Goal: Task Accomplishment & Management: Manage account settings

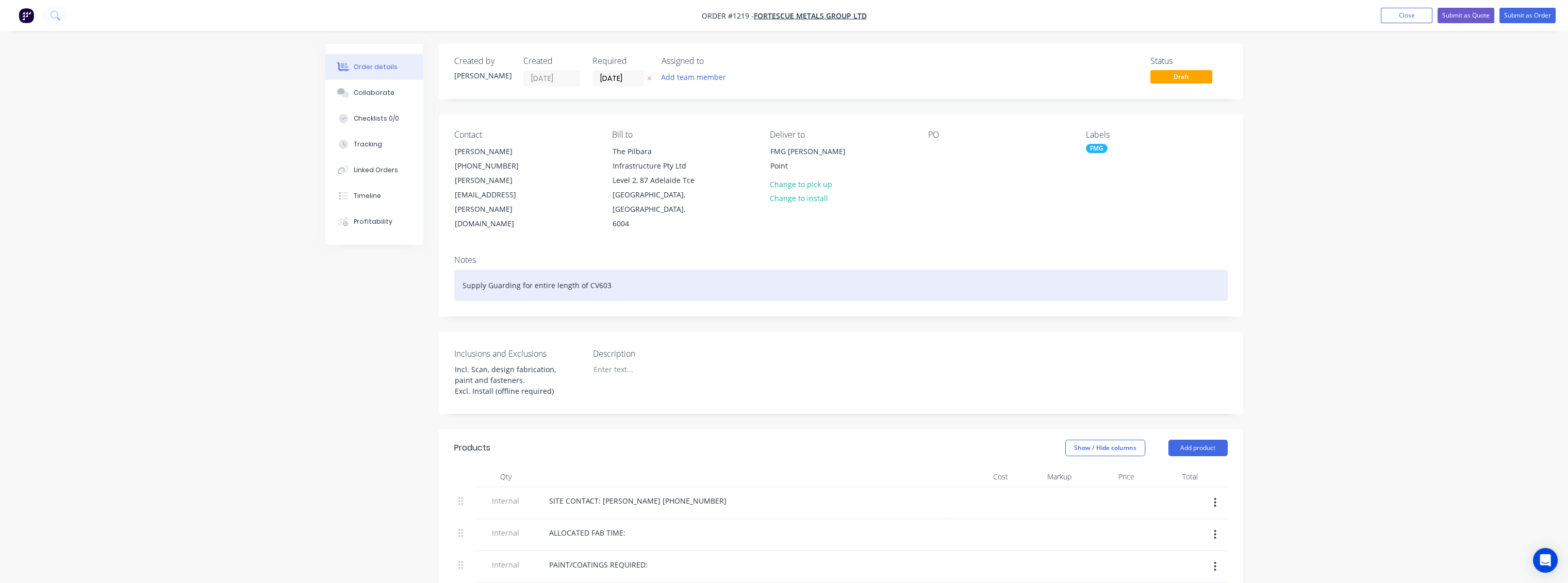
click at [611, 269] on div "Supply Guarding for entire length of CV603" at bounding box center [841, 285] width 774 height 32
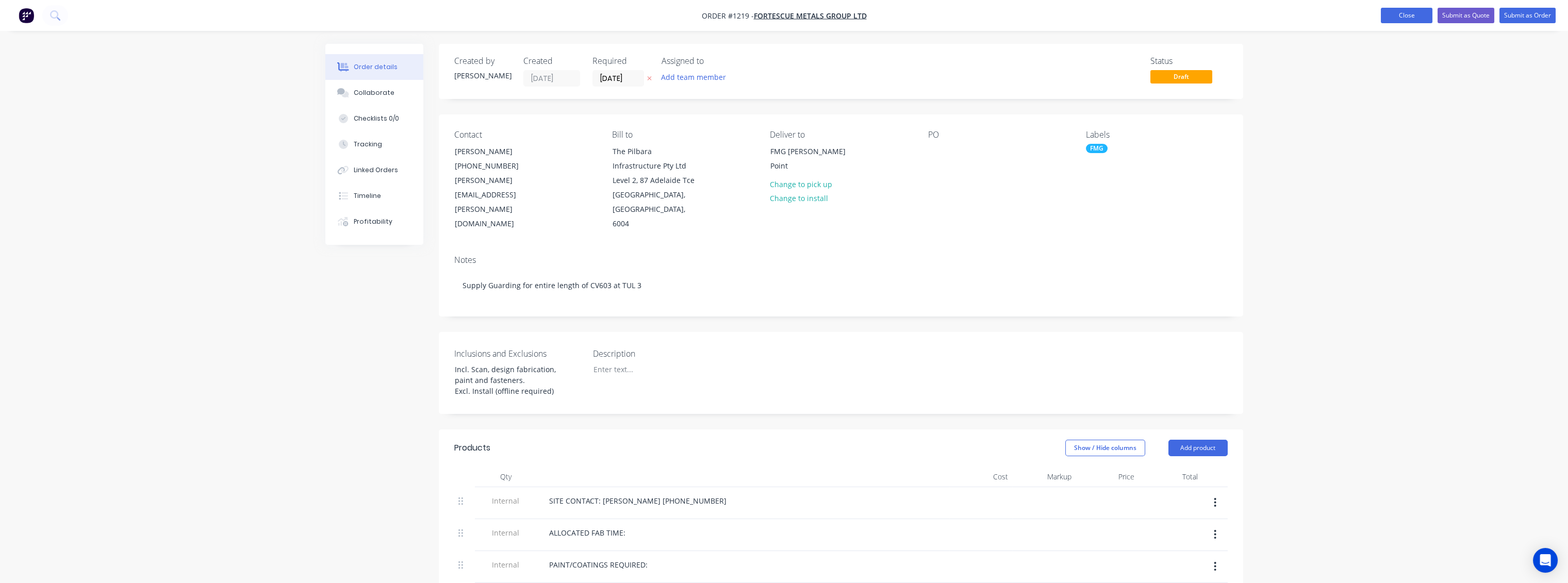
click at [1411, 17] on button "Close" at bounding box center [1406, 16] width 51 height 16
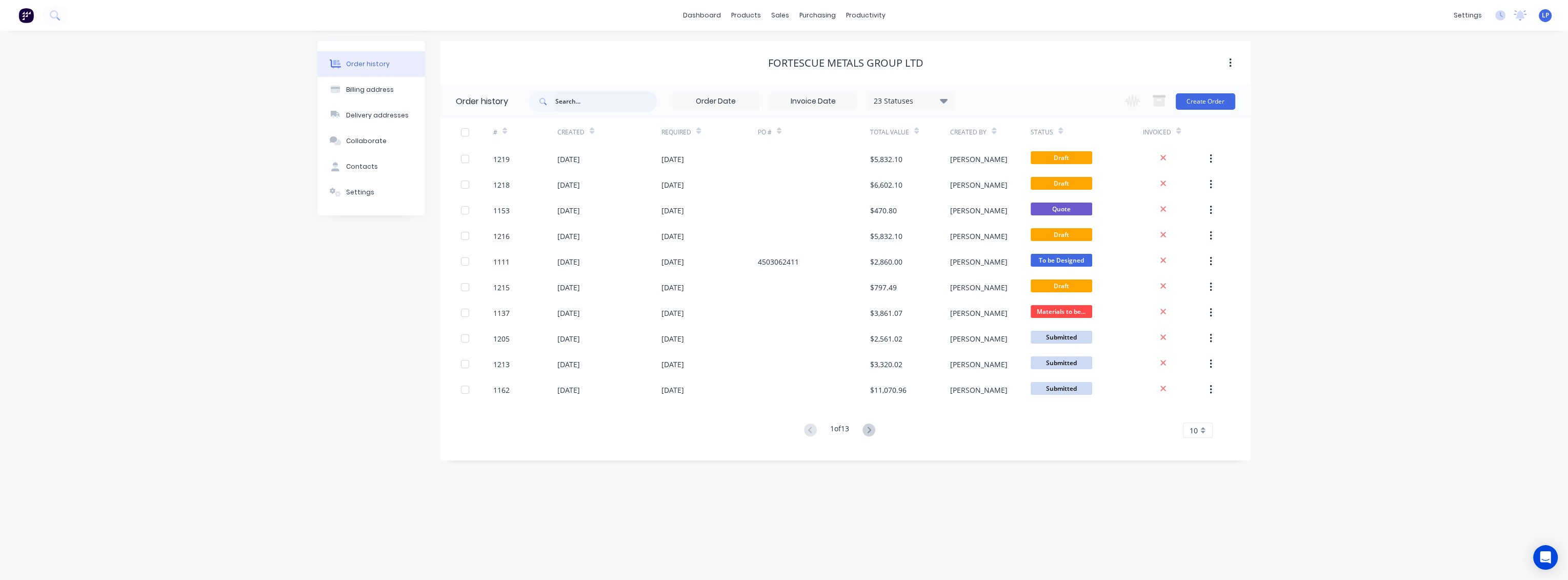
click at [570, 100] on input "text" at bounding box center [606, 101] width 101 height 20
type input "1153"
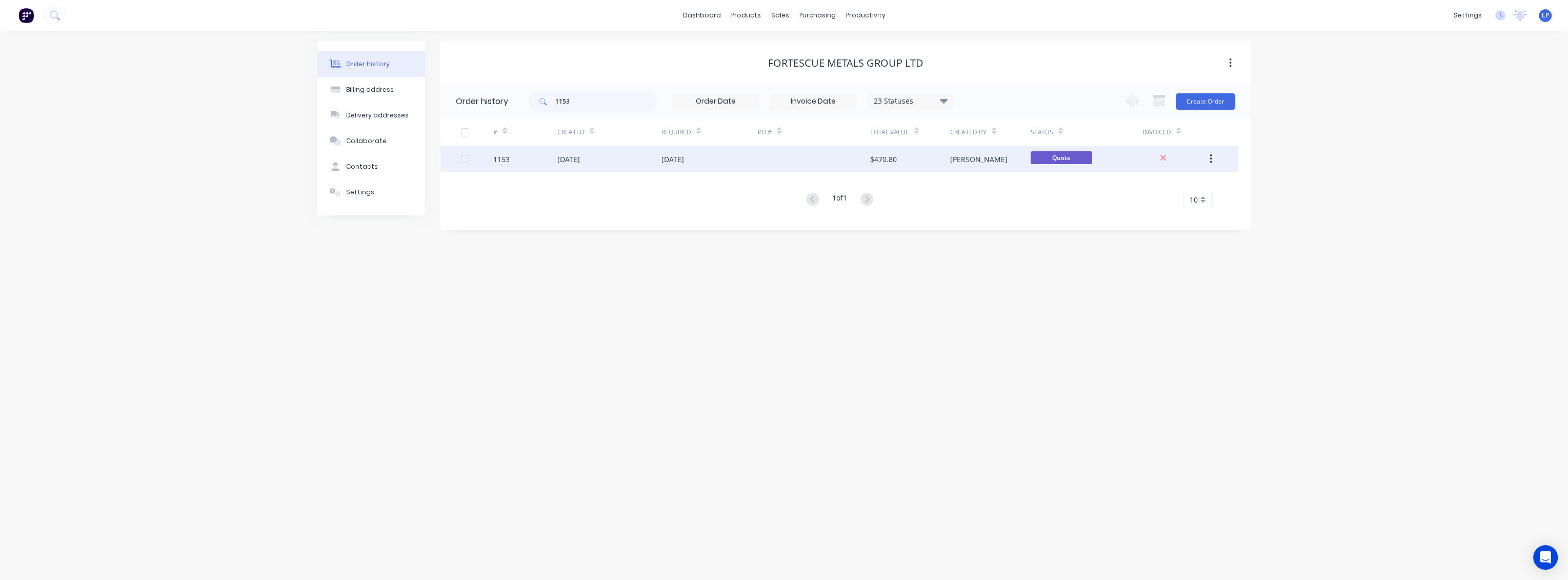
click at [636, 153] on div "[DATE]" at bounding box center [609, 159] width 104 height 26
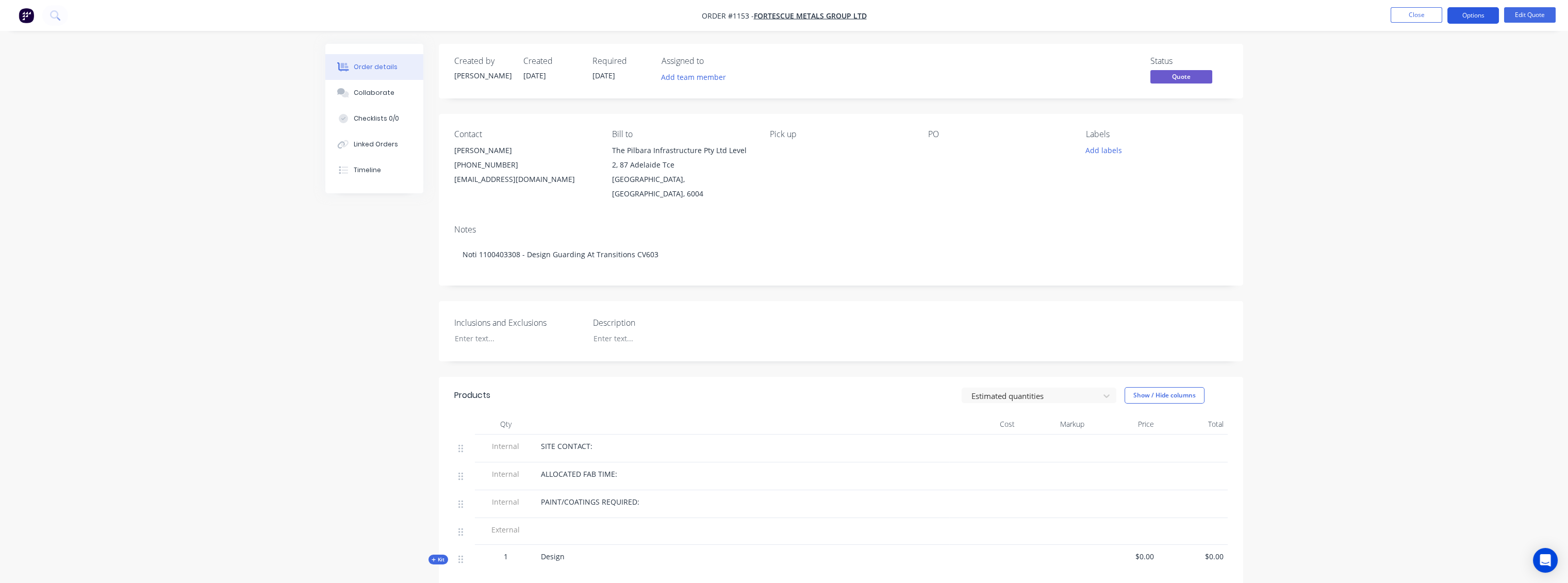
click at [1464, 18] on button "Options" at bounding box center [1472, 15] width 51 height 17
click at [1404, 234] on div "Archive" at bounding box center [1442, 228] width 95 height 15
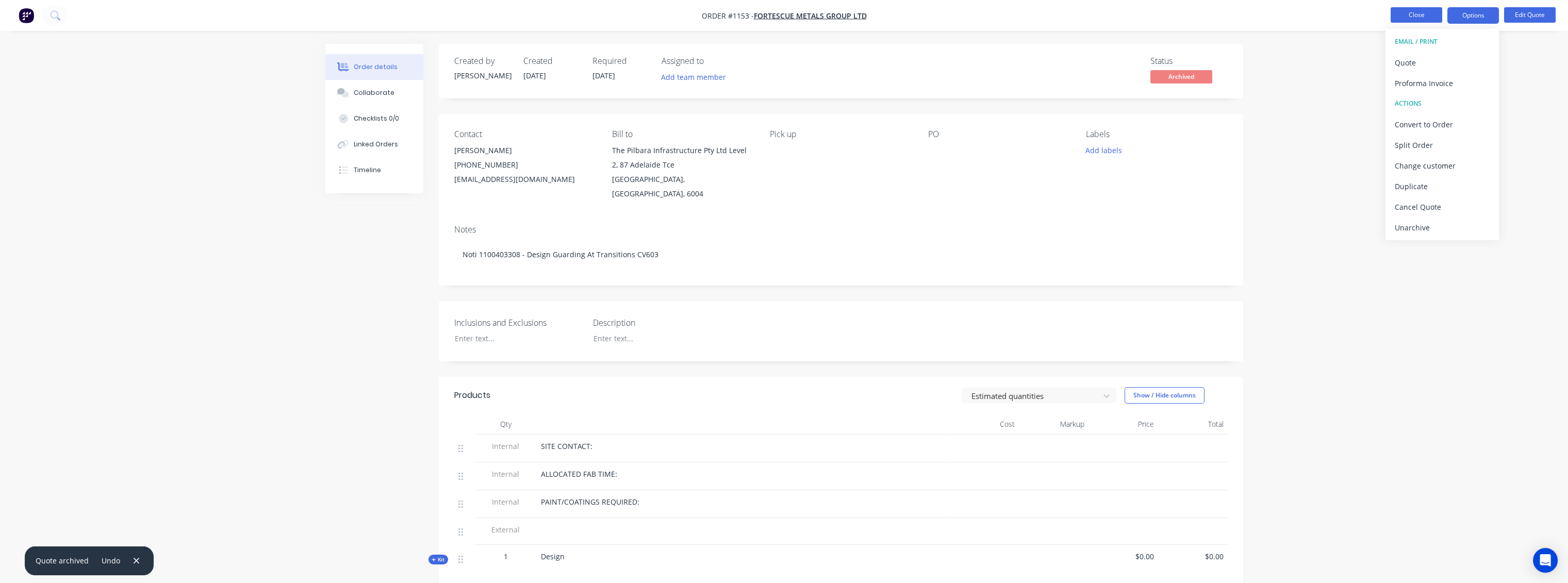
click at [1415, 13] on button "Close" at bounding box center [1415, 15] width 51 height 16
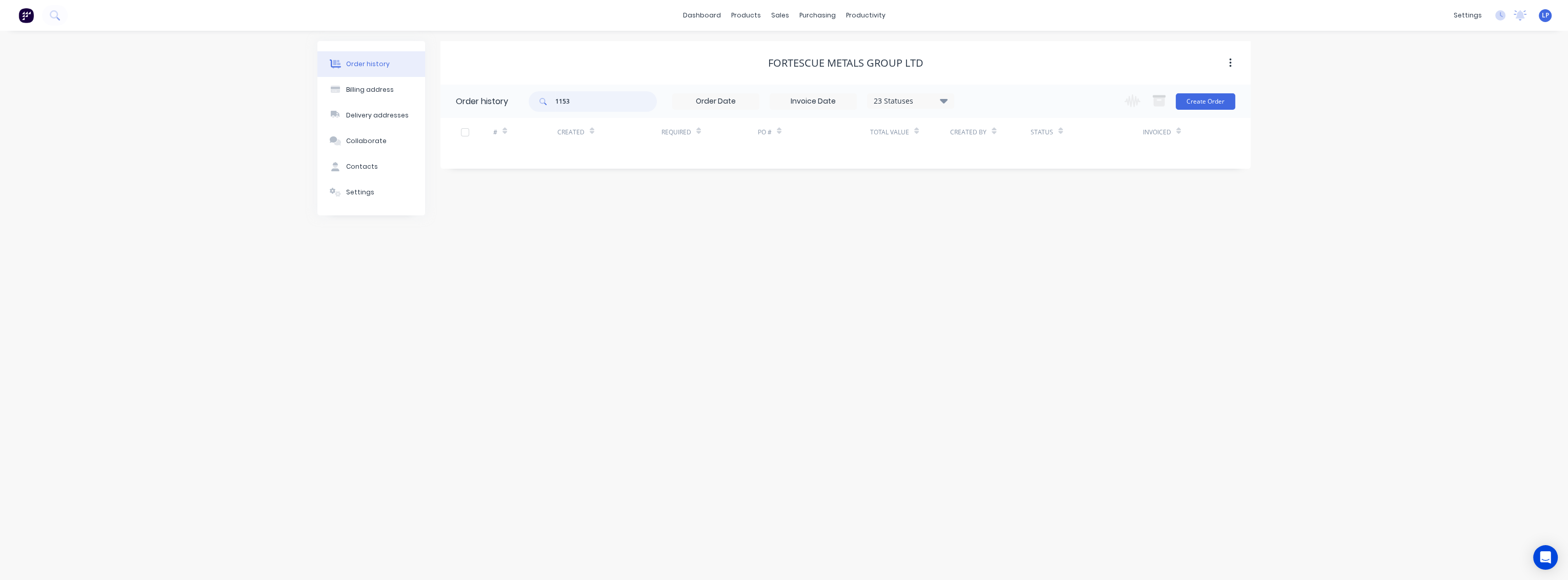
drag, startPoint x: 622, startPoint y: 102, endPoint x: 533, endPoint y: 106, distance: 89.1
click at [533, 106] on div "1153" at bounding box center [593, 101] width 128 height 20
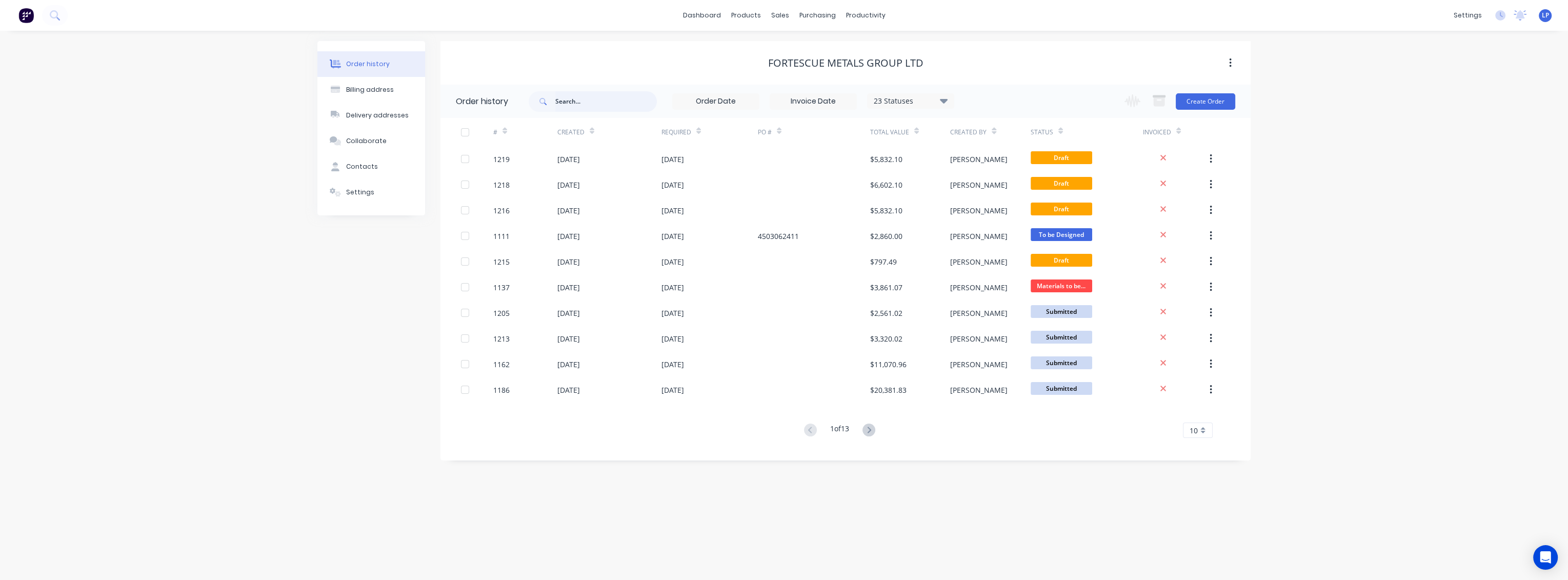
click at [599, 97] on input "text" at bounding box center [606, 101] width 101 height 20
type input "1157"
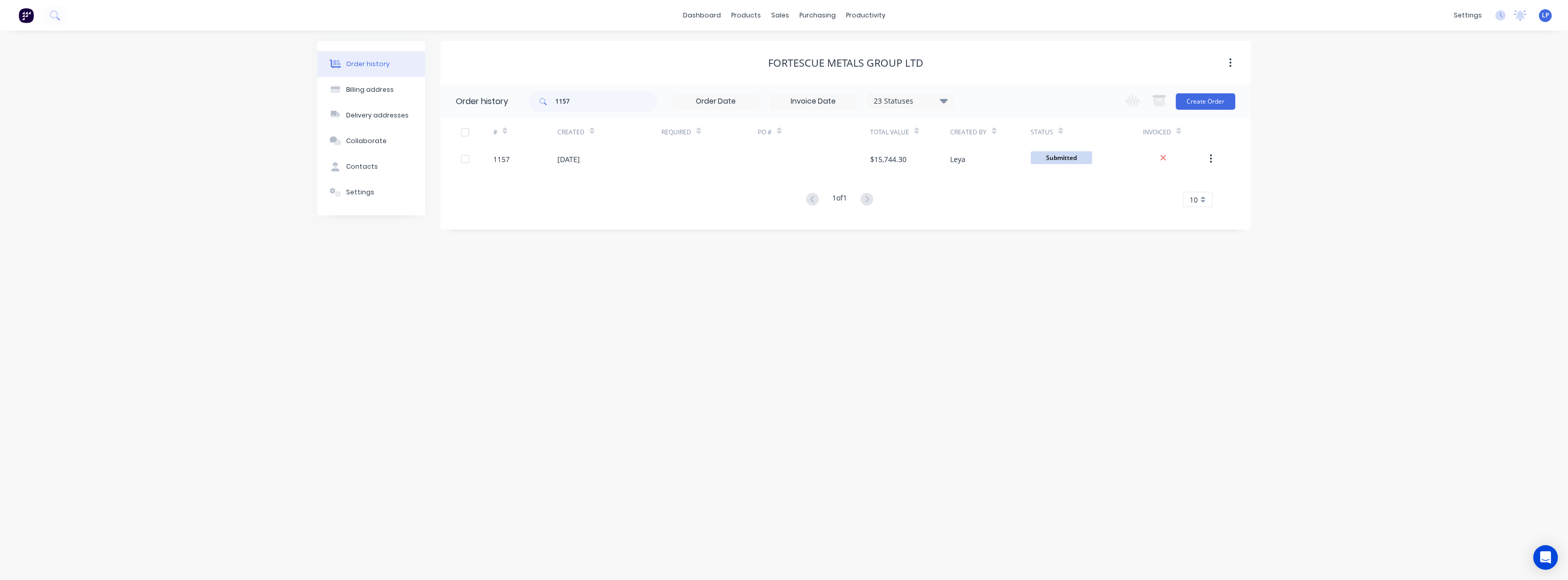
click at [979, 17] on div "dashboard products sales purchasing productivity dashboard products Product Cat…" at bounding box center [784, 15] width 1568 height 31
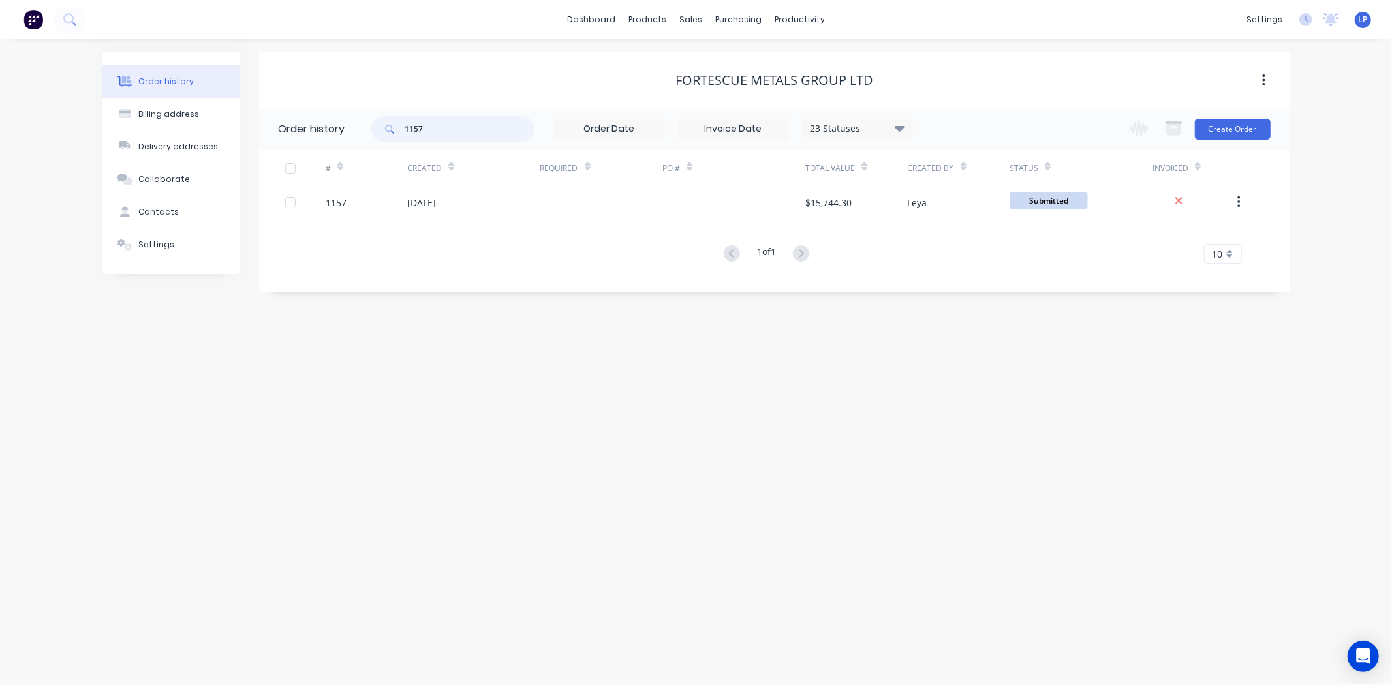
drag, startPoint x: 491, startPoint y: 125, endPoint x: 296, endPoint y: 134, distance: 194.6
click at [296, 134] on header "Order history 1157 23 Statuses Invoice Status Invoiced Not Invoiced Partial Ord…" at bounding box center [774, 129] width 1031 height 42
type input "[PERSON_NAME]"
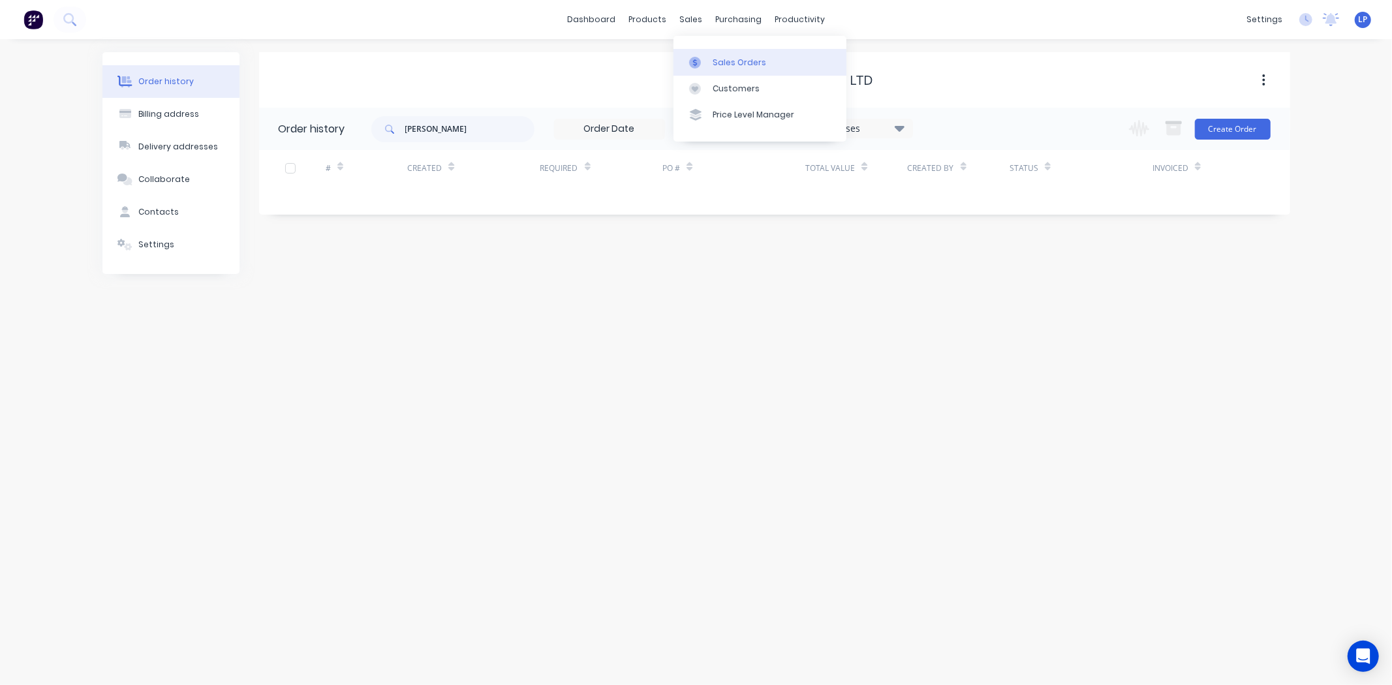
click at [702, 57] on div at bounding box center [699, 63] width 20 height 12
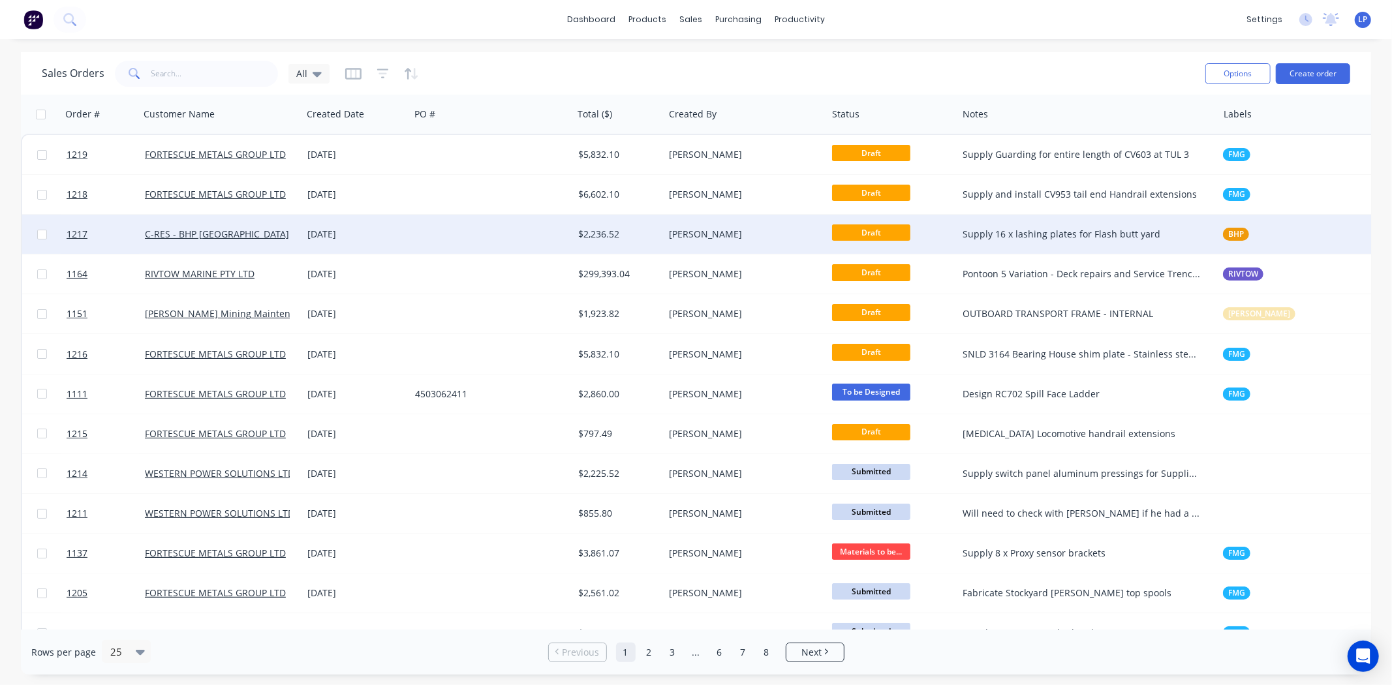
click at [543, 232] on div at bounding box center [491, 234] width 163 height 39
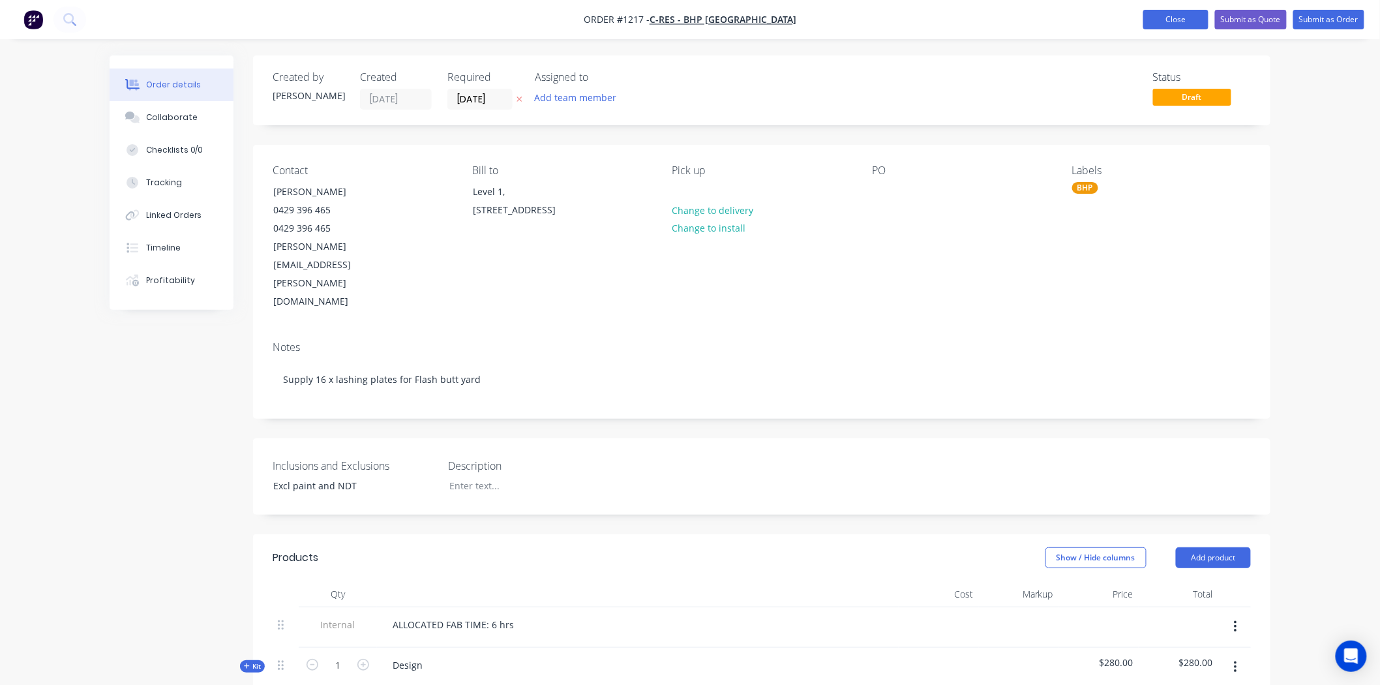
click at [1194, 15] on button "Close" at bounding box center [1176, 20] width 65 height 20
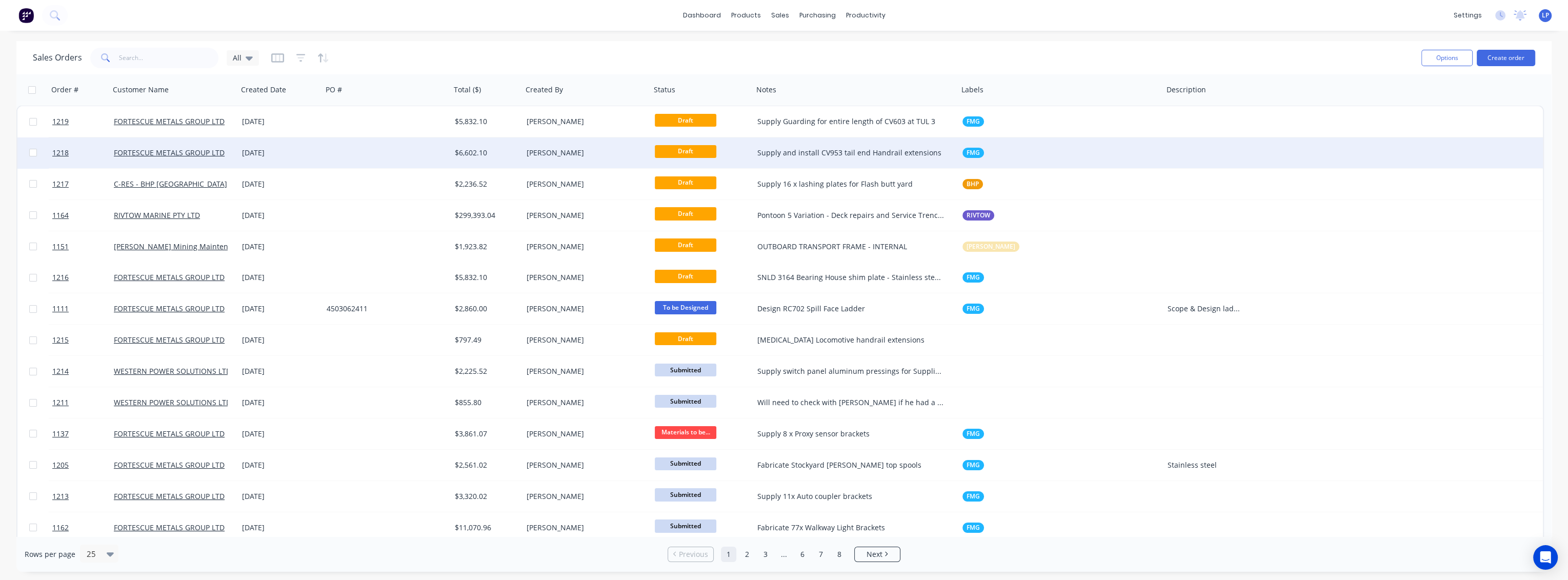
click at [400, 159] on div at bounding box center [386, 152] width 128 height 31
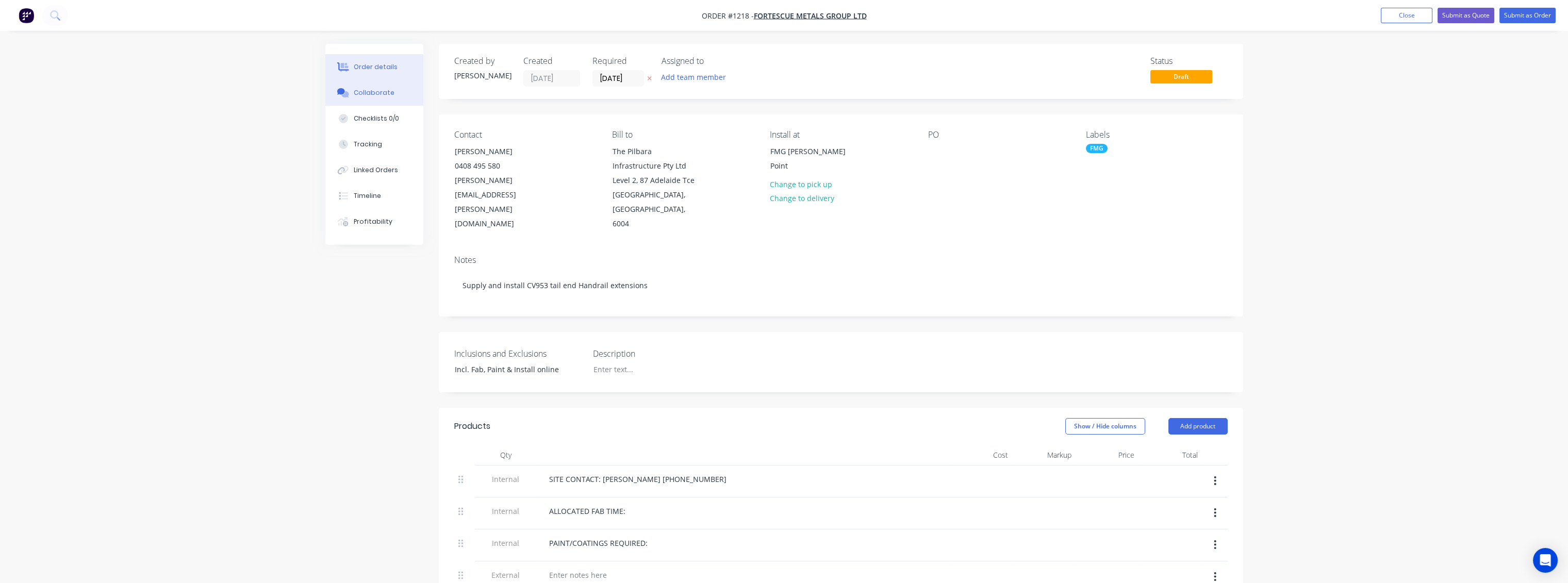
click at [371, 89] on div "Collaborate" at bounding box center [375, 93] width 41 height 9
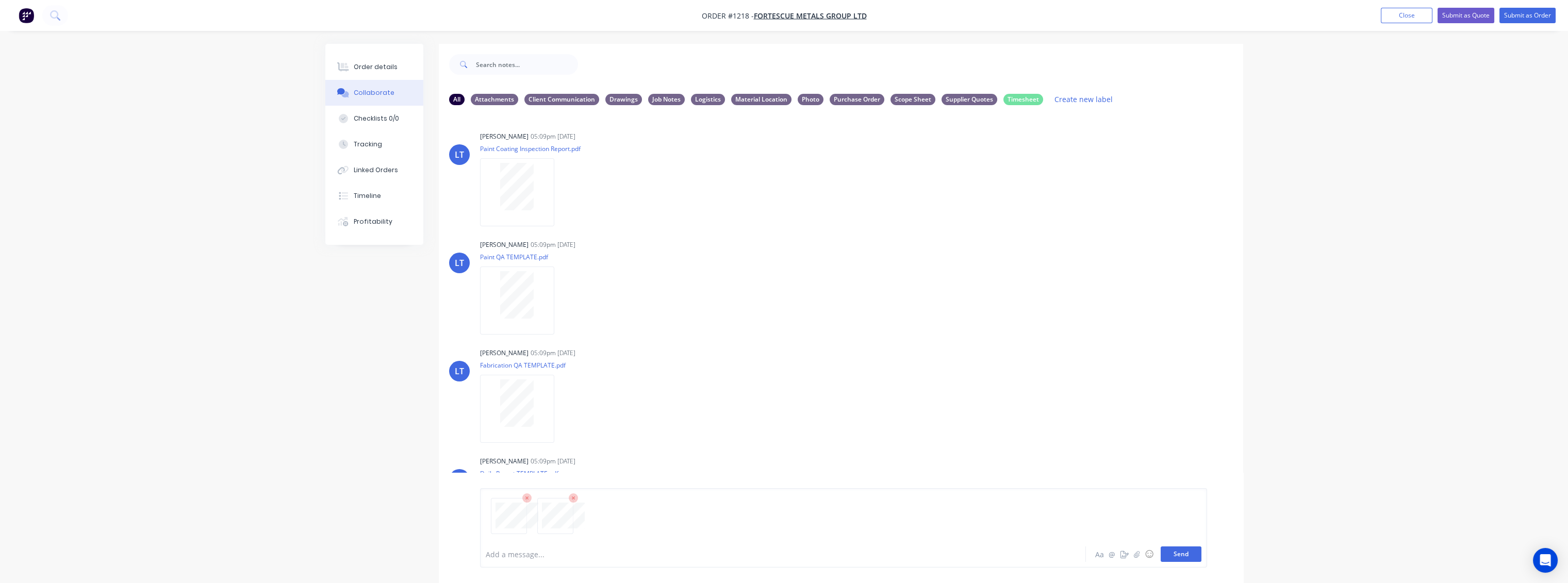
click at [1175, 556] on button "Send" at bounding box center [1182, 555] width 41 height 16
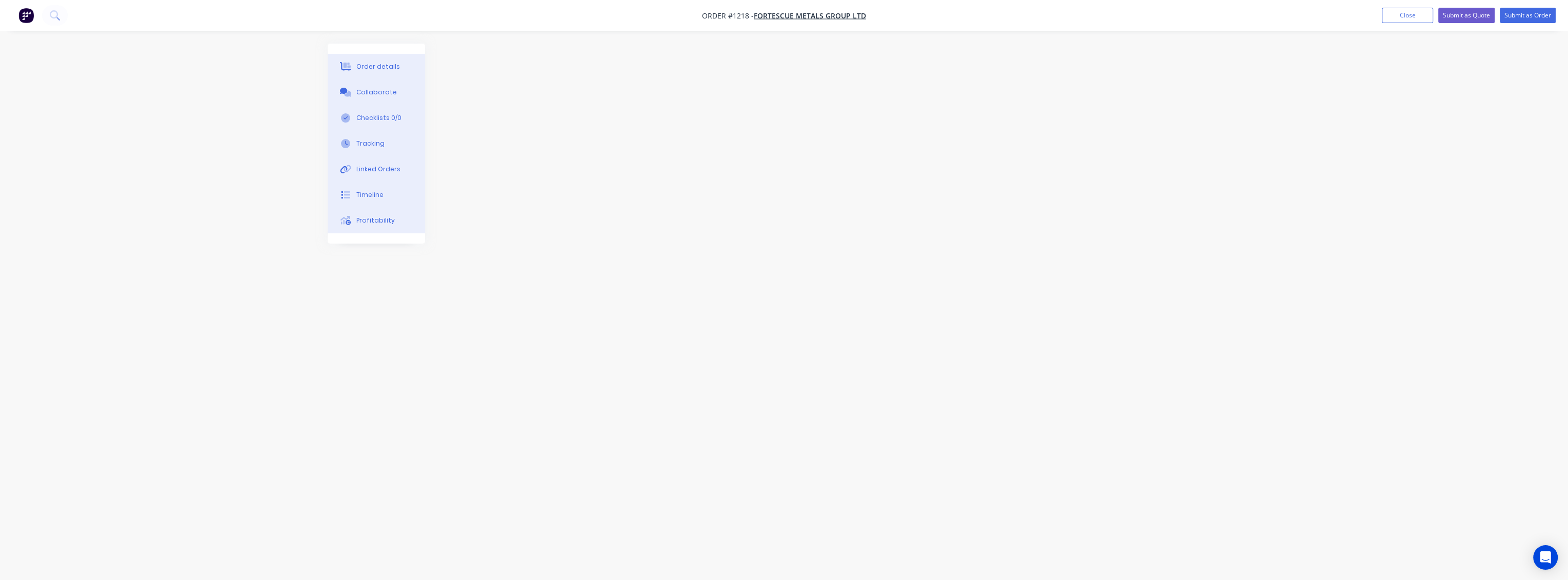
drag, startPoint x: 1420, startPoint y: 15, endPoint x: 913, endPoint y: 19, distance: 507.0
click at [1420, 15] on button "Close" at bounding box center [1407, 16] width 51 height 16
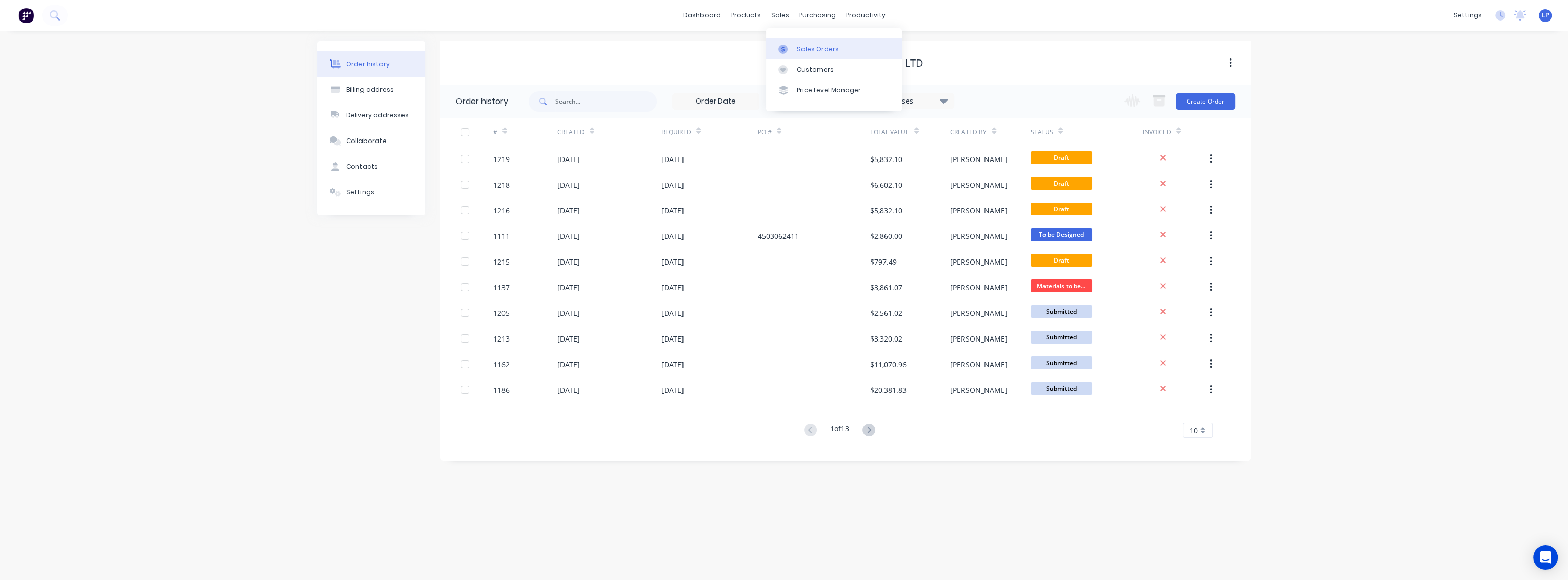
click at [804, 54] on link "Sales Orders" at bounding box center [834, 49] width 136 height 20
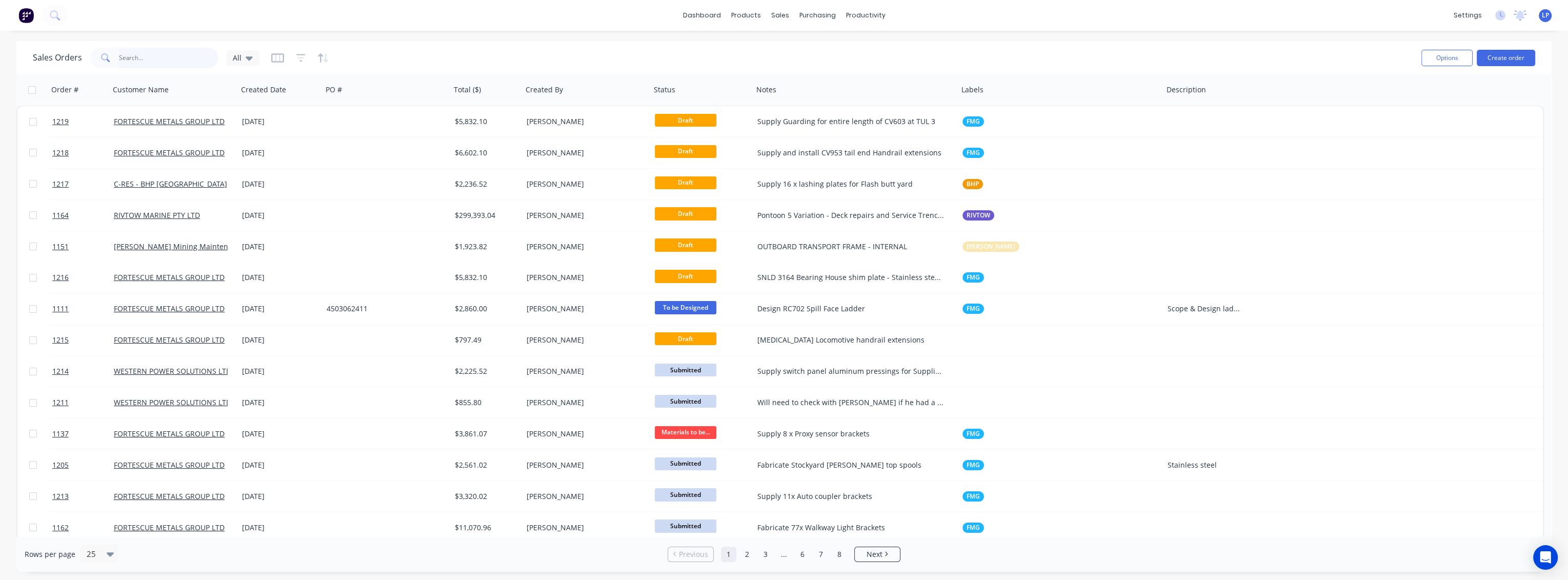
click at [182, 60] on input "text" at bounding box center [168, 58] width 100 height 20
type input "screen"
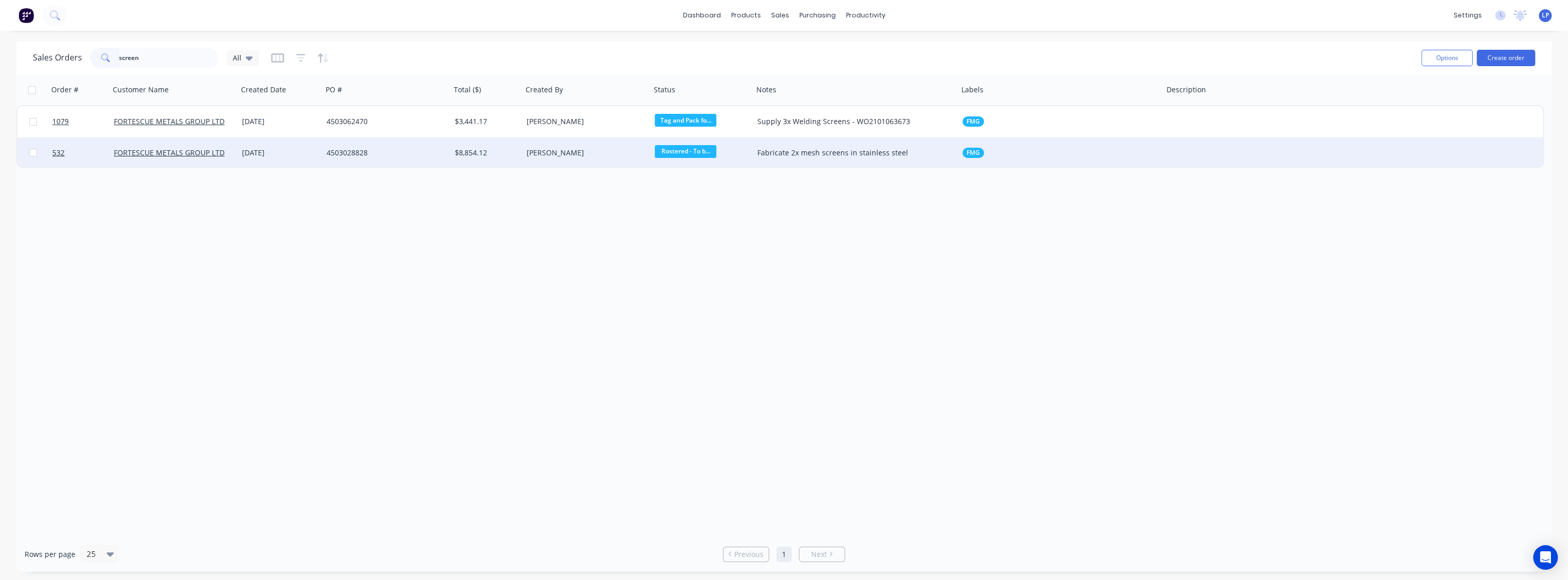
click at [503, 158] on div "$8,854.12" at bounding box center [486, 152] width 72 height 31
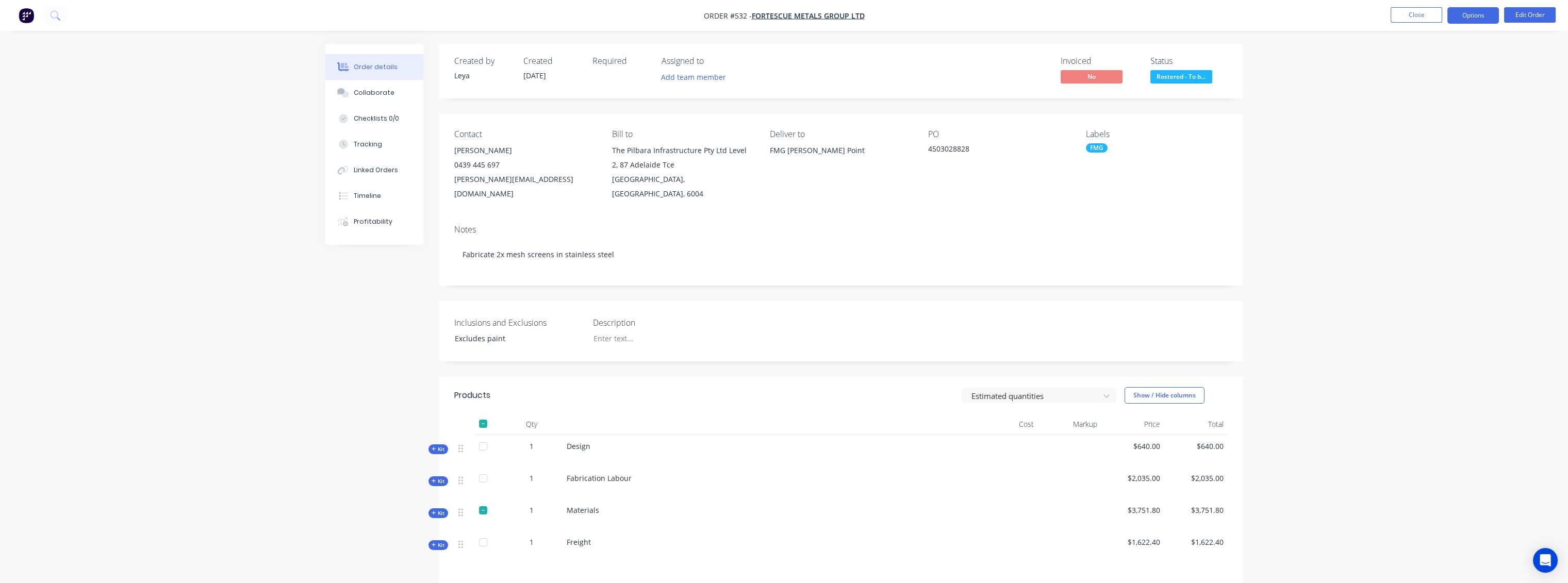
click at [1456, 17] on button "Options" at bounding box center [1472, 15] width 51 height 17
click at [1430, 182] on div "Purchase Products" at bounding box center [1442, 186] width 95 height 15
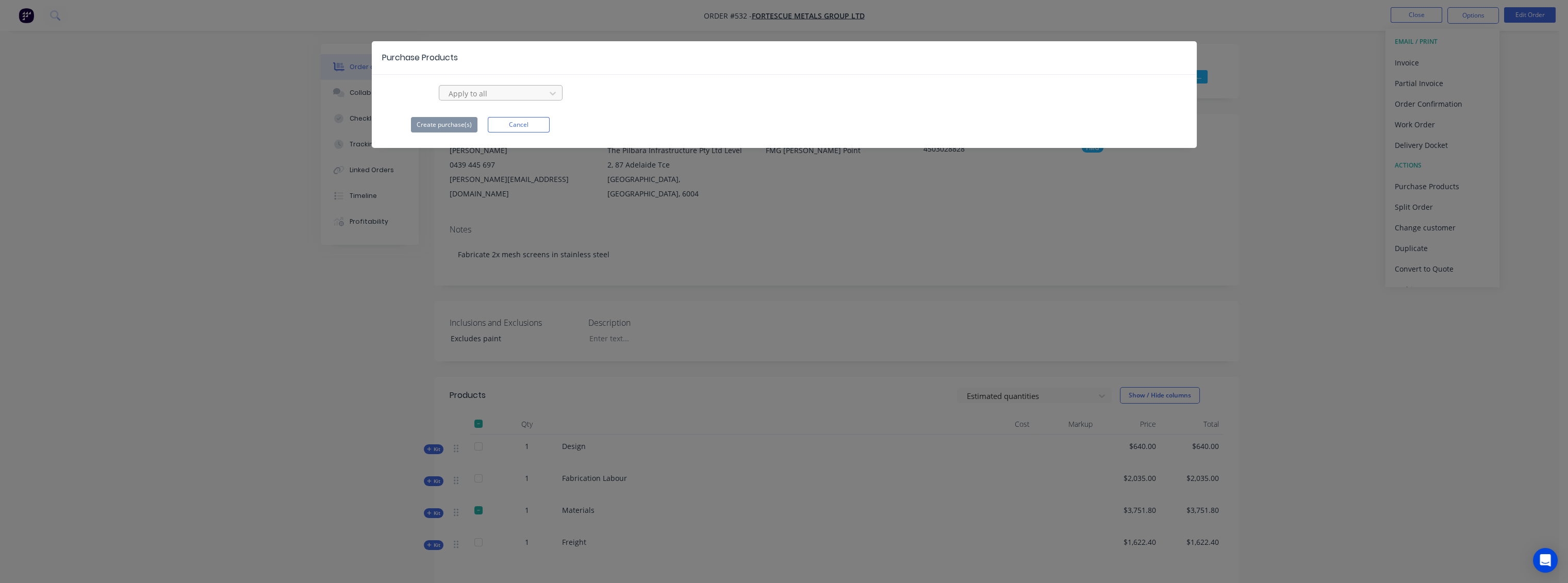
click at [485, 96] on div at bounding box center [493, 93] width 92 height 13
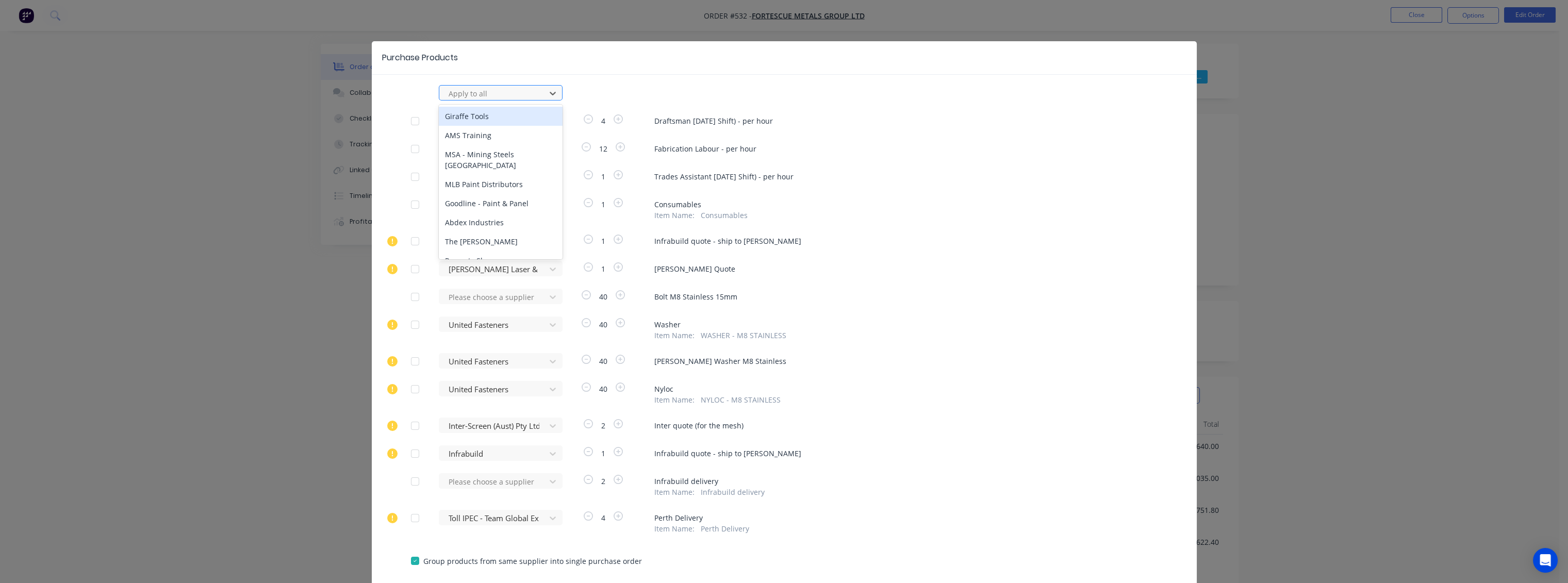
click at [485, 96] on div at bounding box center [493, 93] width 92 height 13
click at [1456, 158] on div "Purchase Products Apply to all Please choose a supplier 4 Draftsman [DATE] Shif…" at bounding box center [784, 292] width 1568 height 583
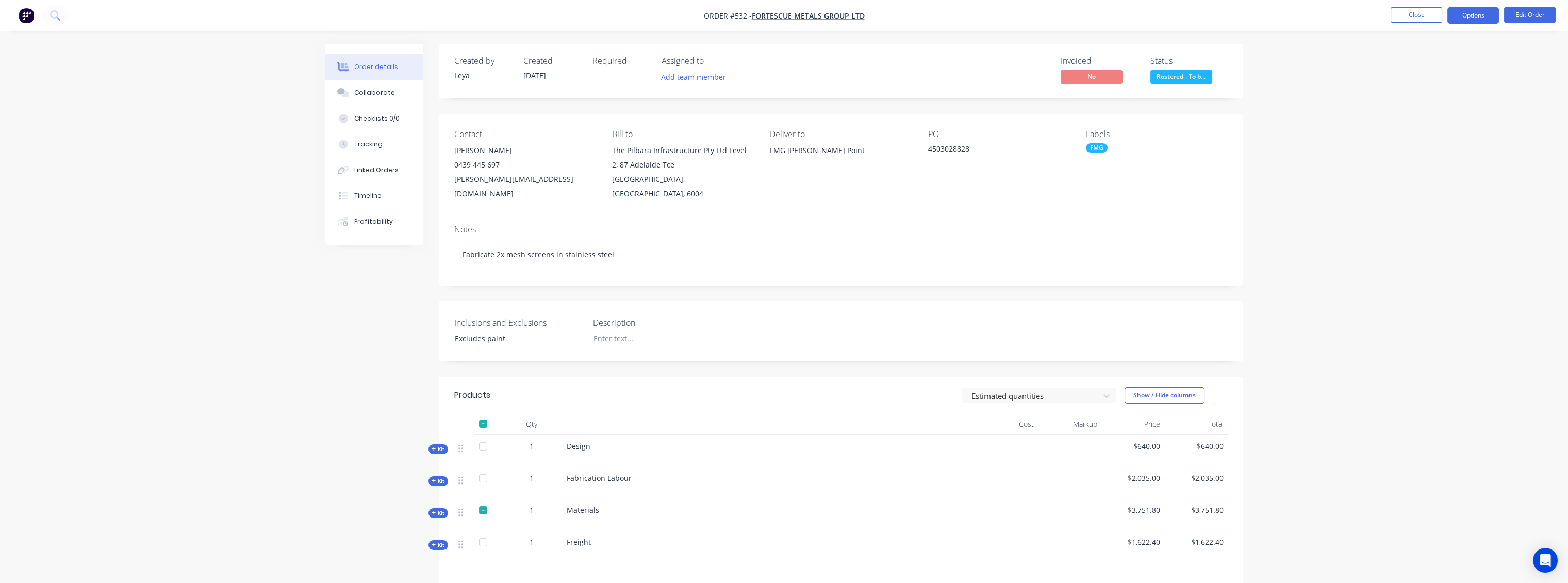
click at [1472, 11] on button "Options" at bounding box center [1472, 15] width 51 height 17
click at [1334, 103] on div "Order details Collaborate Checklists 0/0 Tracking Linked Orders Timeline Profit…" at bounding box center [784, 373] width 1568 height 746
click at [386, 171] on div "Linked Orders" at bounding box center [376, 170] width 44 height 9
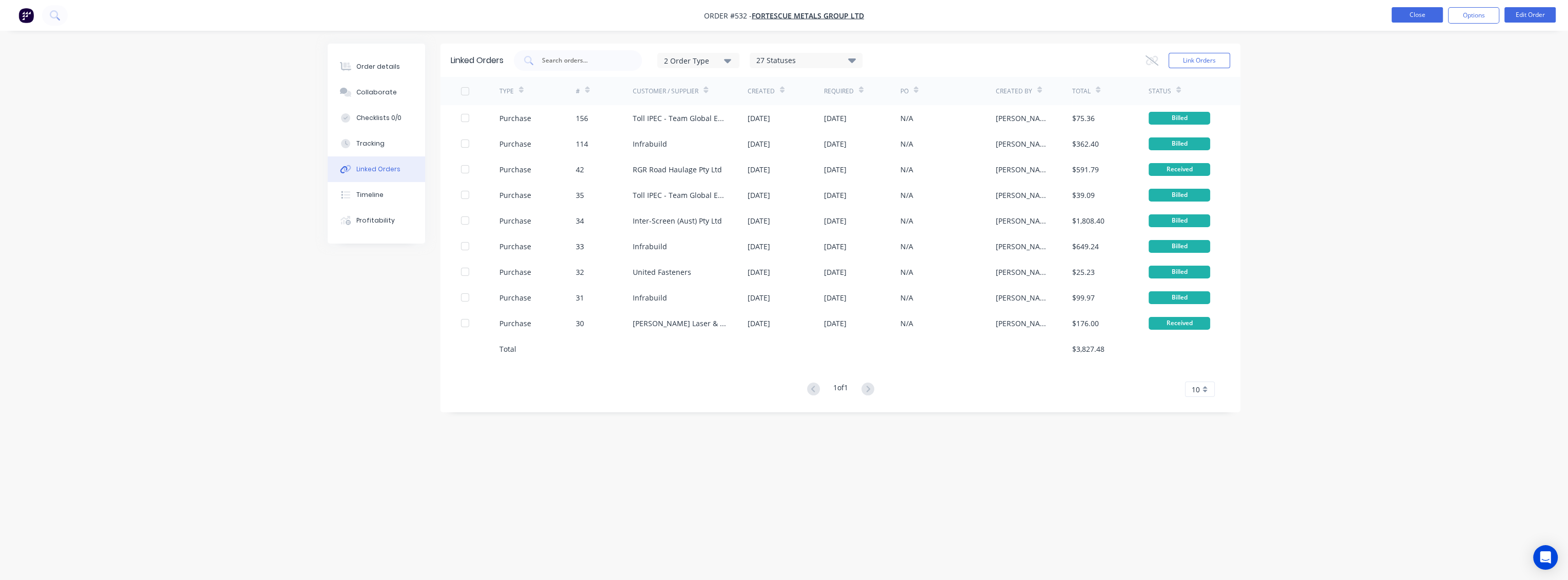
click at [1397, 13] on button "Close" at bounding box center [1417, 15] width 51 height 16
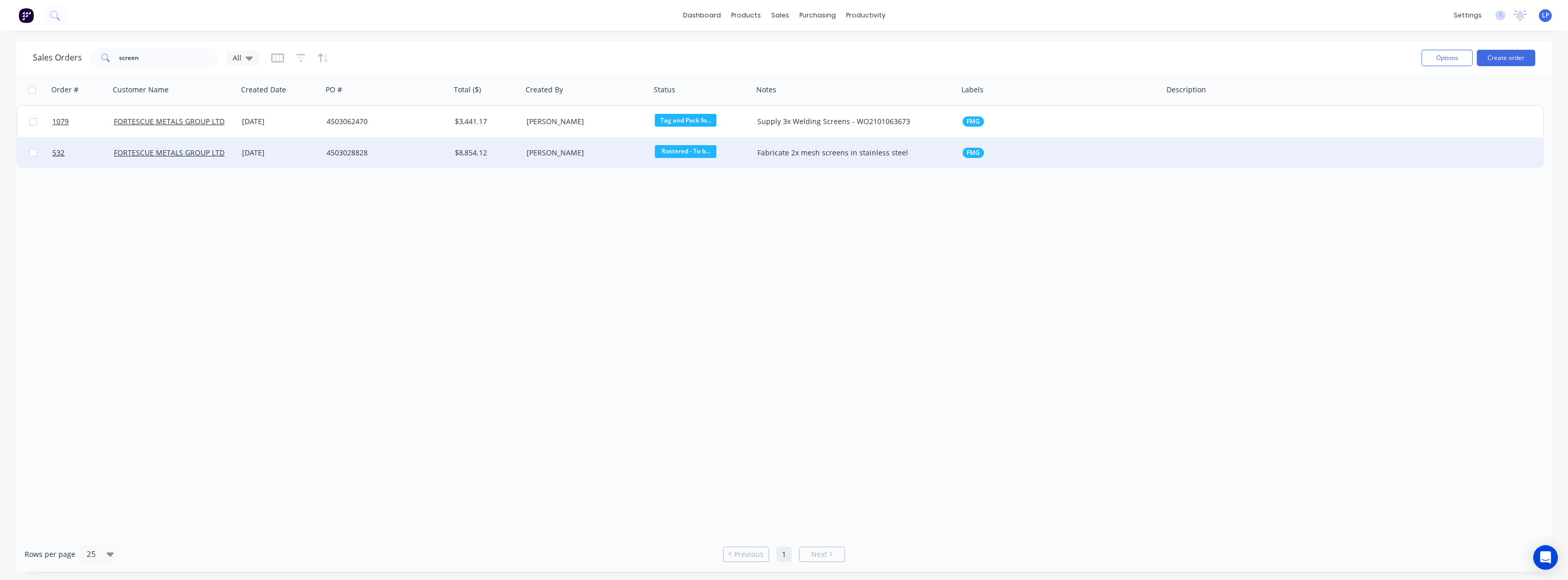
click at [433, 159] on div "4503028828" at bounding box center [386, 152] width 128 height 31
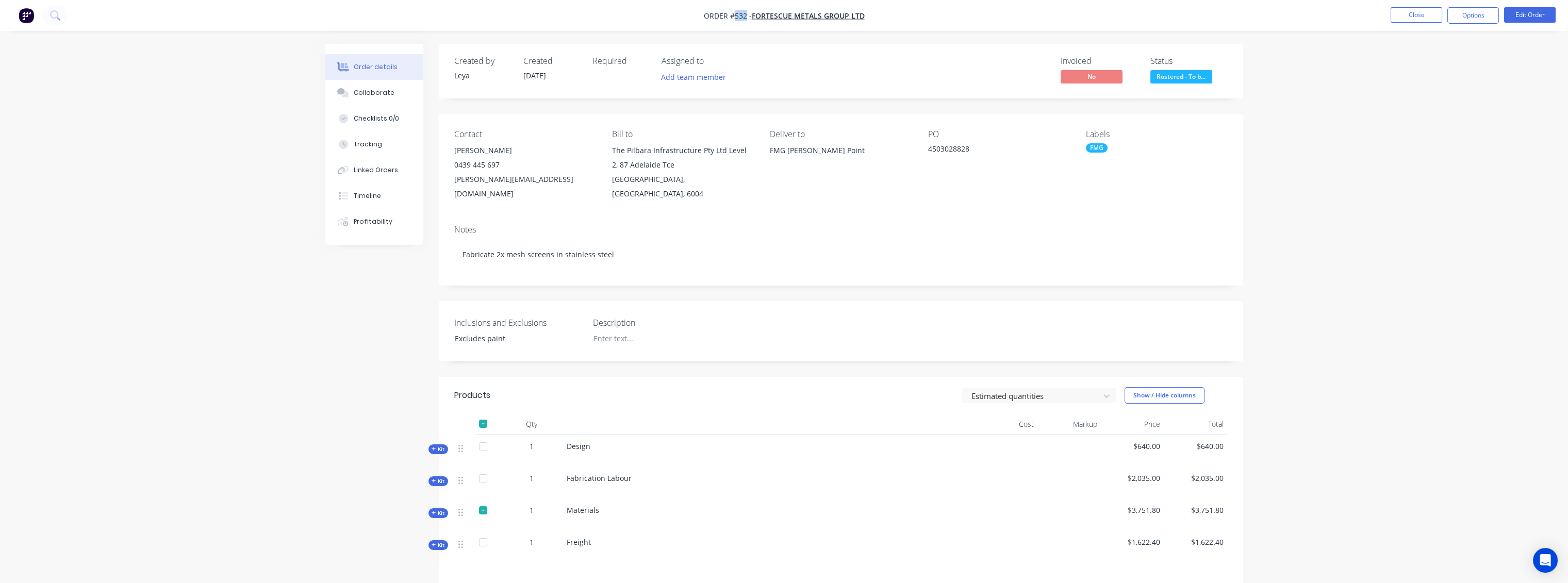
drag, startPoint x: 746, startPoint y: 17, endPoint x: 735, endPoint y: 17, distance: 11.0
click at [735, 17] on span "Order #532 -" at bounding box center [728, 16] width 48 height 9
copy span "532"
drag, startPoint x: 87, startPoint y: 92, endPoint x: 1113, endPoint y: 50, distance: 1026.9
click at [92, 92] on div "Order details Collaborate Checklists 0/0 Tracking Linked Orders Timeline Profit…" at bounding box center [784, 373] width 1568 height 746
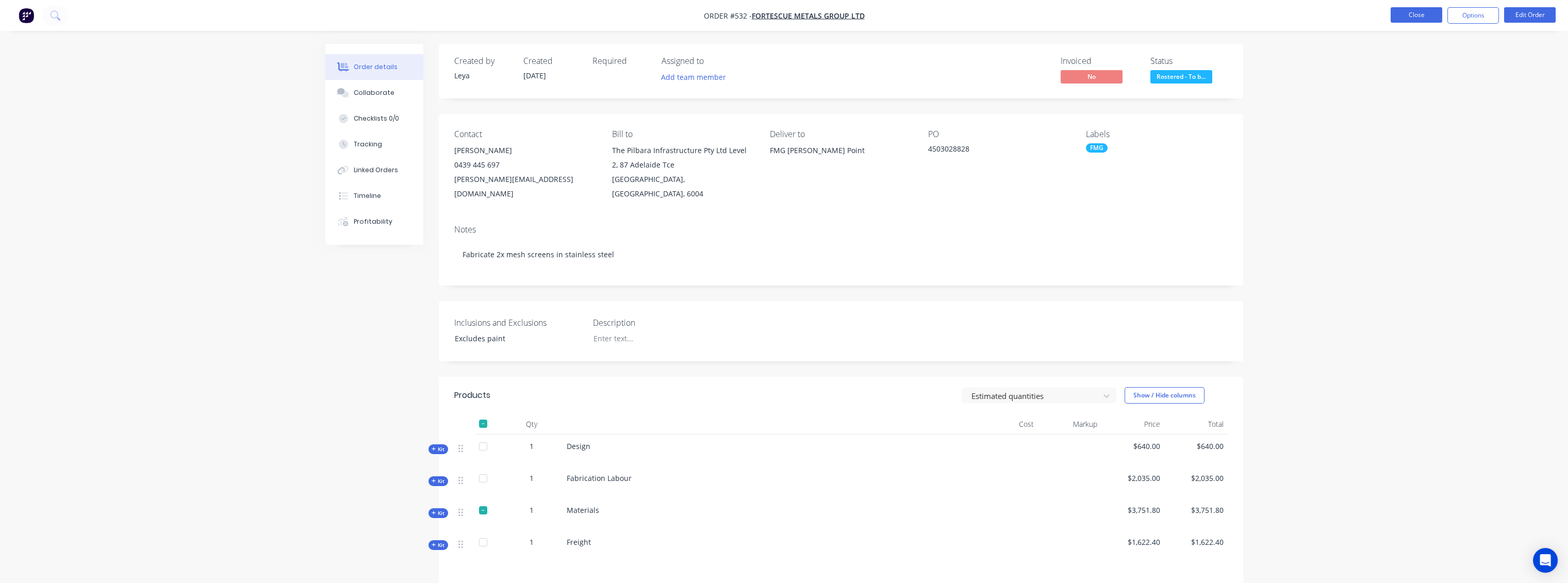
click at [1429, 17] on button "Close" at bounding box center [1415, 15] width 51 height 16
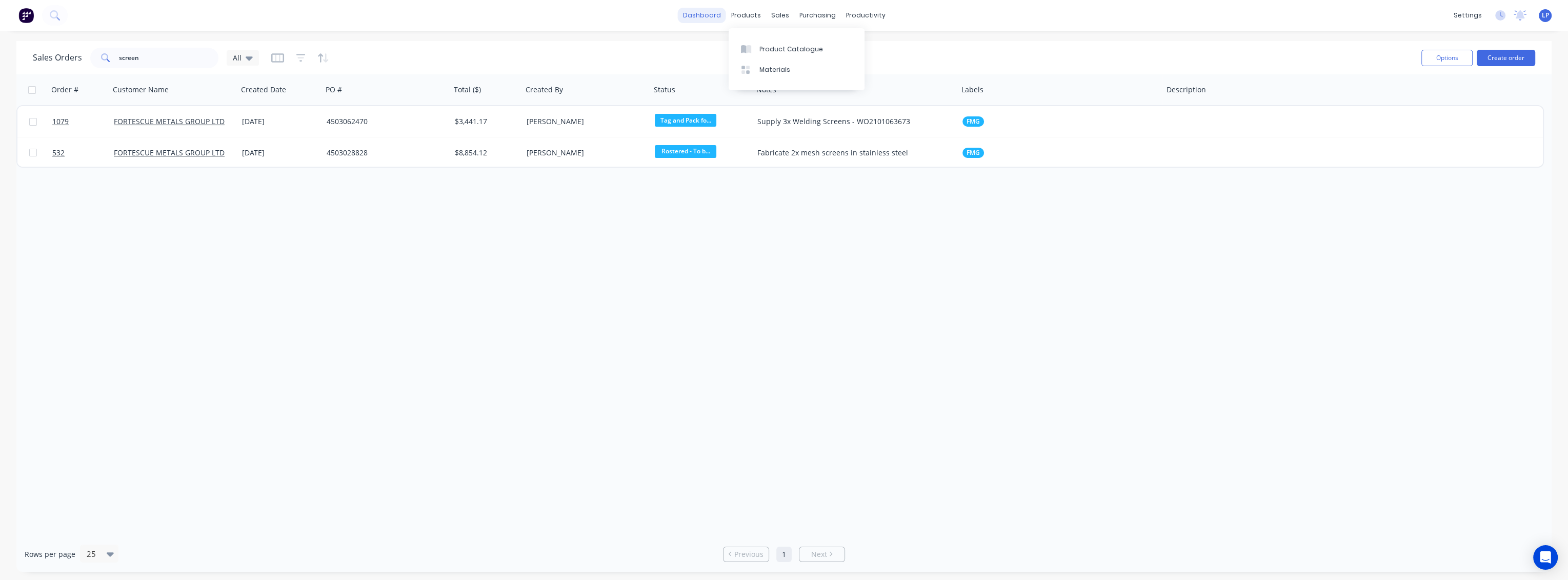
click at [716, 13] on link "dashboard" at bounding box center [701, 16] width 48 height 16
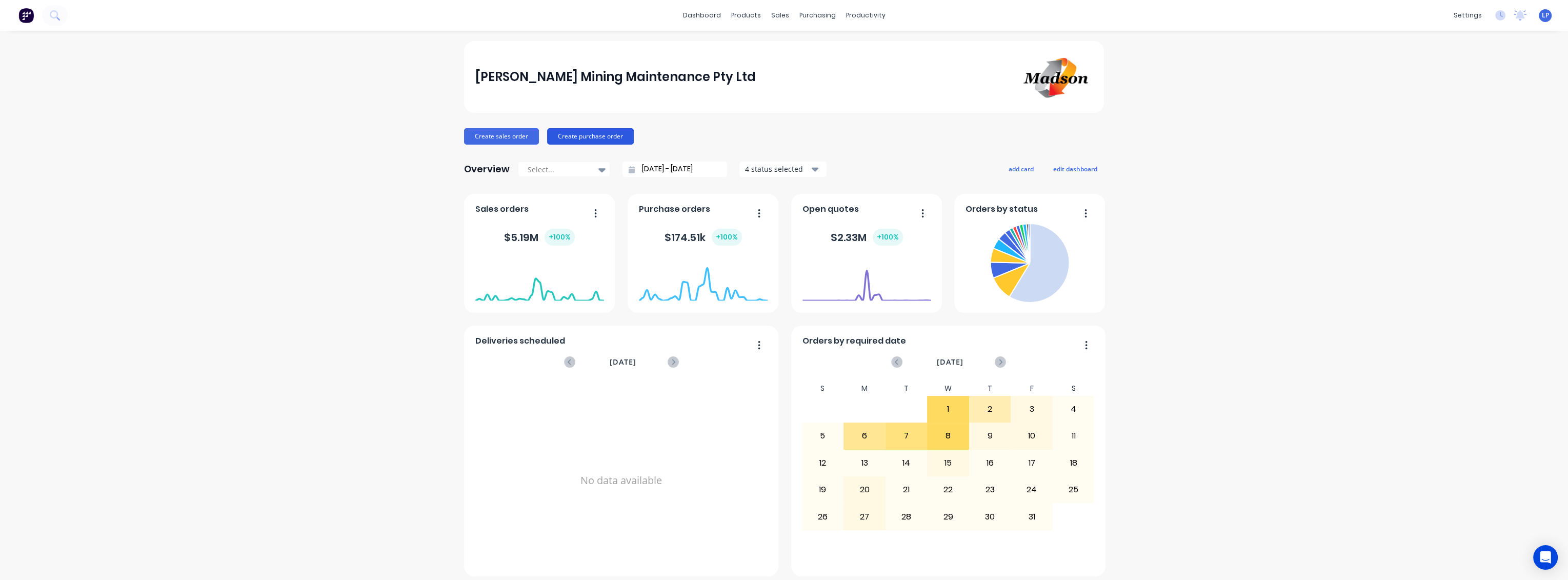
click at [560, 139] on button "Create purchase order" at bounding box center [590, 136] width 86 height 17
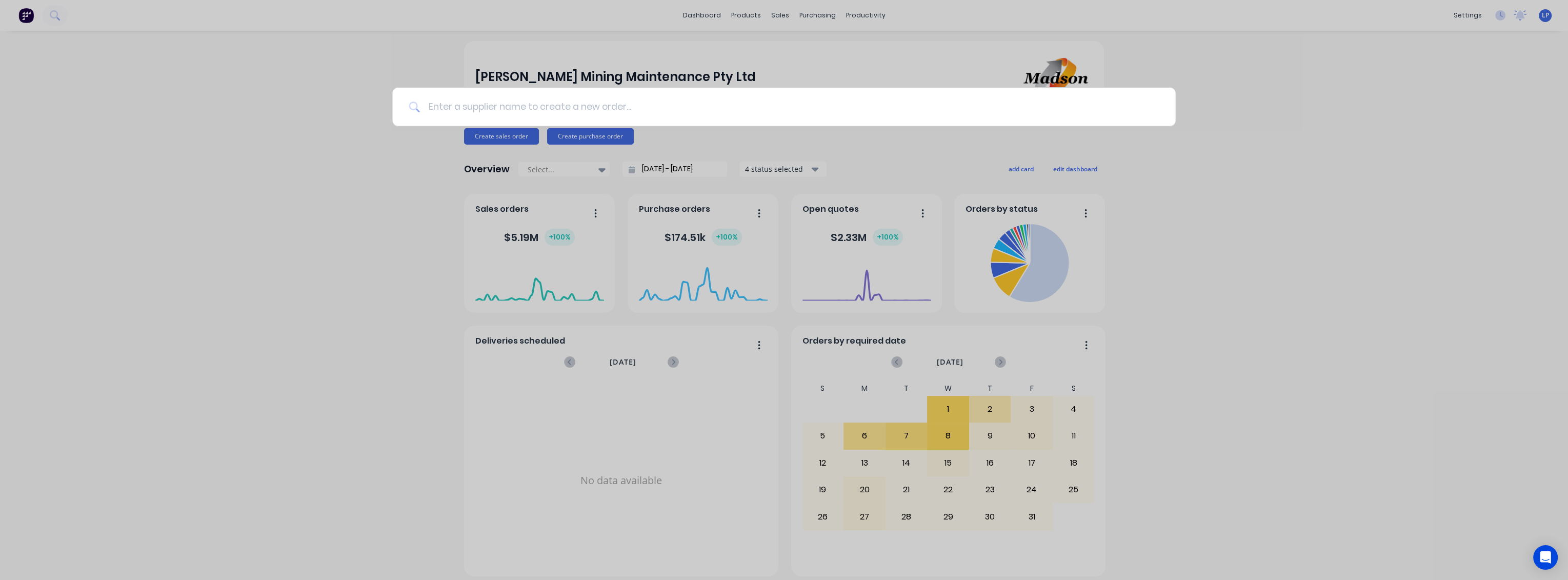
click at [518, 106] on input at bounding box center [789, 107] width 739 height 39
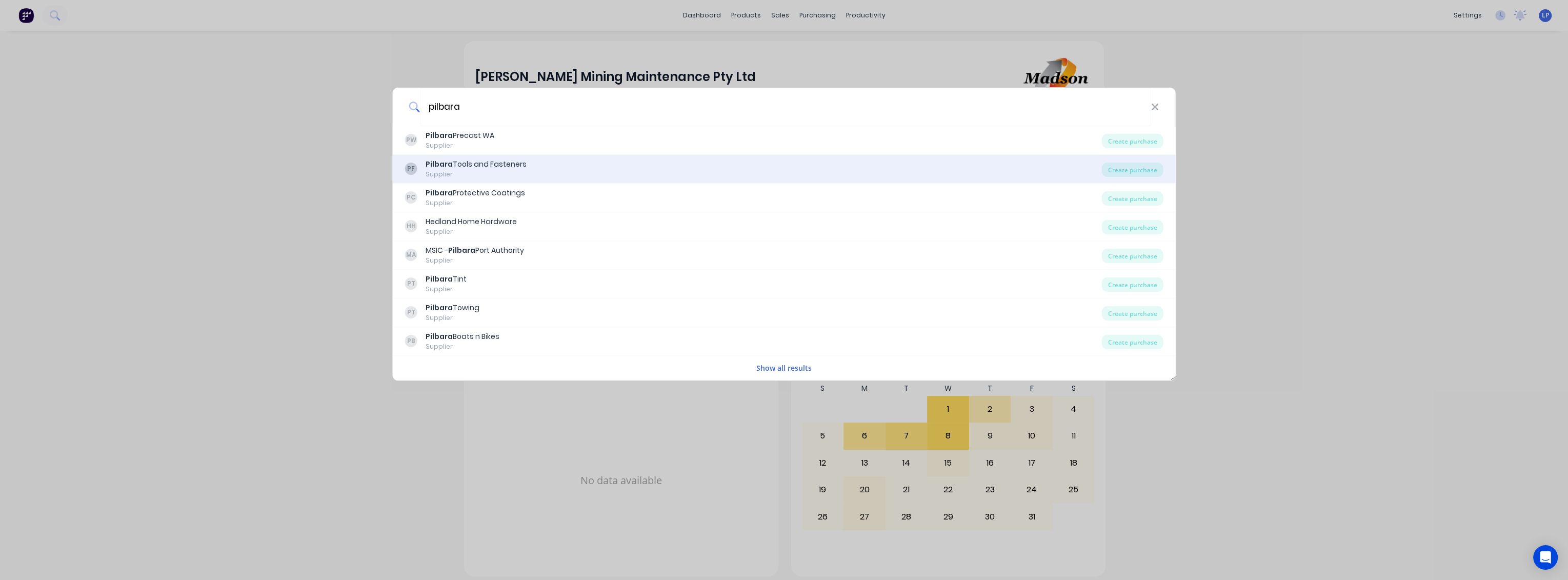
type input "pilbara"
click at [466, 174] on div "Supplier" at bounding box center [476, 174] width 101 height 9
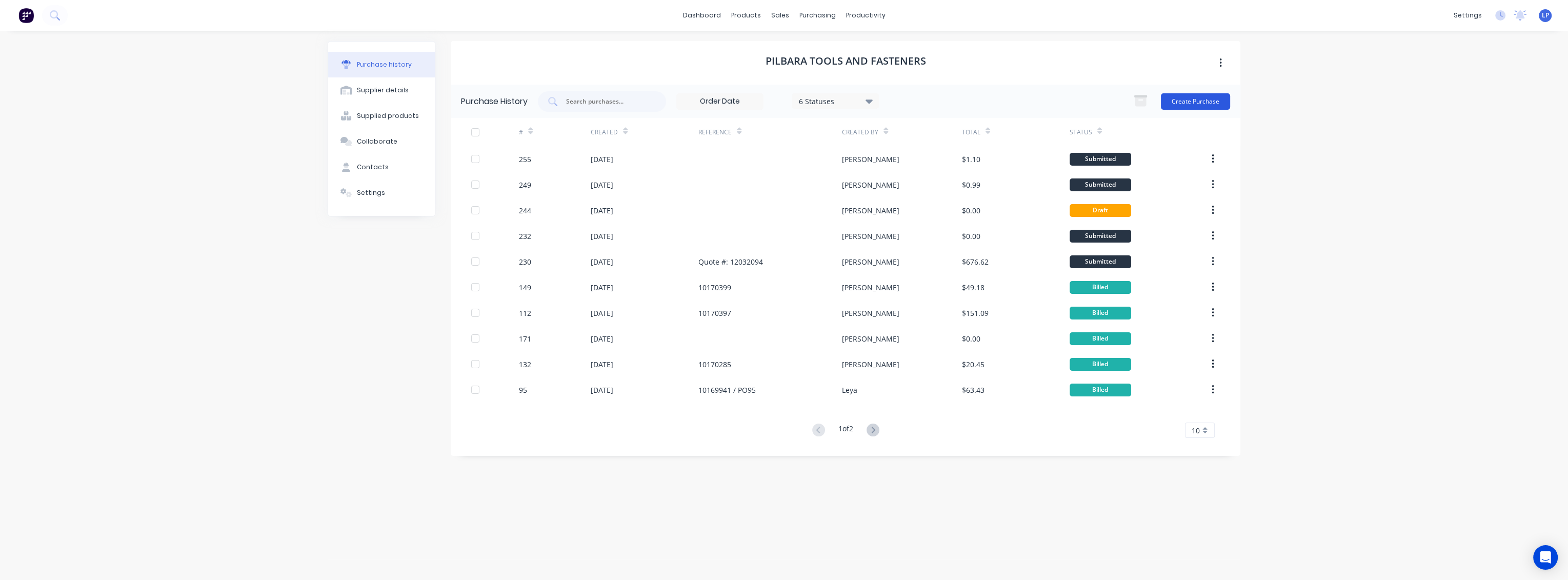
click at [1194, 104] on button "Create Purchase" at bounding box center [1195, 101] width 69 height 17
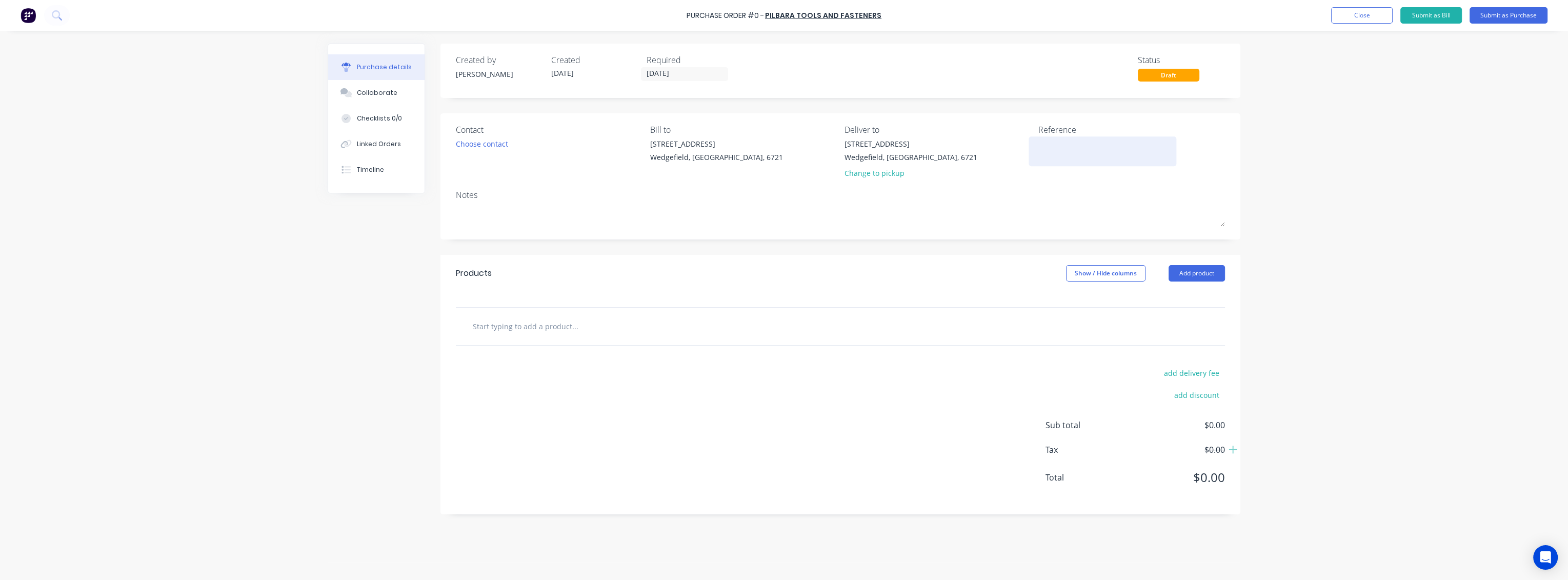
click at [1077, 145] on textarea at bounding box center [1102, 149] width 128 height 23
type textarea "Order 532"
click at [533, 333] on input "text" at bounding box center [575, 326] width 205 height 20
click at [472, 328] on input "8mm nyloc nuts" at bounding box center [575, 326] width 205 height 20
drag, startPoint x: 492, startPoint y: 326, endPoint x: 514, endPoint y: 325, distance: 22.0
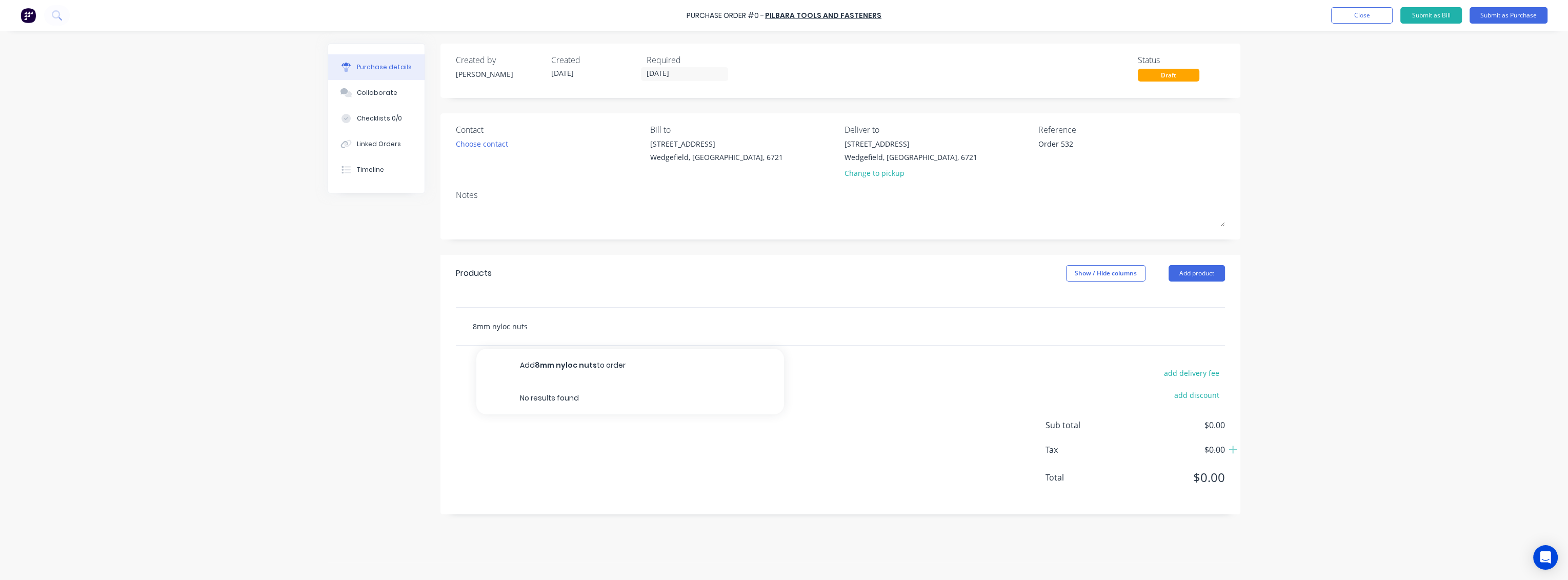
click at [493, 326] on input "8mm nyloc nuts" at bounding box center [575, 326] width 205 height 20
type input "8mm stainless steel nyloc nuts"
click at [648, 372] on button "Add 8mm stainless steel nyloc nuts to order" at bounding box center [630, 365] width 307 height 33
click at [549, 393] on input "text" at bounding box center [575, 401] width 205 height 20
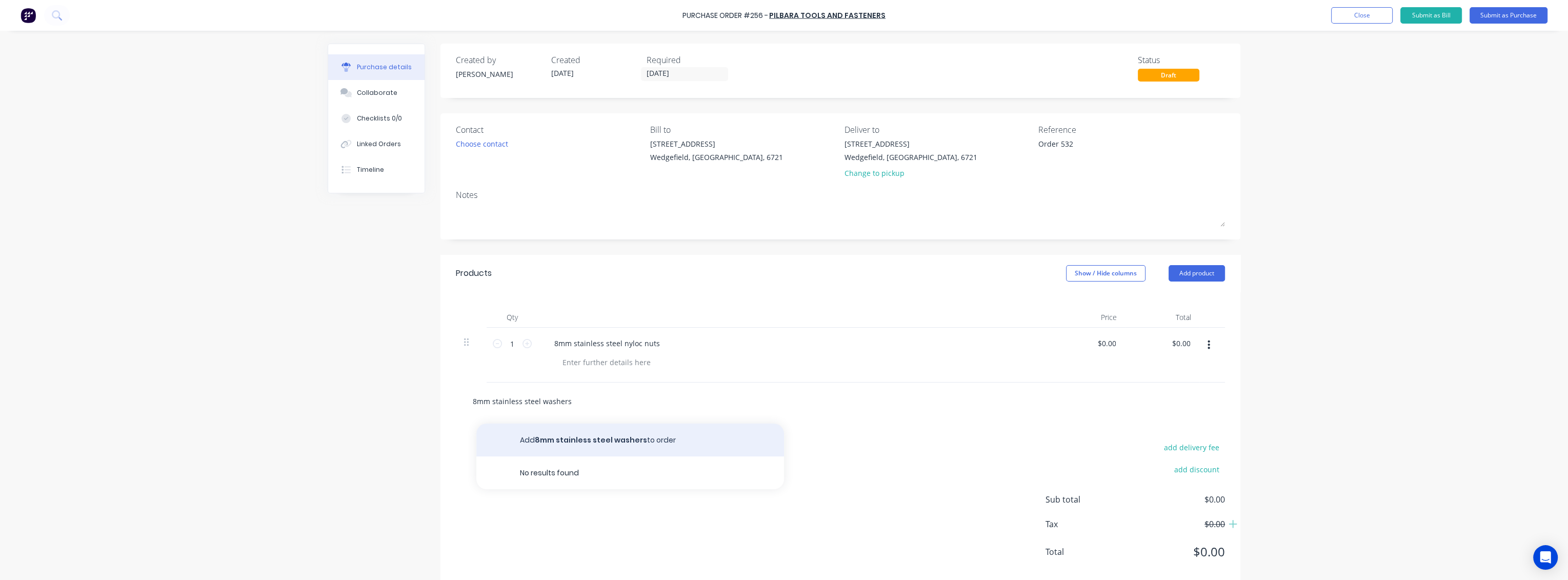
type input "8mm stainless steel washers"
click at [582, 439] on button "Add 8mm stainless steel washers to order" at bounding box center [630, 440] width 307 height 33
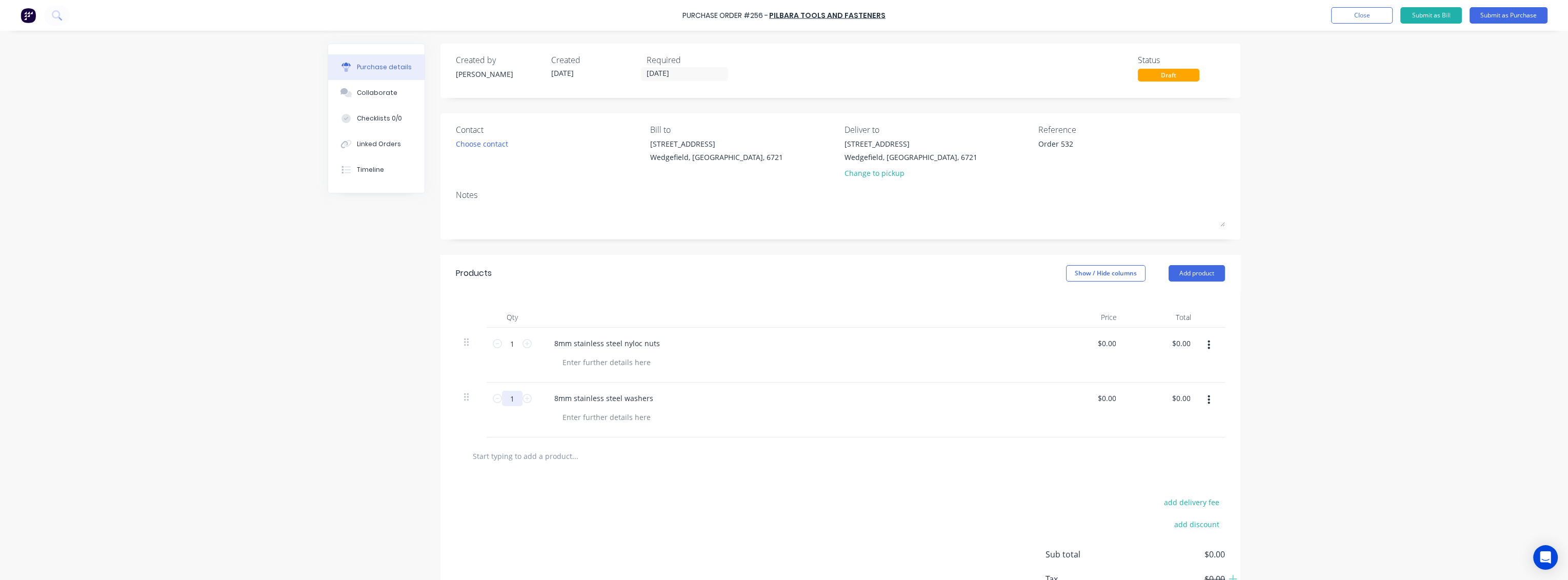
click at [512, 394] on input "1" at bounding box center [512, 398] width 20 height 16
type input "50"
click at [513, 341] on input "1" at bounding box center [512, 343] width 20 height 16
type input "50"
click at [896, 401] on div "8mm stainless steel washers" at bounding box center [795, 398] width 497 height 15
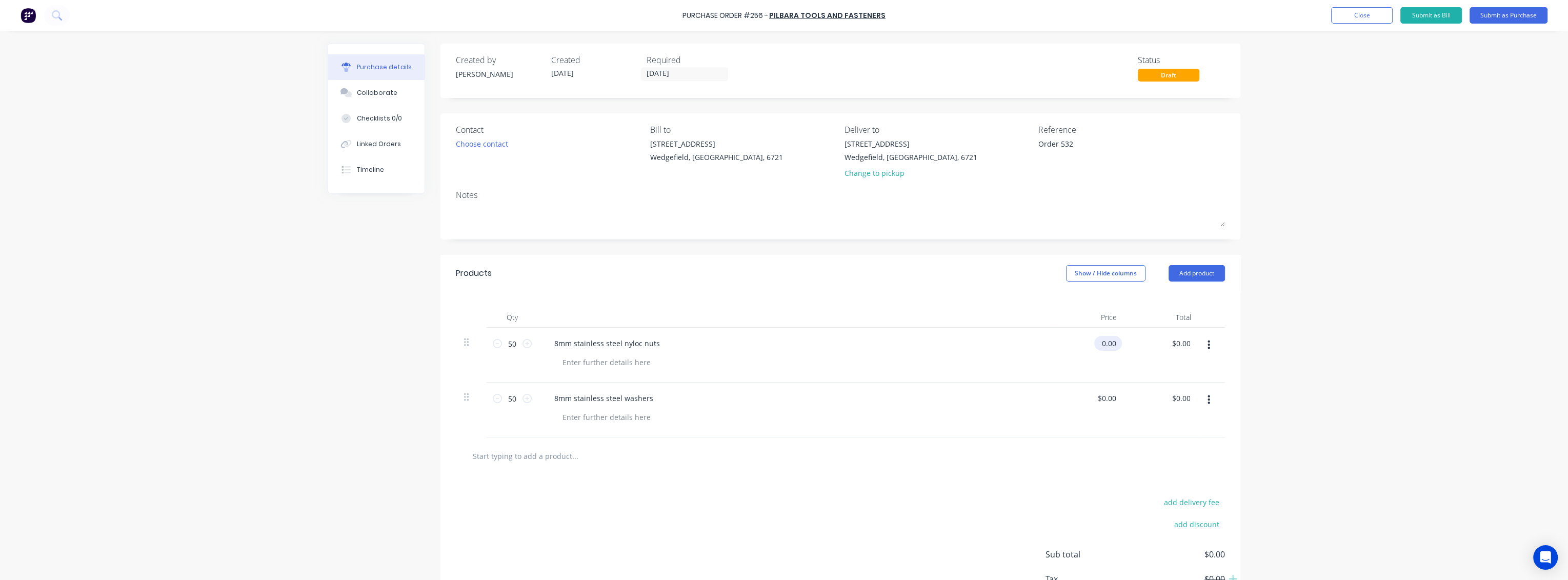
click at [1107, 346] on input "0.00" at bounding box center [1106, 343] width 24 height 15
type input "$0.00"
click at [1186, 344] on input "0.00" at bounding box center [1182, 343] width 20 height 15
type input "0"
type input "1"
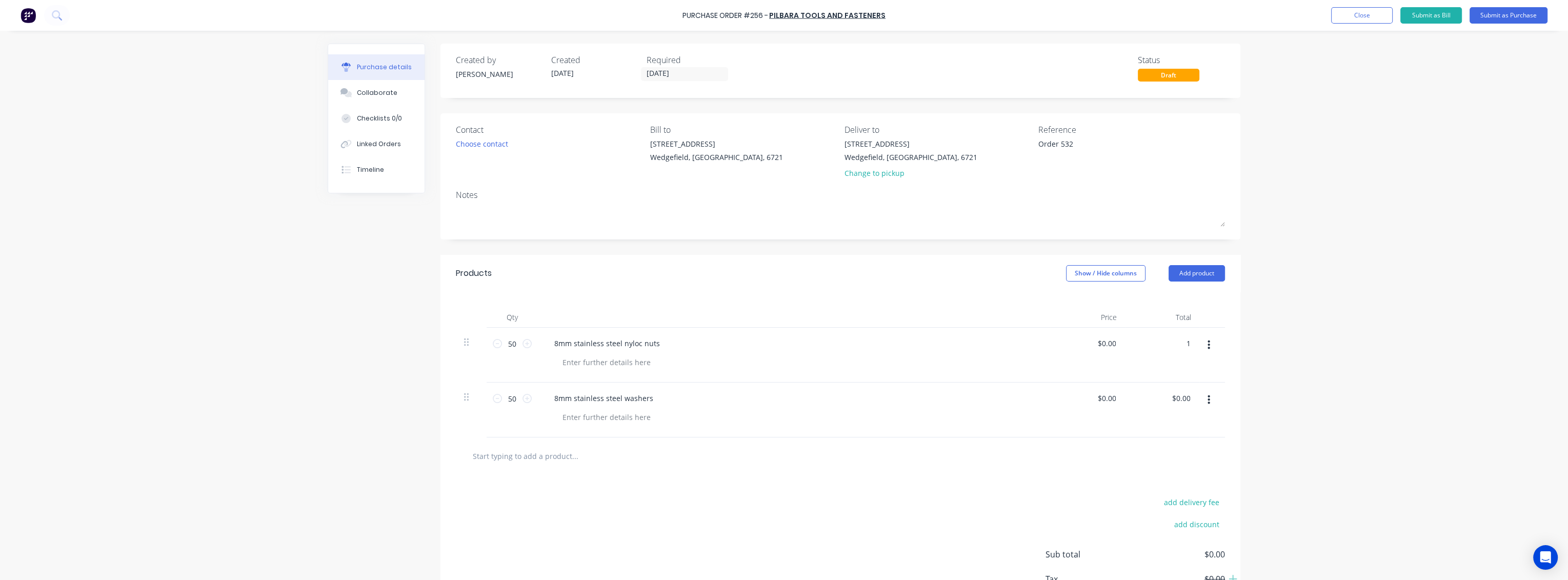
type input "$0.02"
type input "$1.00"
click at [1185, 429] on div "$0.00 $0.00" at bounding box center [1162, 410] width 75 height 55
drag, startPoint x: 1185, startPoint y: 398, endPoint x: 1156, endPoint y: 391, distance: 29.8
click at [1156, 391] on div "0.00 0.00" at bounding box center [1162, 410] width 75 height 55
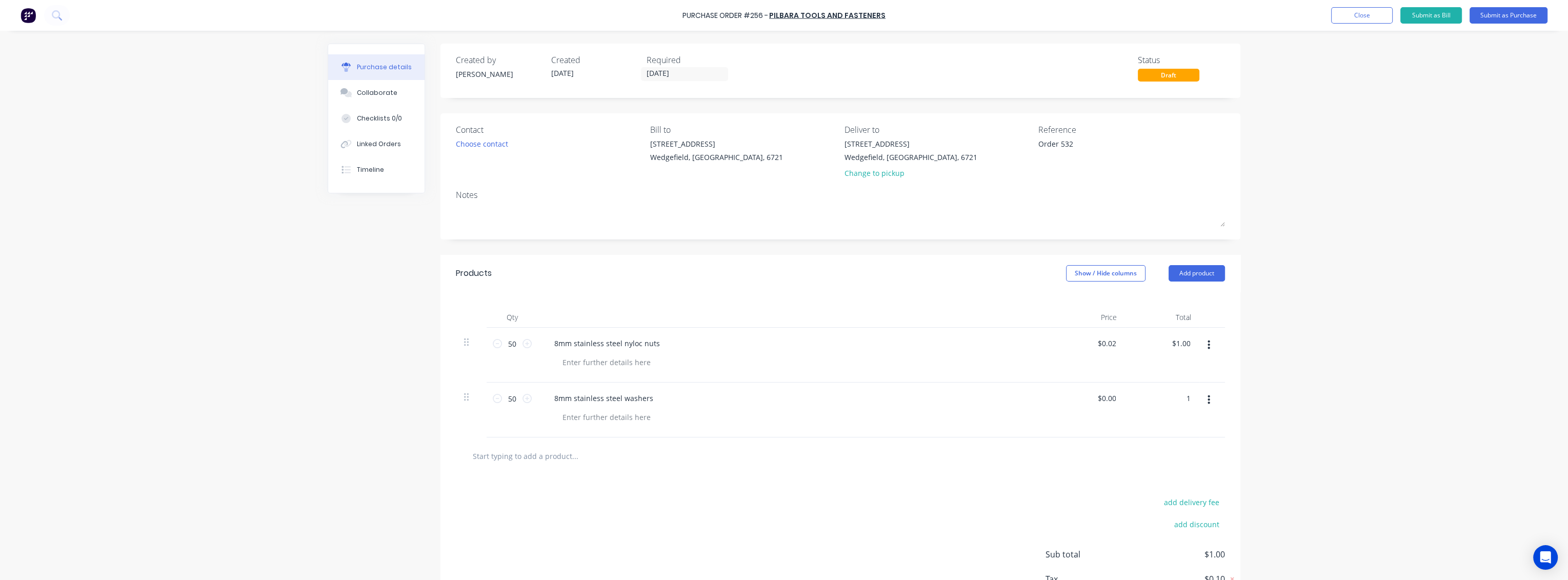
type input "1"
type input "$0.02"
type input "$1.00"
click at [1111, 474] on div at bounding box center [840, 456] width 769 height 38
click at [1515, 17] on button "Submit as Purchase" at bounding box center [1508, 15] width 78 height 17
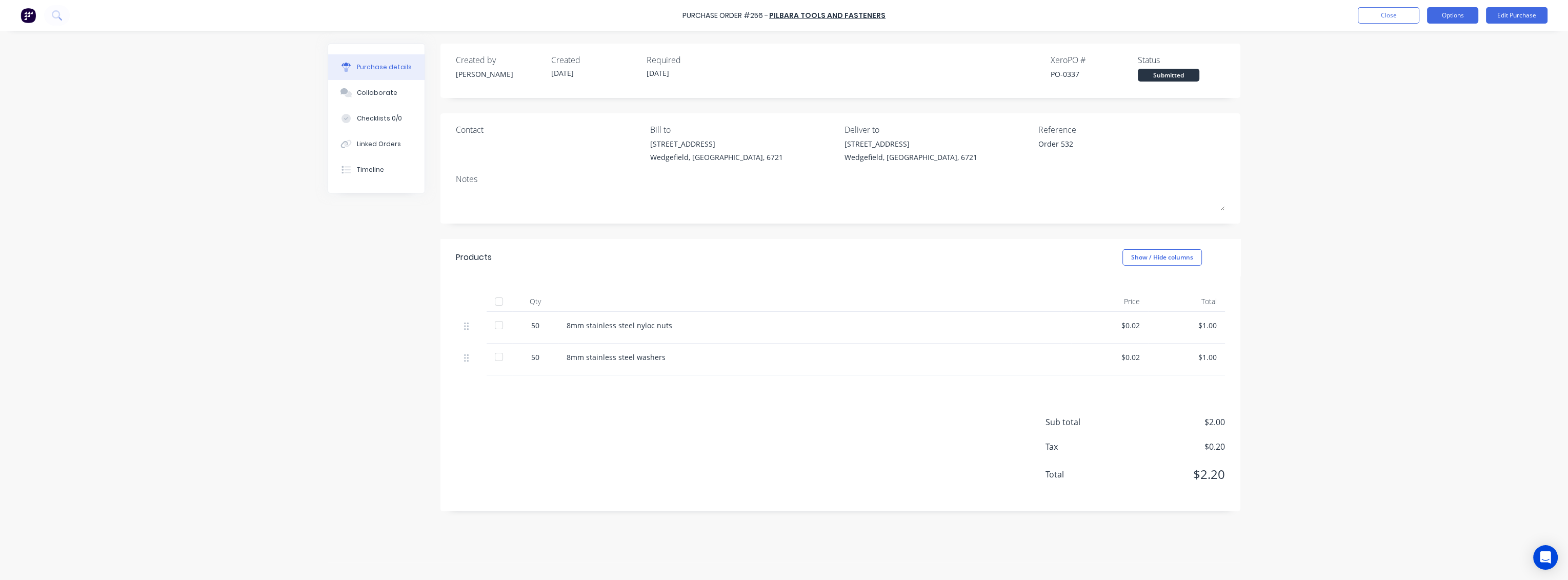
click at [1444, 17] on button "Options" at bounding box center [1452, 15] width 51 height 17
click at [1419, 44] on div "Print / Email" at bounding box center [1430, 42] width 79 height 15
click at [1402, 68] on div "With pricing" at bounding box center [1430, 62] width 79 height 15
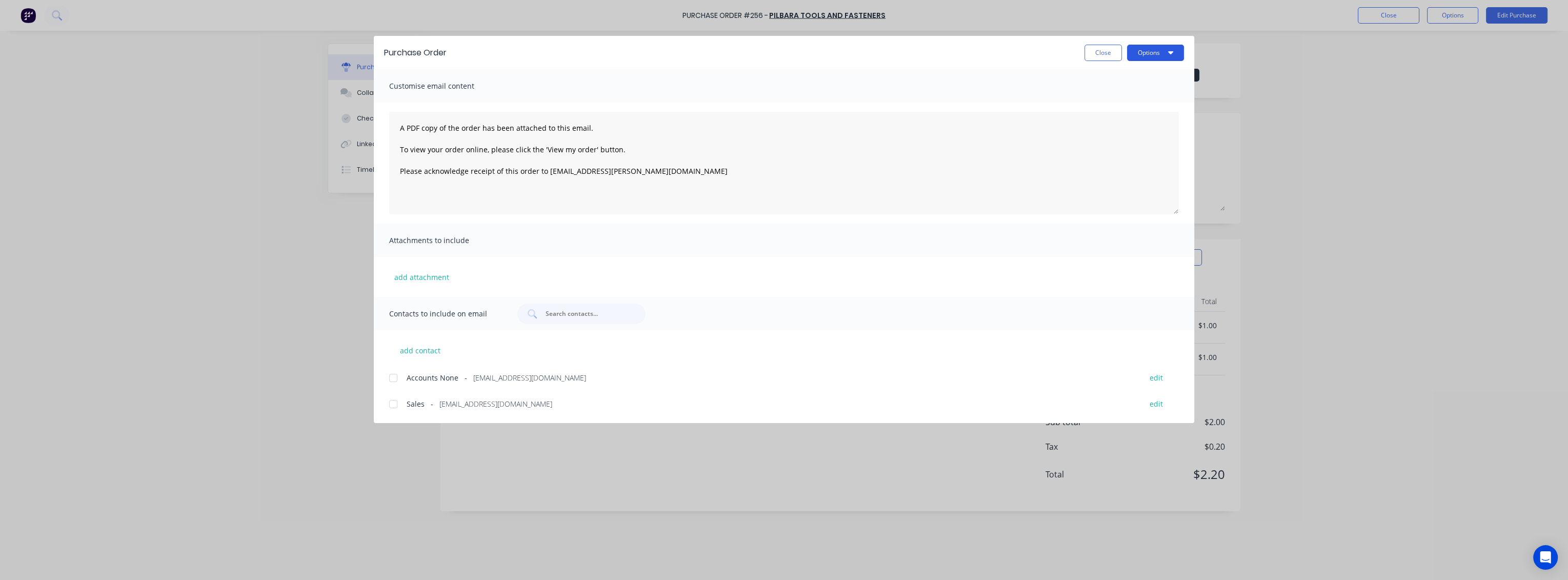
click at [1158, 54] on button "Options" at bounding box center [1155, 53] width 57 height 17
click at [1119, 96] on div "Print" at bounding box center [1135, 99] width 79 height 15
click at [1106, 52] on button "Close" at bounding box center [1103, 53] width 38 height 17
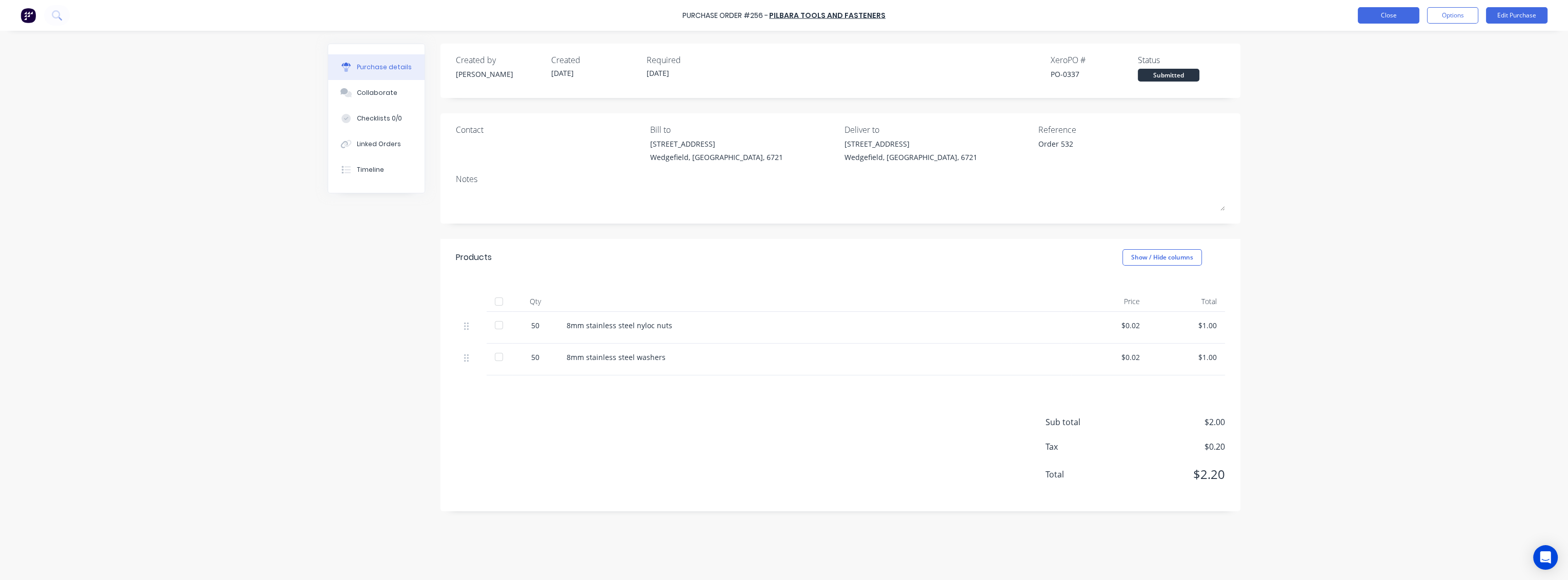
click at [1394, 16] on button "Close" at bounding box center [1389, 15] width 61 height 17
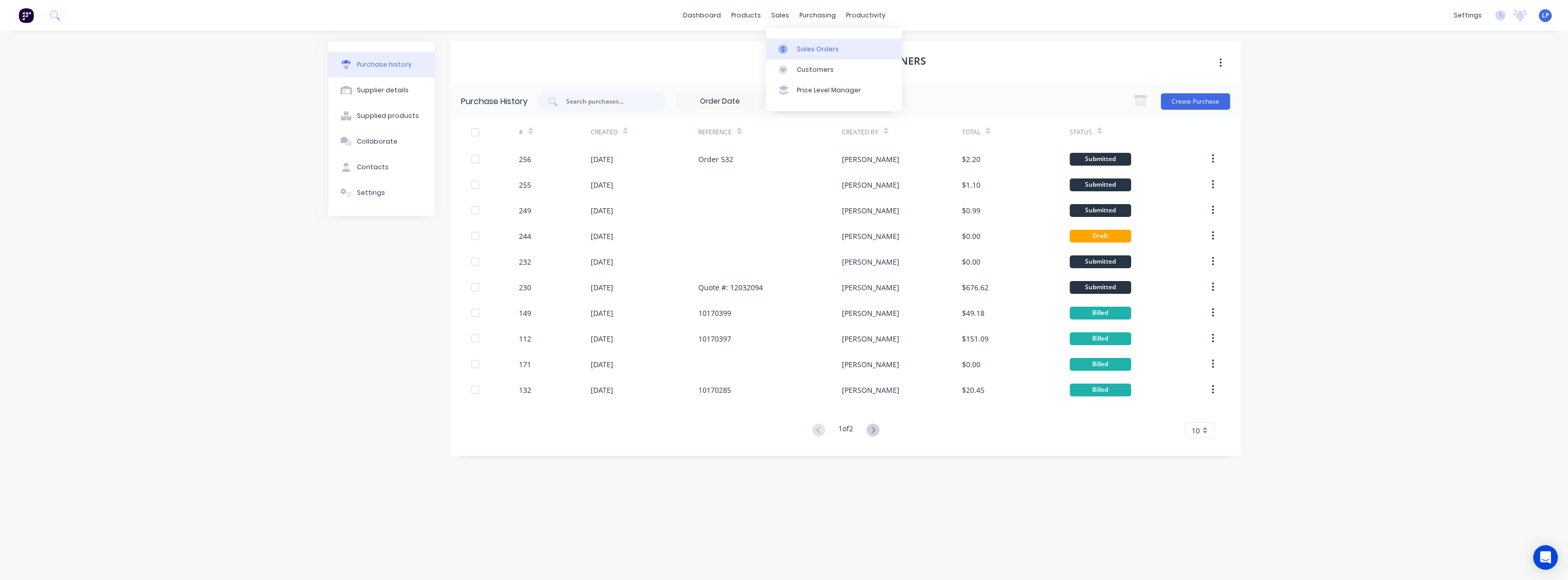
click at [811, 45] on div "Sales Orders" at bounding box center [817, 50] width 42 height 9
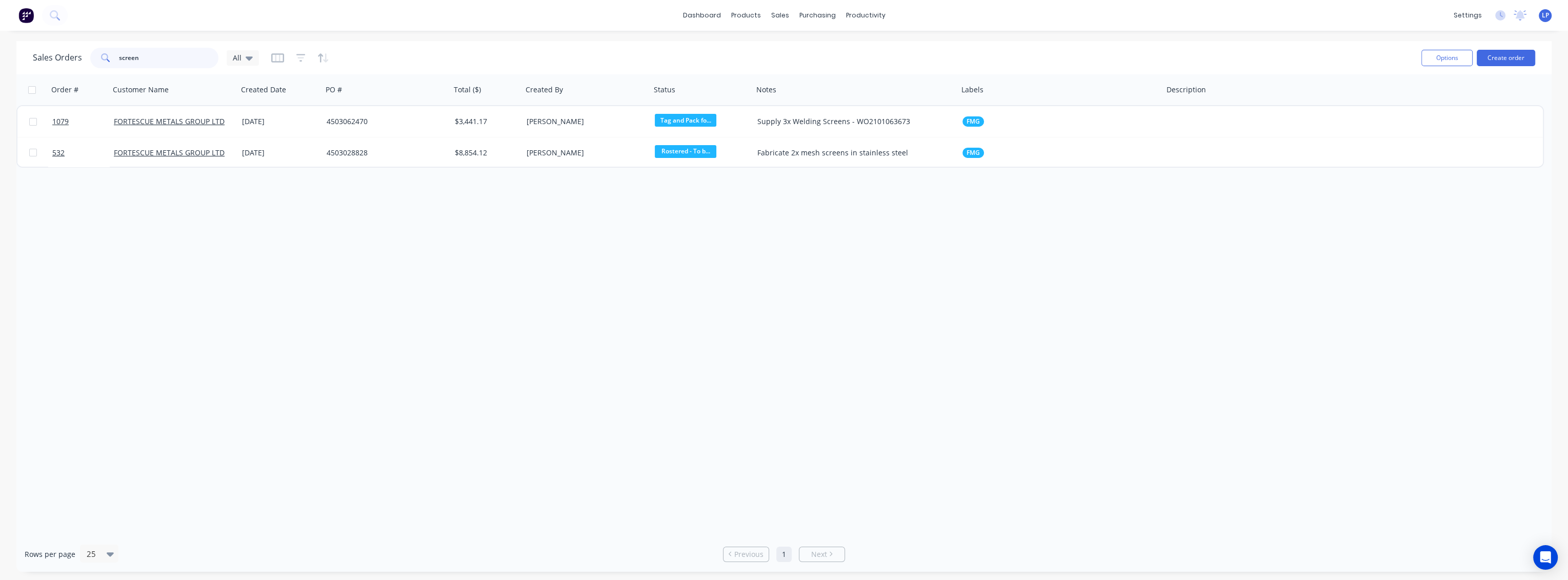
drag, startPoint x: 167, startPoint y: 60, endPoint x: 100, endPoint y: 61, distance: 67.0
click at [100, 61] on div "screen" at bounding box center [154, 58] width 128 height 20
type input "jacking"
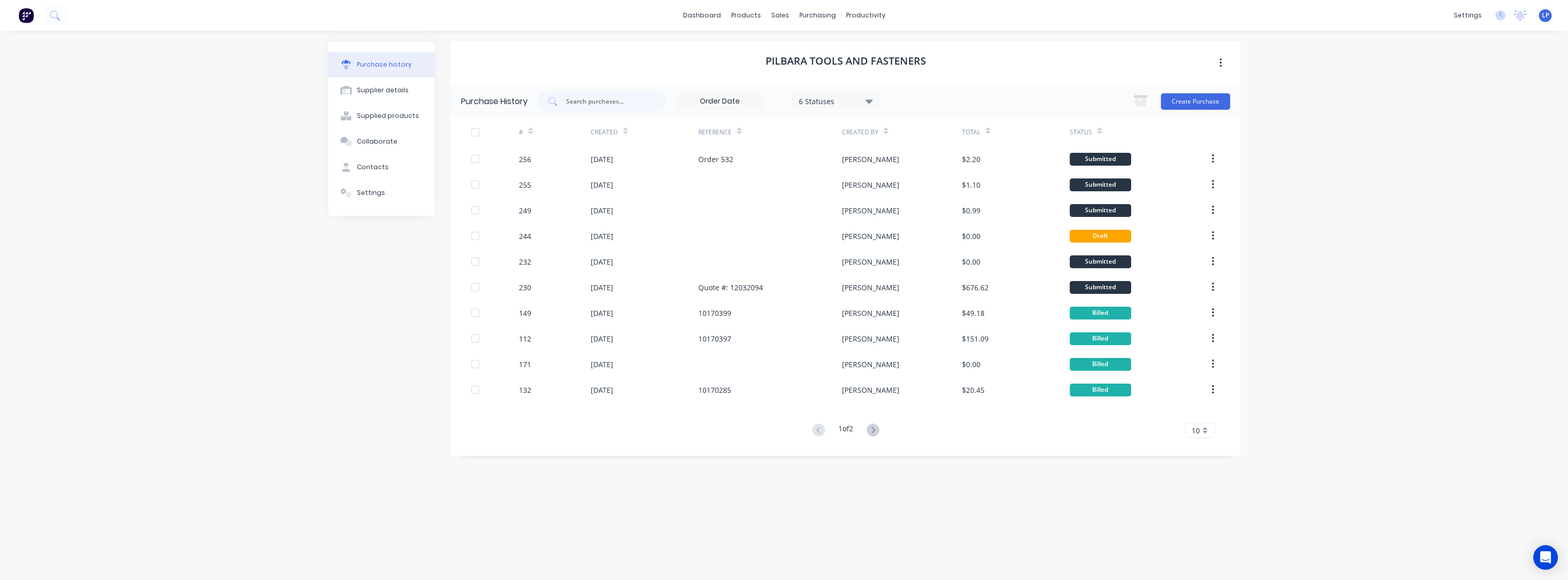
click at [1357, 235] on div "dashboard products sales purchasing productivity dashboard products Product Cat…" at bounding box center [784, 290] width 1568 height 580
click at [801, 50] on div "Sales Orders" at bounding box center [817, 50] width 42 height 9
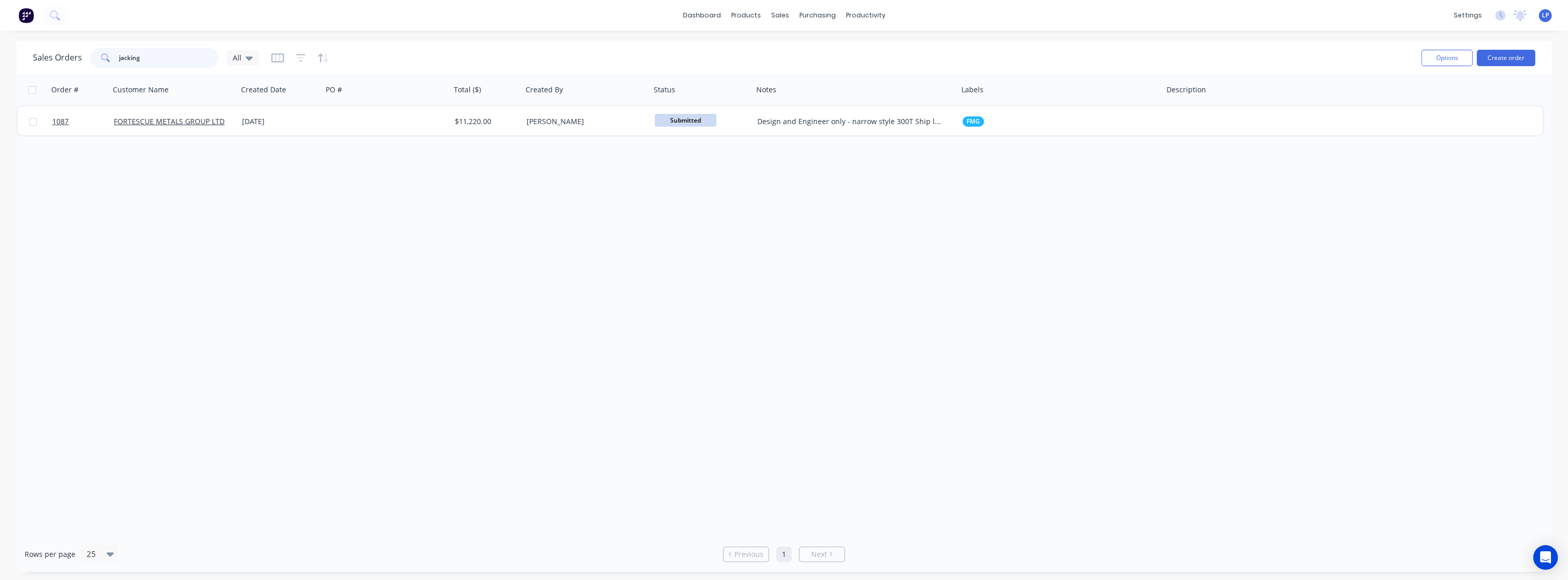
drag, startPoint x: 172, startPoint y: 58, endPoint x: 66, endPoint y: 56, distance: 106.0
click at [66, 56] on div "Sales Orders jacking All" at bounding box center [146, 58] width 226 height 20
type input "pontoon"
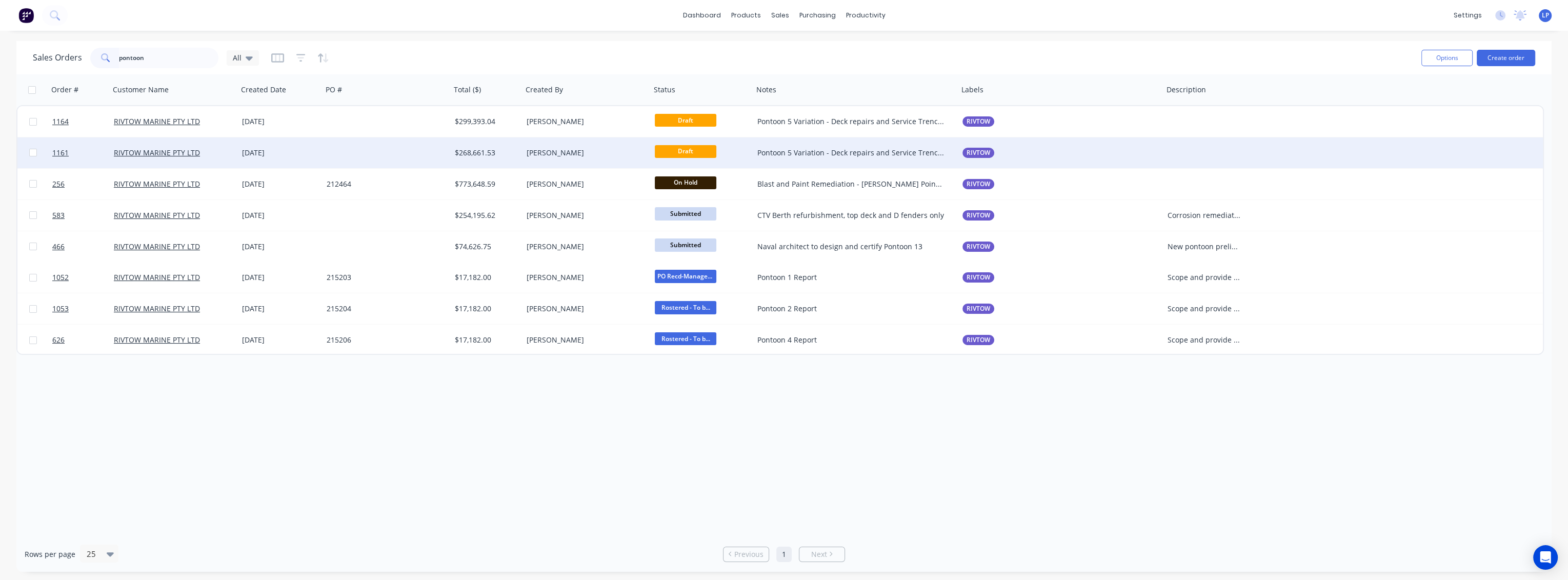
click at [347, 158] on div at bounding box center [386, 152] width 128 height 31
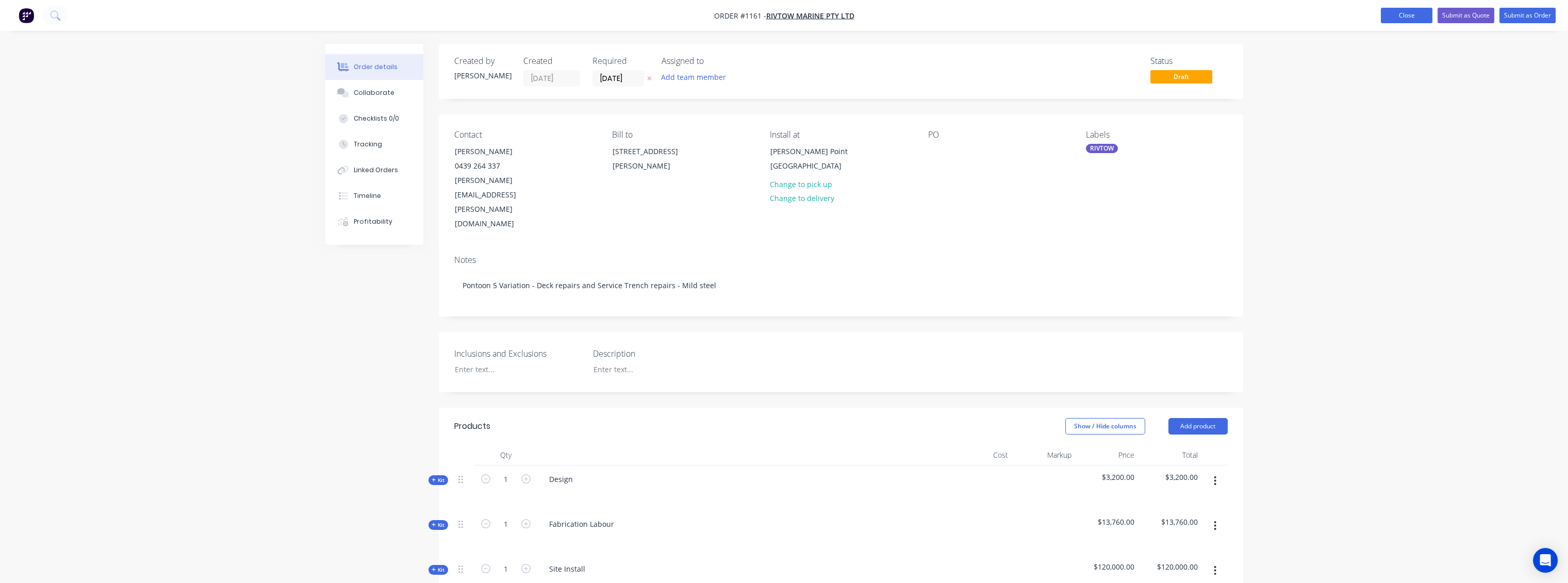
click at [1407, 16] on button "Close" at bounding box center [1406, 16] width 51 height 16
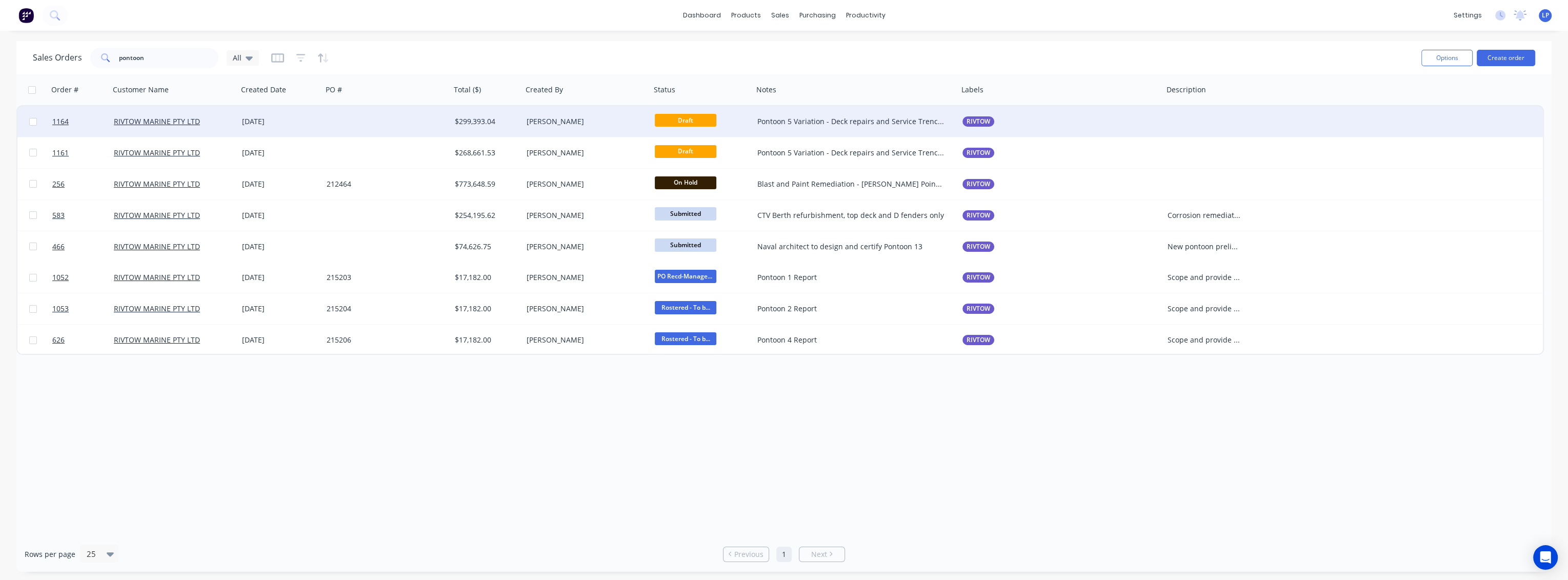
click at [586, 123] on div "[PERSON_NAME]" at bounding box center [583, 121] width 114 height 10
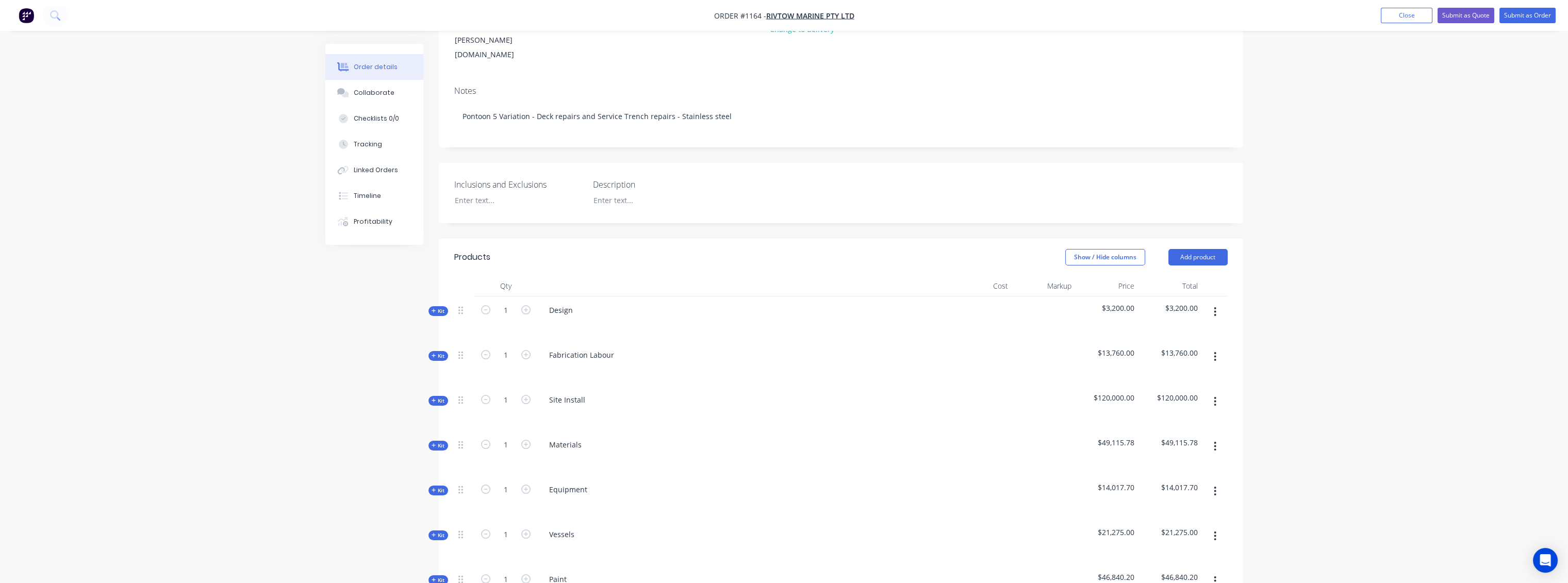
scroll to position [171, 0]
click at [427, 403] on div "Created by [PERSON_NAME] Created [DATE] Required [DATE] Assigned to Add team me…" at bounding box center [784, 410] width 918 height 1077
click at [441, 439] on span "Kit" at bounding box center [438, 443] width 13 height 8
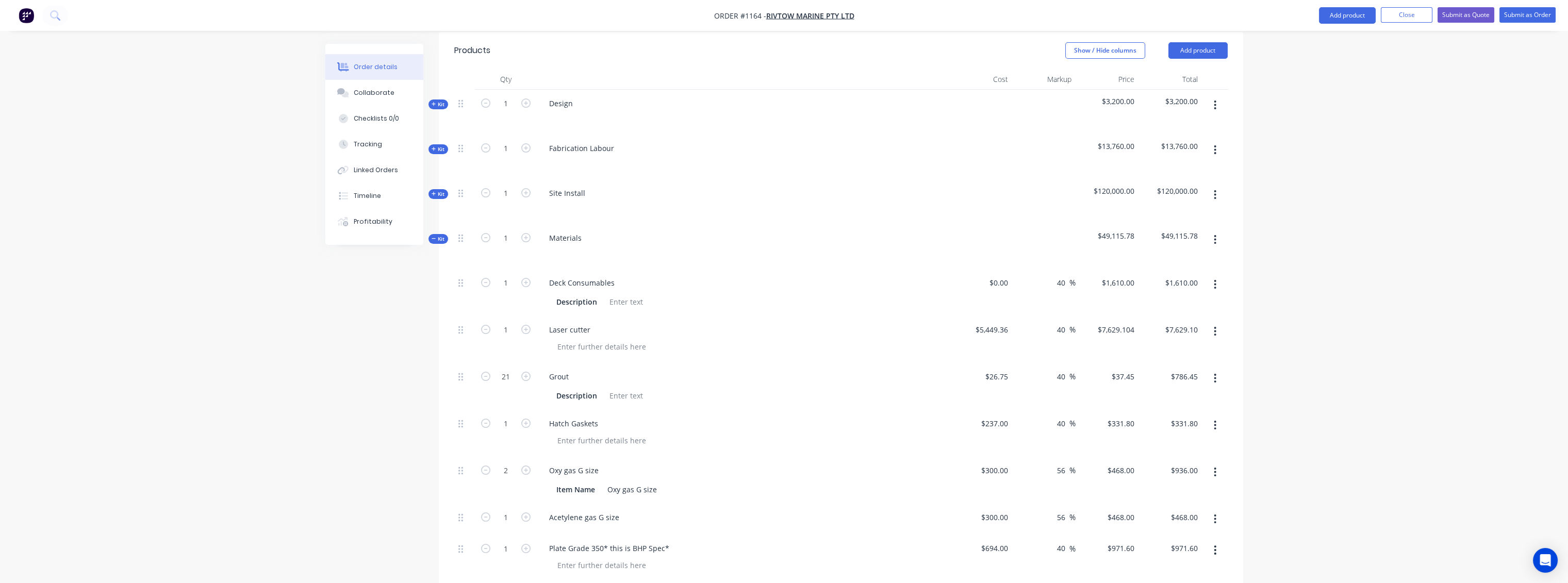
scroll to position [401, 0]
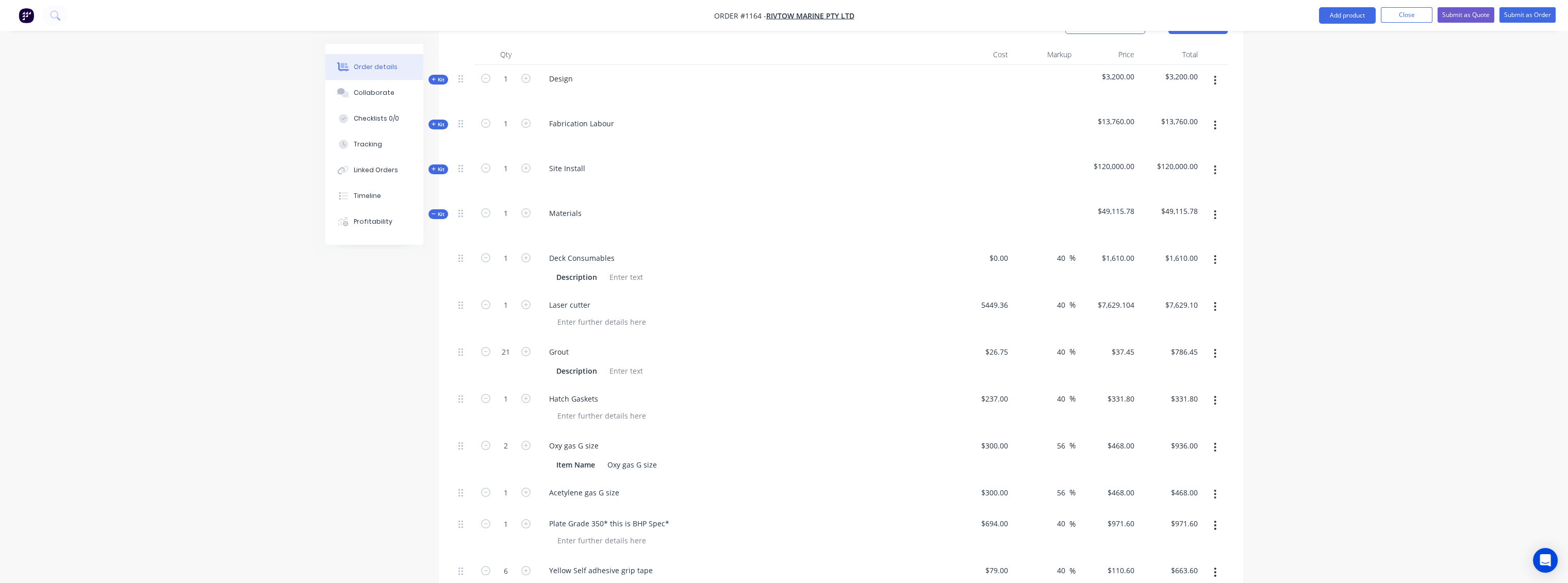
drag, startPoint x: 1009, startPoint y: 258, endPoint x: 1042, endPoint y: 256, distance: 33.1
click at [1009, 297] on input "5449.36" at bounding box center [993, 304] width 38 height 15
click at [1334, 295] on div "Order details Collaborate Checklists 0/0 Tracking Linked Orders Timeline Profit…" at bounding box center [784, 513] width 1568 height 1829
type input "$14,675.04"
type input "$20,545.056"
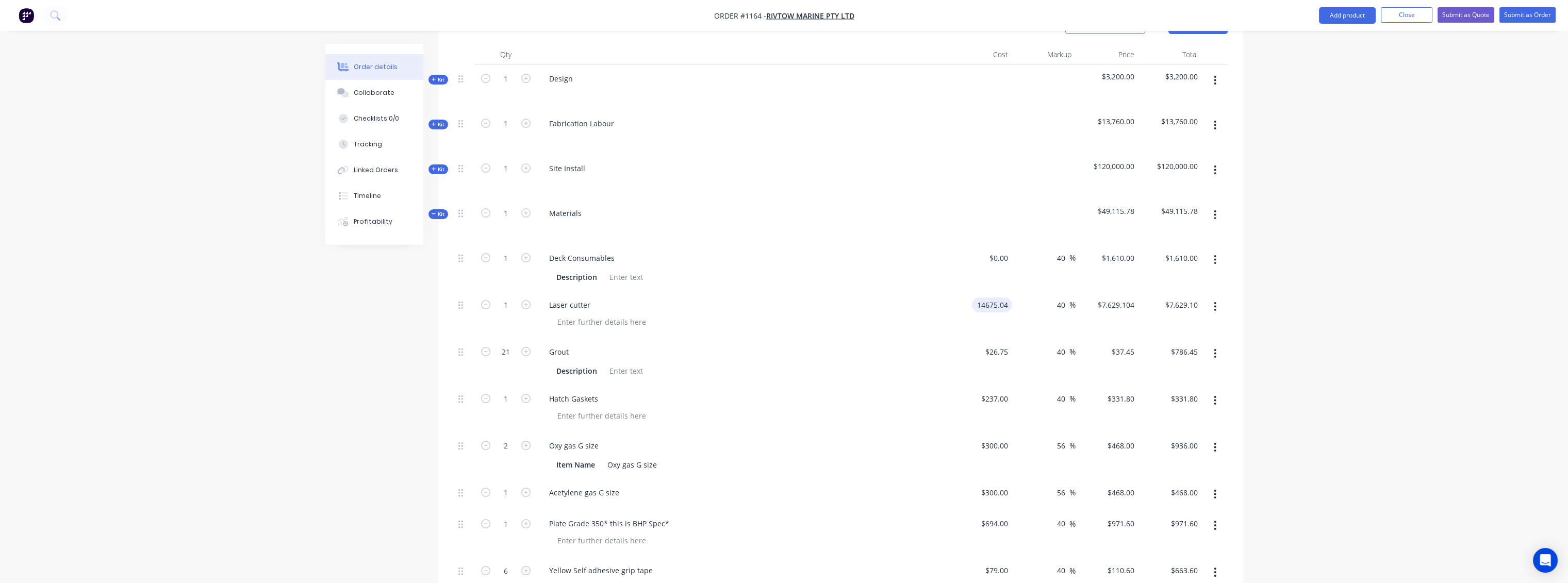
type input "$20,545.06"
click at [382, 94] on div "Collaborate" at bounding box center [375, 93] width 41 height 9
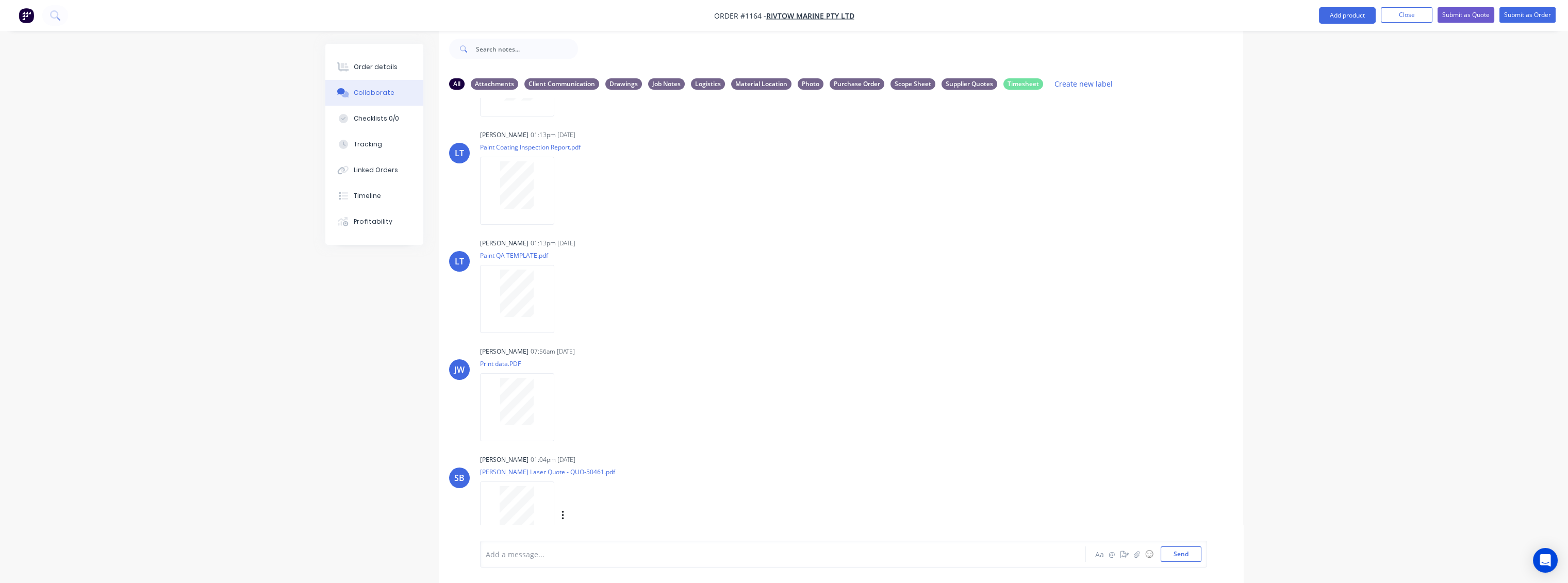
scroll to position [231, 0]
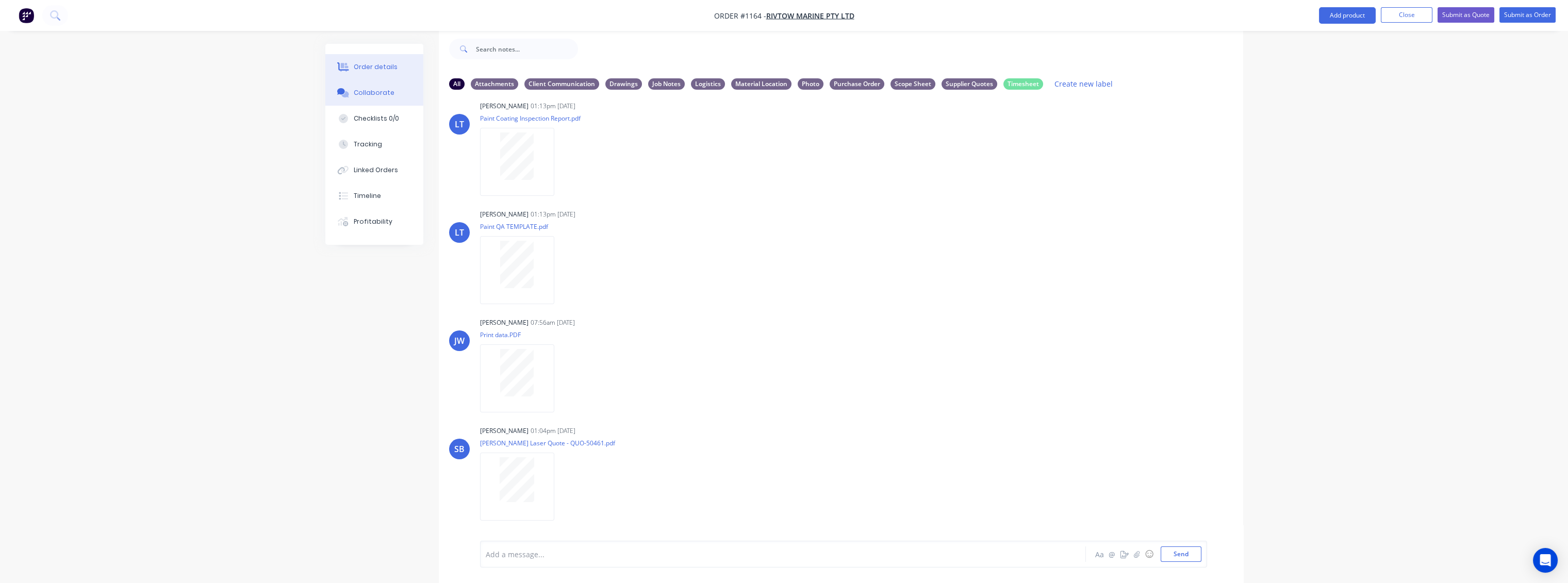
click at [367, 72] on button "Order details" at bounding box center [375, 67] width 98 height 26
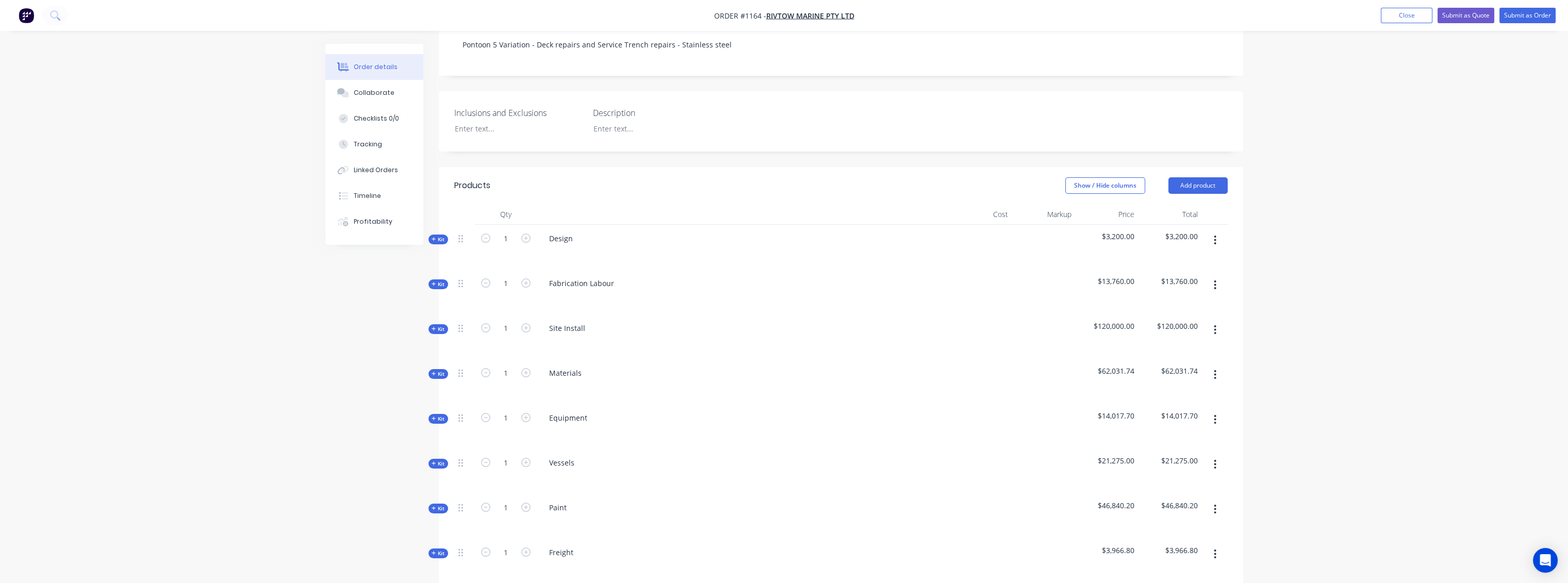
scroll to position [244, 0]
click at [432, 367] on icon "button" at bounding box center [434, 370] width 5 height 6
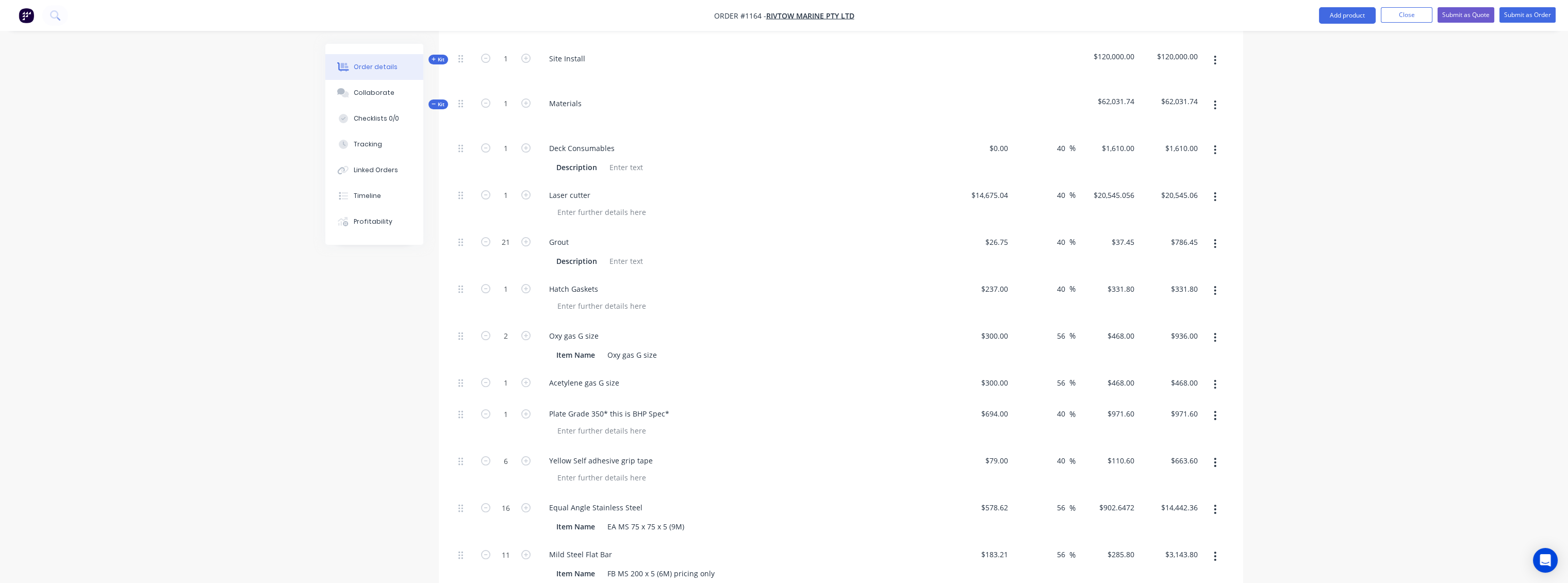
scroll to position [630, 0]
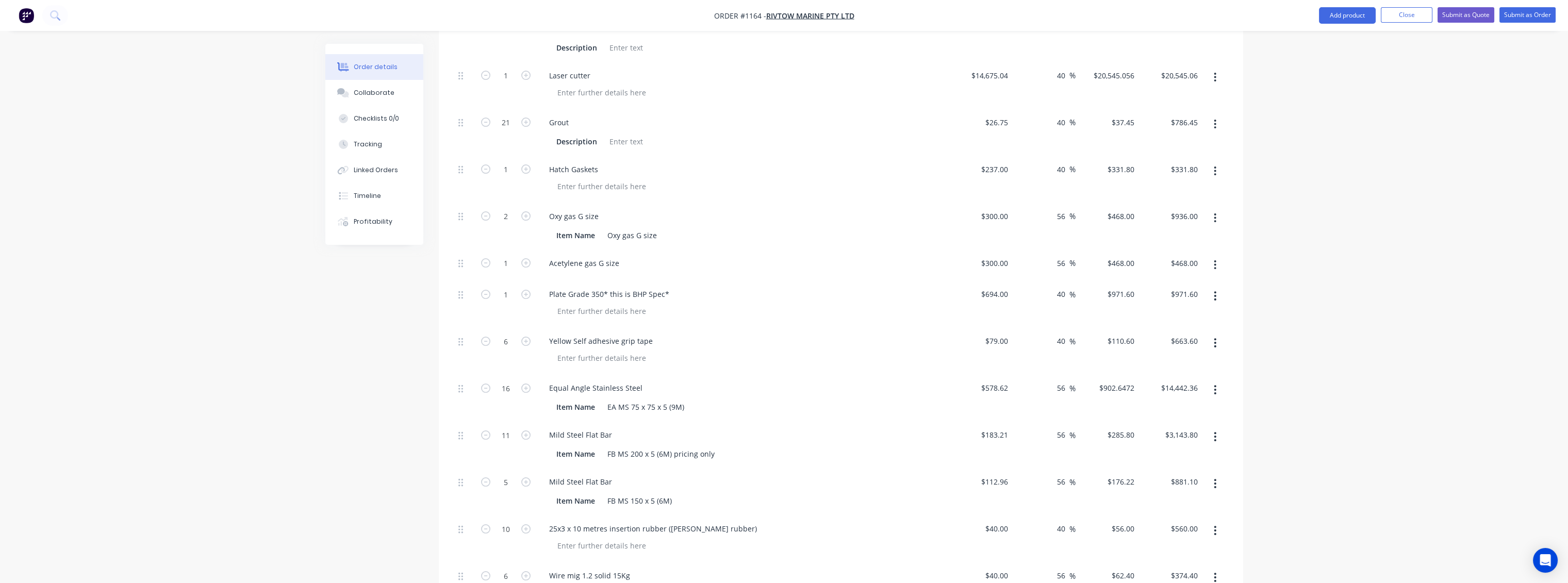
click at [1212, 380] on button "button" at bounding box center [1215, 389] width 24 height 18
click at [1163, 450] on div "Delete" at bounding box center [1178, 457] width 79 height 15
click at [1214, 384] on icon "button" at bounding box center [1215, 389] width 2 height 11
click at [1159, 450] on div "Delete" at bounding box center [1178, 457] width 79 height 15
click at [1211, 380] on button "button" at bounding box center [1215, 389] width 24 height 18
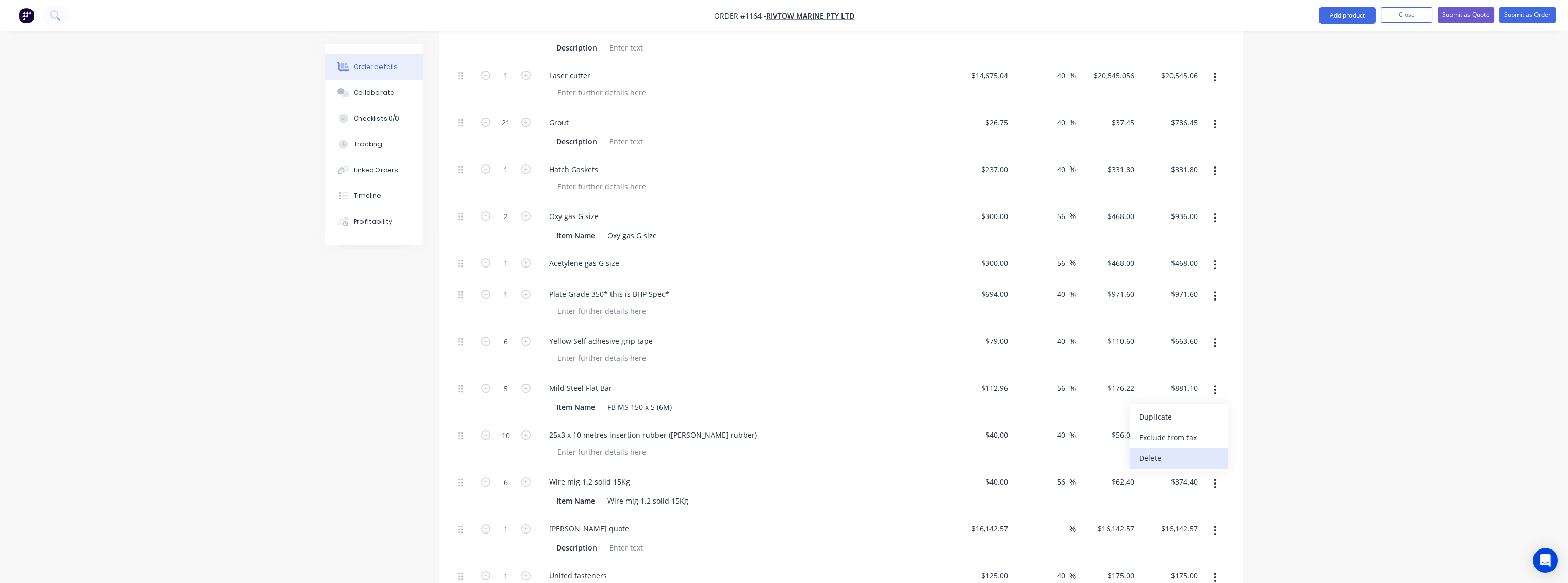
click at [1165, 450] on div "Delete" at bounding box center [1178, 457] width 79 height 15
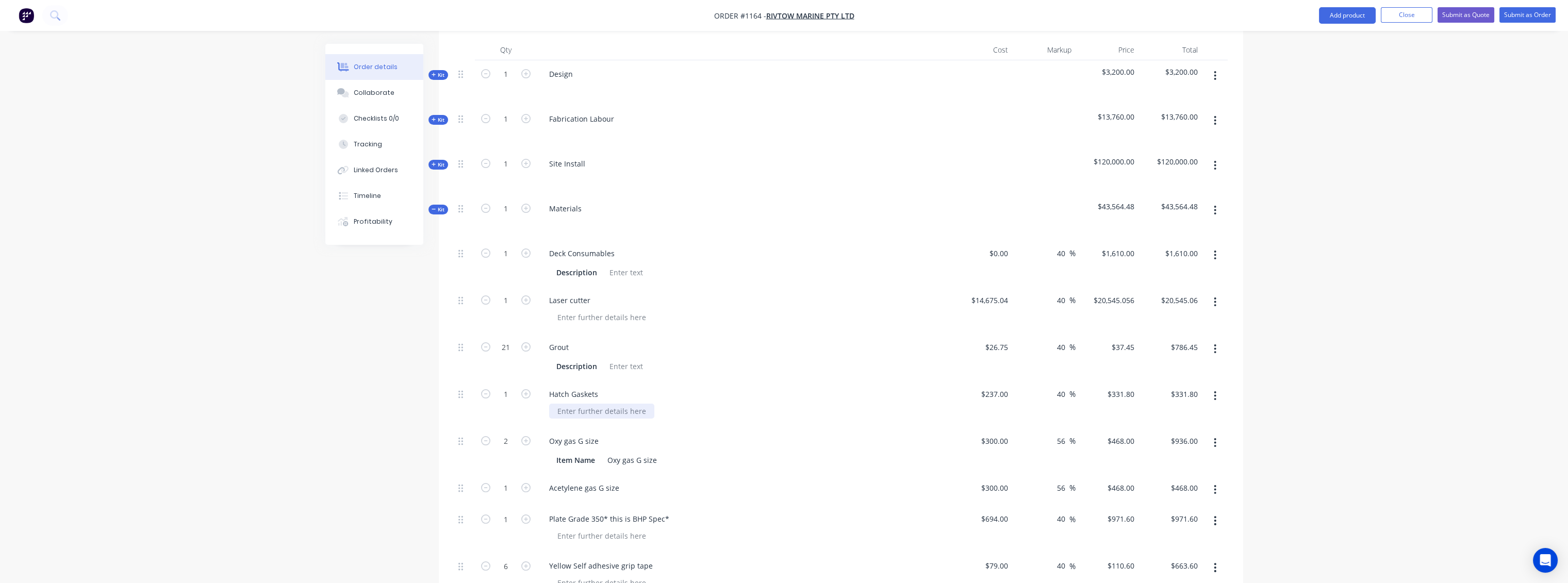
scroll to position [401, 0]
drag, startPoint x: 590, startPoint y: 259, endPoint x: 532, endPoint y: 263, distance: 58.1
click at [532, 292] on div "1 Laser cutter $14,675.04 $14,675.04 40 40 % $20,545.056 $20,545.056 $20,545.06…" at bounding box center [841, 314] width 774 height 47
click at [551, 297] on div "[PERSON_NAME] quote" at bounding box center [589, 304] width 96 height 15
click at [691, 297] on div "S immonds quote" at bounding box center [742, 304] width 404 height 15
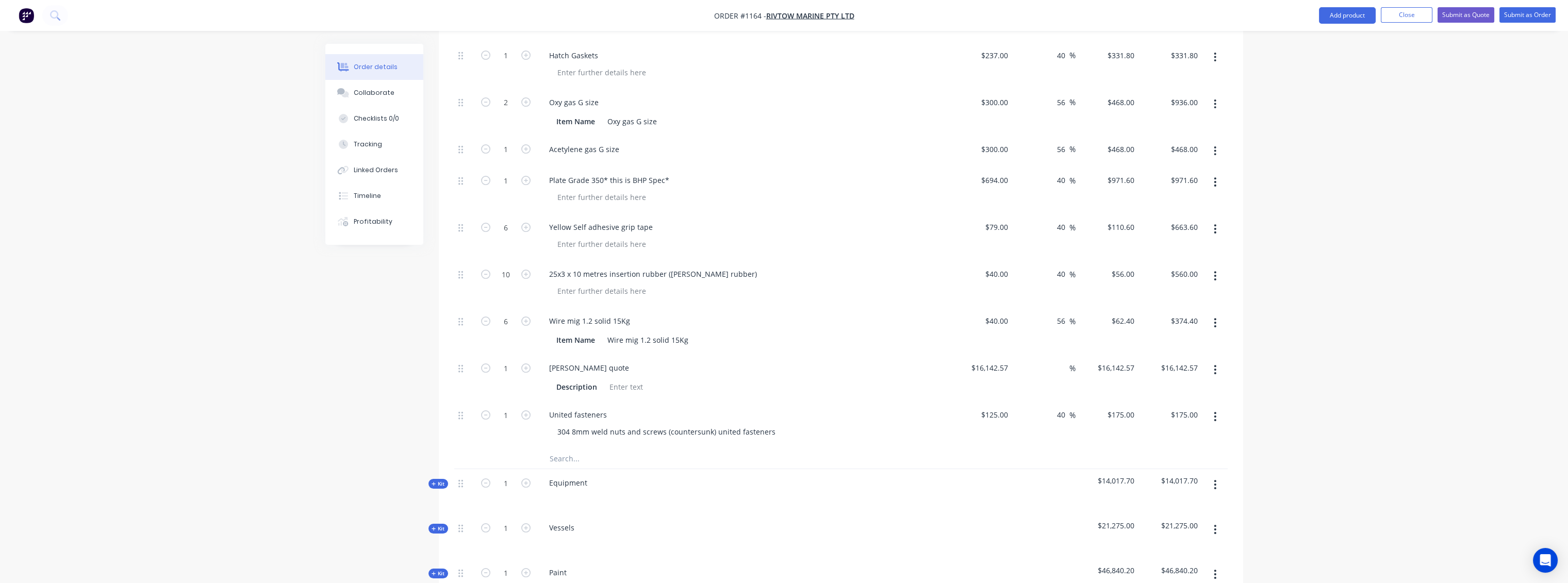
scroll to position [744, 0]
click at [567, 447] on input "text" at bounding box center [652, 457] width 206 height 21
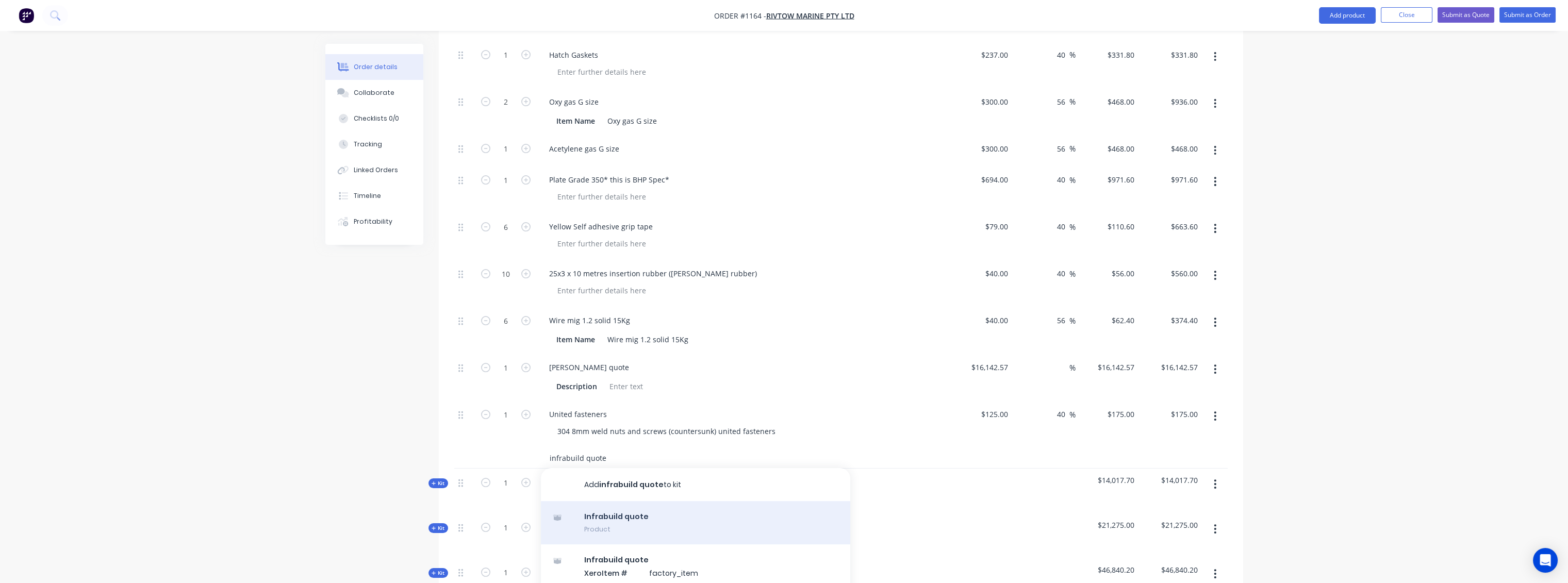
type input "infrabuild quote"
click at [606, 501] on div "Infrabuild quote Product" at bounding box center [695, 522] width 309 height 43
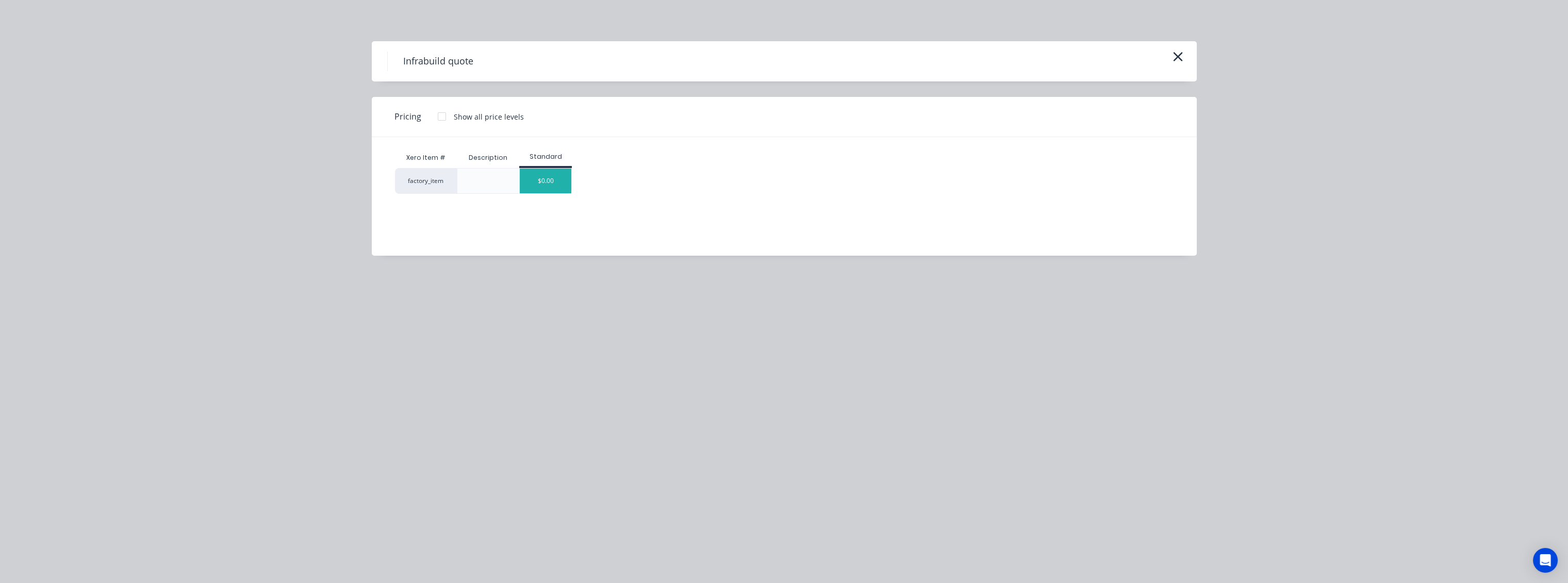
click at [551, 182] on div "$0.00" at bounding box center [545, 180] width 51 height 24
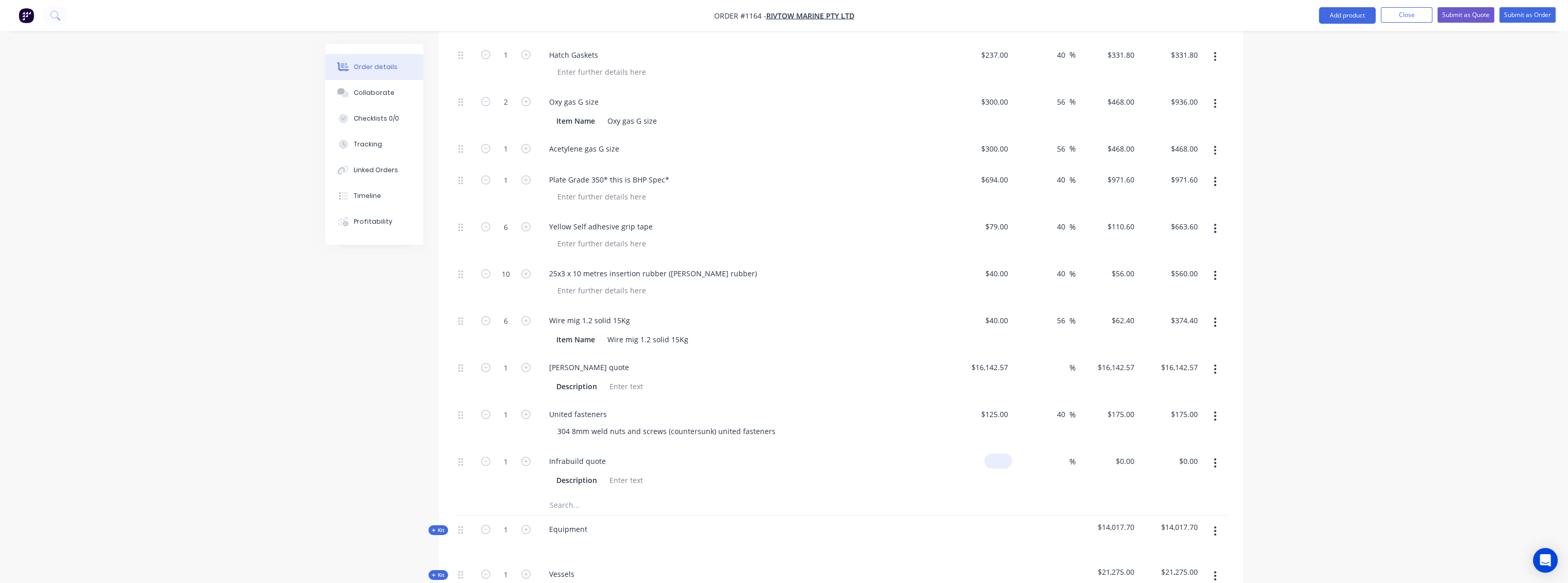
click at [1007, 453] on input at bounding box center [1001, 461] width 24 height 15
click at [1069, 456] on span "%" at bounding box center [1072, 461] width 6 height 12
type input "$9,322.92"
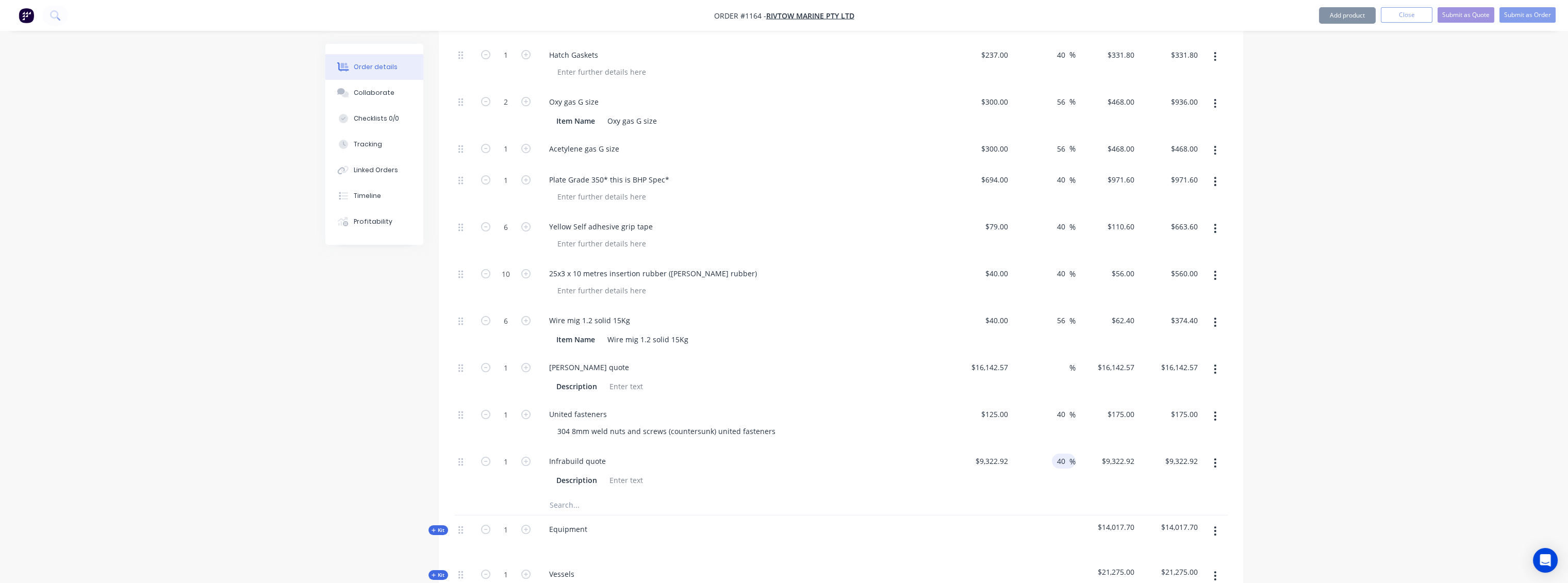
type input "40"
click at [1065, 447] on div "40 40 %" at bounding box center [1044, 470] width 63 height 47
type input "$13,052.088"
type input "$13,052.09"
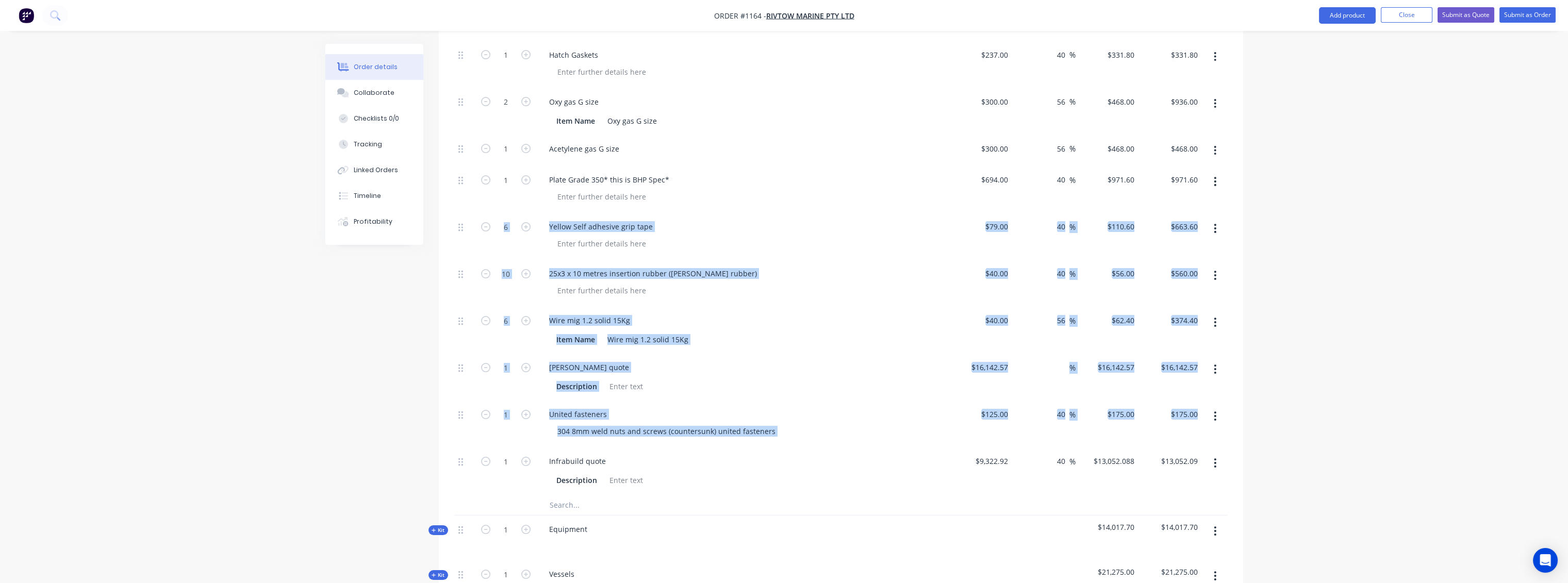
drag, startPoint x: 456, startPoint y: 419, endPoint x: 477, endPoint y: 188, distance: 232.0
click at [477, 187] on div "1 Deck Consumables Description $0.00 $0.00 40 40 % $1,610.00 $1,610.00 $1,610.0…" at bounding box center [841, 197] width 774 height 594
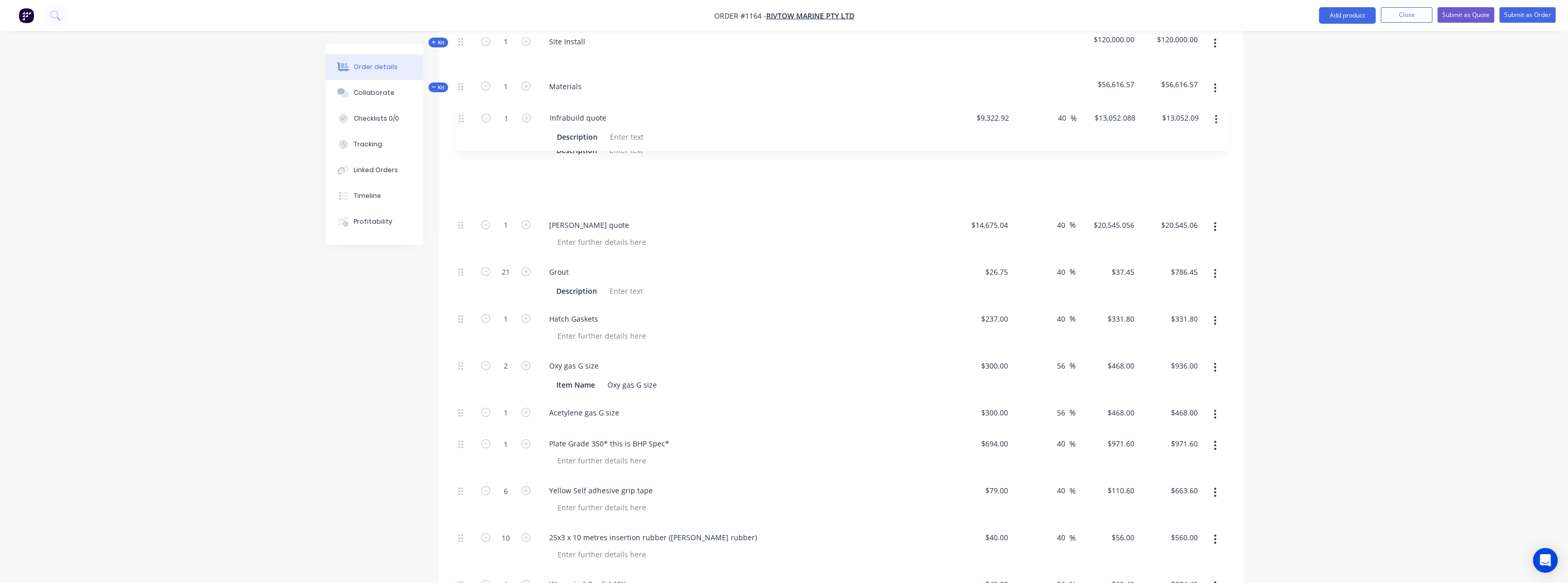
scroll to position [524, 0]
drag, startPoint x: 462, startPoint y: 417, endPoint x: 462, endPoint y: 115, distance: 302.0
click at [462, 121] on div "1 Deck Consumables Description $0.00 $0.00 40 40 % $1,610.00 $1,610.00 $1,610.0…" at bounding box center [841, 418] width 774 height 594
click at [383, 88] on div "Collaborate" at bounding box center [375, 93] width 41 height 9
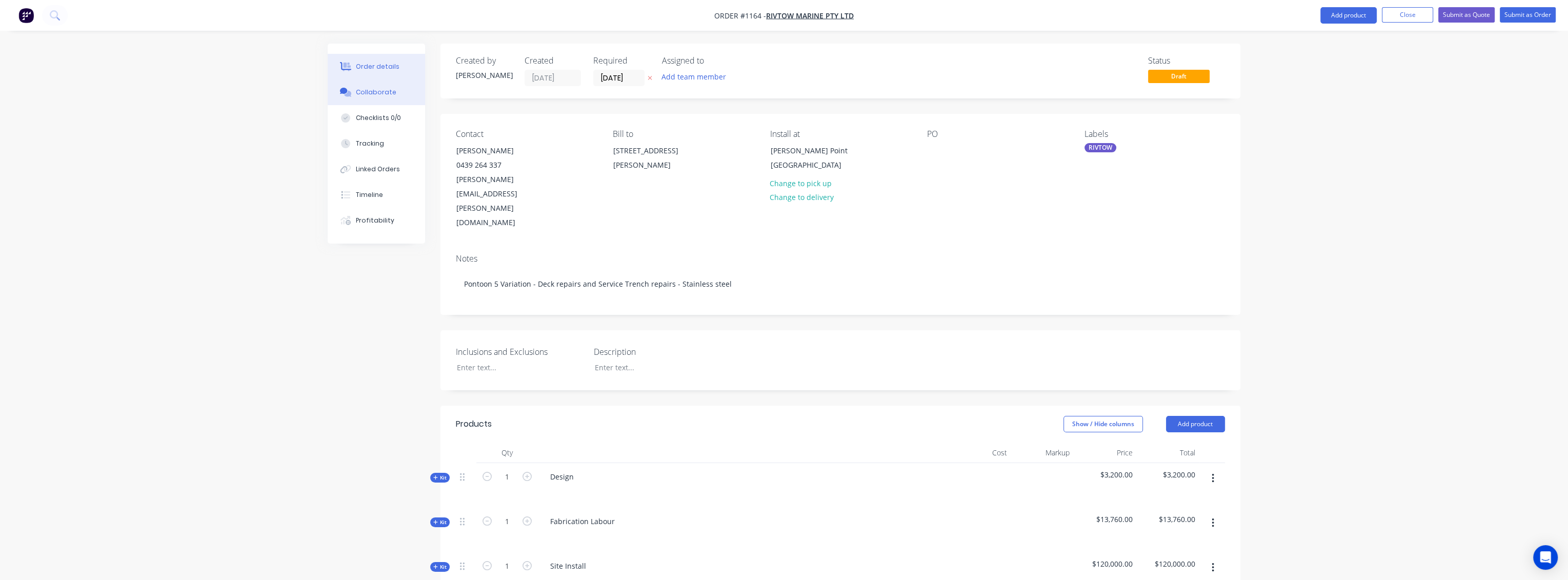
click at [383, 88] on div "Collaborate" at bounding box center [376, 93] width 41 height 9
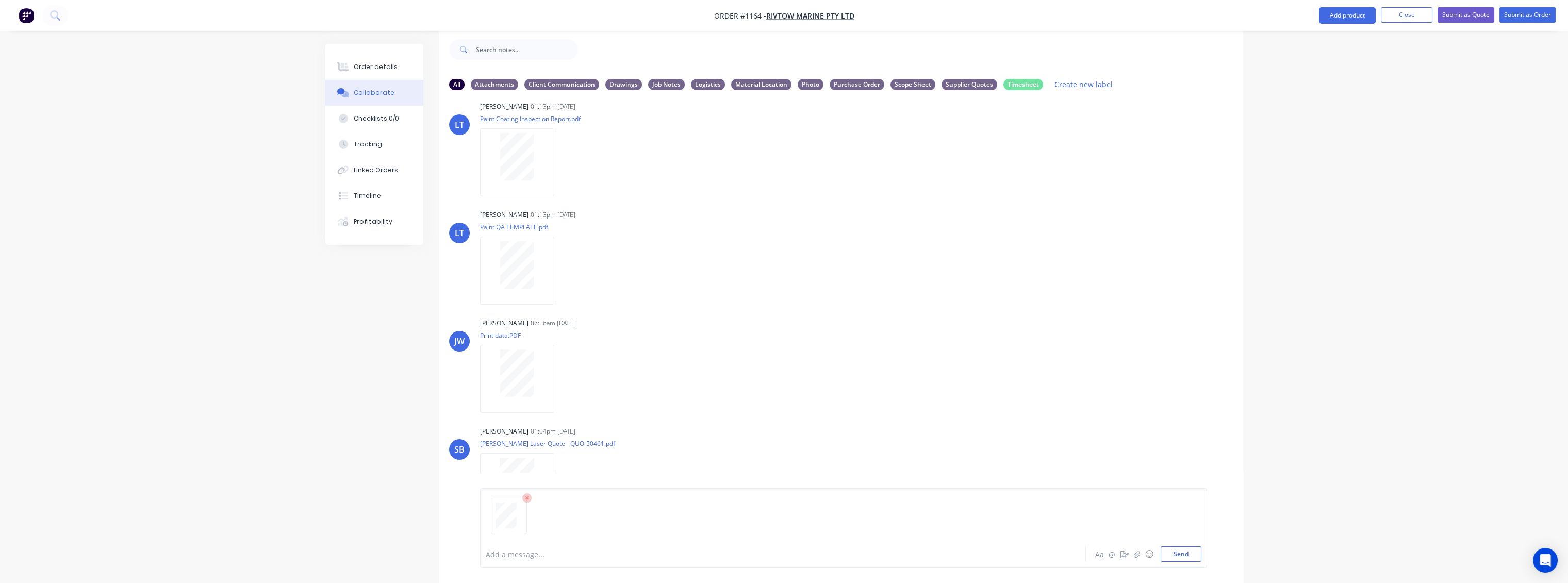
scroll to position [67, 0]
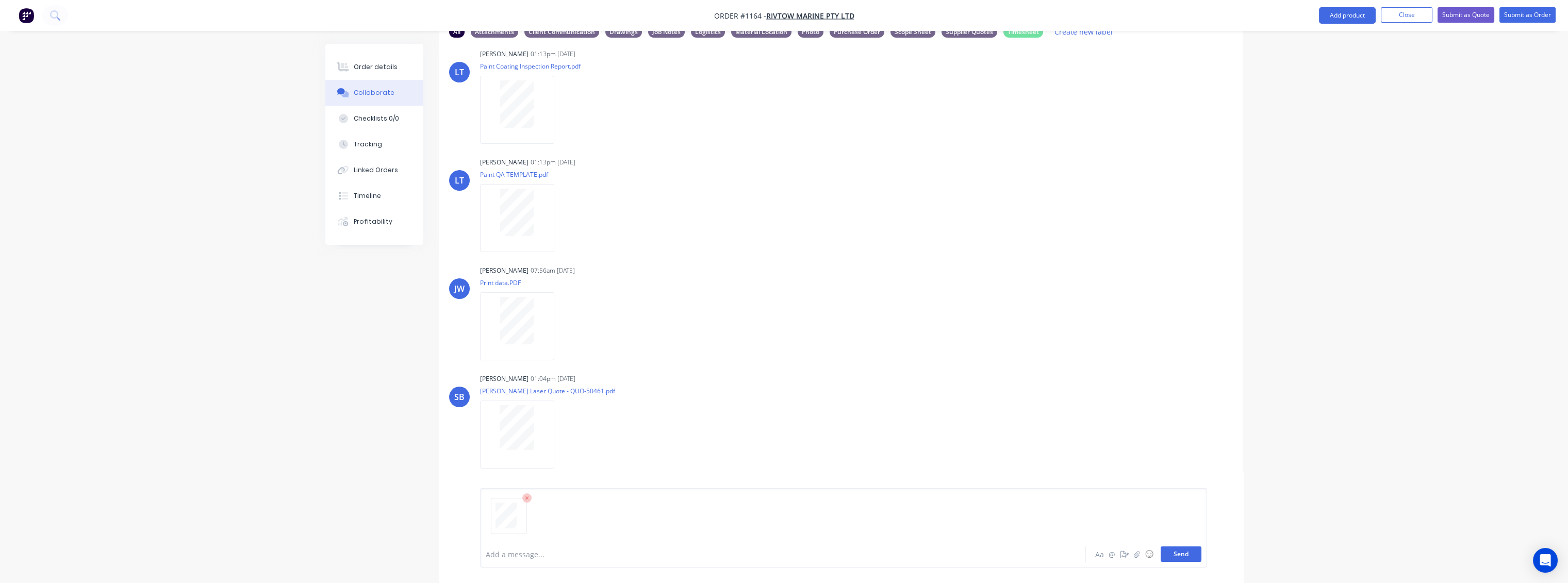
click at [1191, 549] on button "Send" at bounding box center [1182, 555] width 41 height 16
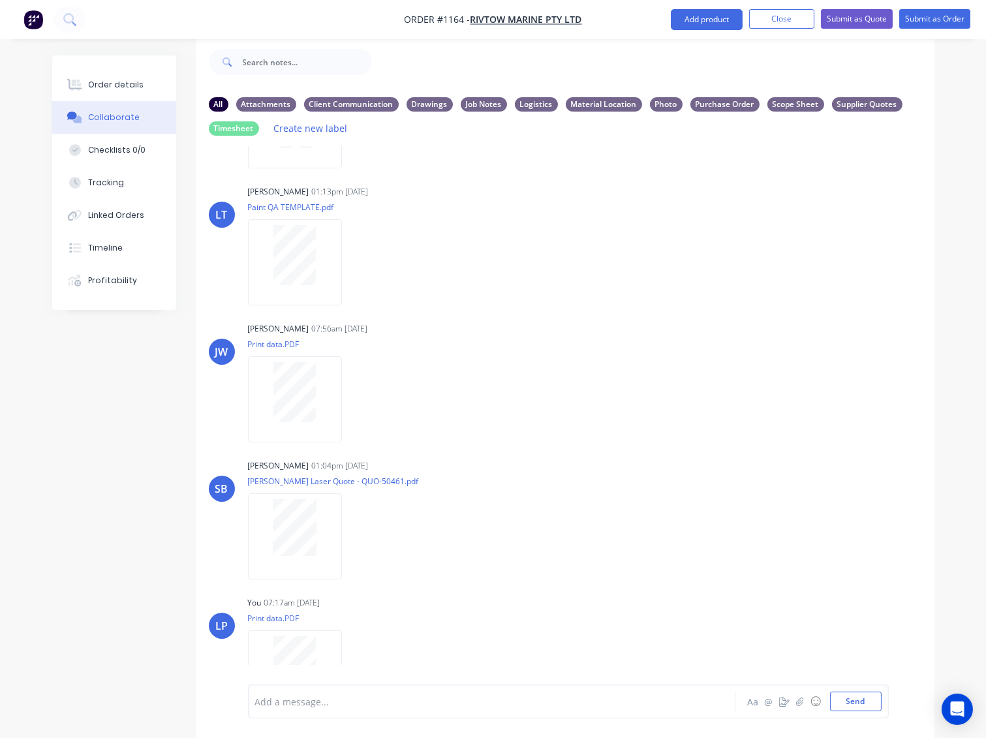
scroll to position [430, 0]
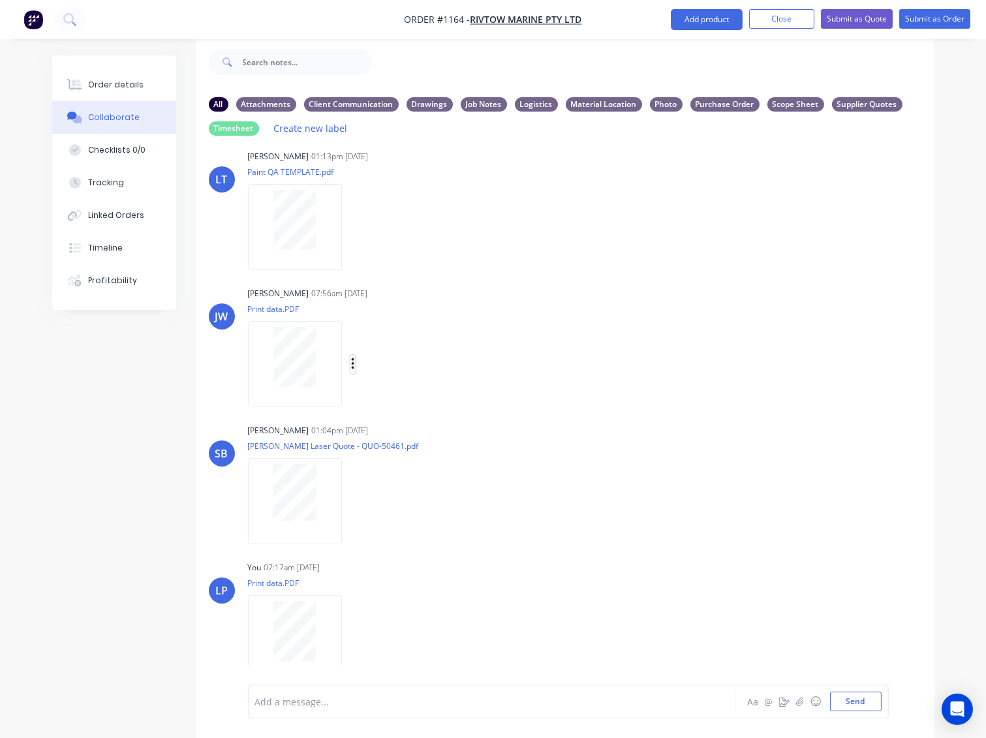
click at [351, 364] on icon "button" at bounding box center [352, 364] width 3 height 12
click at [403, 427] on button "Delete" at bounding box center [438, 428] width 147 height 29
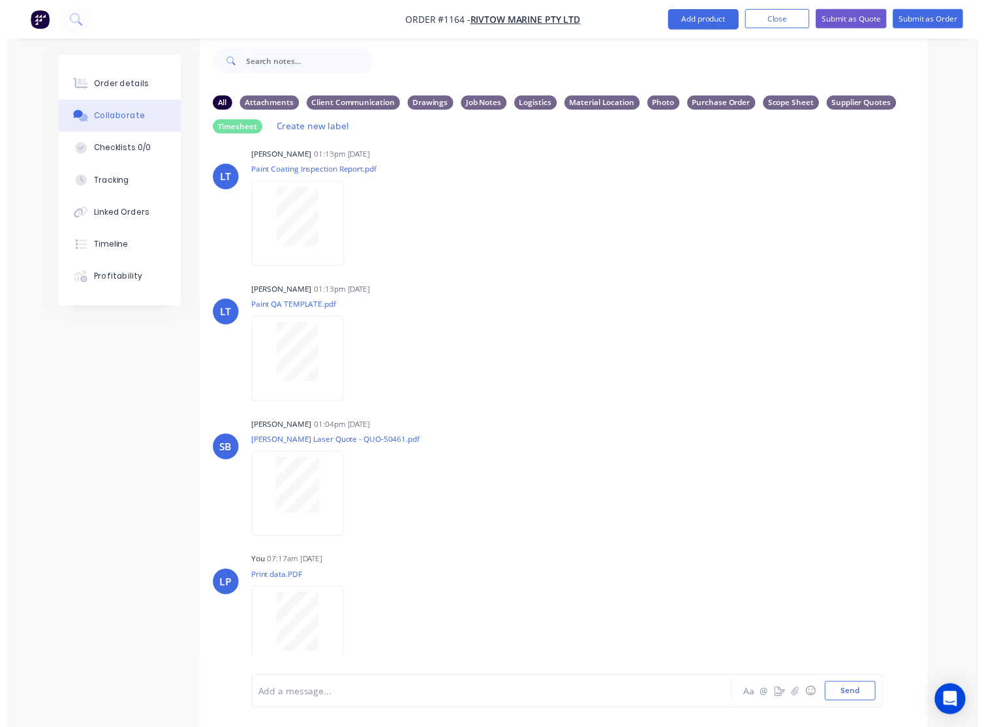
scroll to position [293, 0]
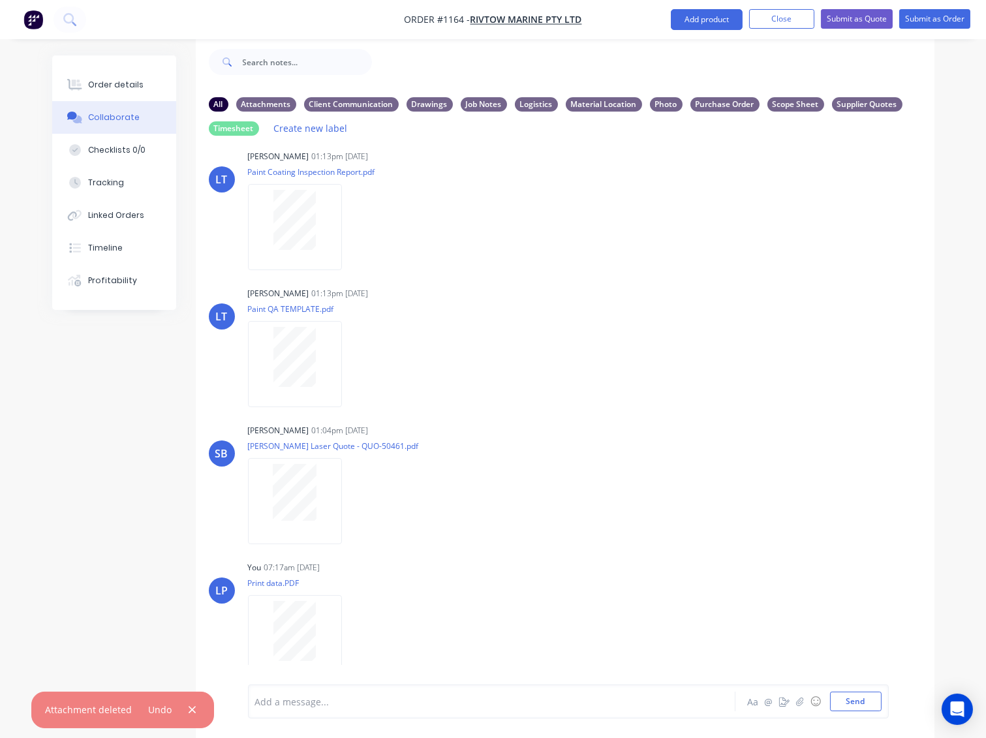
click at [641, 549] on div "LT [PERSON_NAME] 01:13pm [DATE] Daily Report TEMPLATE.pdf Labels Download Delet…" at bounding box center [565, 416] width 738 height 541
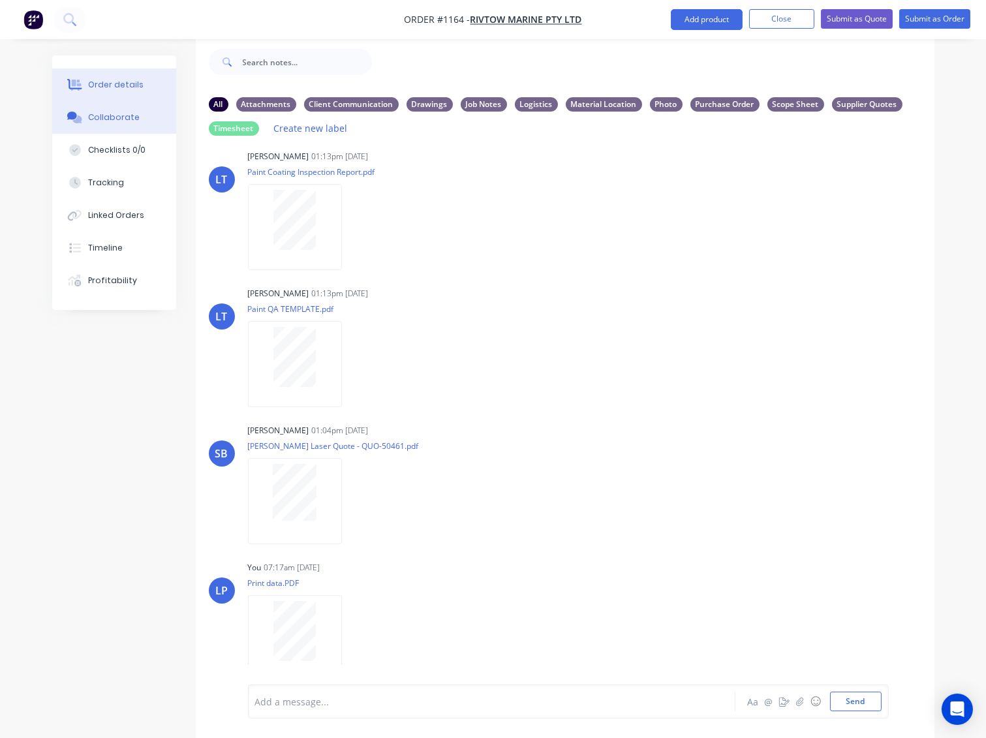
click at [99, 78] on button "Order details" at bounding box center [114, 85] width 124 height 33
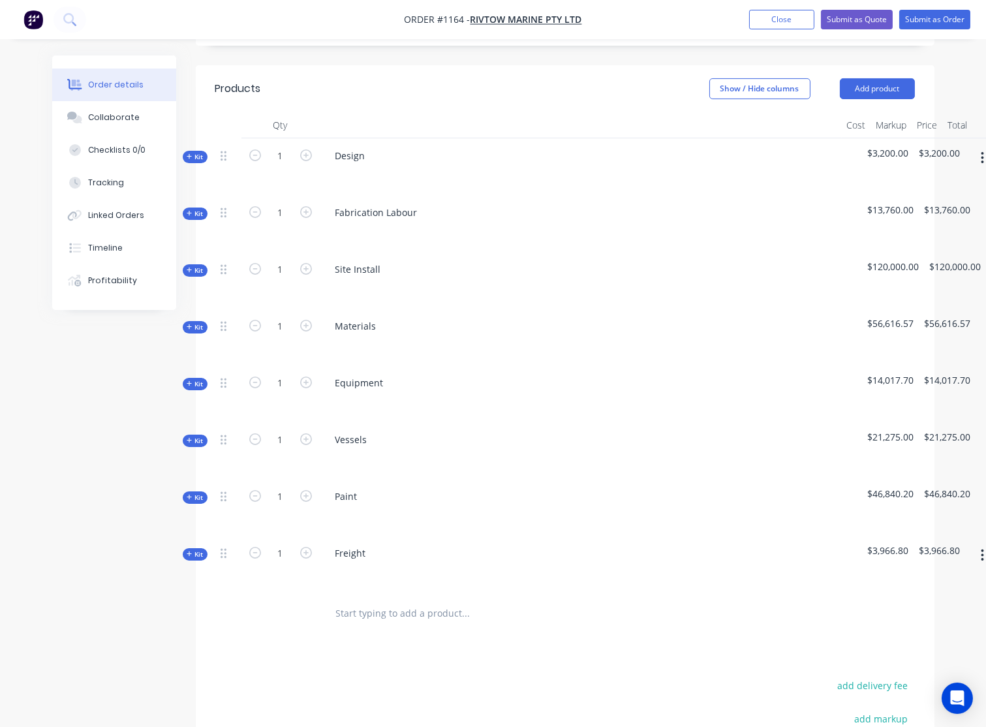
scroll to position [454, 0]
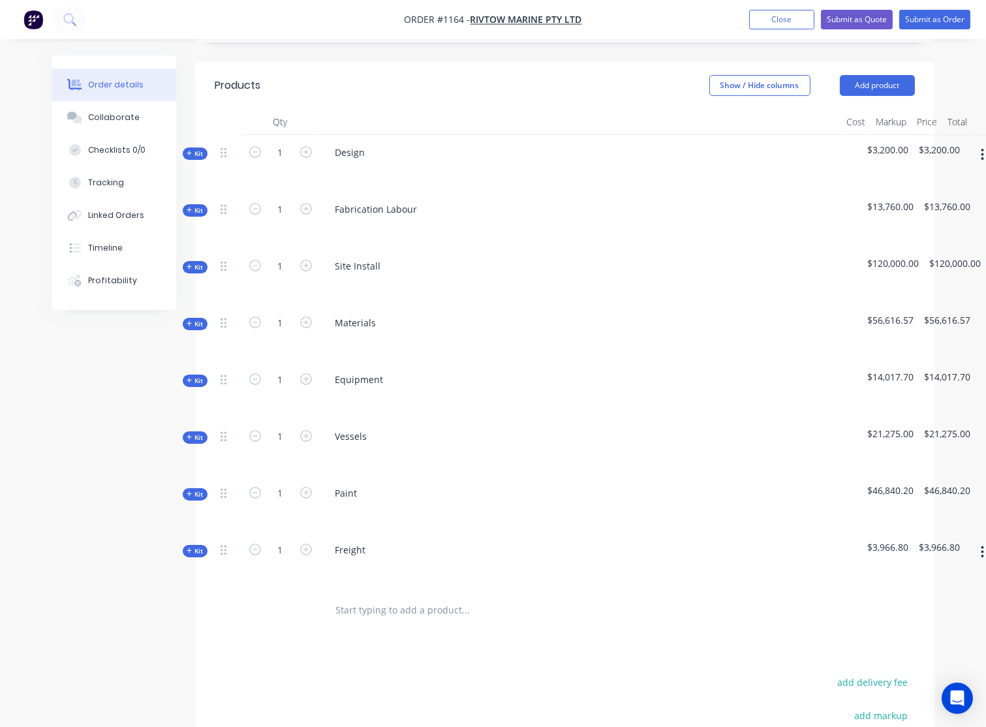
click at [112, 85] on div "Order details" at bounding box center [115, 85] width 55 height 12
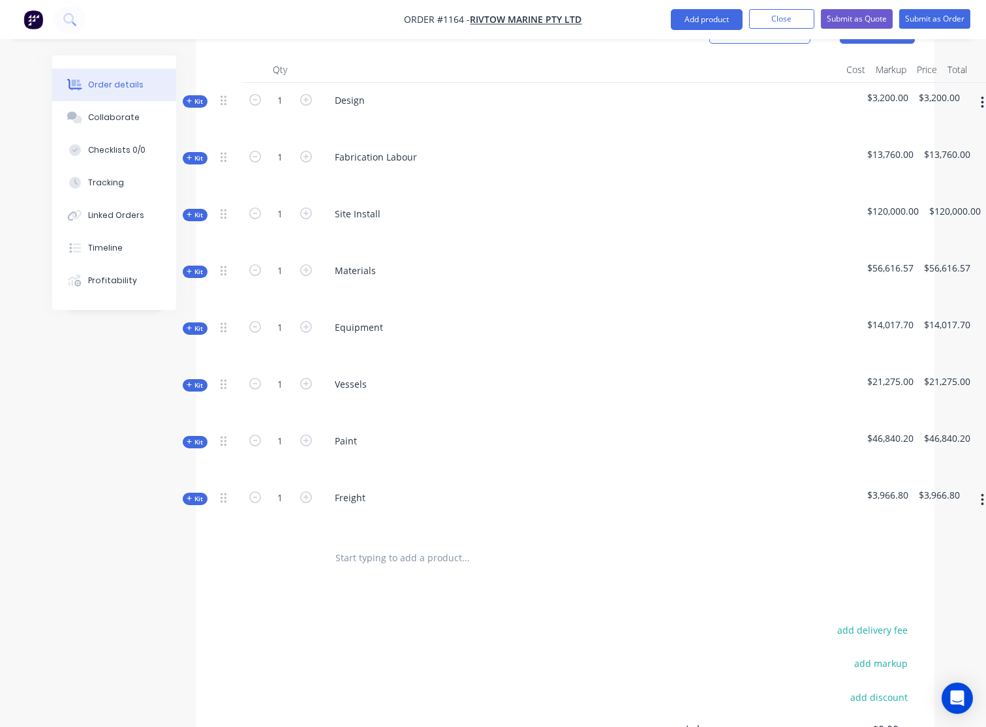
scroll to position [433, 0]
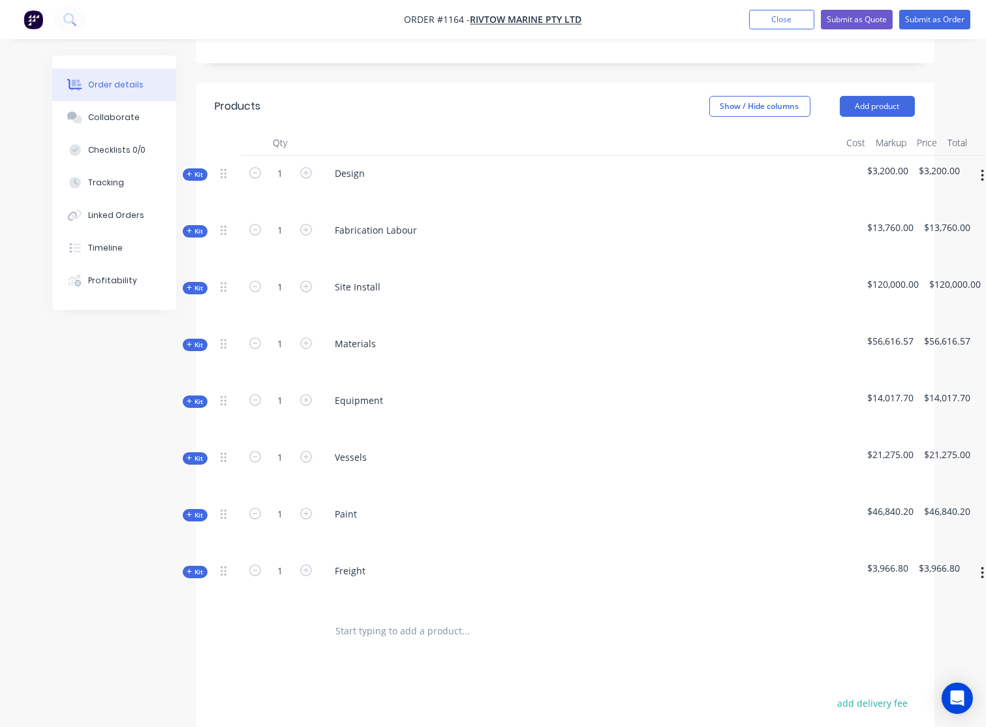
drag, startPoint x: 190, startPoint y: 175, endPoint x: 226, endPoint y: 181, distance: 36.3
click at [190, 228] on icon "button" at bounding box center [190, 231] width 6 height 7
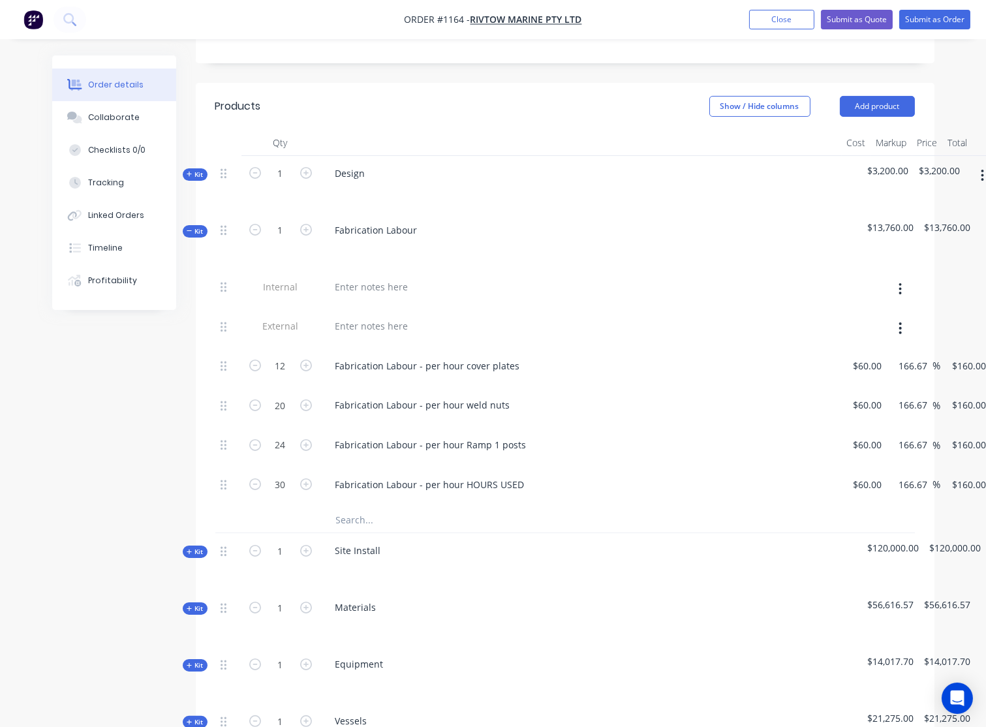
click at [197, 170] on span "Kit" at bounding box center [195, 175] width 17 height 10
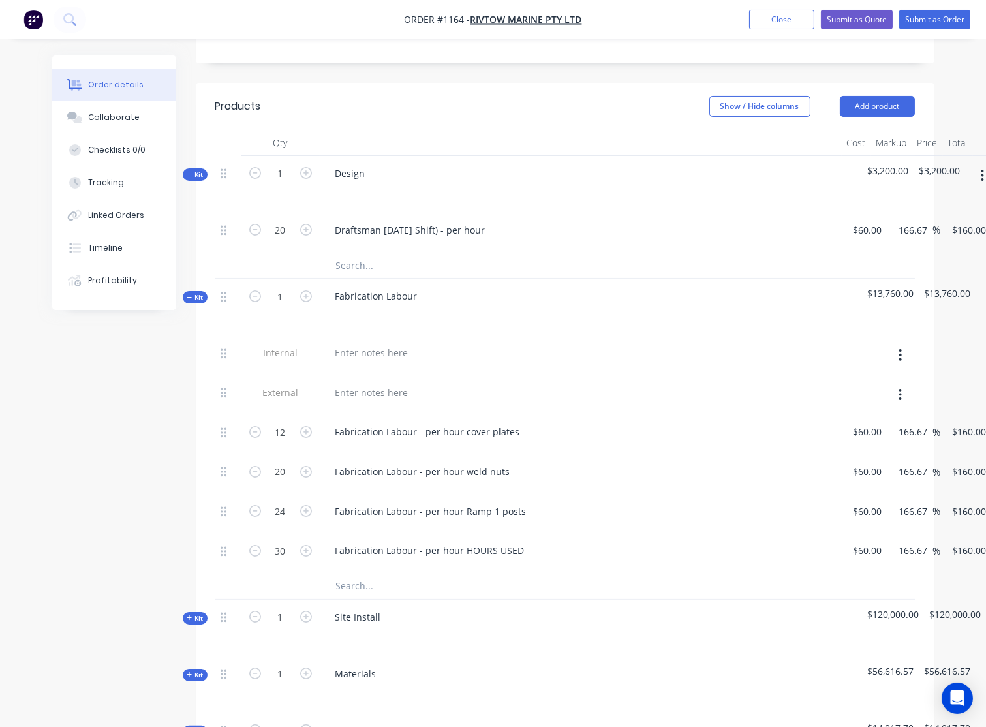
drag, startPoint x: 203, startPoint y: 118, endPoint x: 194, endPoint y: 136, distance: 19.8
click at [204, 168] on button "Kit" at bounding box center [195, 174] width 25 height 12
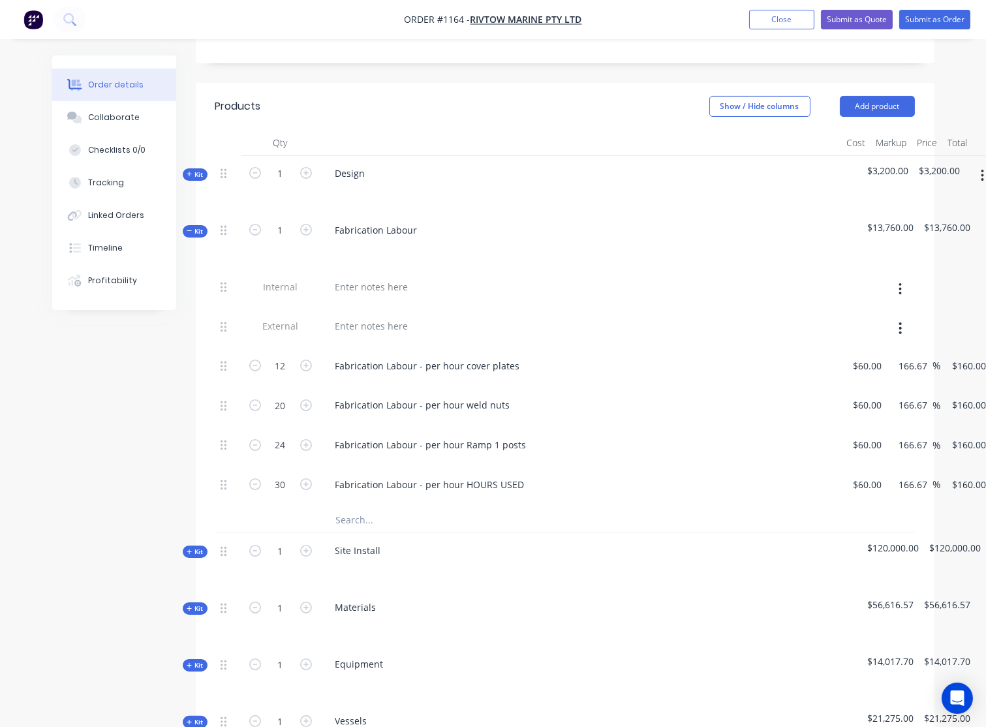
drag, startPoint x: 193, startPoint y: 176, endPoint x: 200, endPoint y: 212, distance: 36.5
click at [193, 226] on span "Kit" at bounding box center [195, 231] width 17 height 10
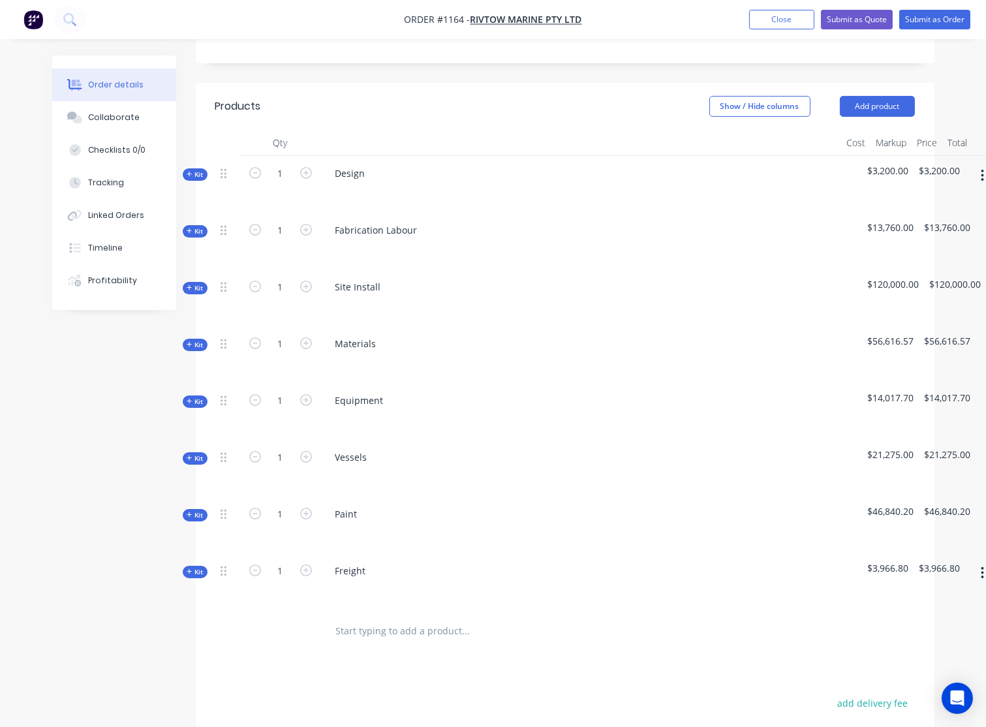
click at [196, 397] on span "Kit" at bounding box center [195, 402] width 17 height 10
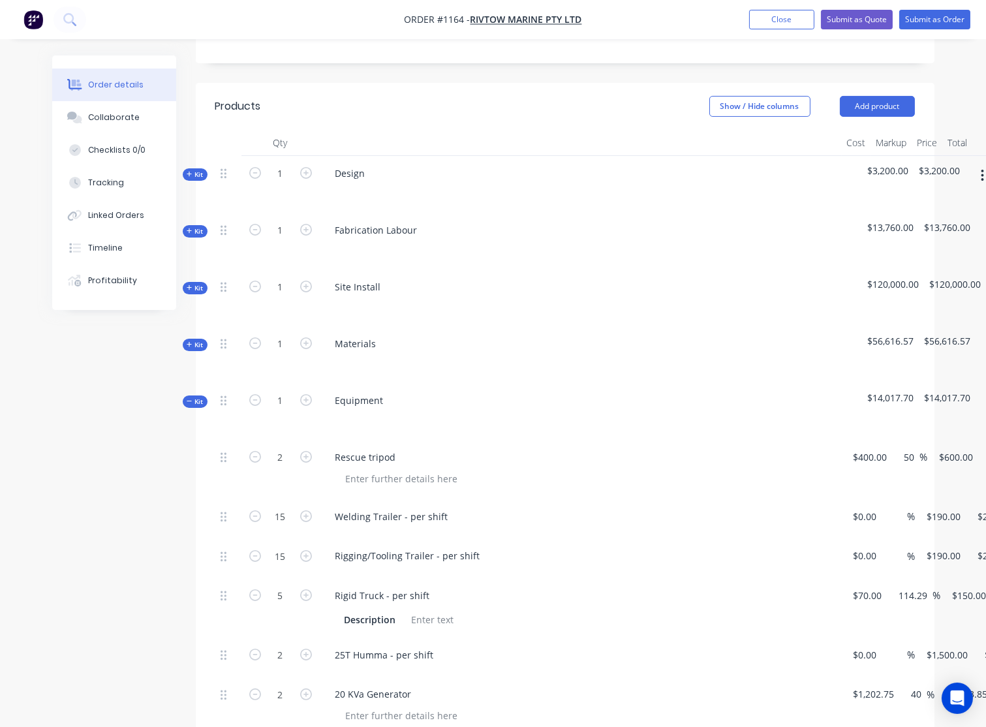
click at [196, 397] on span "Kit" at bounding box center [195, 402] width 17 height 10
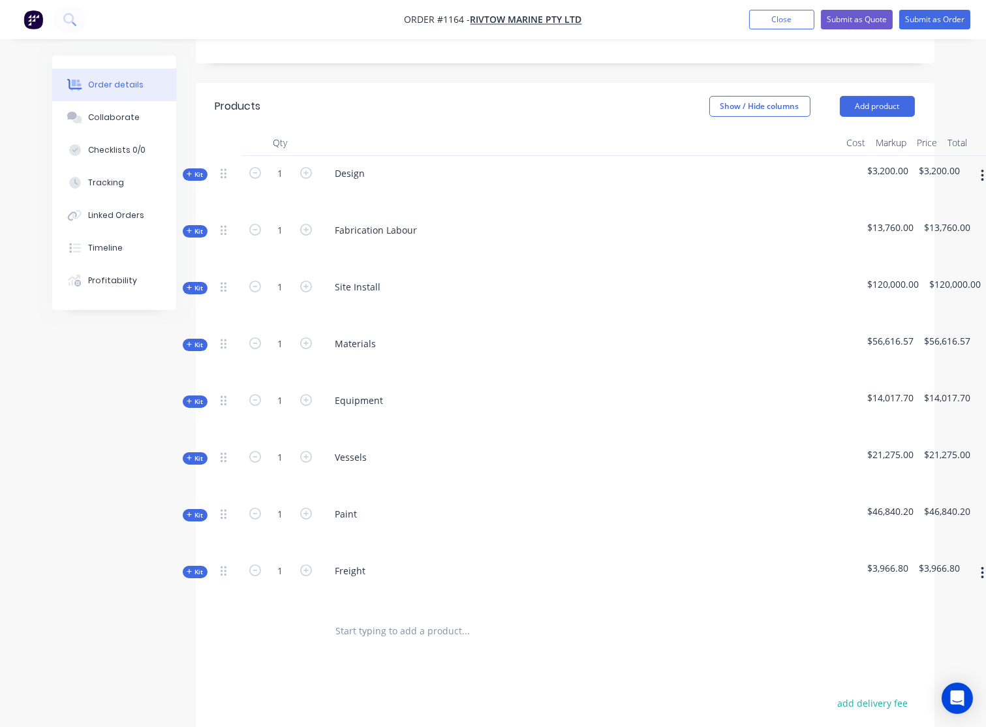
click at [188, 511] on icon "button" at bounding box center [190, 514] width 6 height 7
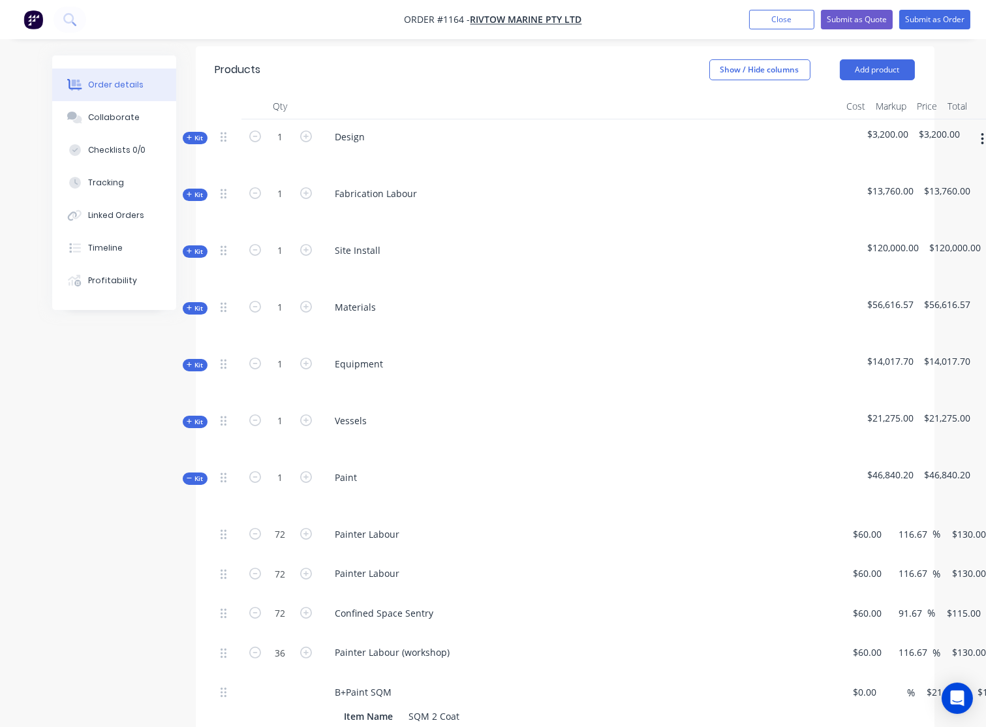
scroll to position [388, 0]
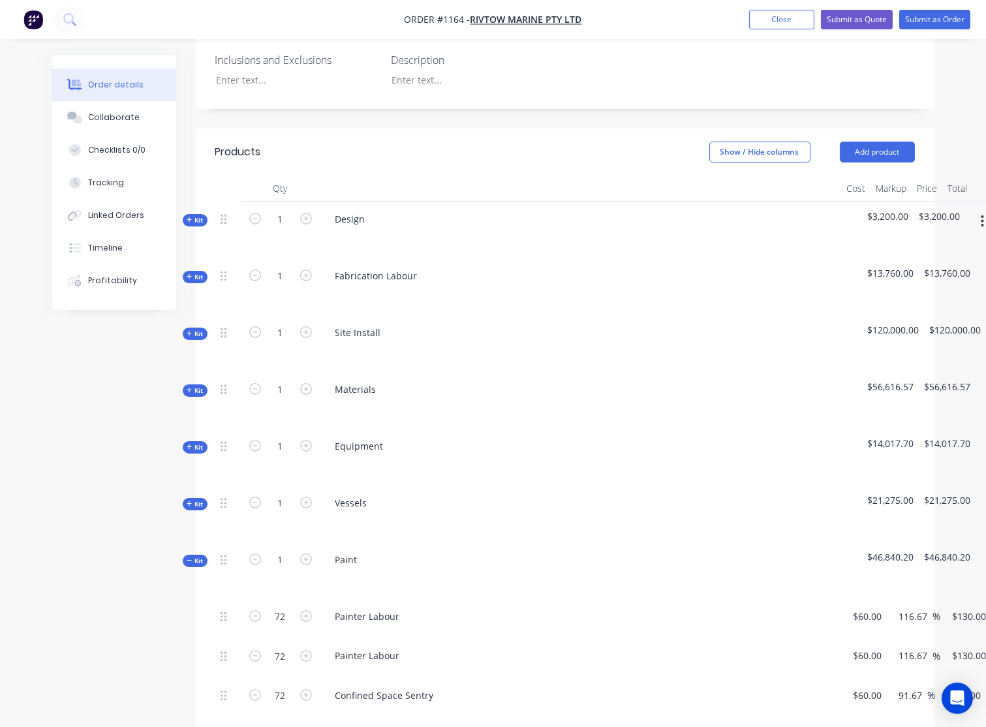
drag, startPoint x: 195, startPoint y: 506, endPoint x: 208, endPoint y: 359, distance: 147.4
click at [195, 556] on span "Kit" at bounding box center [195, 561] width 17 height 10
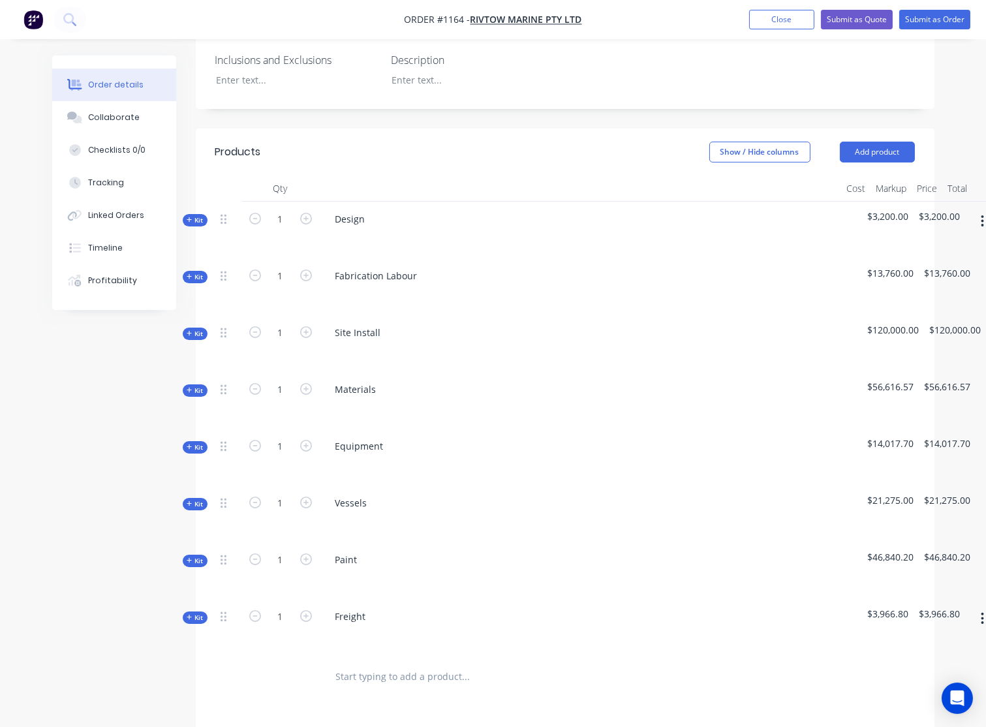
click at [198, 272] on span "Kit" at bounding box center [195, 277] width 17 height 10
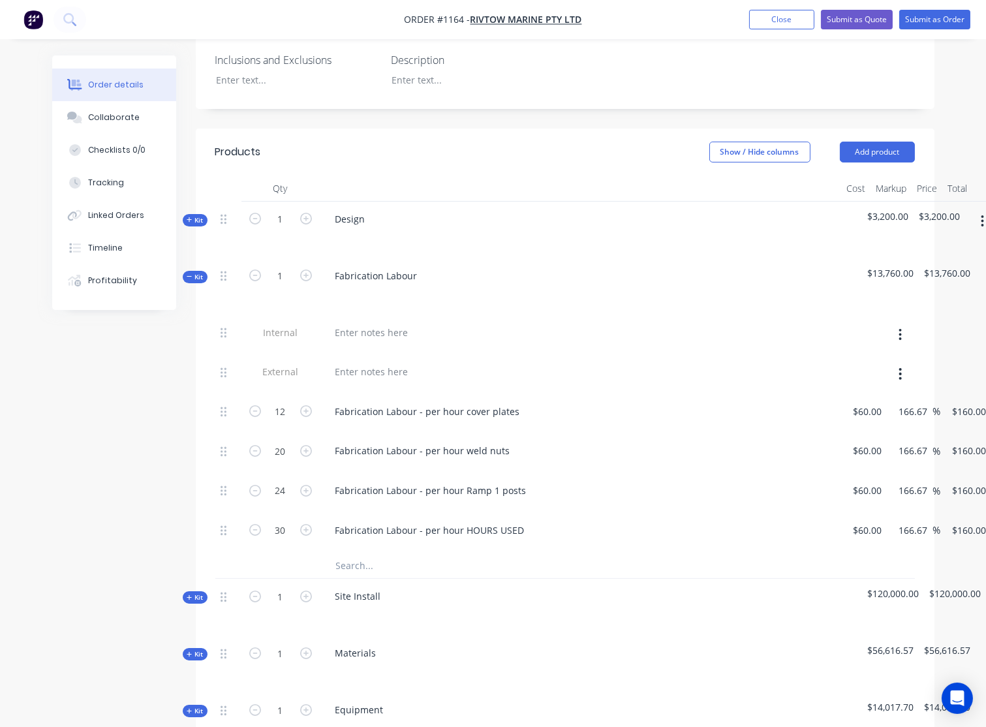
click at [194, 272] on span "Kit" at bounding box center [195, 277] width 17 height 10
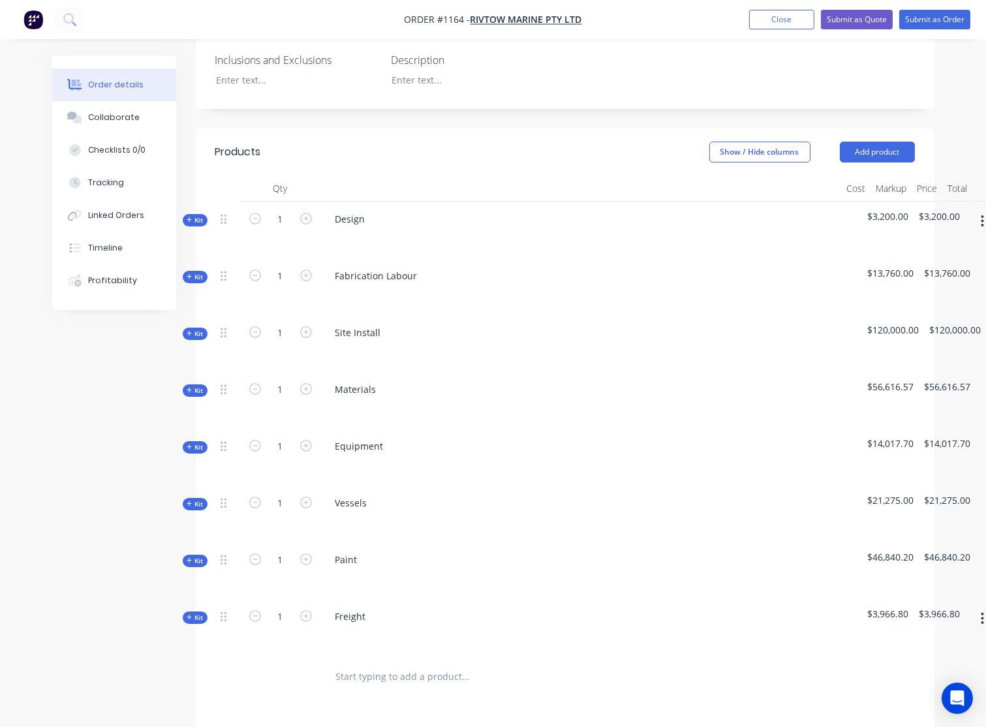
click at [191, 329] on span "Kit" at bounding box center [195, 334] width 17 height 10
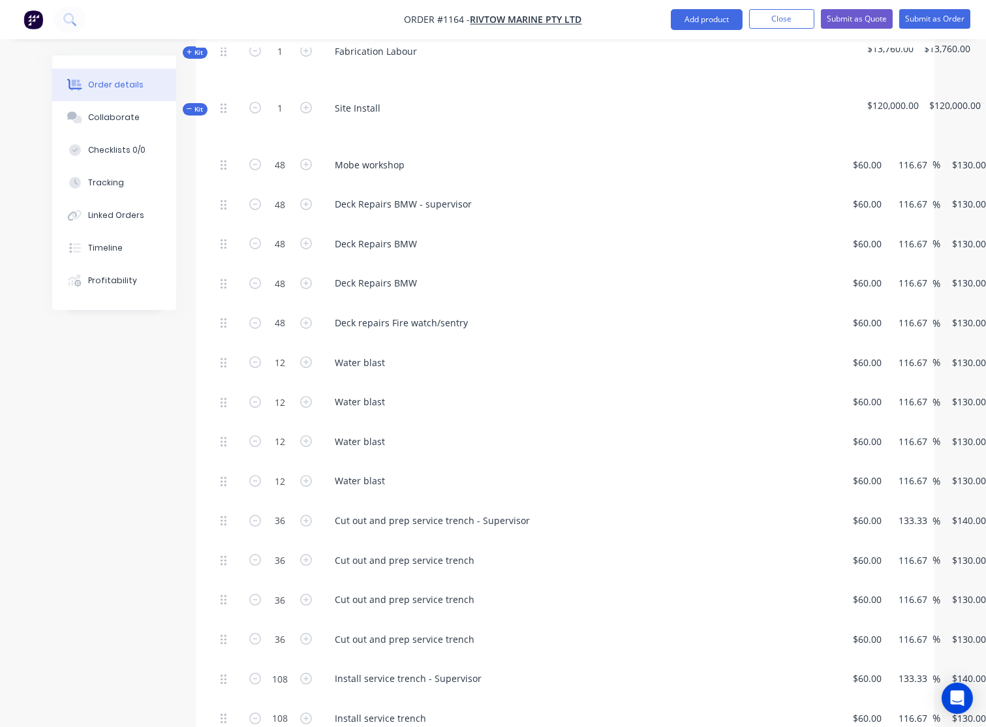
scroll to position [532, 0]
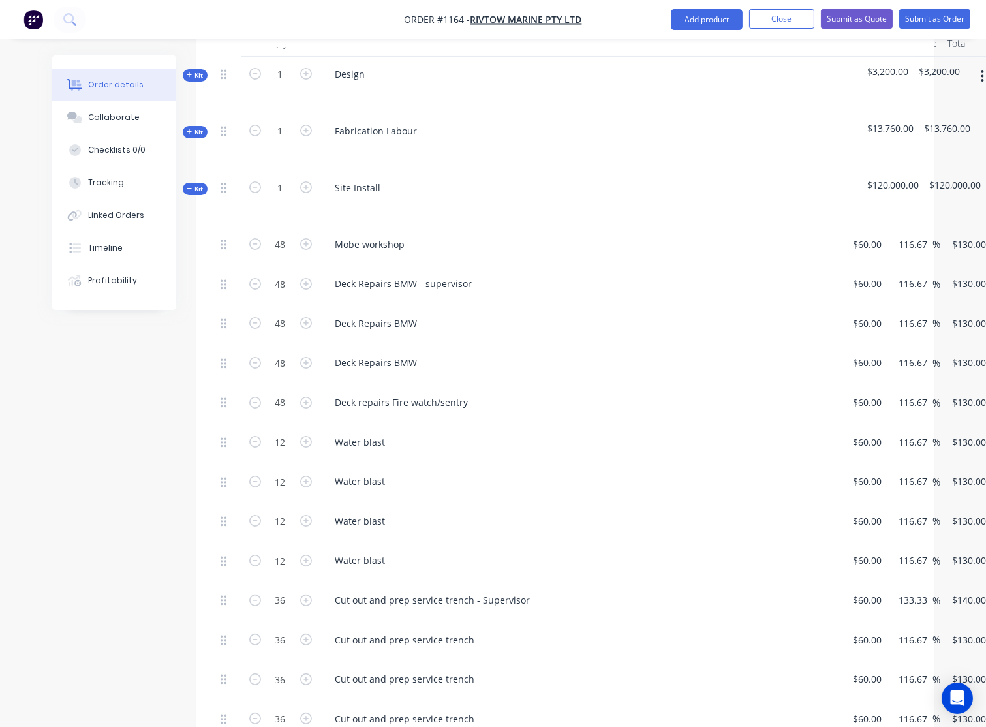
click at [197, 140] on div "Qty Cost Markup Price Total Kit 1 Design $3,200.00 $3,200.00 Kit 1 Fabrication …" at bounding box center [565, 701] width 738 height 1340
click at [201, 184] on span "Kit" at bounding box center [195, 189] width 17 height 10
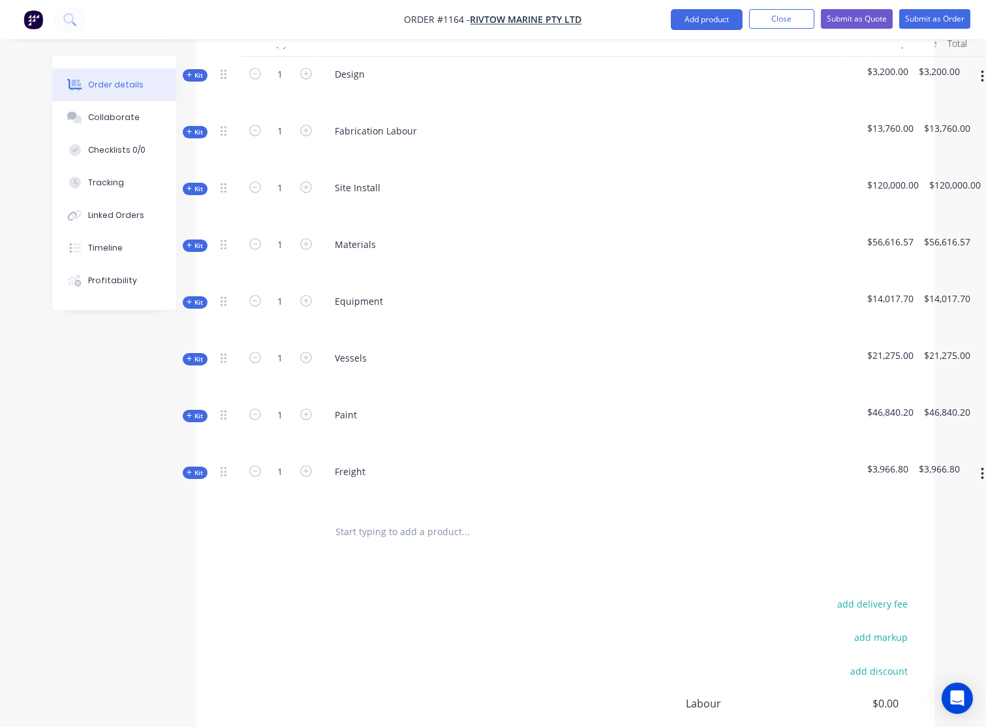
click at [199, 241] on span "Kit" at bounding box center [195, 246] width 17 height 10
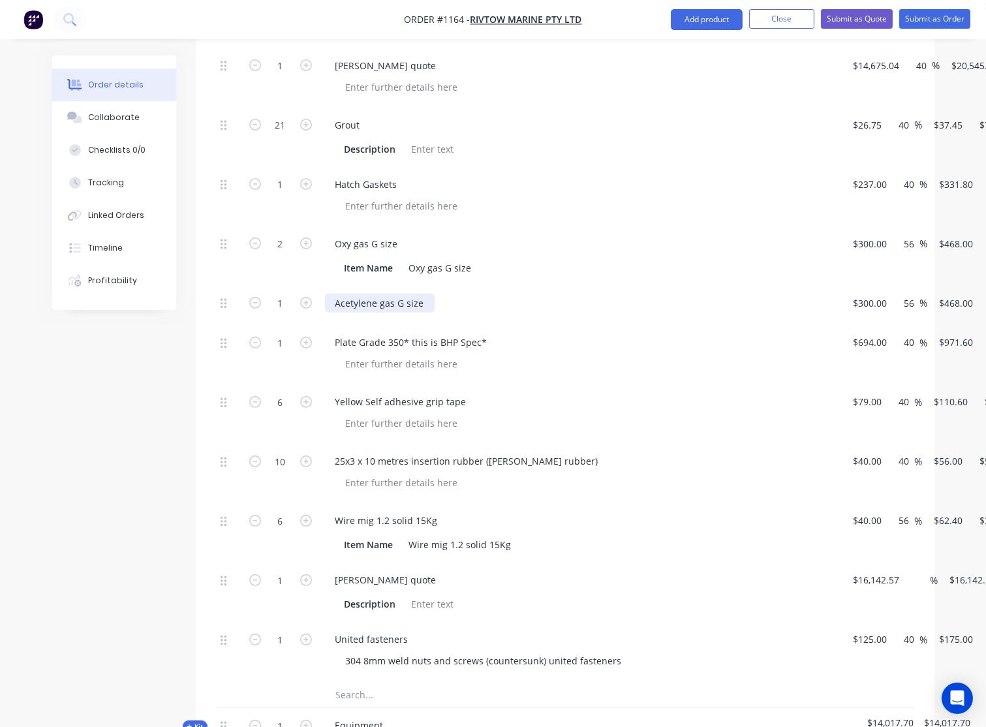
scroll to position [895, 0]
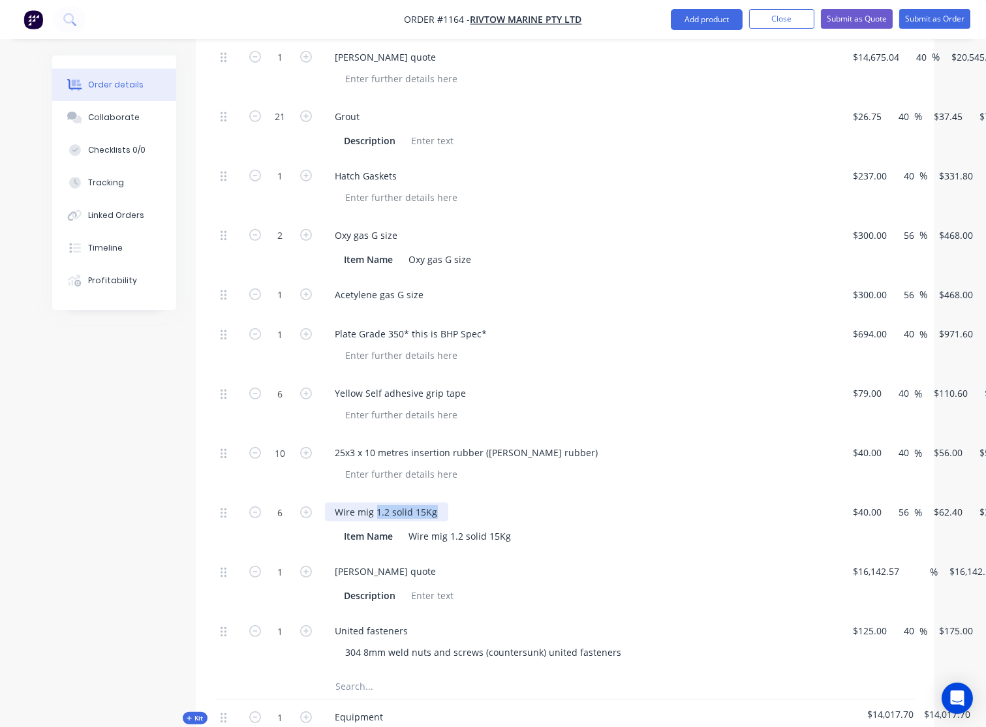
drag, startPoint x: 438, startPoint y: 456, endPoint x: 400, endPoint y: 451, distance: 38.8
click at [377, 502] on div "Wire mig 1.2 solid 15Kg" at bounding box center [386, 511] width 123 height 19
click at [882, 495] on div "6 Wire mig 309 stainless Item Name Wire mig 1.2 solid 15Kg 40 $40.00 56 56 % $6…" at bounding box center [564, 524] width 699 height 59
type input "$450.00"
type input "$702.00"
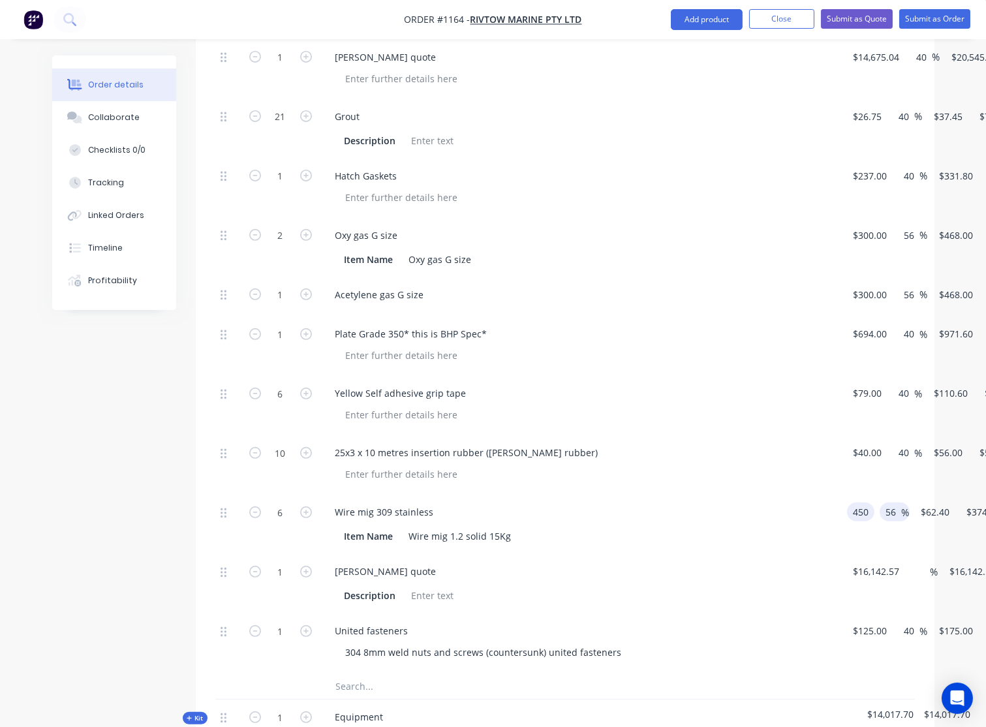
type input "$4,212.00"
click at [898, 502] on div "56 56 %" at bounding box center [913, 511] width 30 height 19
type input "5"
type input "40"
click at [928, 495] on div "$702.00 $702.00" at bounding box center [953, 524] width 51 height 59
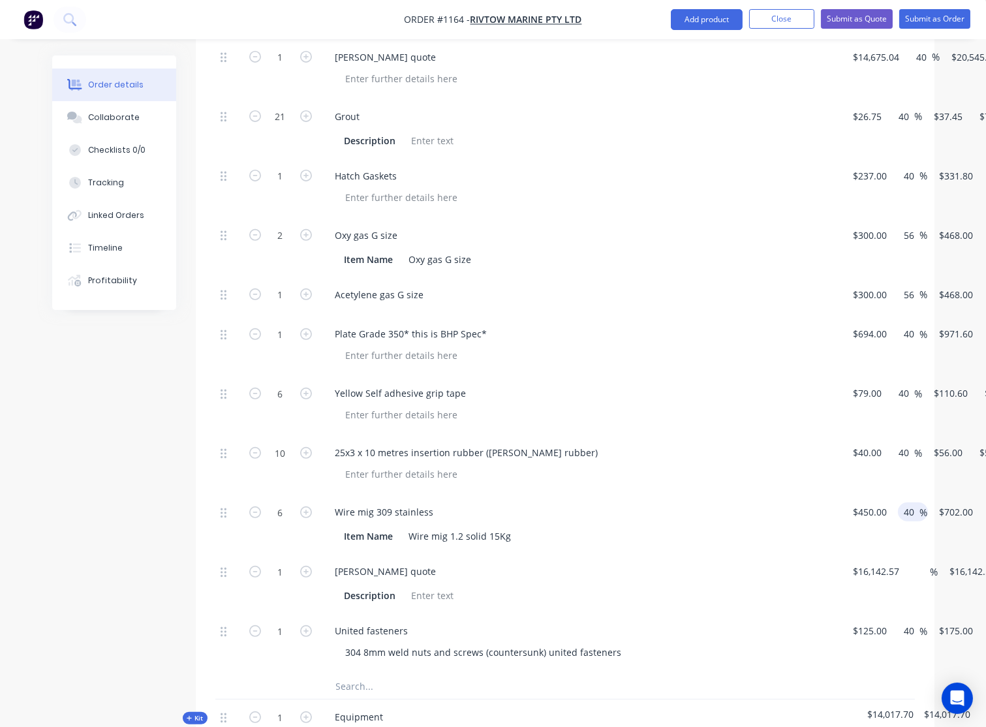
type input "$630.00"
type input "$3,780.00"
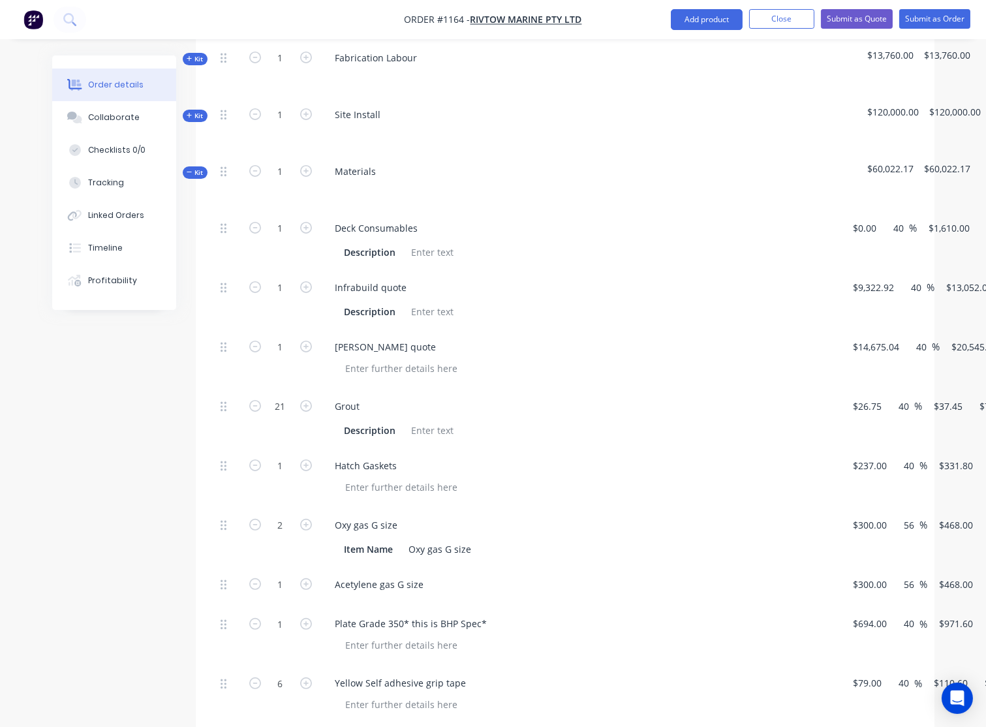
scroll to position [967, 0]
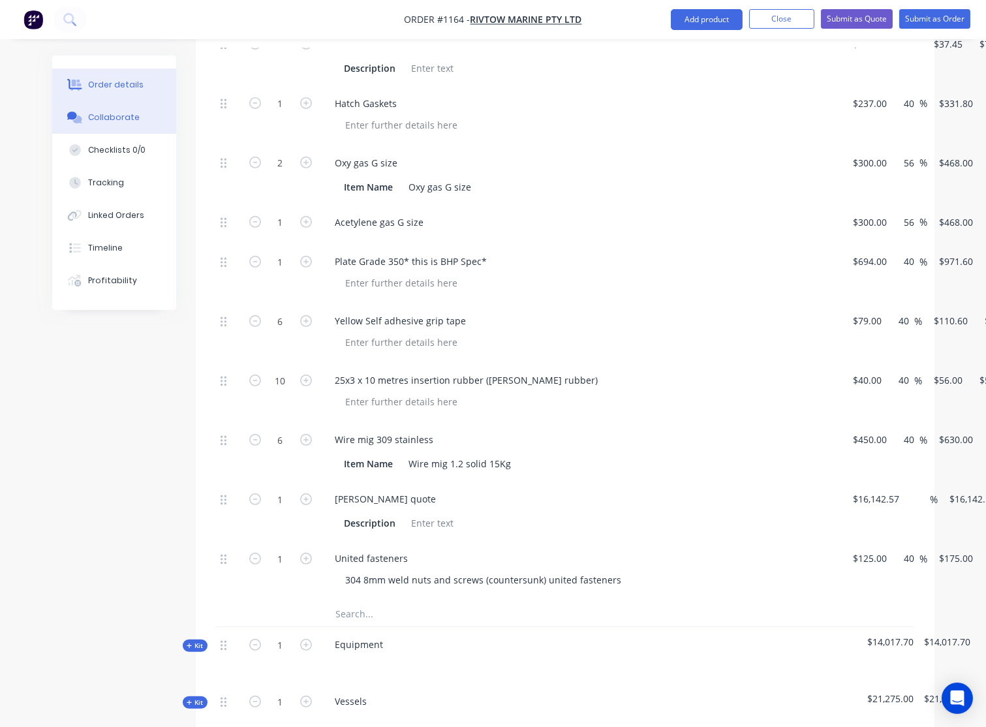
click at [119, 107] on button "Collaborate" at bounding box center [114, 117] width 124 height 33
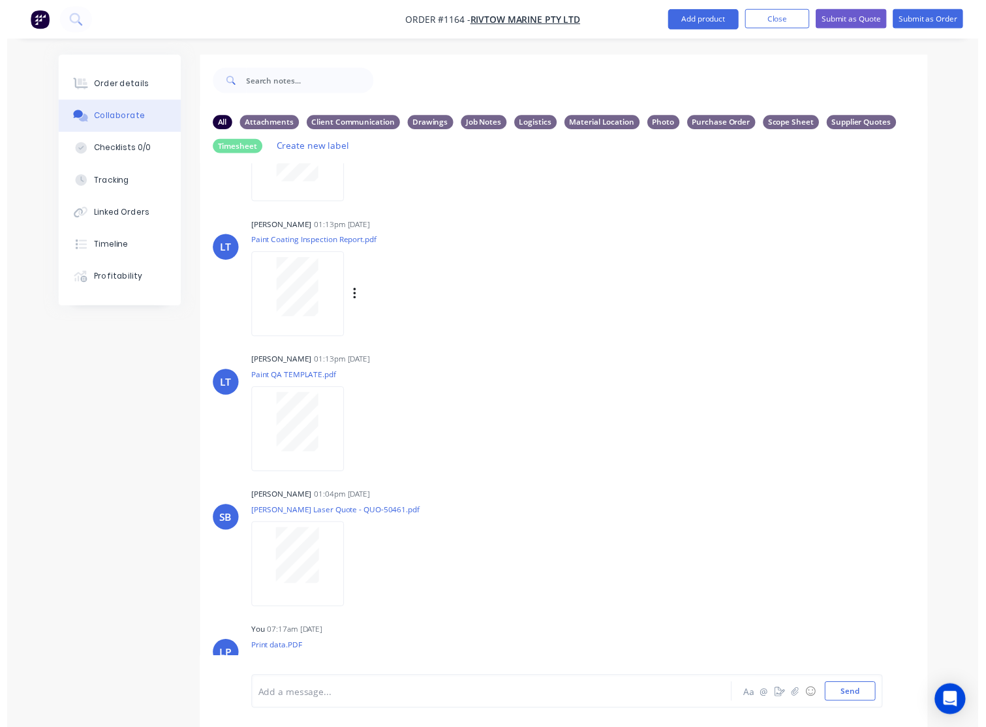
scroll to position [293, 0]
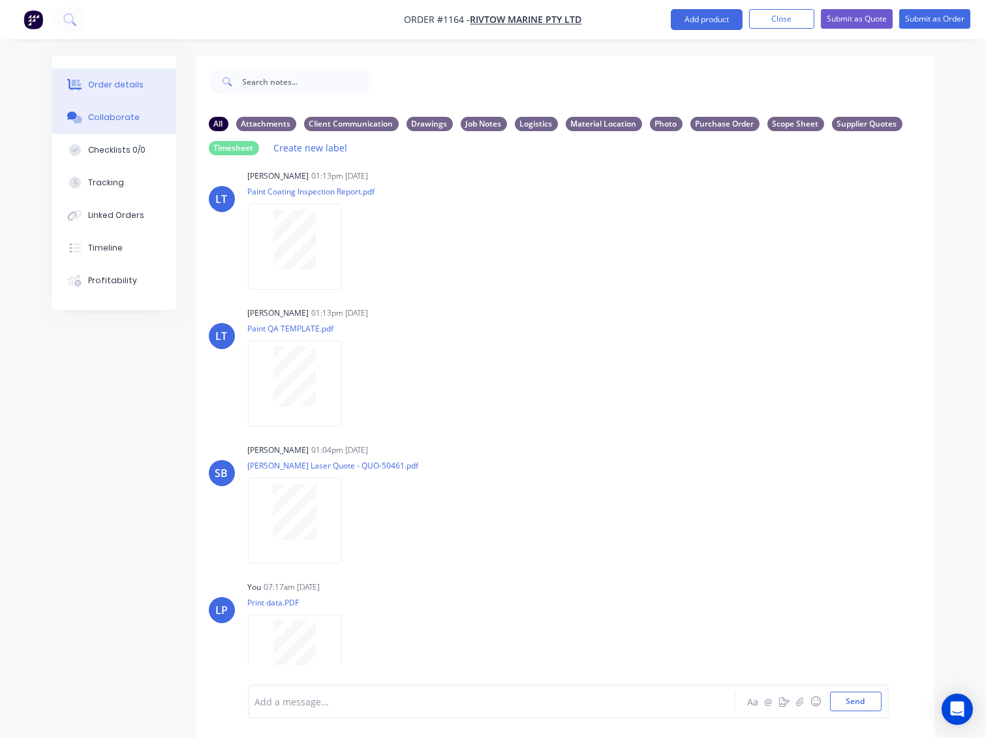
click at [117, 83] on div "Order details" at bounding box center [115, 85] width 55 height 12
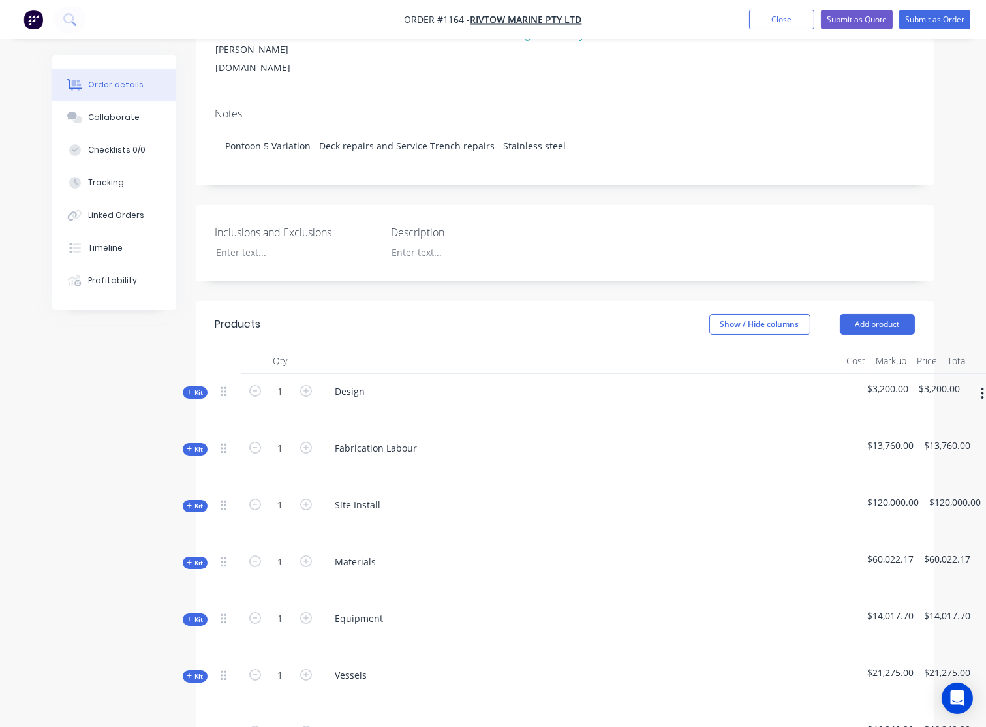
scroll to position [434, 0]
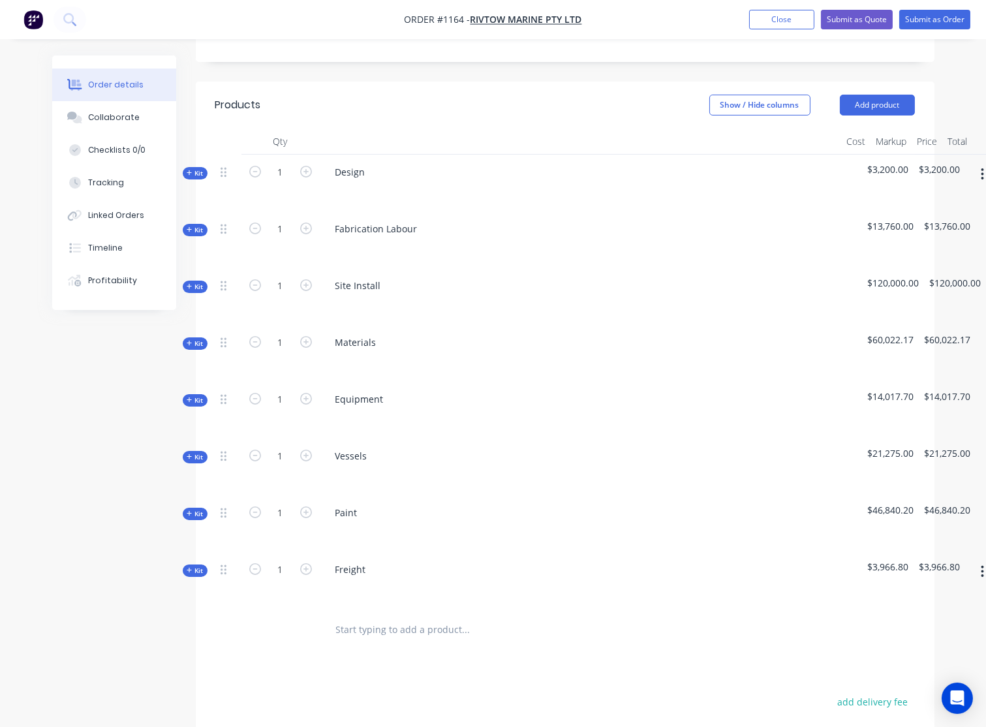
click at [185, 337] on button "Kit" at bounding box center [195, 343] width 25 height 12
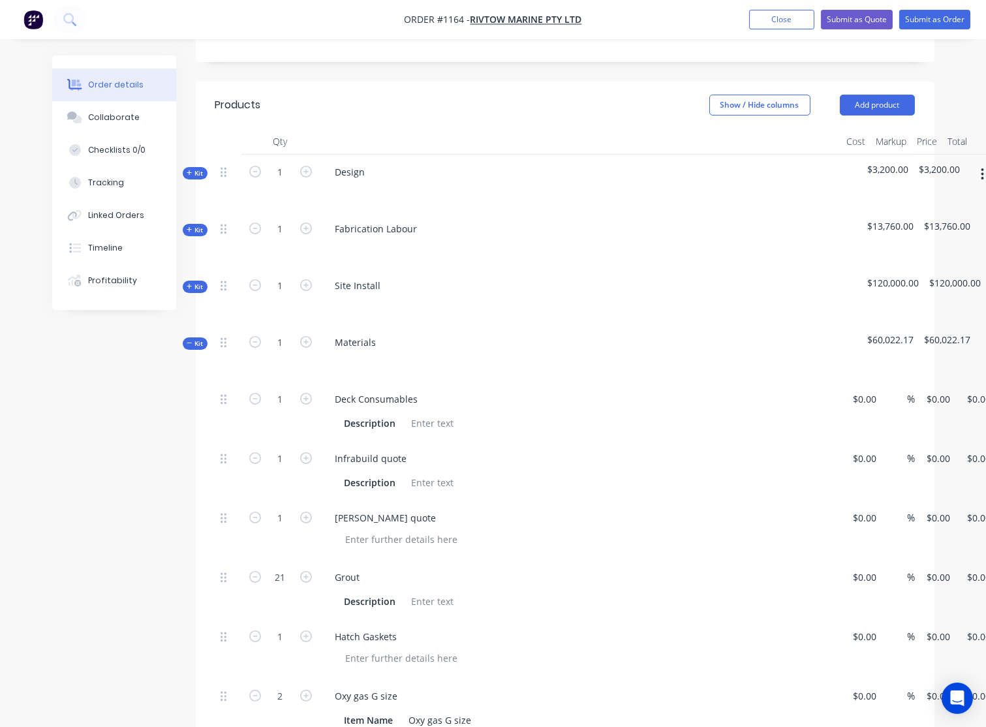
type input "40"
type input "$1,610.00"
type input "$9,322.92"
type input "40"
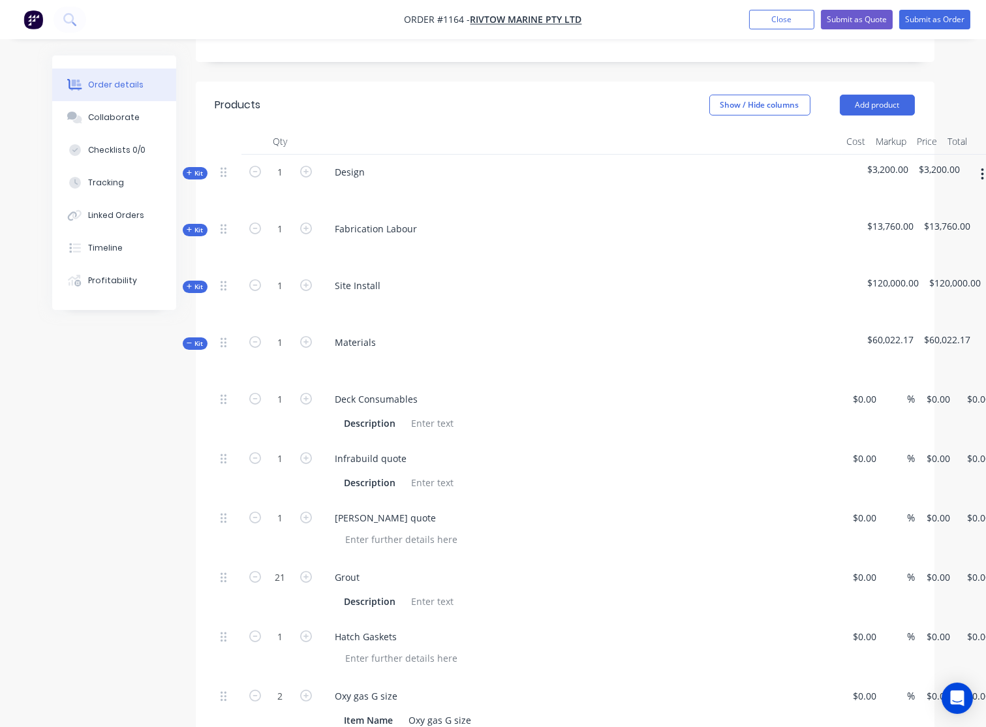
type input "$13,052.088"
type input "$13,052.09"
type input "$14,675.04"
type input "40"
type input "$20,545.056"
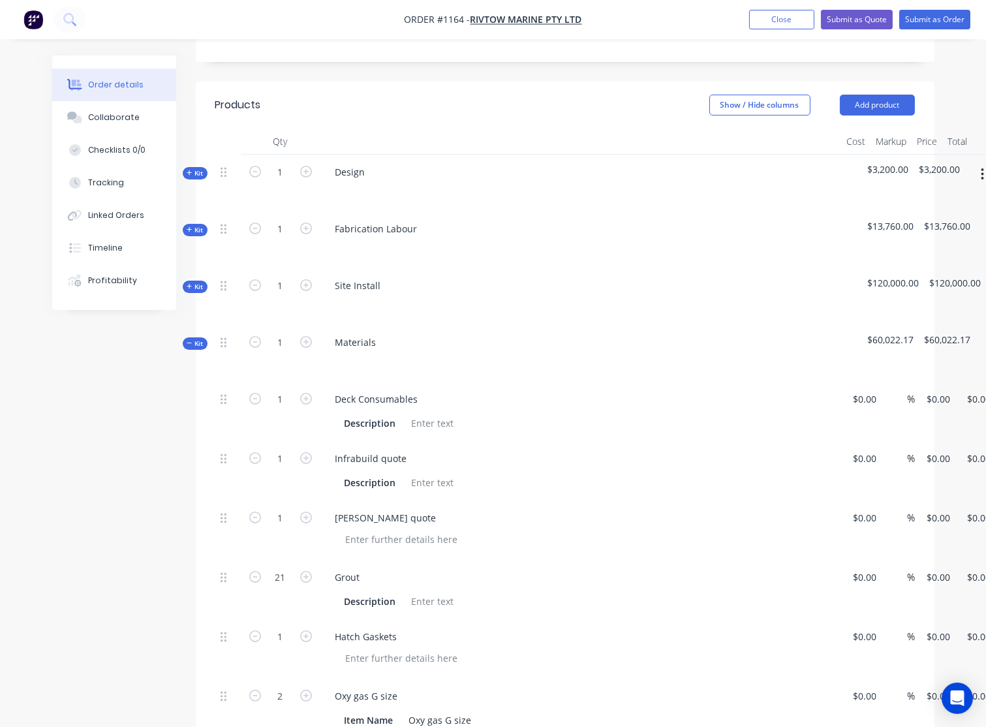
type input "$20,545.06"
type input "$26.75"
type input "40"
type input "$37.45"
type input "$786.45"
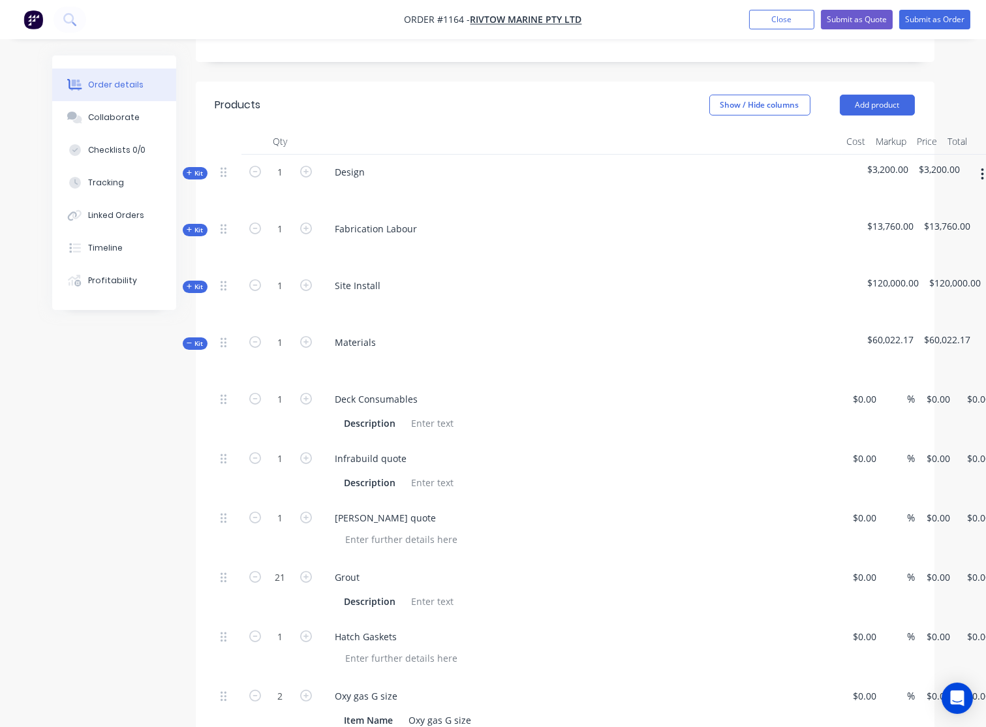
type input "$237.00"
type input "40"
type input "$331.80"
type input "$300.00"
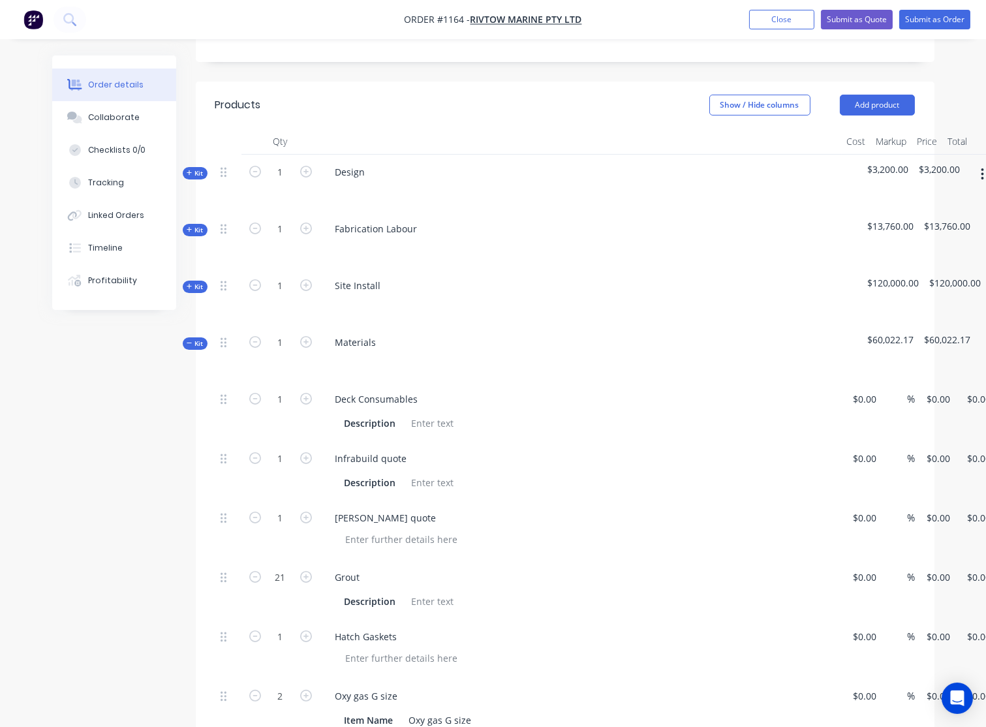
type input "56"
type input "$468.00"
type input "$936.00"
type input "$300.00"
type input "56"
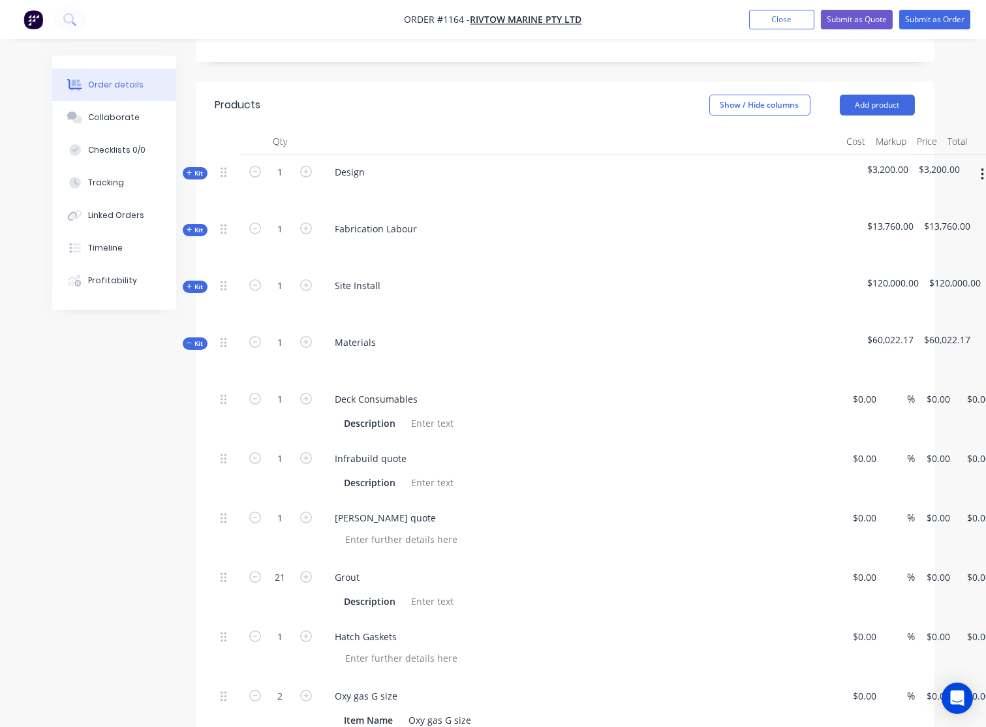
type input "$468.00"
type input "$694.00"
type input "40"
type input "$971.60"
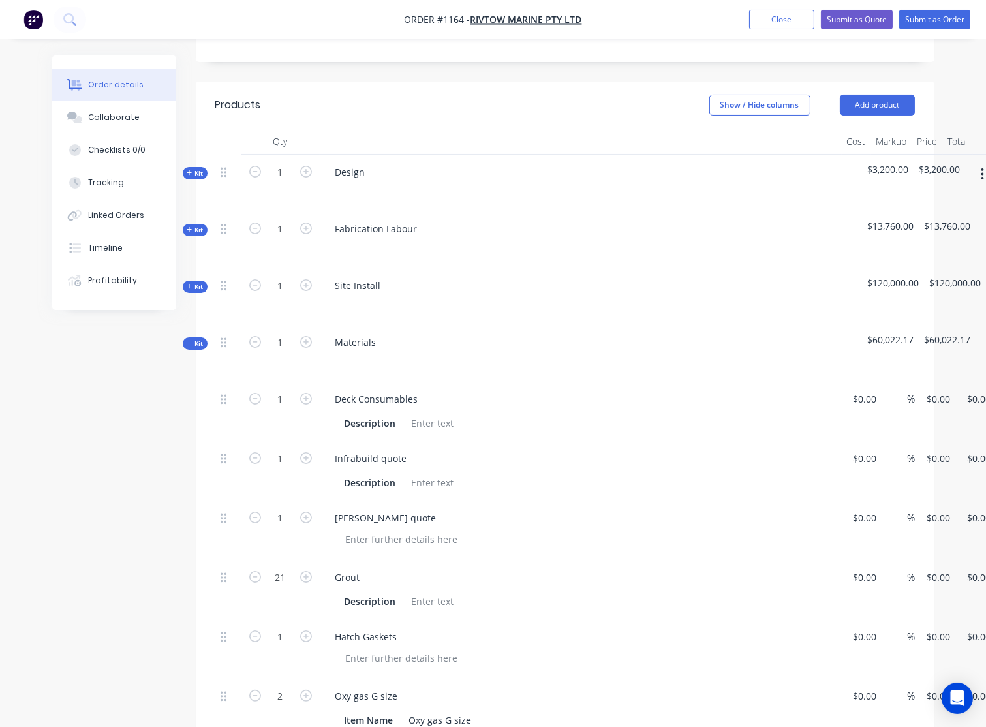
type input "$971.60"
type input "$79.00"
type input "40"
type input "$110.60"
type input "$663.60"
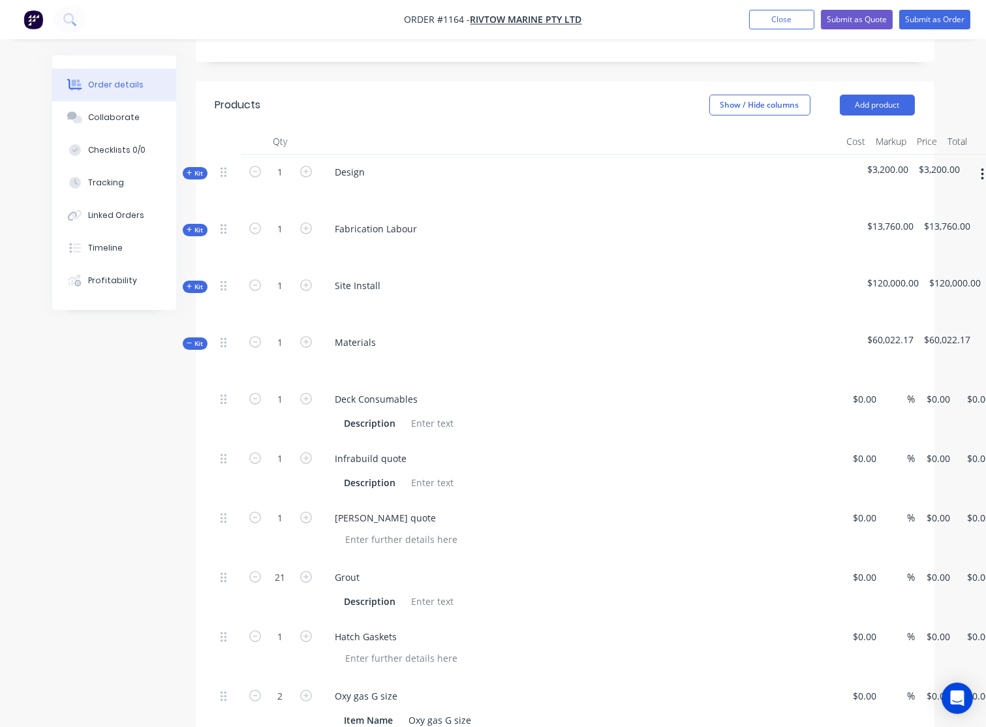
type input "$40.00"
type input "40"
type input "$56.00"
type input "$560.00"
type input "$450.00"
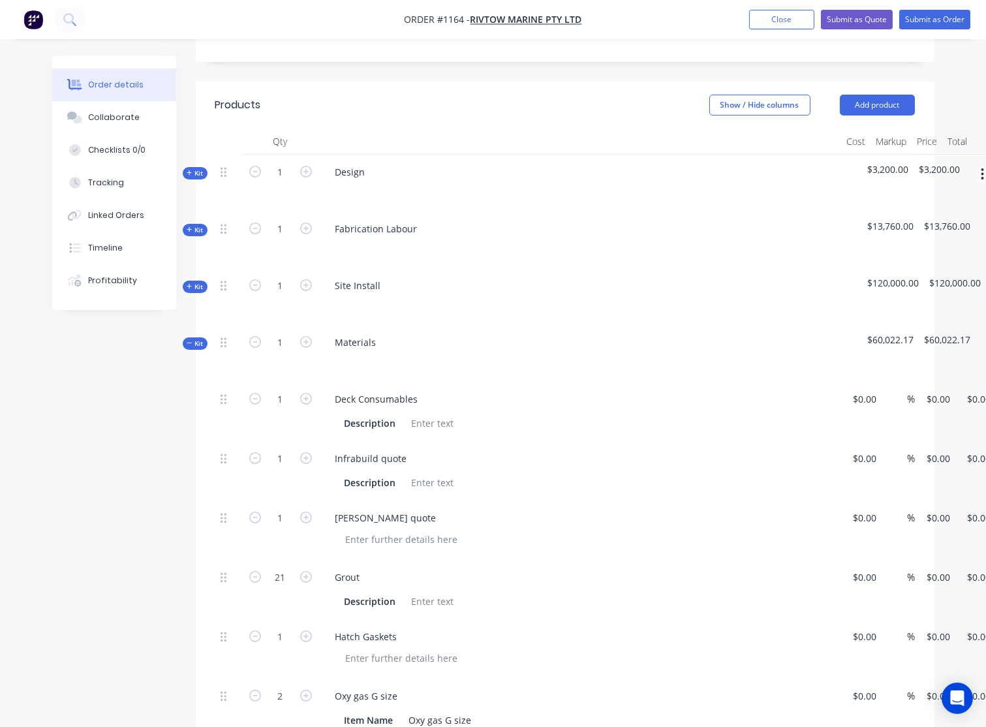
type input "40"
type input "$630.00"
type input "$3,780.00"
type input "$16,142.57"
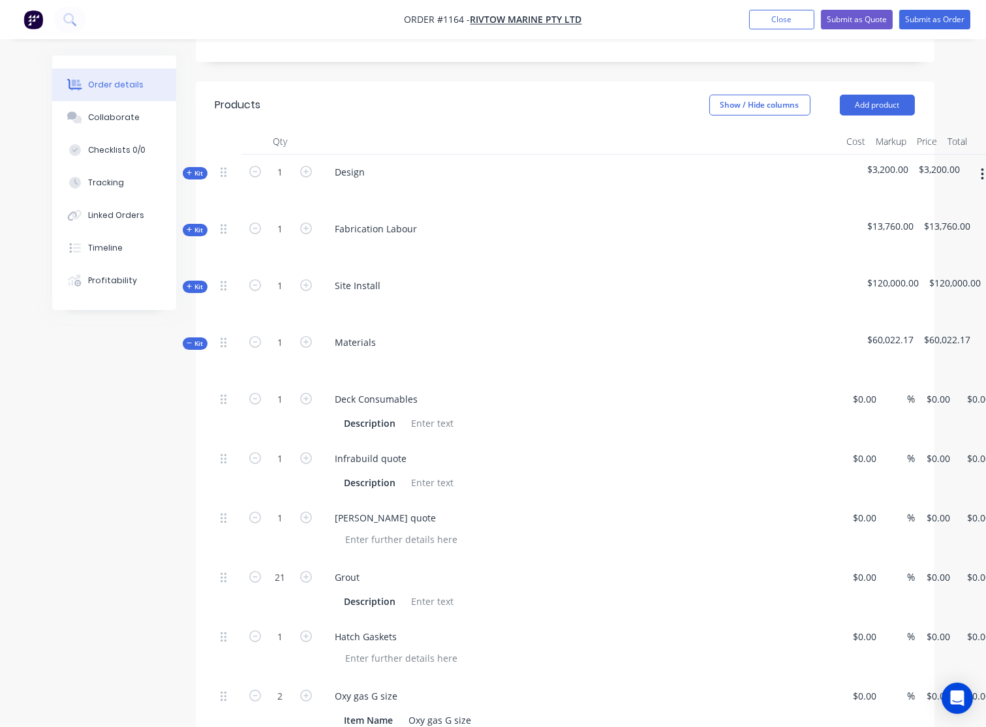
type input "$16,142.57"
type input "$125.00"
type input "40"
type input "$175.00"
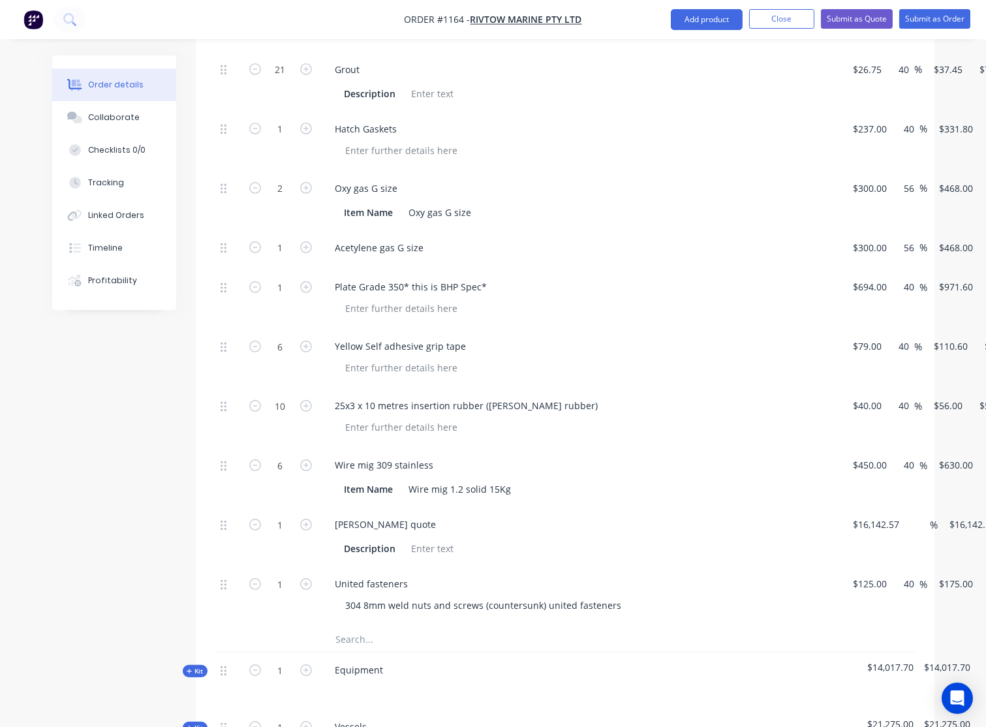
scroll to position [942, 119]
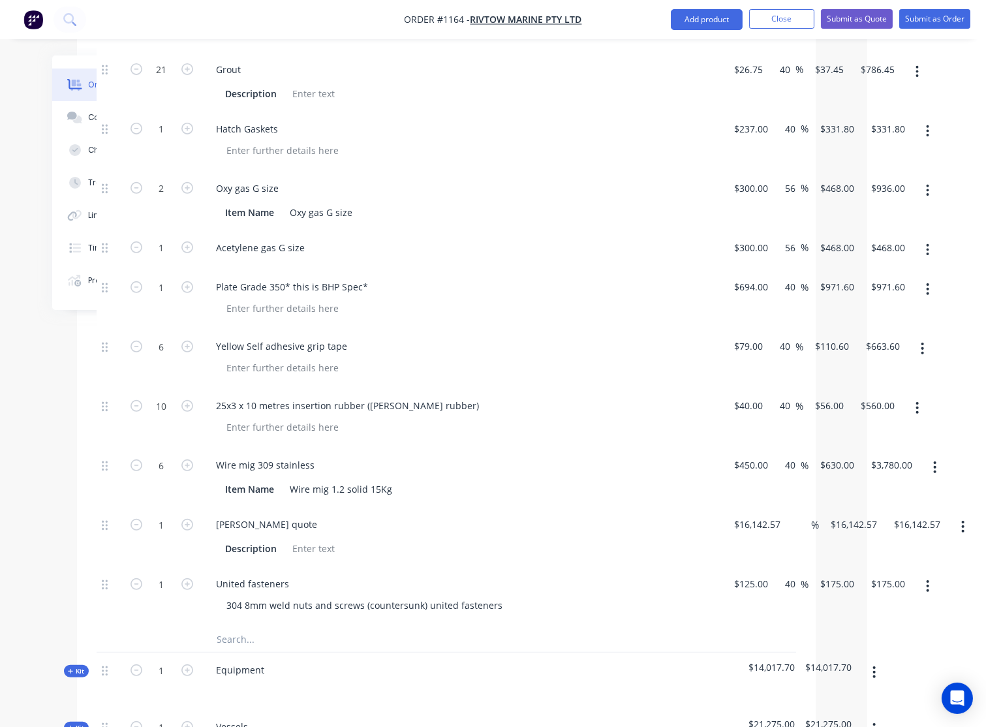
click at [965, 515] on button "button" at bounding box center [962, 526] width 31 height 23
click at [883, 603] on div "Delete" at bounding box center [916, 612] width 100 height 19
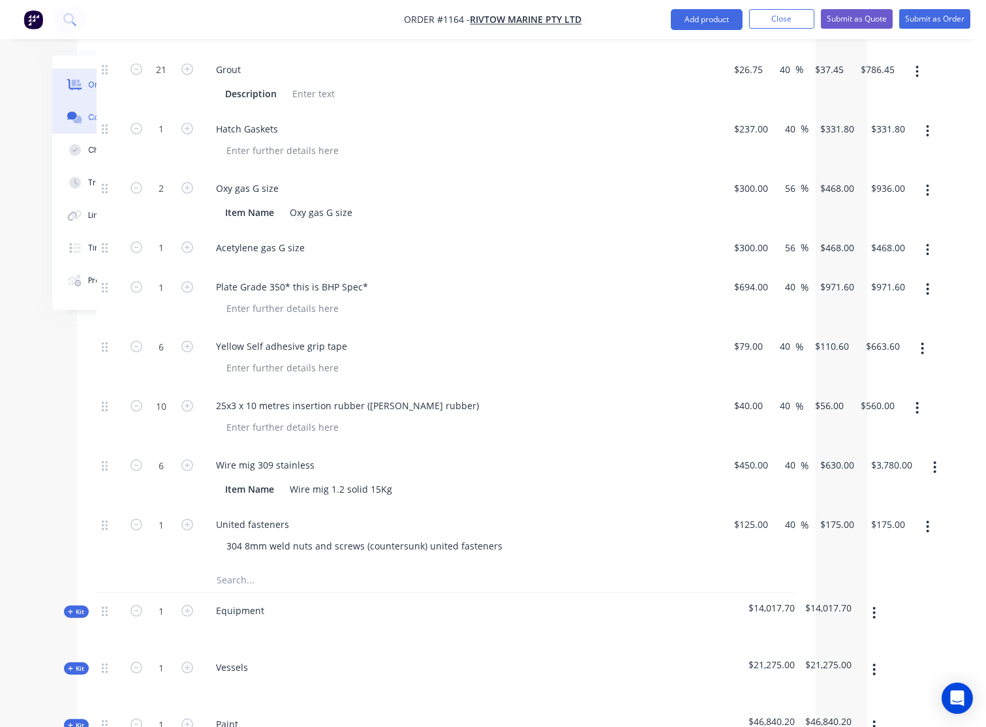
click at [80, 116] on icon at bounding box center [76, 119] width 9 height 8
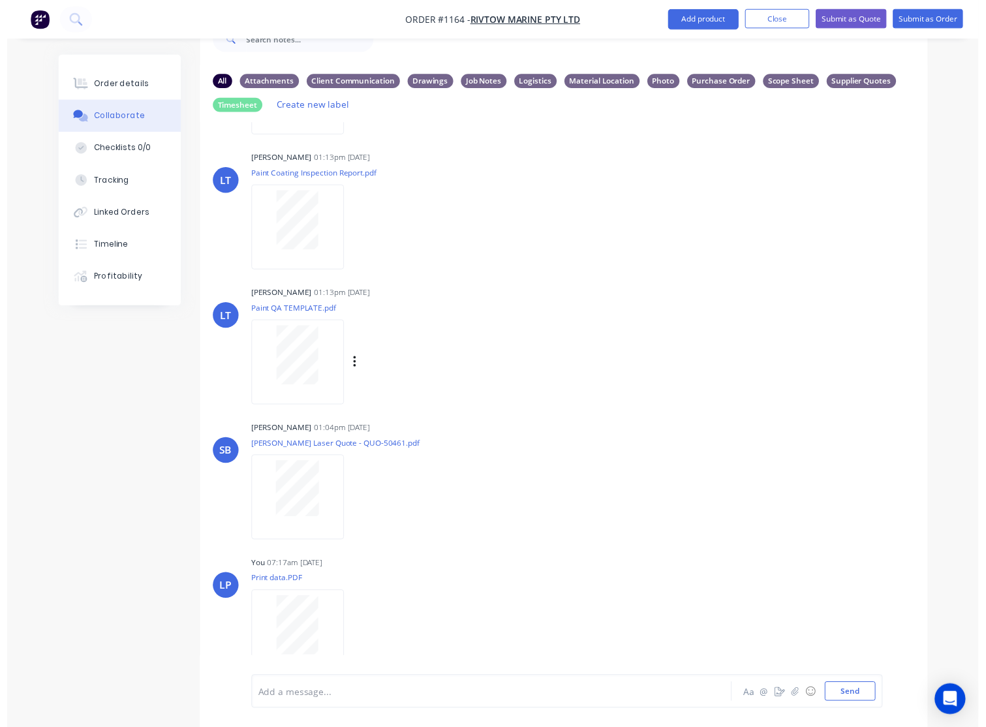
scroll to position [293, 0]
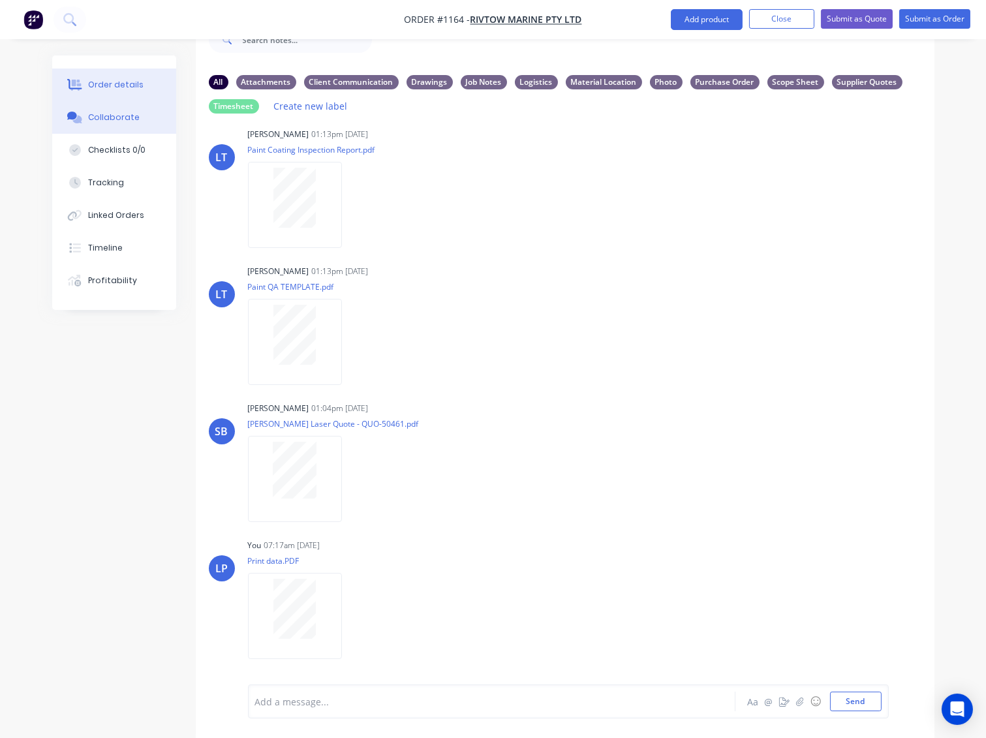
drag, startPoint x: 106, startPoint y: 84, endPoint x: 120, endPoint y: 97, distance: 19.4
click at [106, 84] on div "Order details" at bounding box center [115, 85] width 55 height 12
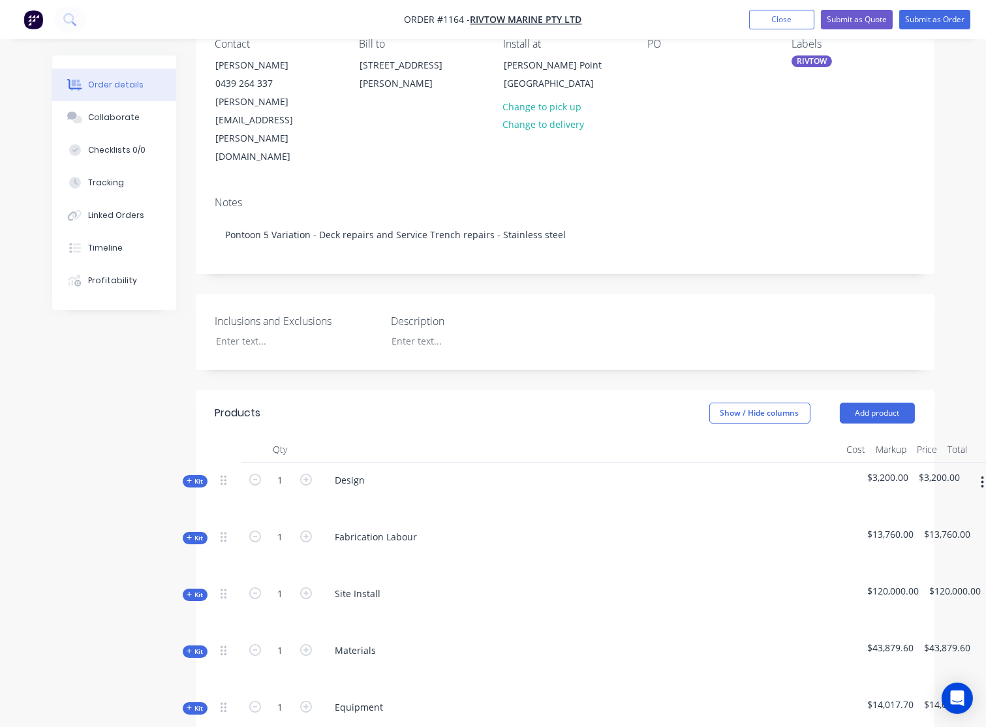
scroll to position [259, 0]
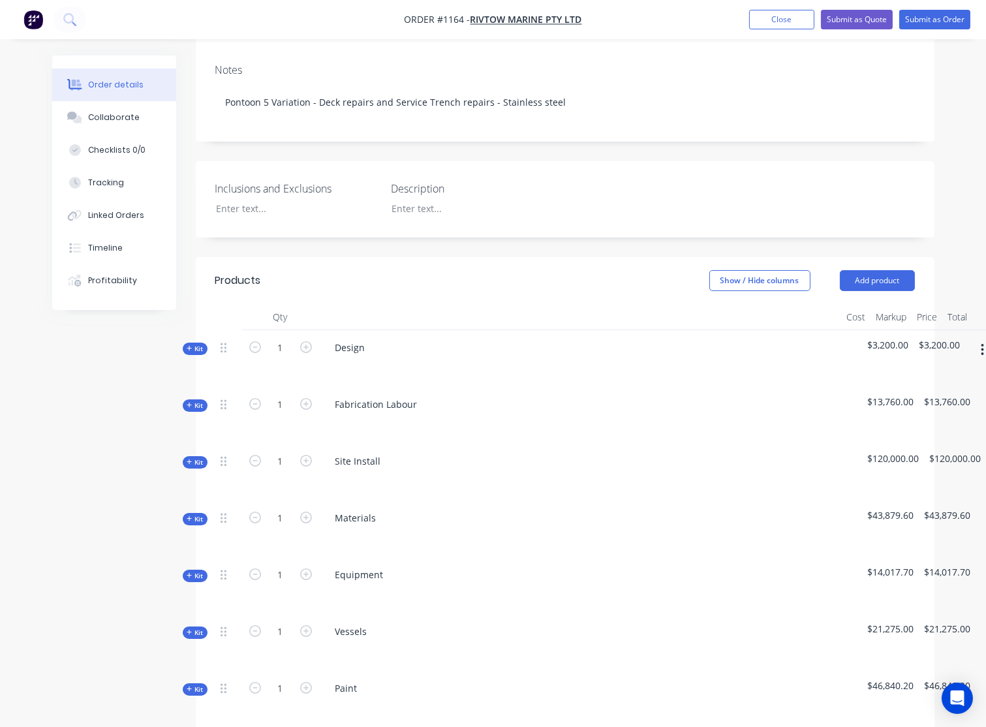
click at [198, 514] on span "Kit" at bounding box center [195, 519] width 17 height 10
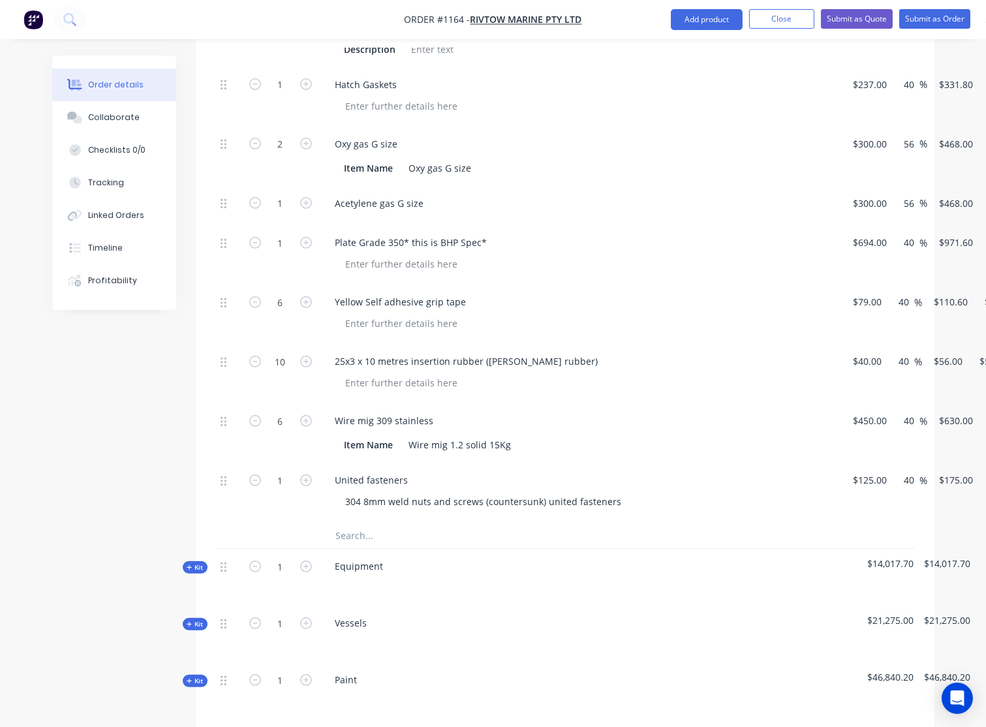
scroll to position [1056, 0]
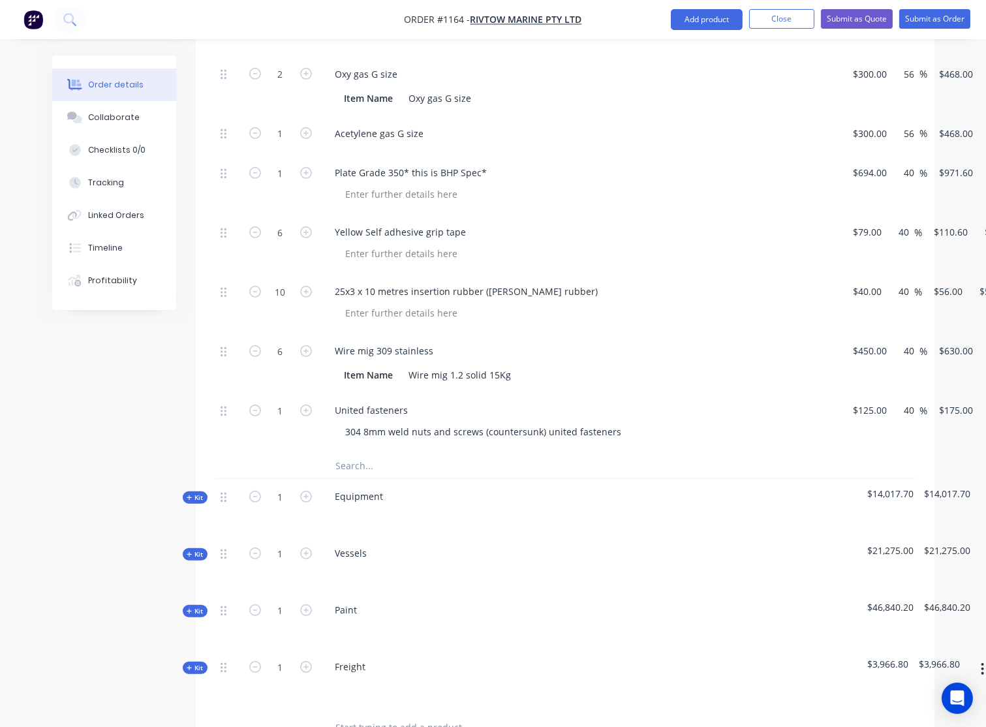
click at [185, 491] on button "Kit" at bounding box center [195, 497] width 25 height 12
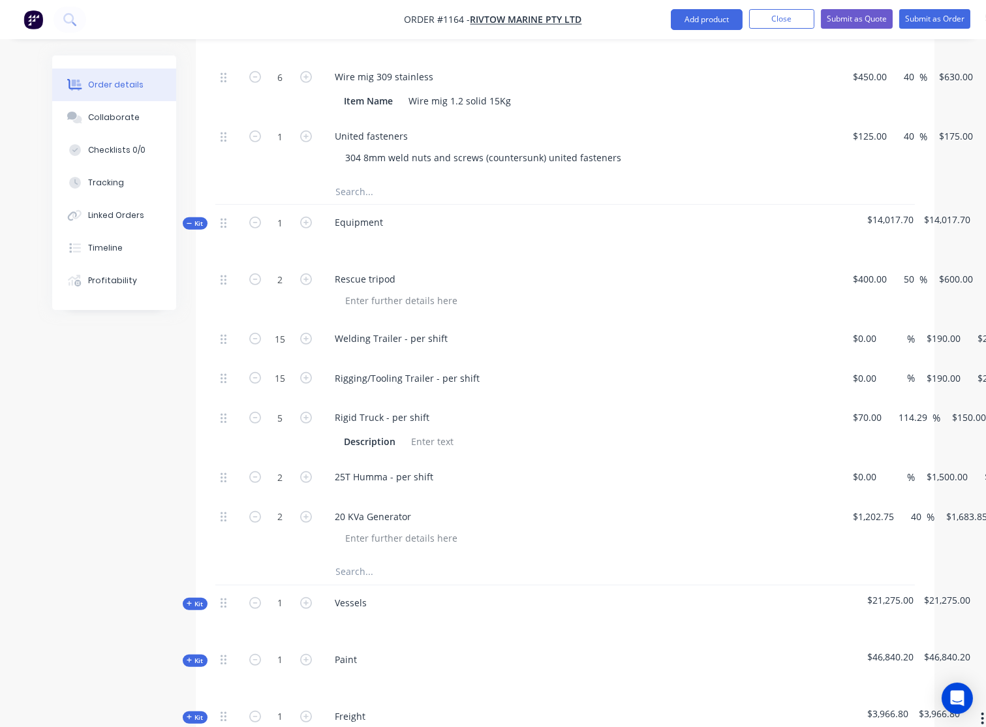
scroll to position [1347, 0]
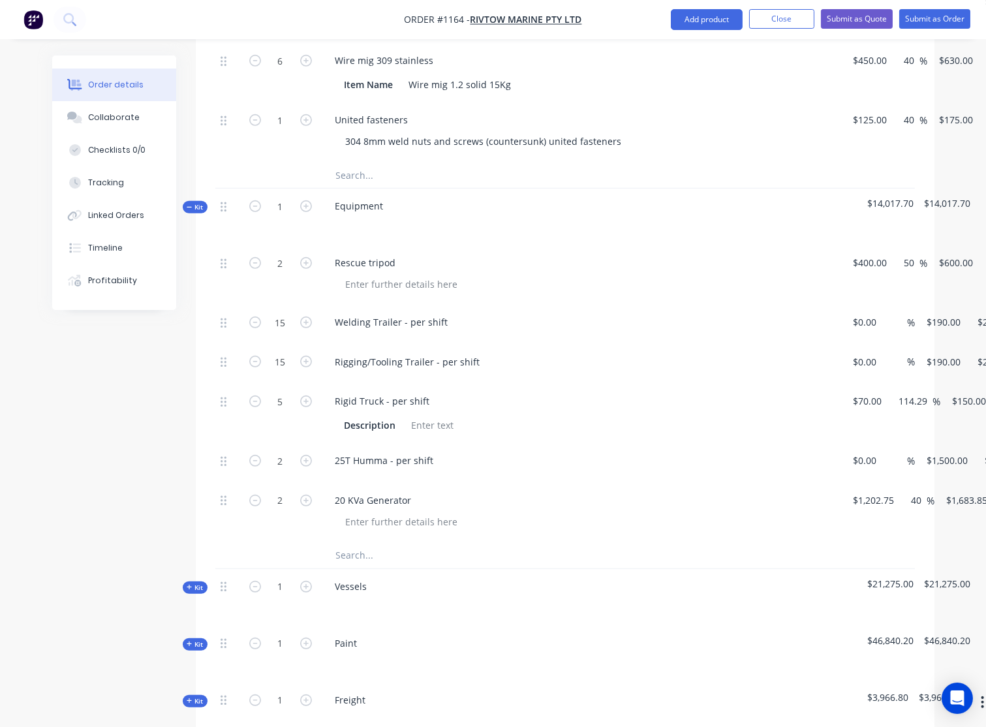
click at [194, 202] on span "Kit" at bounding box center [195, 207] width 17 height 10
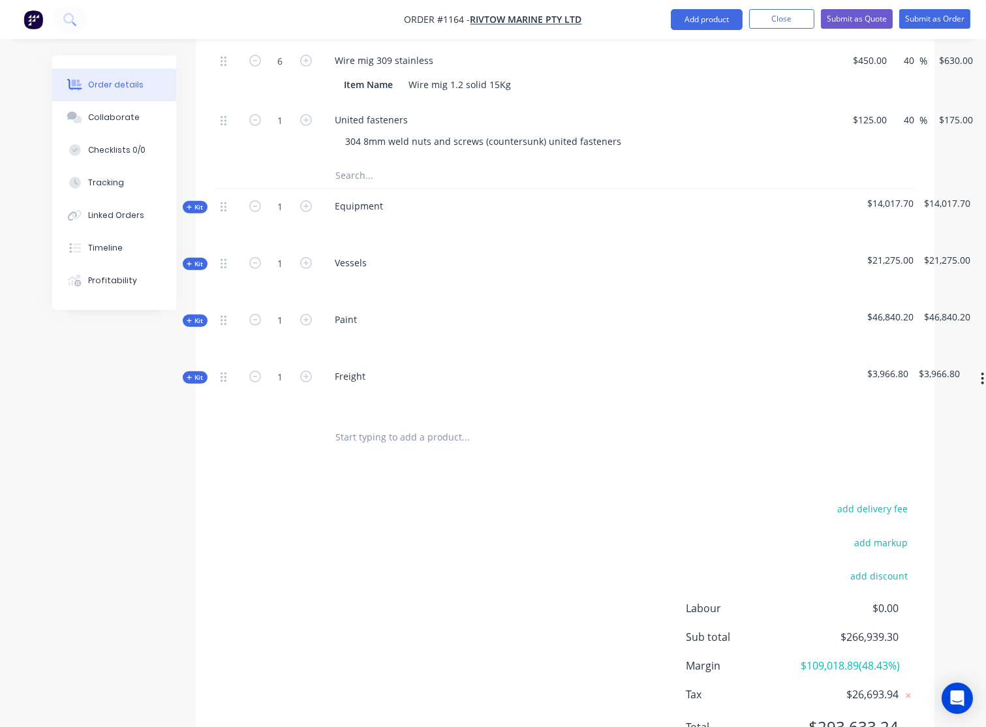
click at [199, 259] on span "Kit" at bounding box center [195, 264] width 17 height 10
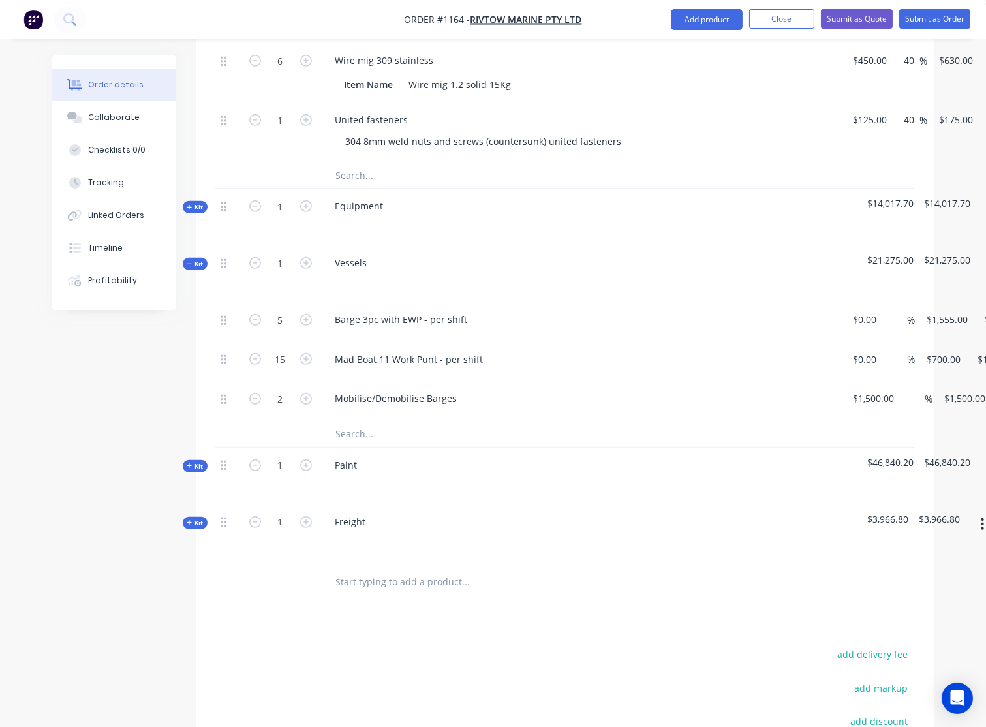
click at [196, 259] on span "Kit" at bounding box center [195, 264] width 17 height 10
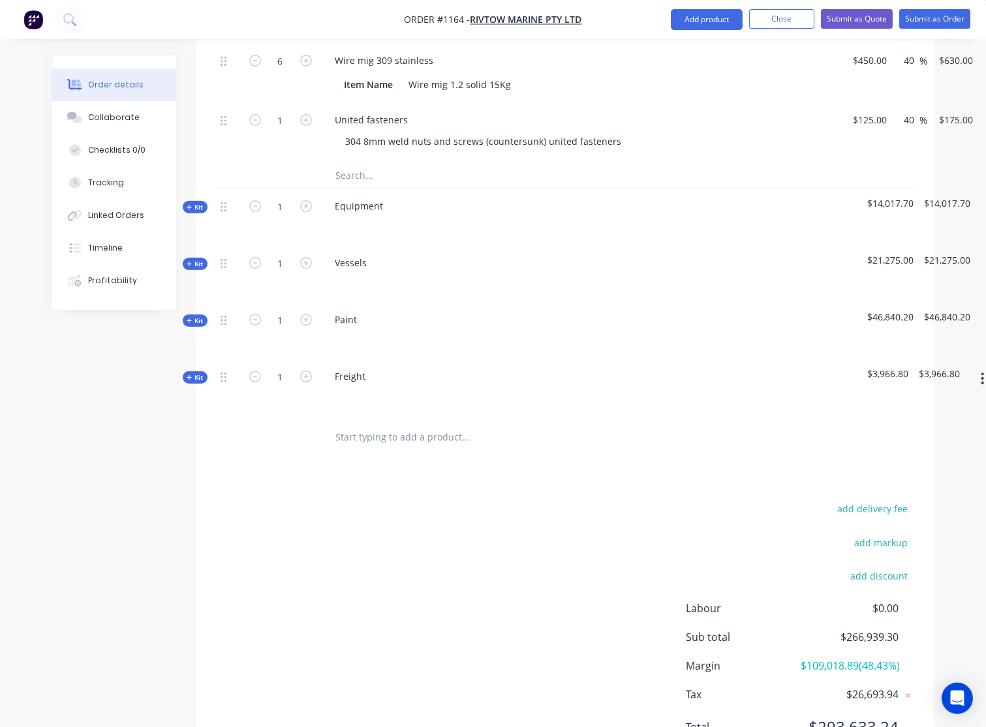
click at [189, 318] on icon "button" at bounding box center [190, 321] width 6 height 7
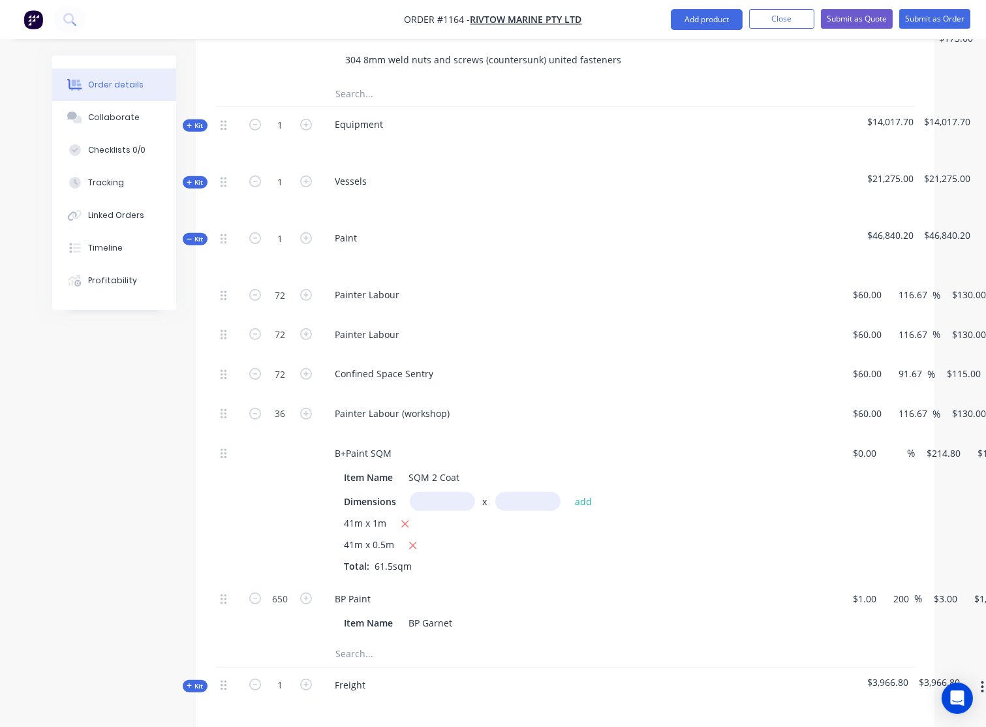
scroll to position [1491, 0]
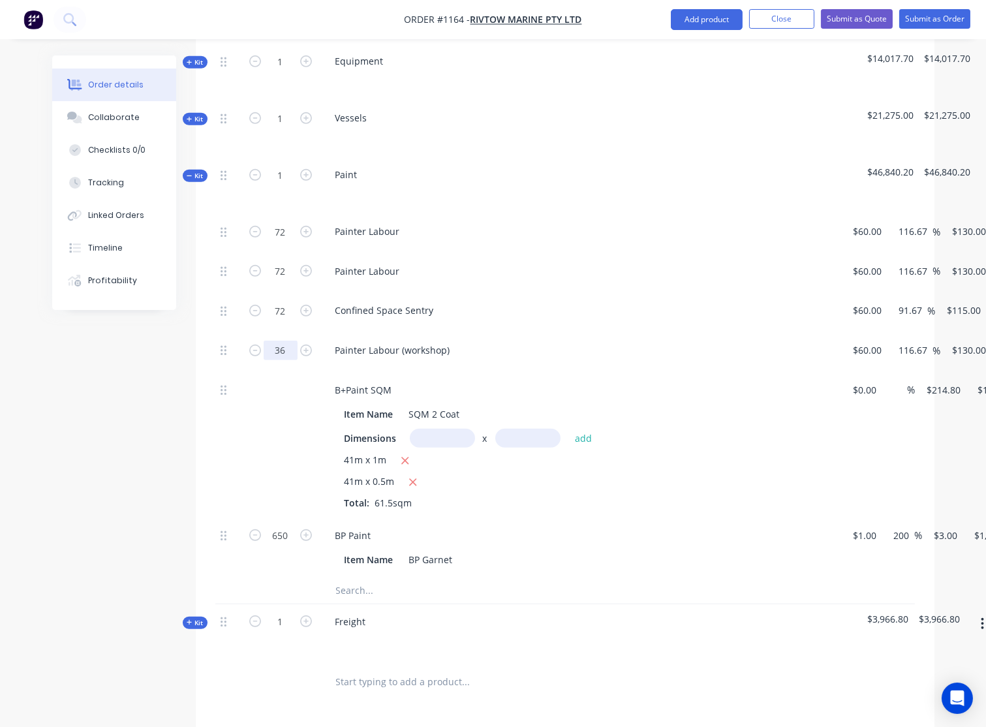
click at [287, 341] on input "36" at bounding box center [281, 351] width 34 height 20
type input "24"
click at [739, 301] on div "Confined Space Sentry" at bounding box center [580, 310] width 511 height 19
type input "$3,120.00"
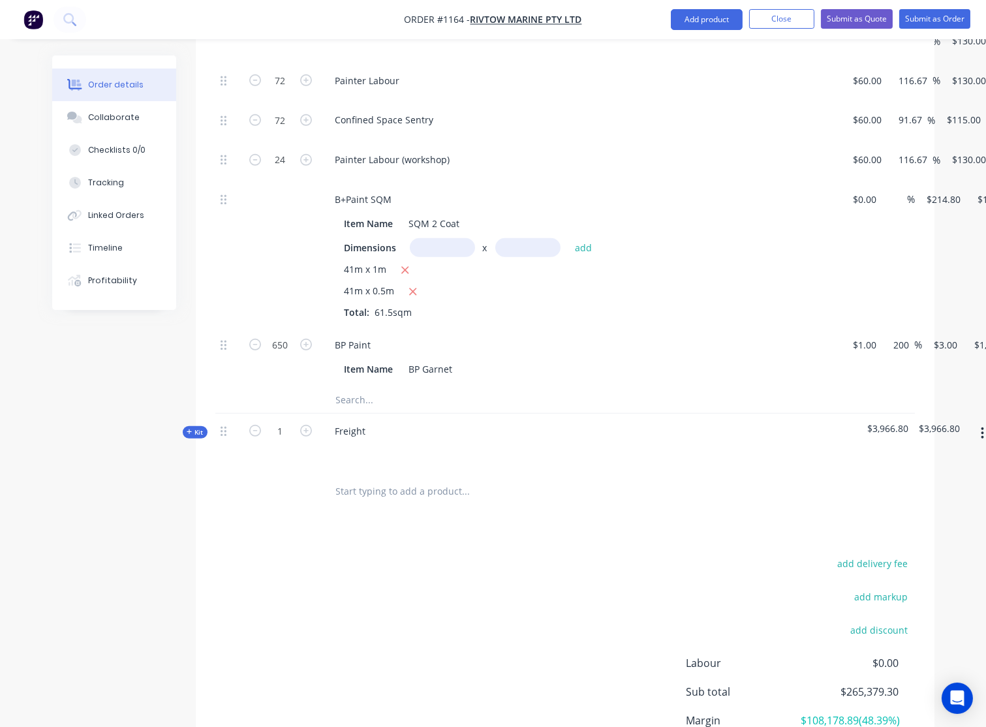
scroll to position [1758, 0]
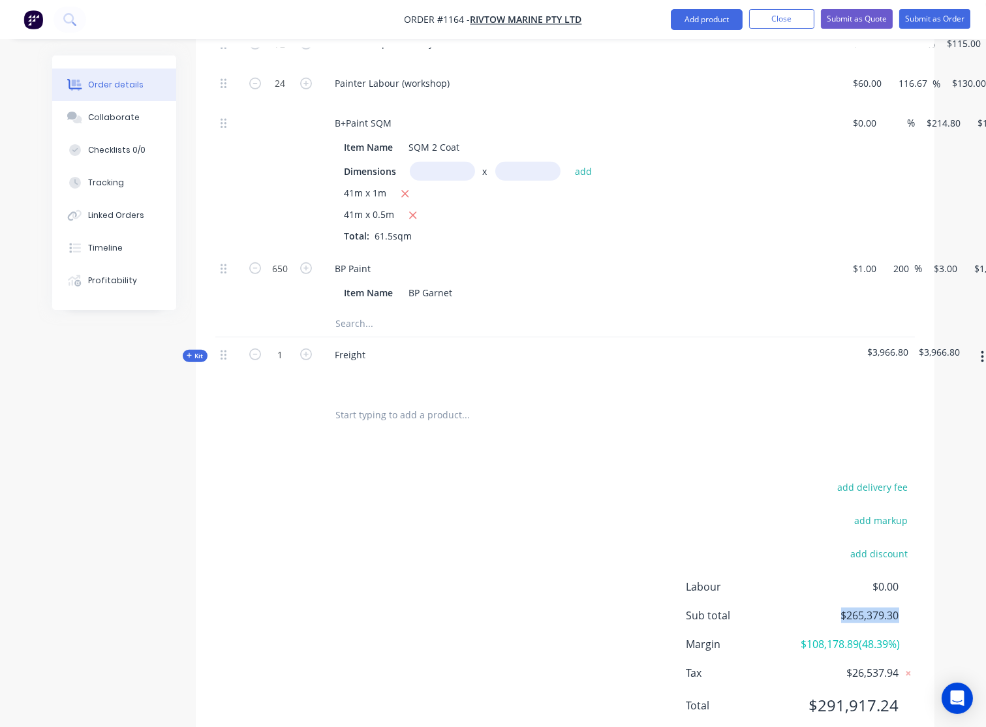
drag, startPoint x: 911, startPoint y: 556, endPoint x: 840, endPoint y: 566, distance: 71.8
click at [827, 607] on div "Sub total $265,379.30" at bounding box center [800, 615] width 228 height 16
click at [573, 545] on div "add delivery fee add markup add discount Labour $0.00 Sub total $265,379.30 Mar…" at bounding box center [564, 604] width 699 height 252
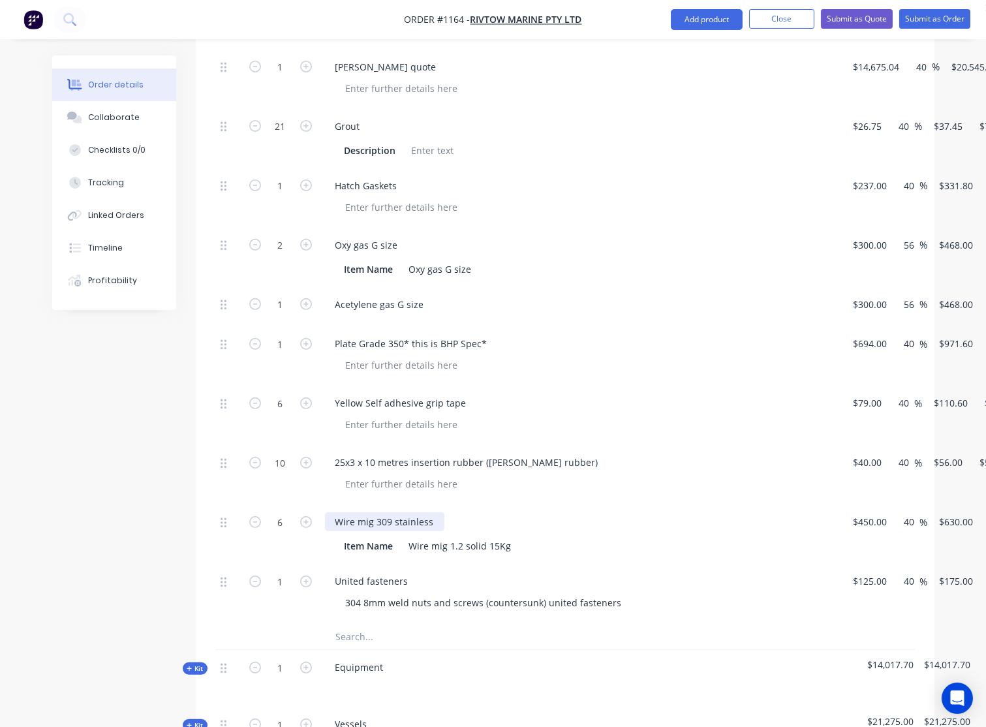
scroll to position [888, 0]
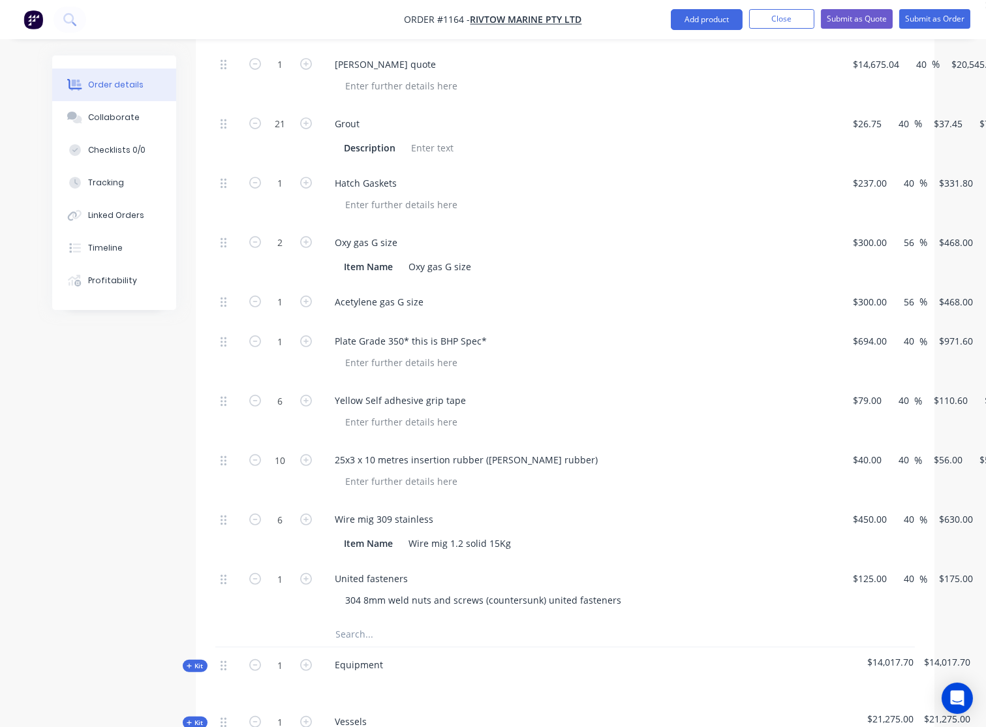
drag, startPoint x: 368, startPoint y: 583, endPoint x: 379, endPoint y: 583, distance: 11.1
click at [368, 620] on input "text" at bounding box center [465, 633] width 261 height 26
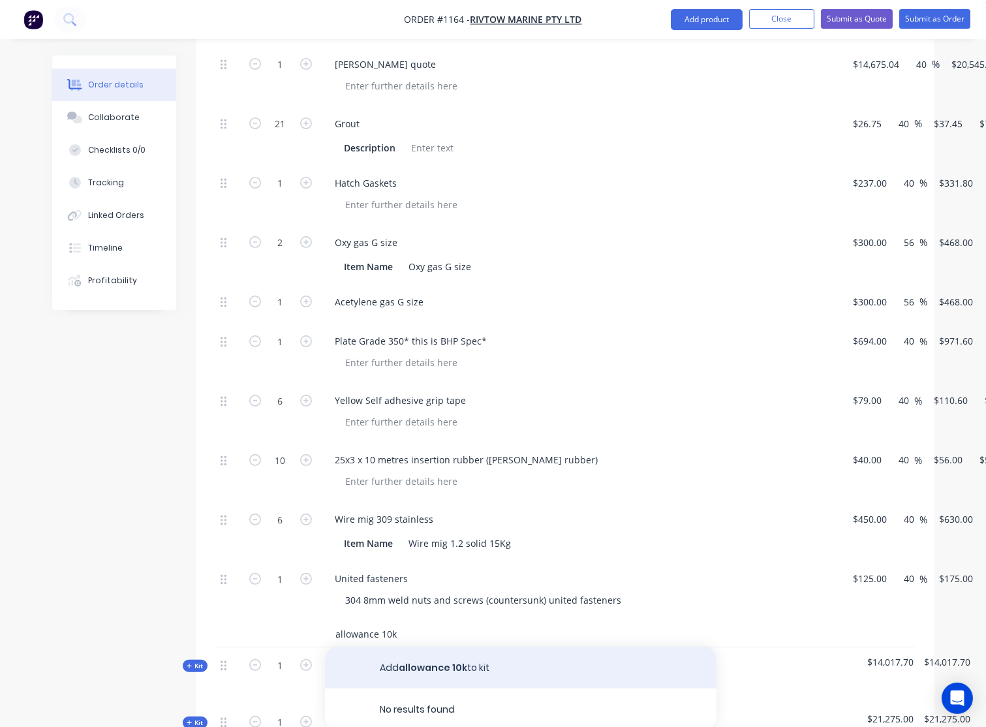
type input "allowance 10k"
click at [453, 647] on button "Add allowance 10k to kit" at bounding box center [520, 668] width 391 height 42
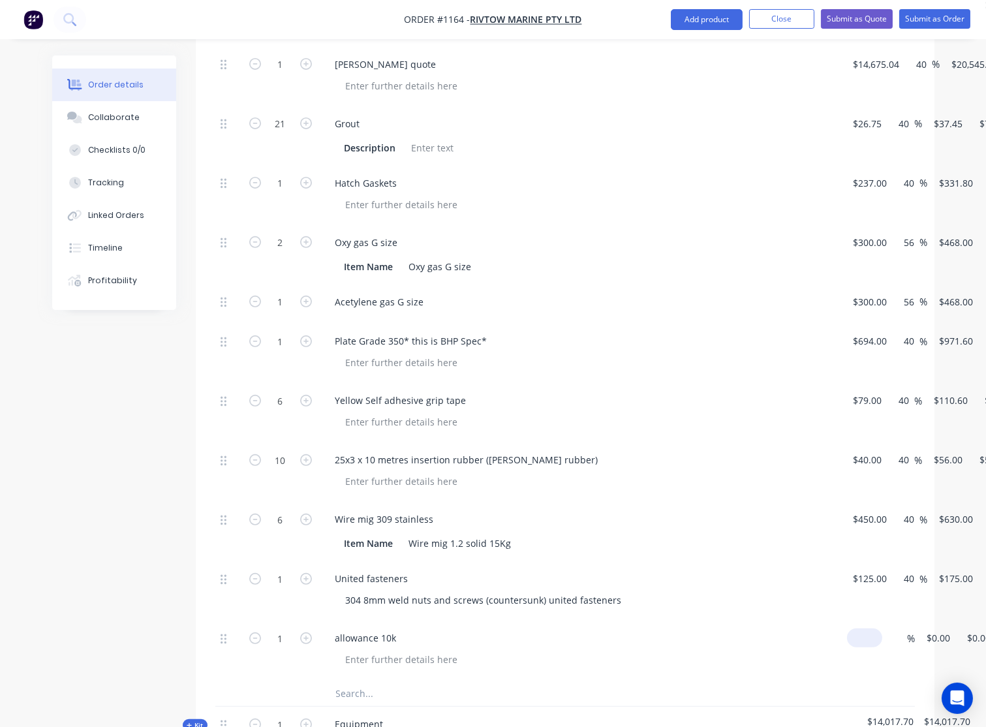
click at [874, 620] on div "1 allowance 10k $0.00 % $0.00 $0.00 $0.00 $0.00" at bounding box center [564, 649] width 699 height 59
type input "$0.00"
type input "0.00"
click at [967, 628] on input "0.00" at bounding box center [978, 637] width 25 height 19
click at [939, 628] on input "$0.00" at bounding box center [941, 637] width 30 height 19
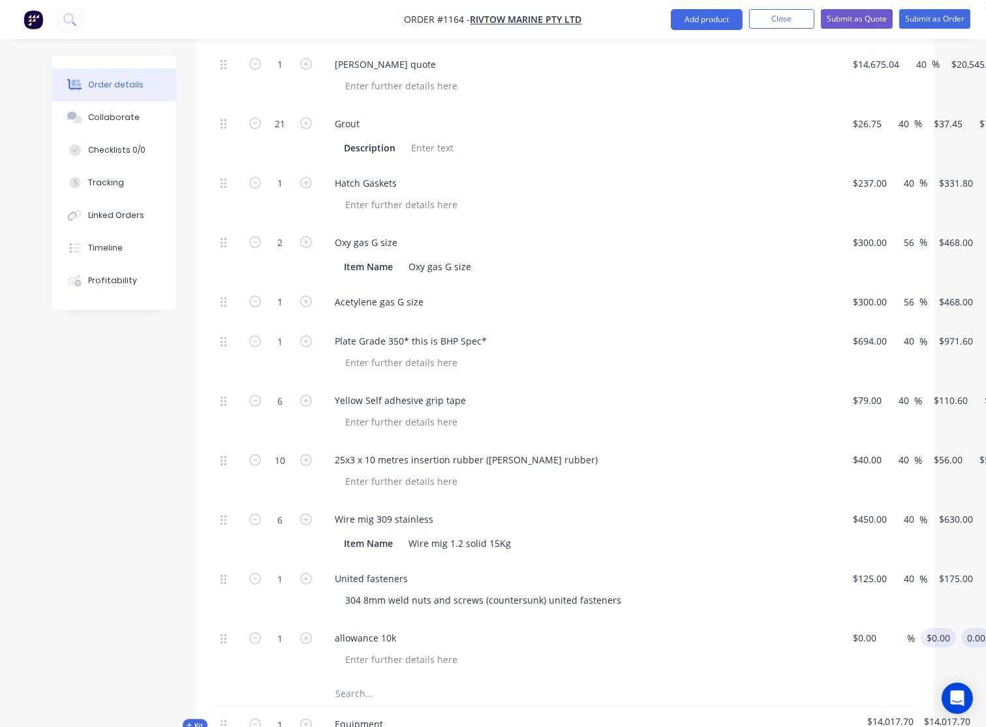
type input "0"
type input "$0.00"
click at [915, 620] on div "1 allowance 10k $0.00 $0.00 % 10000 10000 $0.00 $0.00" at bounding box center [564, 649] width 699 height 59
type input "$10,000.00"
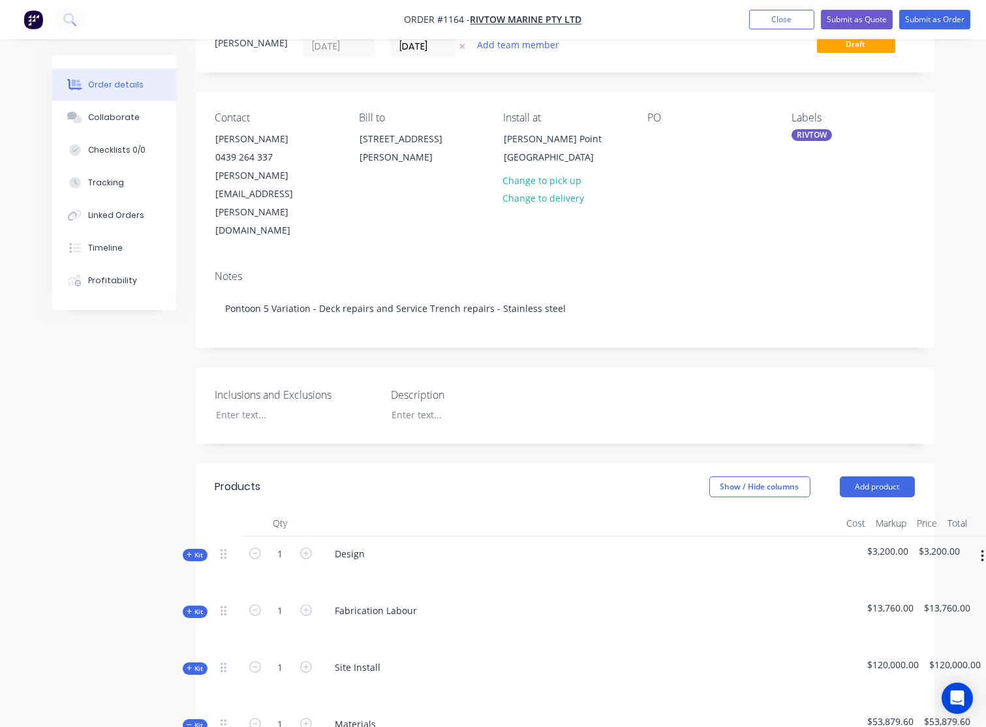
scroll to position [0, 0]
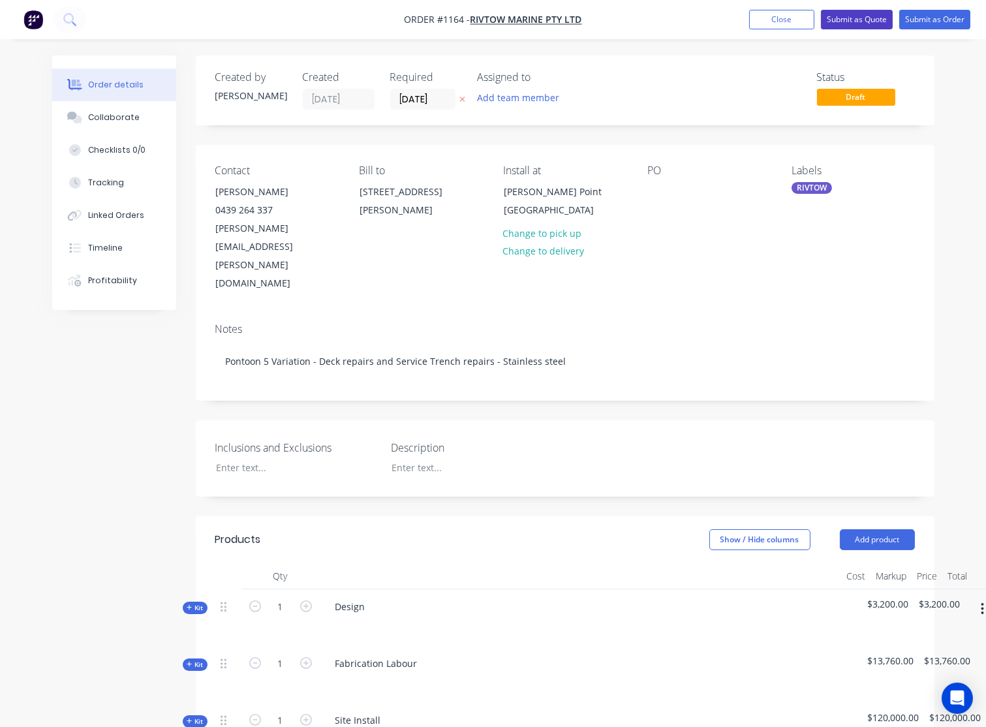
click at [879, 21] on button "Submit as Quote" at bounding box center [857, 20] width 72 height 20
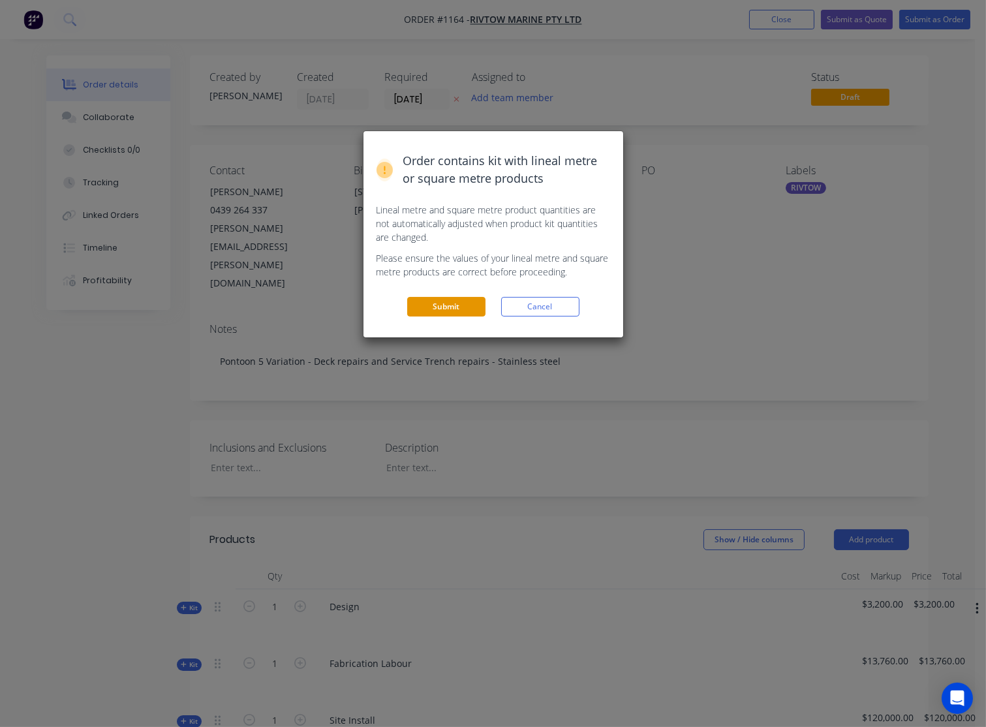
click at [459, 303] on button "Submit" at bounding box center [446, 307] width 78 height 20
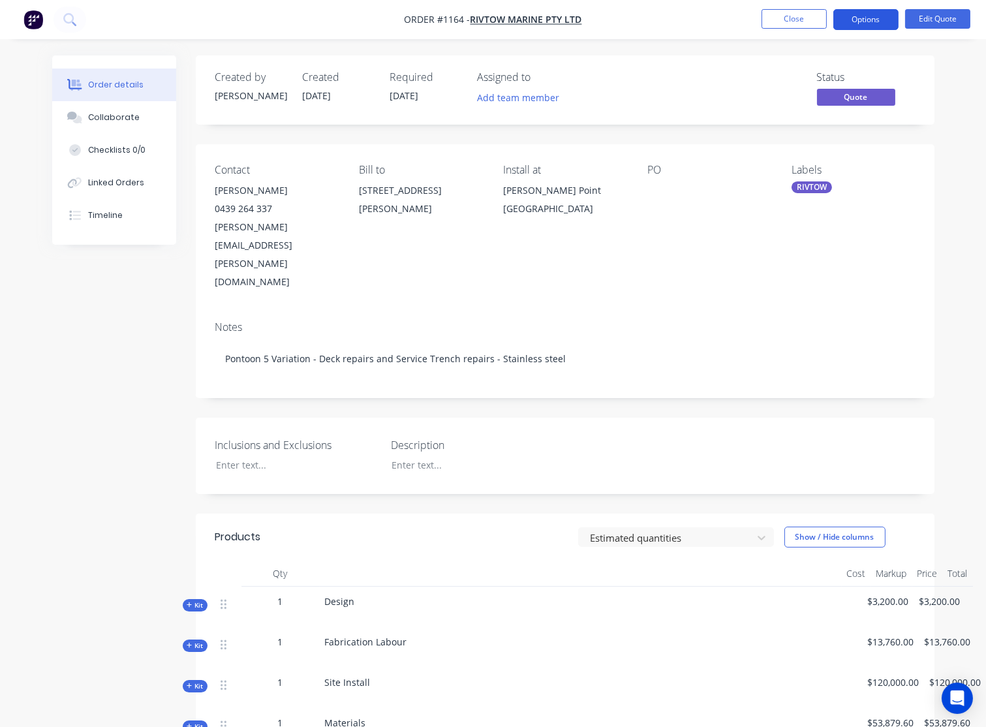
click at [875, 22] on button "Options" at bounding box center [865, 19] width 65 height 21
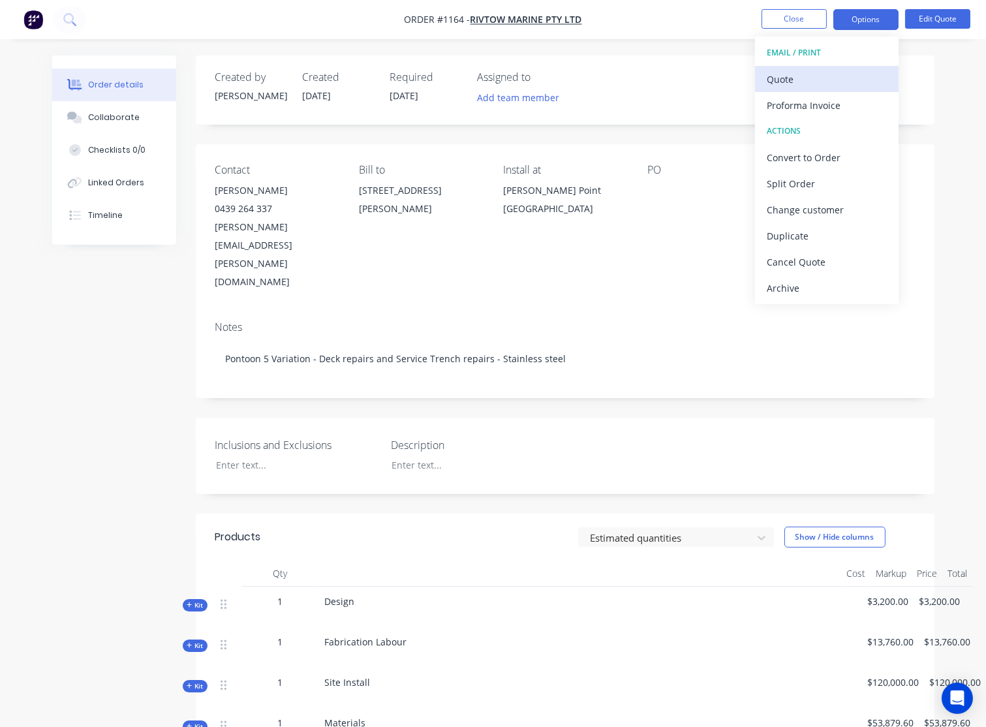
click at [797, 74] on div "Quote" at bounding box center [827, 79] width 120 height 19
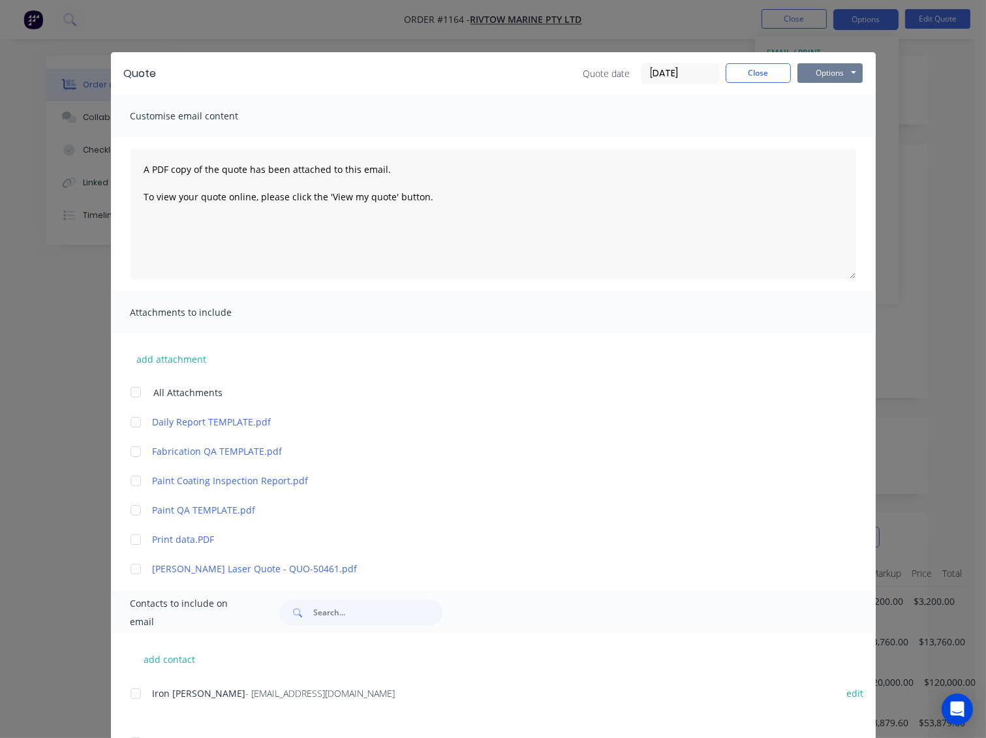
click at [827, 72] on button "Options" at bounding box center [829, 73] width 65 height 20
click at [828, 97] on button "Preview" at bounding box center [839, 96] width 84 height 22
click at [915, 96] on div "Quote Quote date [DATE] Close Options Preview Print Email Customise email conte…" at bounding box center [493, 369] width 986 height 738
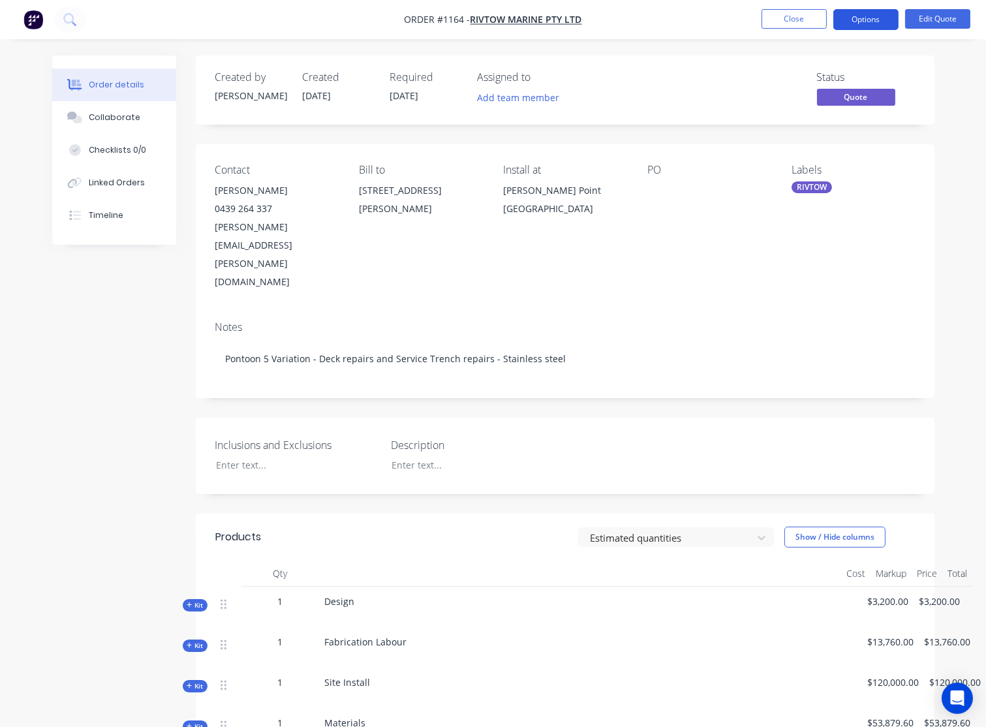
click at [877, 18] on button "Options" at bounding box center [865, 19] width 65 height 21
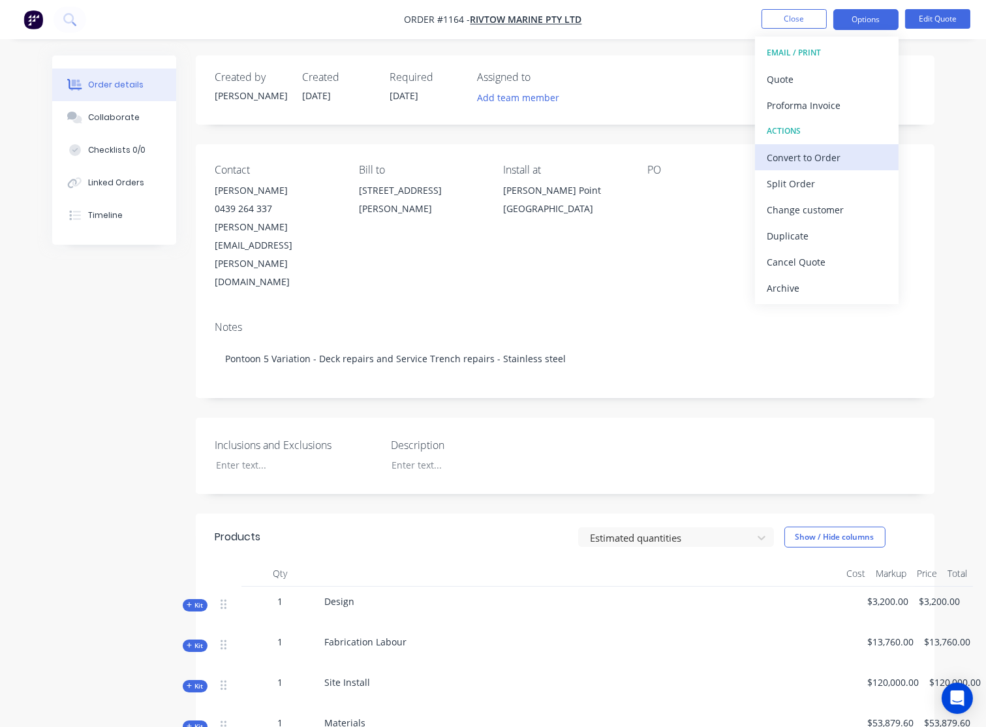
click at [825, 165] on div "Convert to Order" at bounding box center [827, 157] width 120 height 19
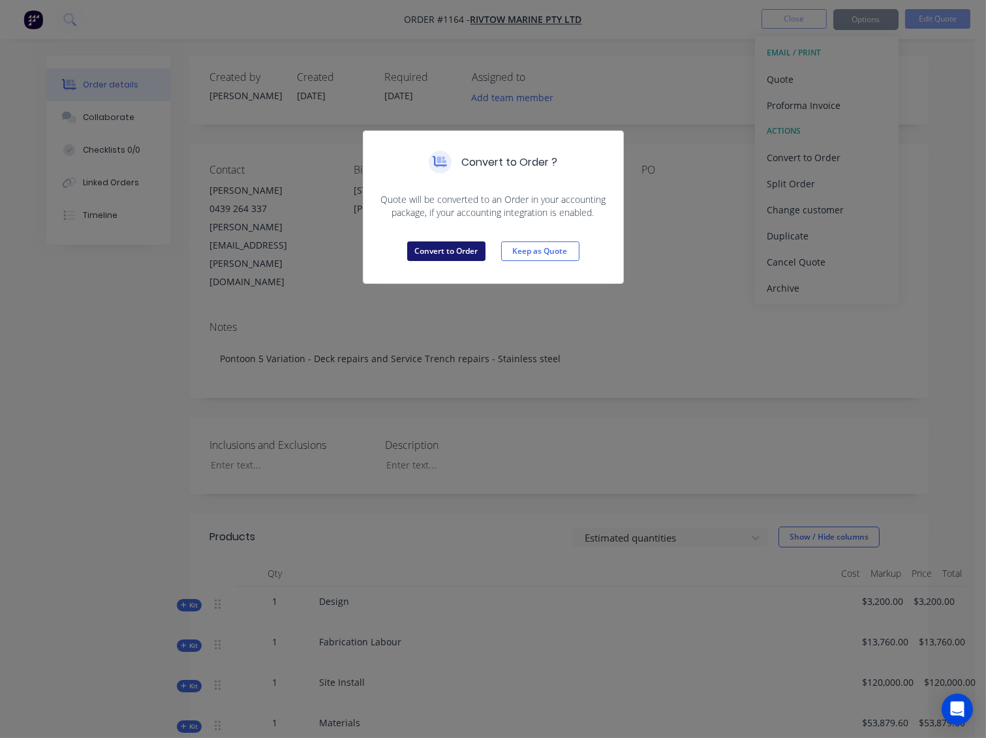
click at [462, 257] on button "Convert to Order" at bounding box center [446, 251] width 78 height 20
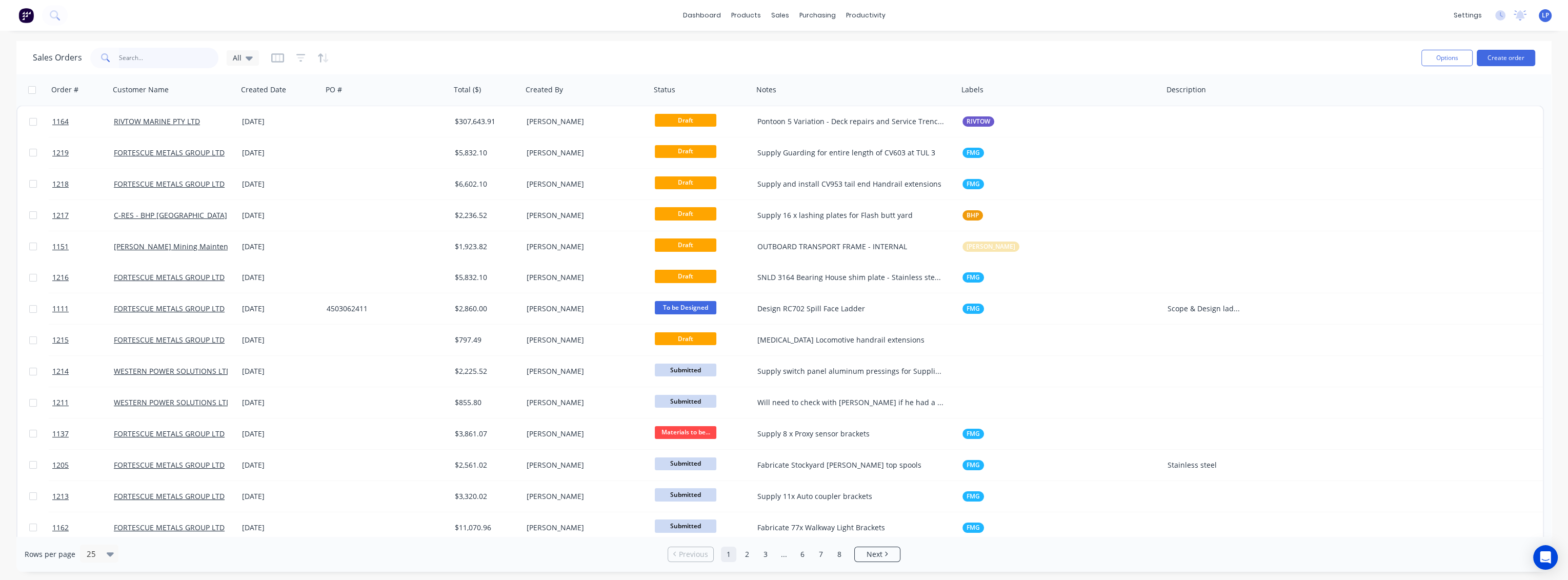
click at [189, 55] on input "text" at bounding box center [168, 58] width 100 height 20
type input "pontoon"
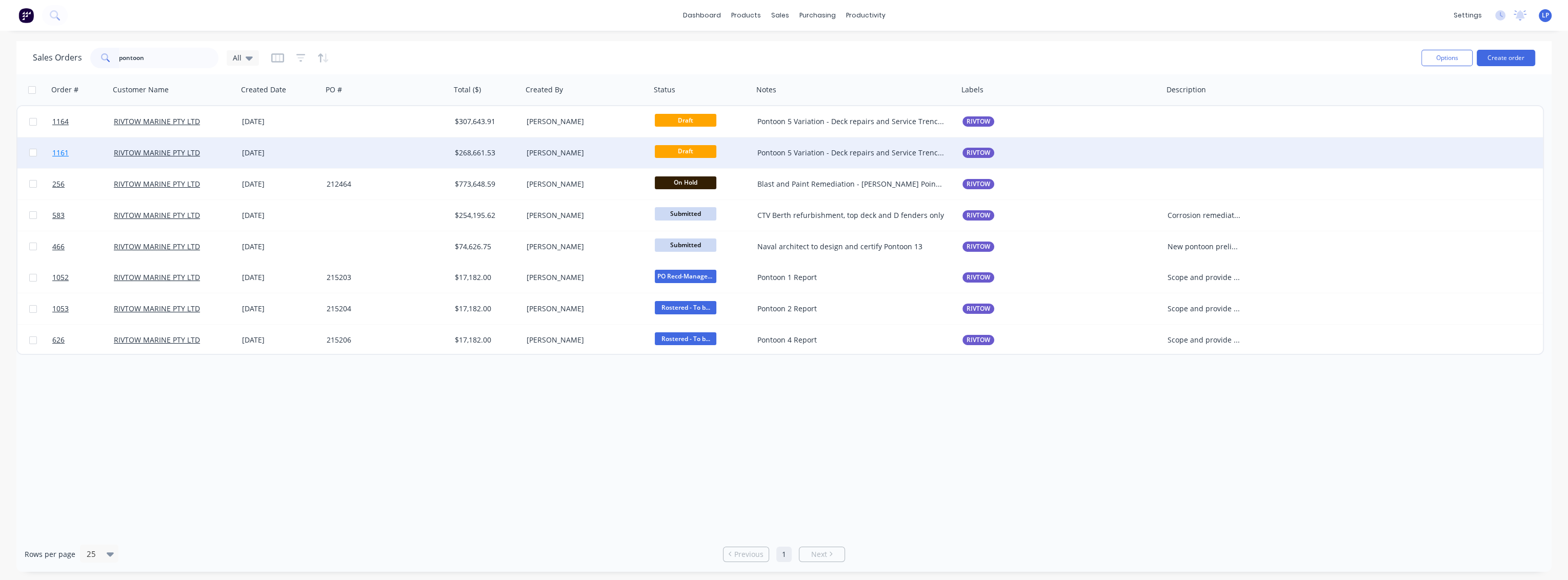
click at [73, 152] on link "1161" at bounding box center [83, 152] width 61 height 31
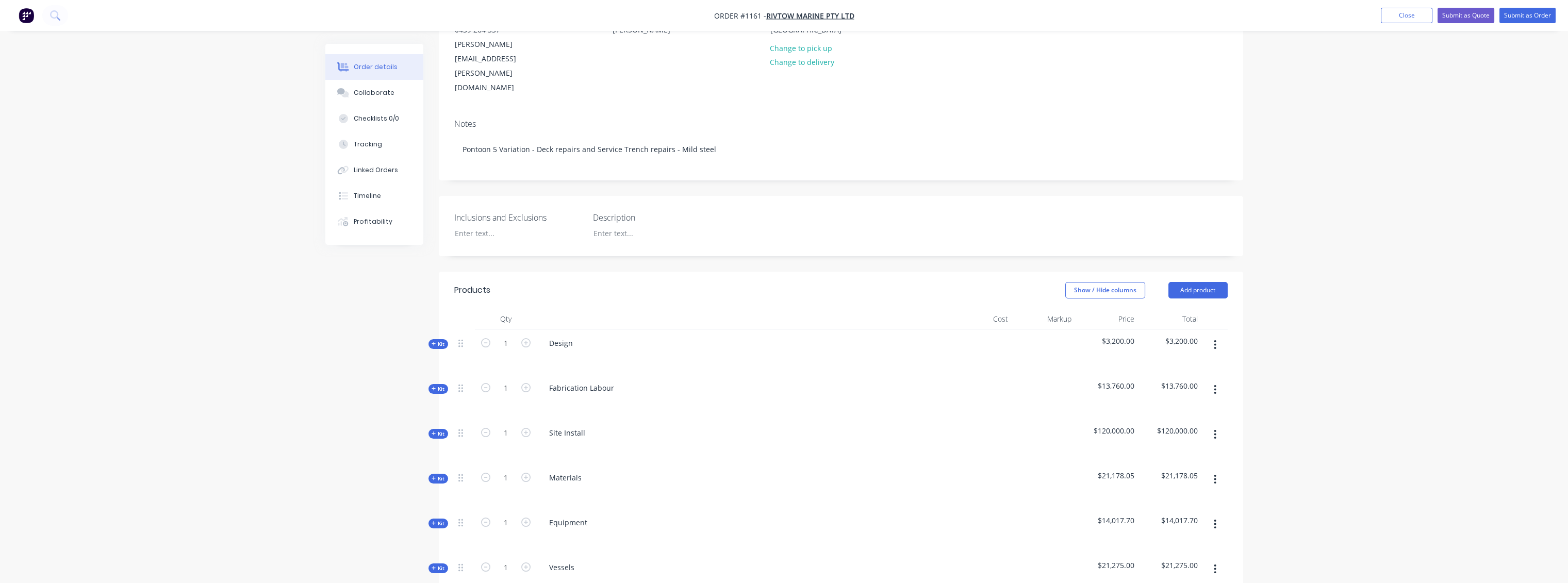
scroll to position [171, 0]
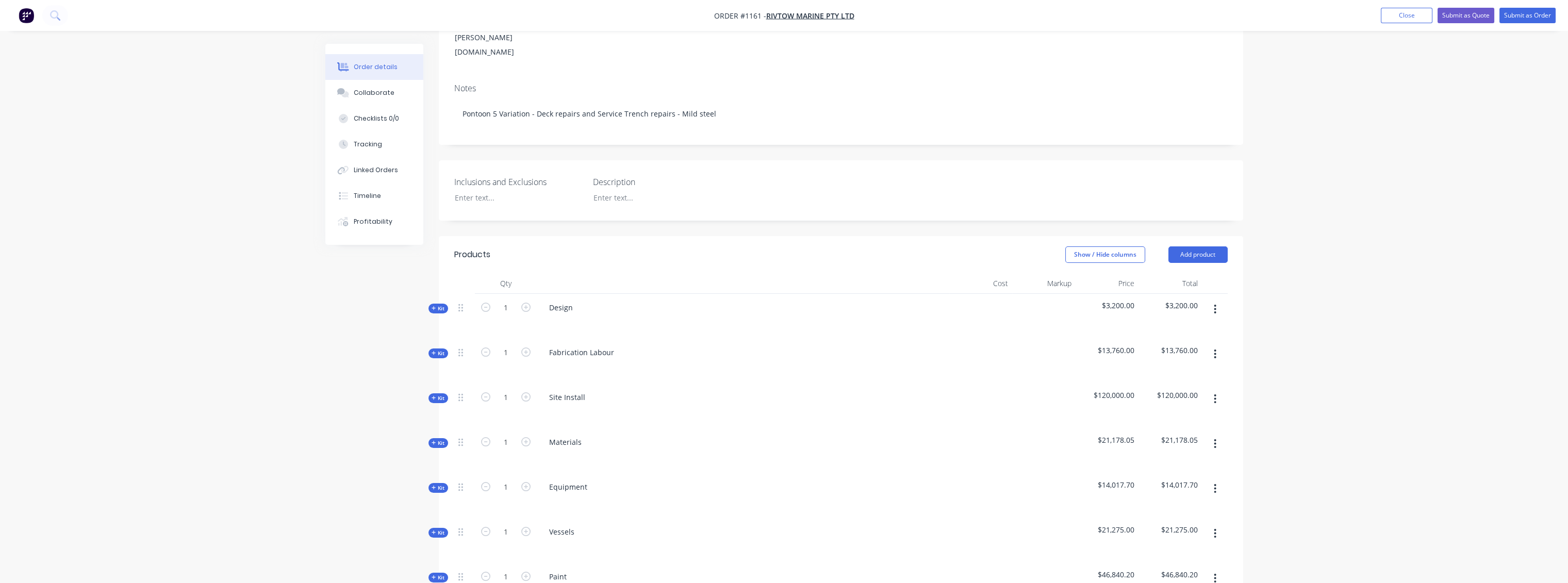
click at [435, 439] on span "Kit" at bounding box center [438, 443] width 13 height 8
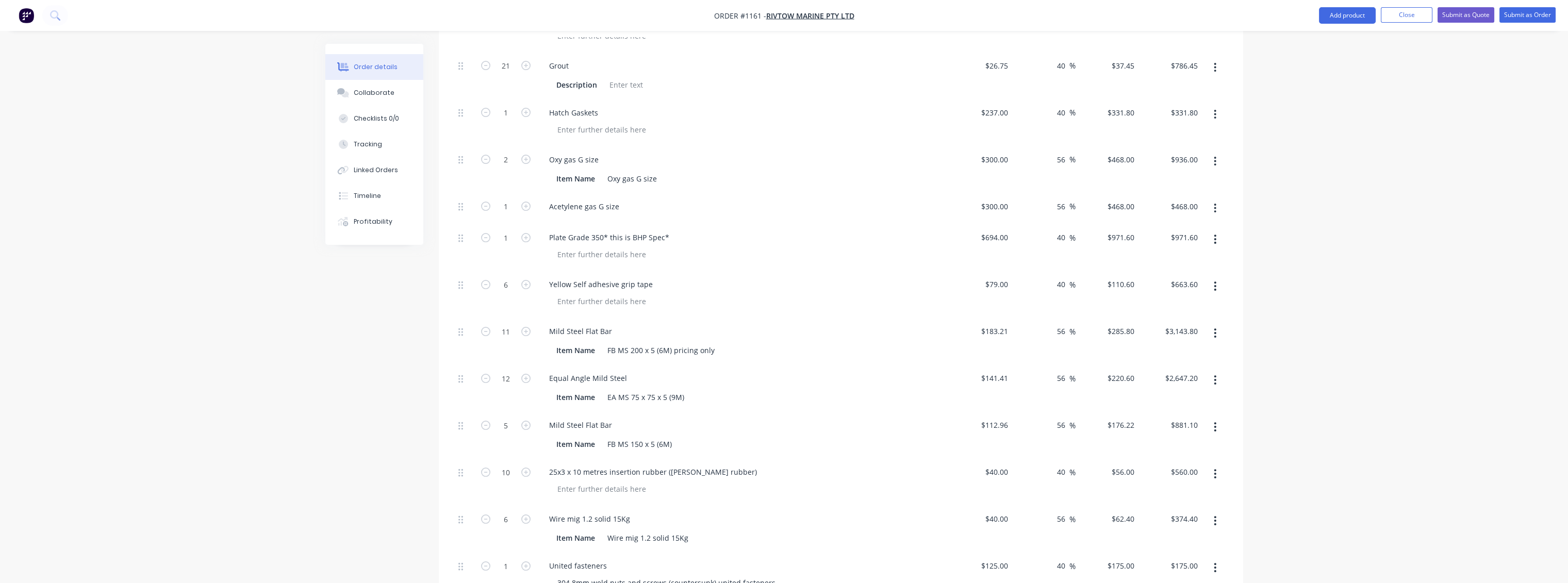
scroll to position [687, 0]
click at [1212, 323] on button "button" at bounding box center [1215, 332] width 24 height 18
click at [1164, 393] on div "Delete" at bounding box center [1178, 401] width 79 height 15
click at [1214, 328] on icon "button" at bounding box center [1215, 333] width 2 height 9
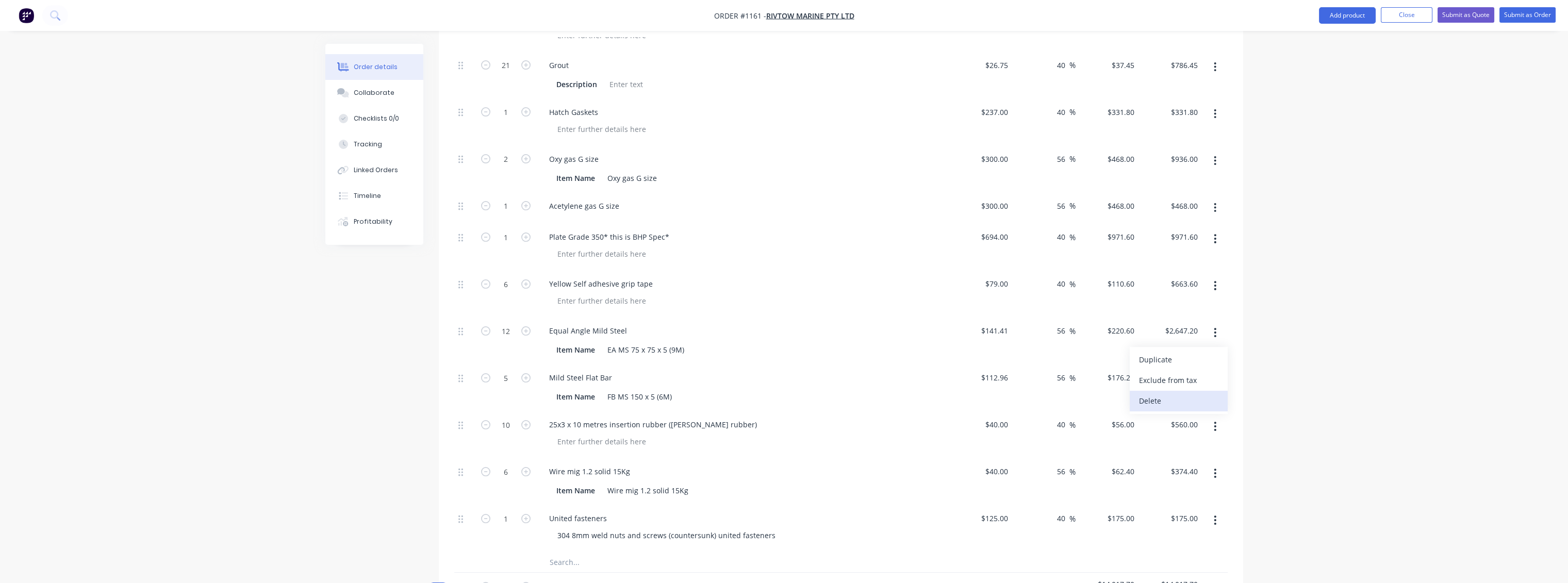
click at [1165, 393] on div "Delete" at bounding box center [1178, 401] width 79 height 15
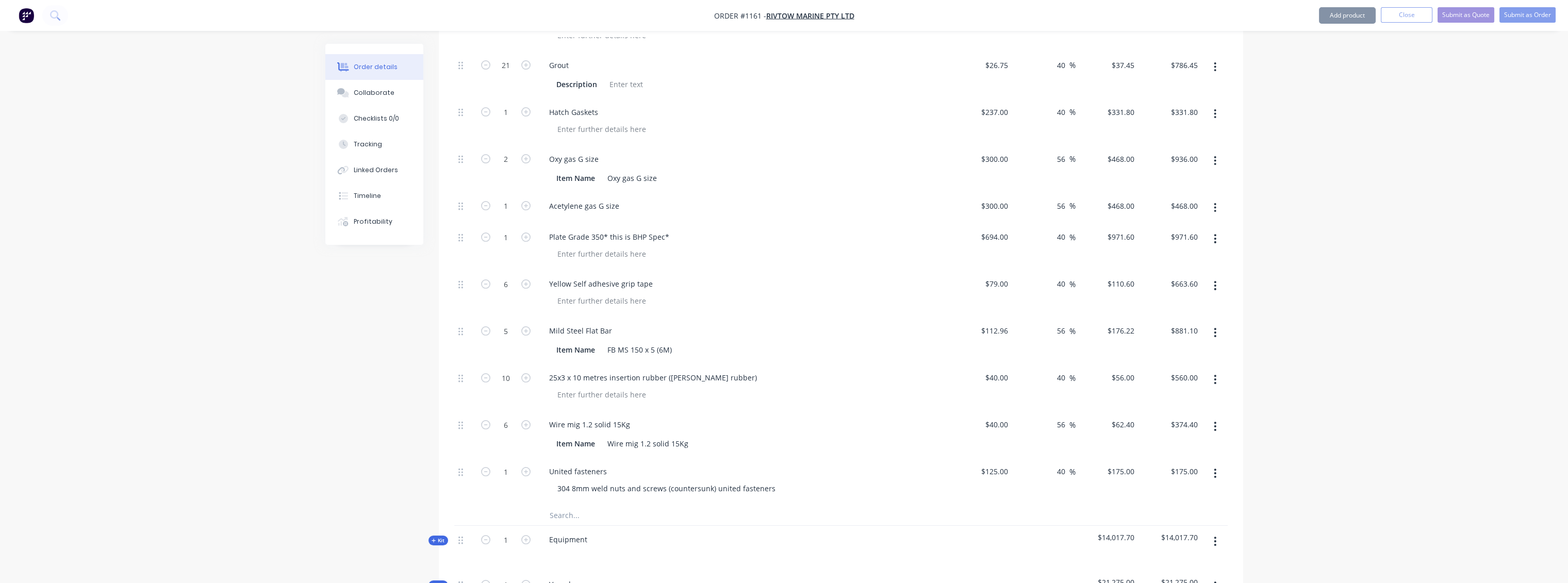
click at [1219, 323] on button "button" at bounding box center [1215, 332] width 24 height 18
click at [1158, 393] on div "Delete" at bounding box center [1178, 401] width 79 height 15
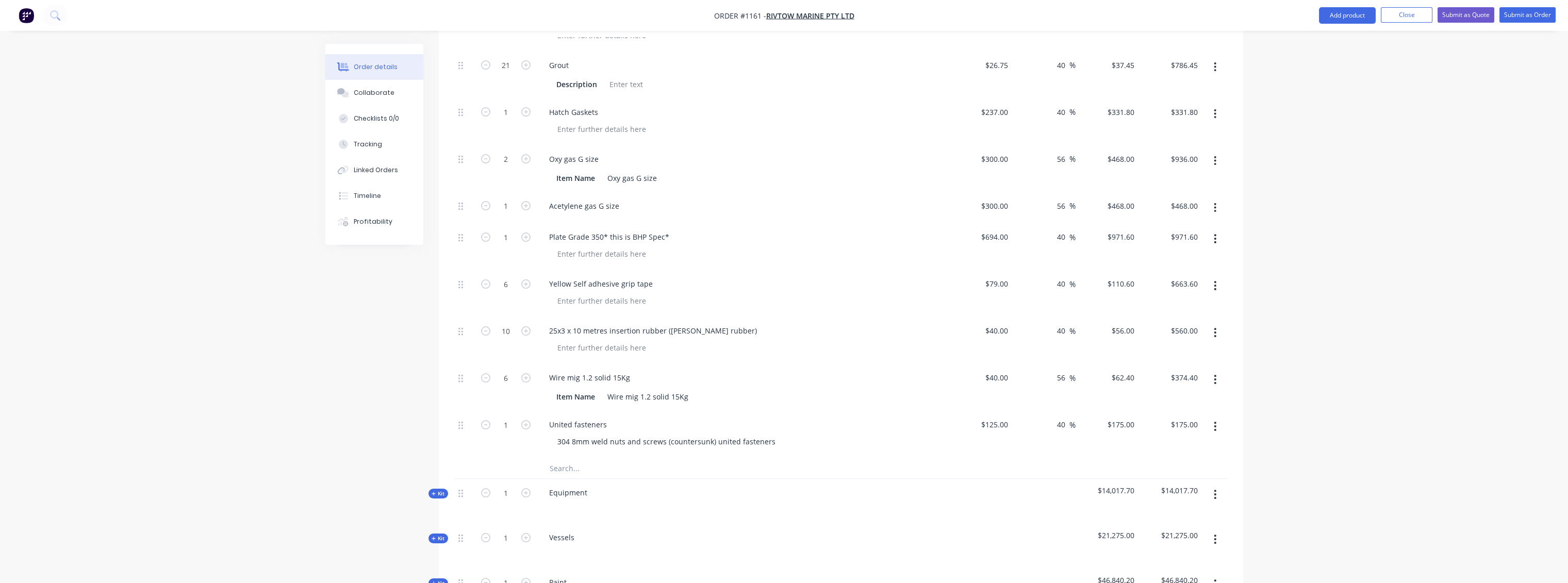
click at [566, 457] on input "text" at bounding box center [652, 468] width 206 height 21
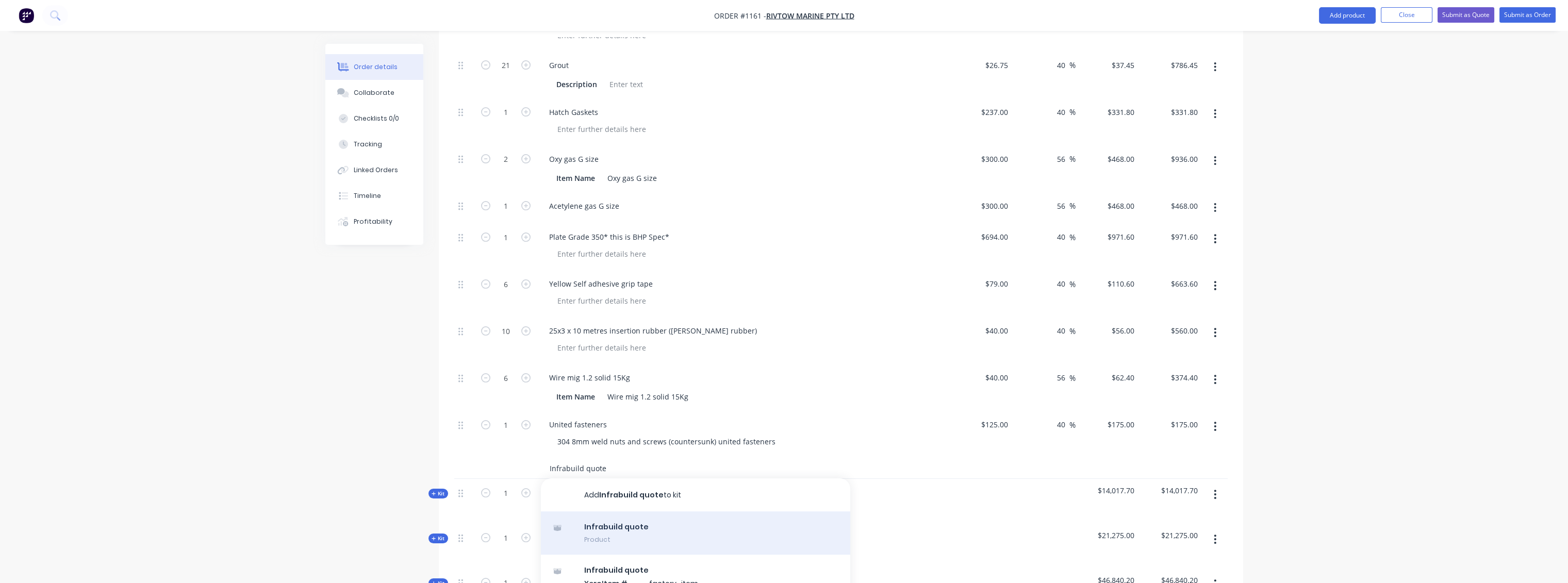
type input "Infrabuild quote"
click at [625, 511] on div "Infrabuild quote Product" at bounding box center [695, 532] width 309 height 43
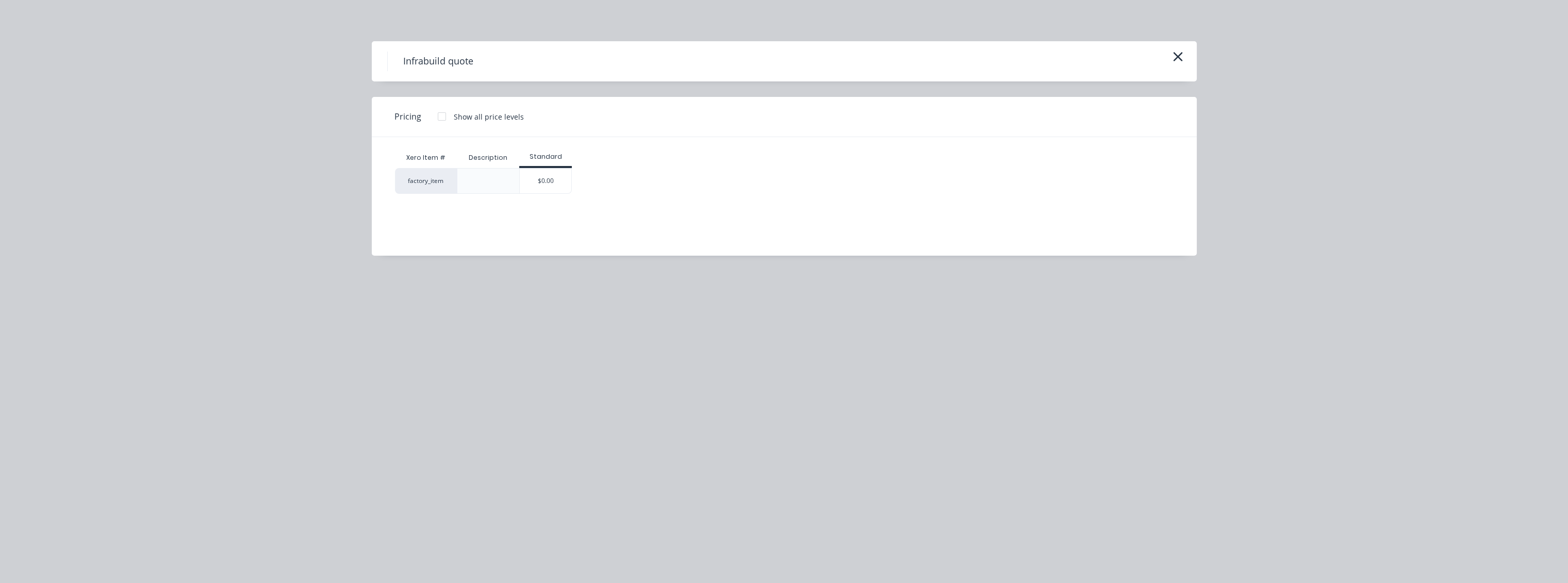
drag, startPoint x: 551, startPoint y: 185, endPoint x: 600, endPoint y: 203, distance: 52.2
click at [551, 185] on div "$0.00" at bounding box center [545, 180] width 51 height 24
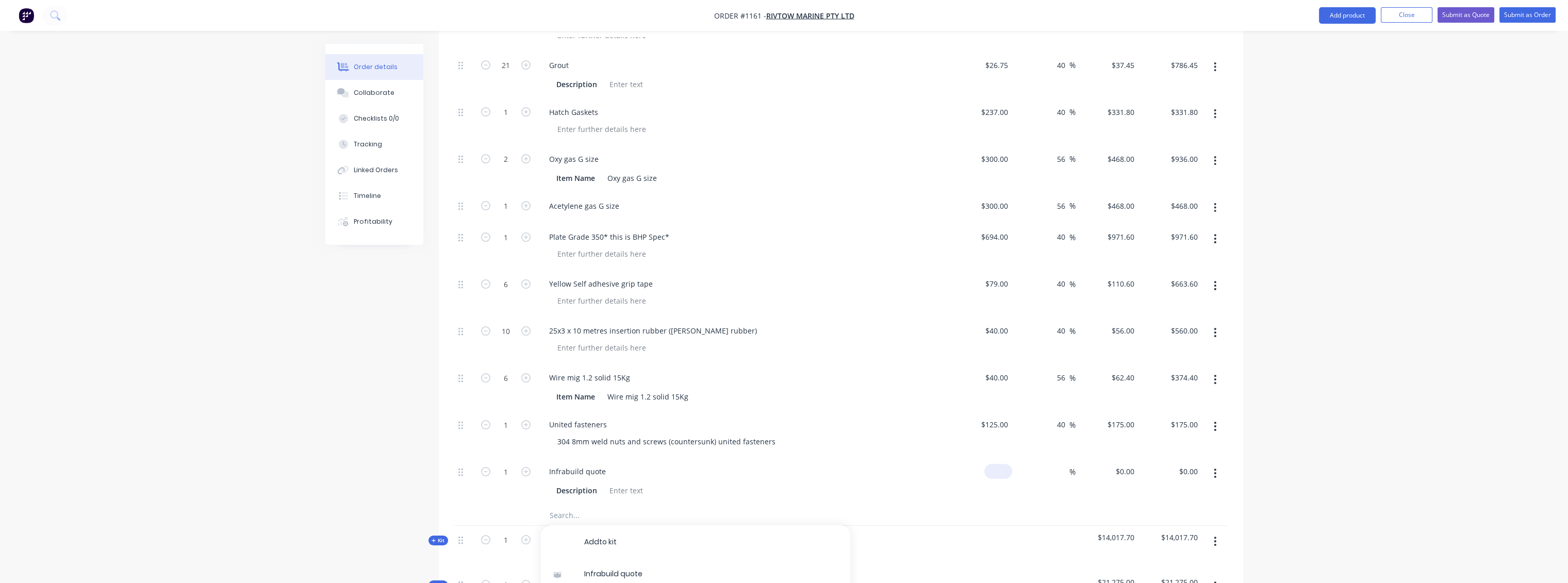
click at [1009, 464] on input at bounding box center [1001, 471] width 24 height 15
type input "9"
type input "$3,953.27"
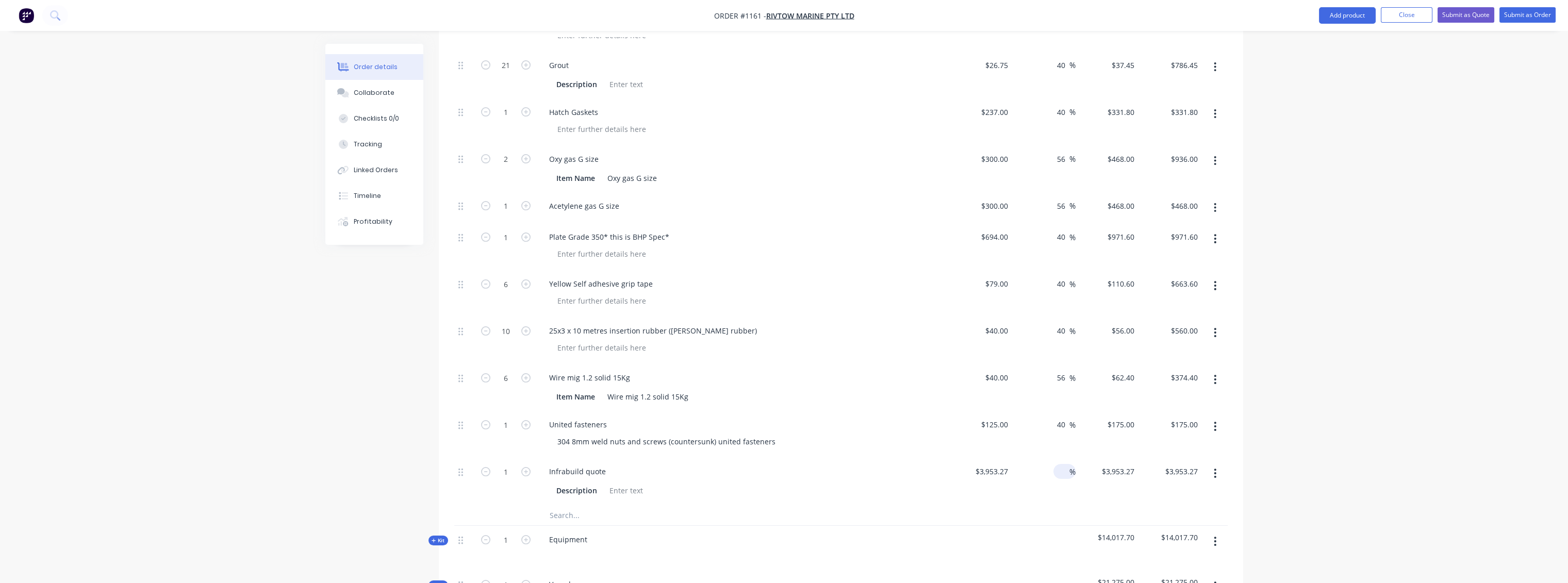
click at [1058, 464] on input at bounding box center [1063, 471] width 12 height 15
type input "40"
click at [1128, 505] on div at bounding box center [841, 515] width 774 height 21
type input "$5,534.578"
type input "$5,534.58"
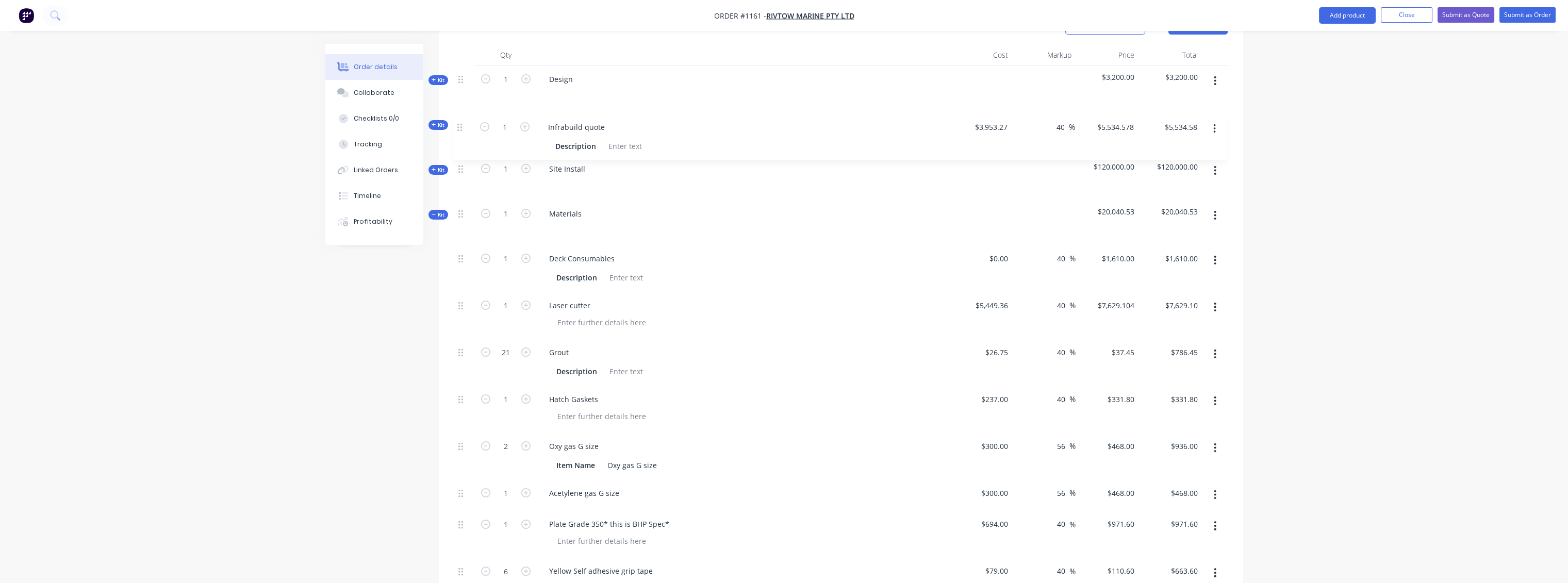
scroll to position [398, 0]
drag, startPoint x: 462, startPoint y: 426, endPoint x: 446, endPoint y: 314, distance: 113.1
click at [446, 314] on div "Qty Cost Markup Price Total Kit 1 Design $3,200.00 $3,200.00 Kit 1 Fabrication …" at bounding box center [841, 536] width 805 height 980
click at [594, 300] on div "Laser cutter" at bounding box center [569, 307] width 58 height 15
click at [738, 300] on div "[PERSON_NAME] quote" at bounding box center [742, 307] width 404 height 15
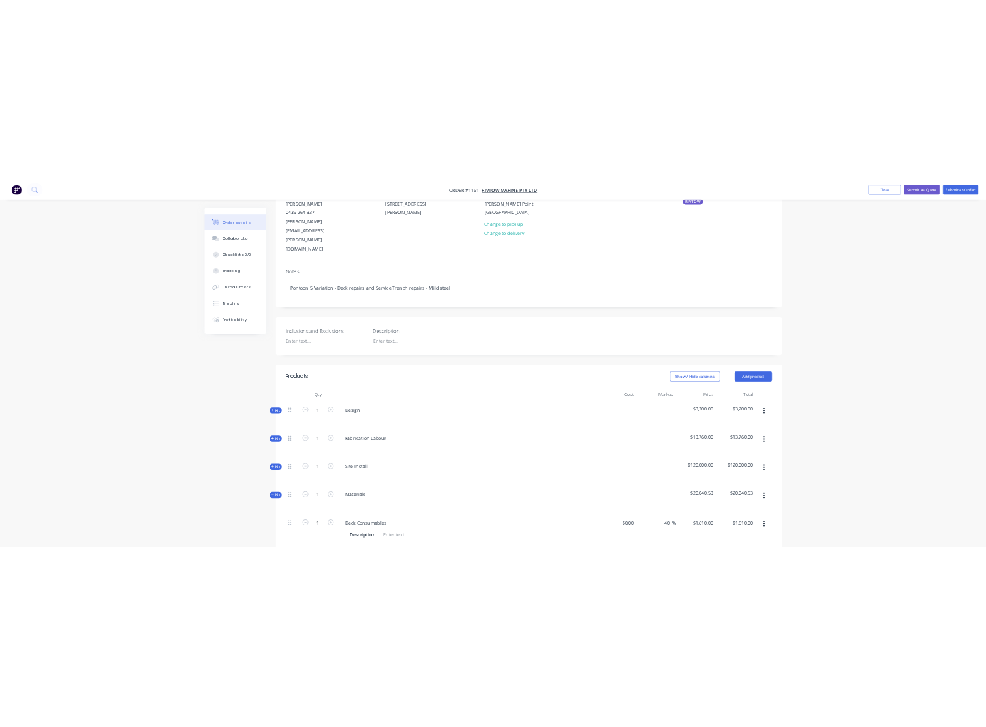
scroll to position [141, 0]
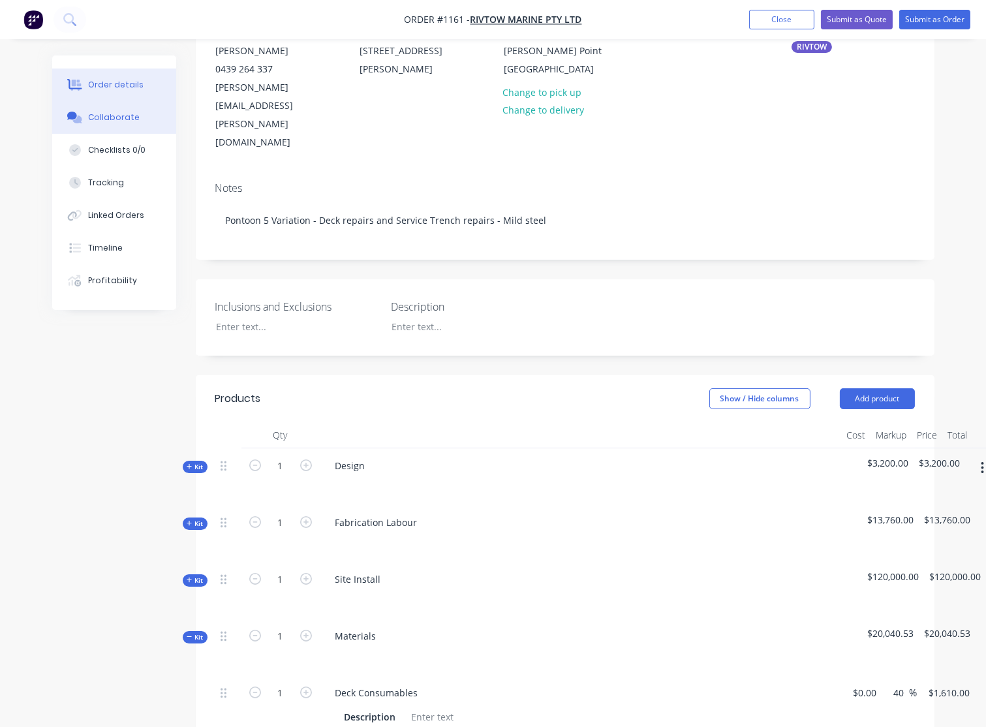
click at [102, 121] on div "Collaborate" at bounding box center [114, 118] width 52 height 12
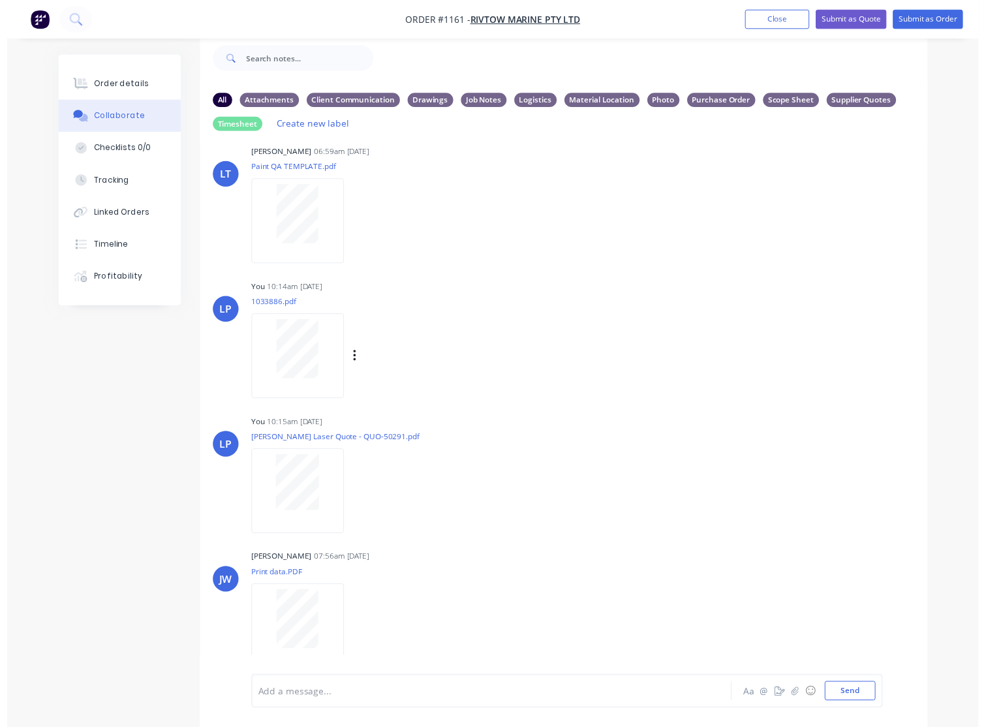
scroll to position [42, 0]
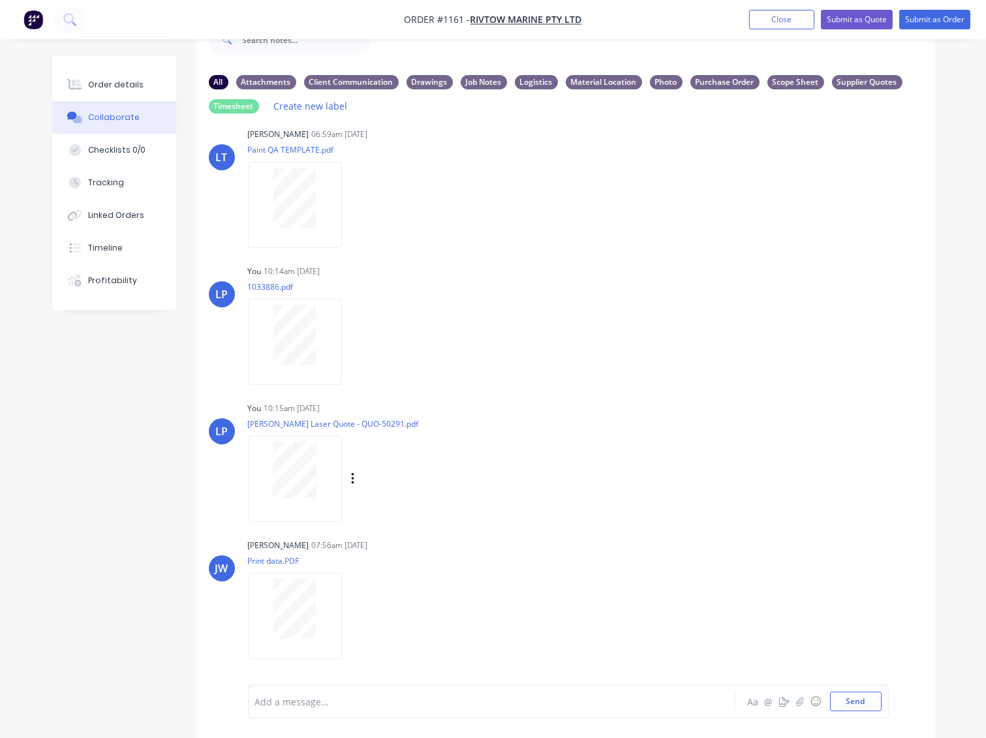
click at [317, 476] on div at bounding box center [295, 470] width 82 height 57
click at [112, 94] on button "Order details" at bounding box center [114, 85] width 124 height 33
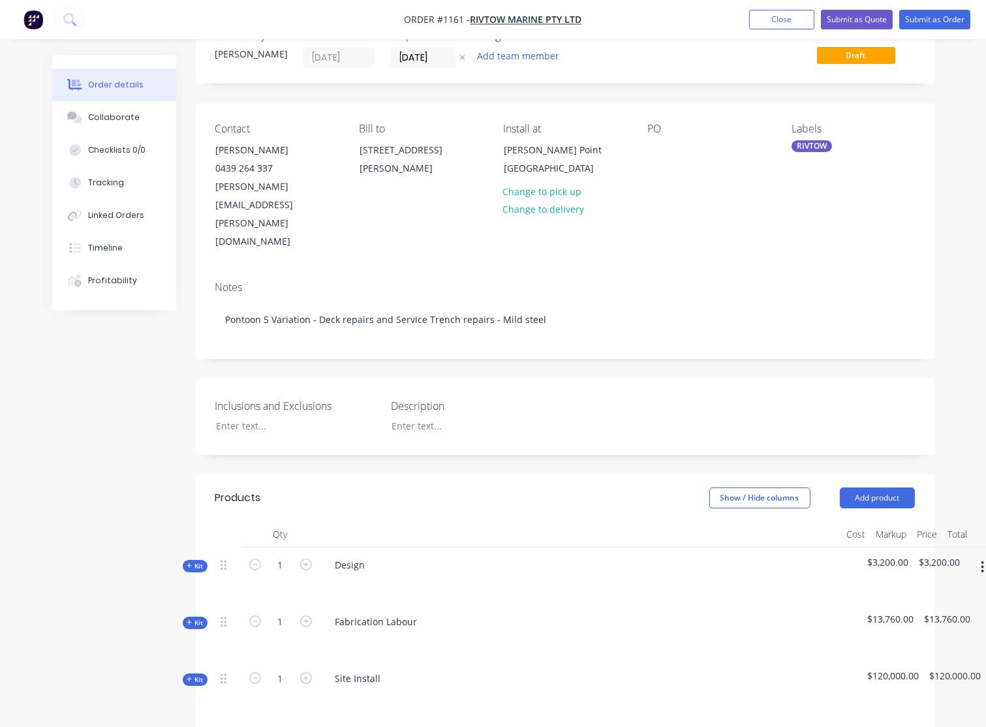
click at [203, 731] on span "Kit" at bounding box center [195, 736] width 17 height 10
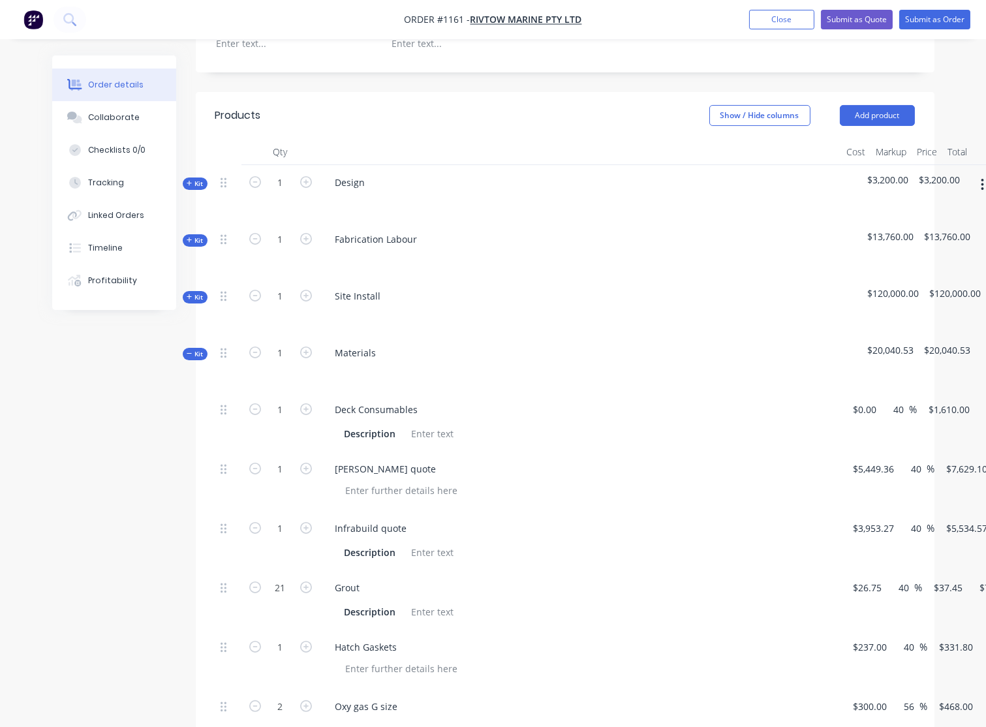
scroll to position [434, 0]
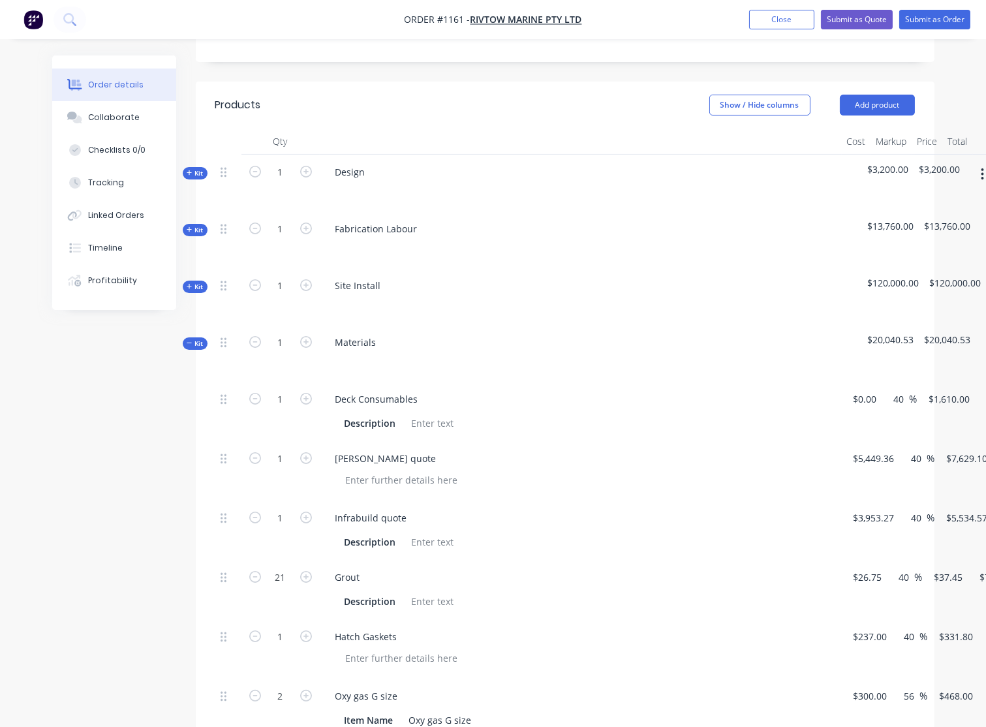
click at [195, 339] on span "Kit" at bounding box center [195, 344] width 17 height 10
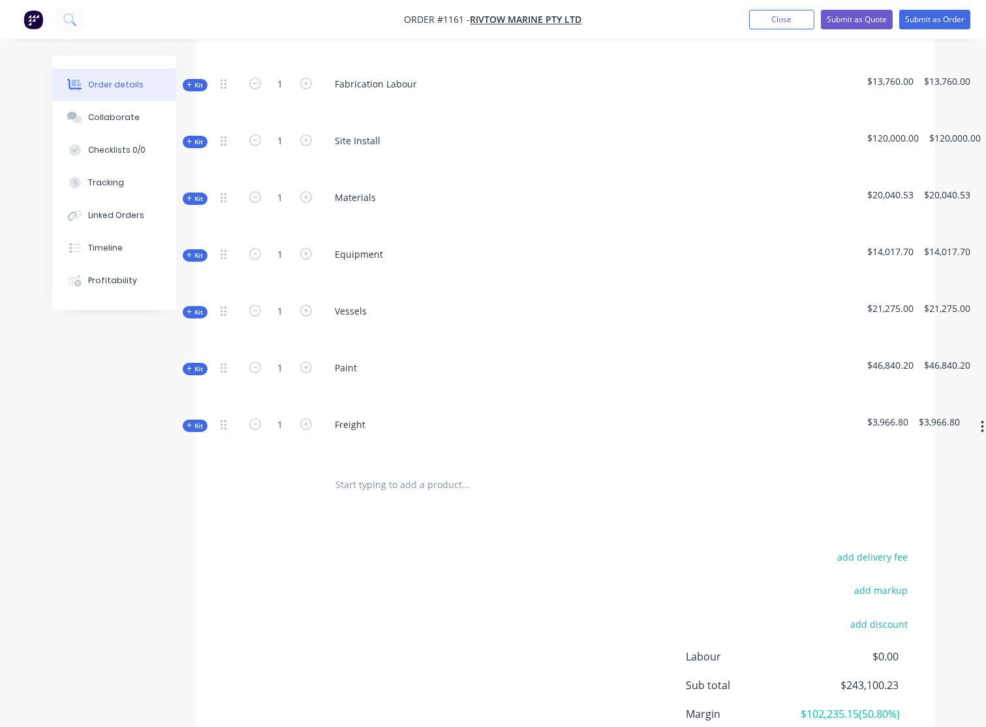
scroll to position [361, 0]
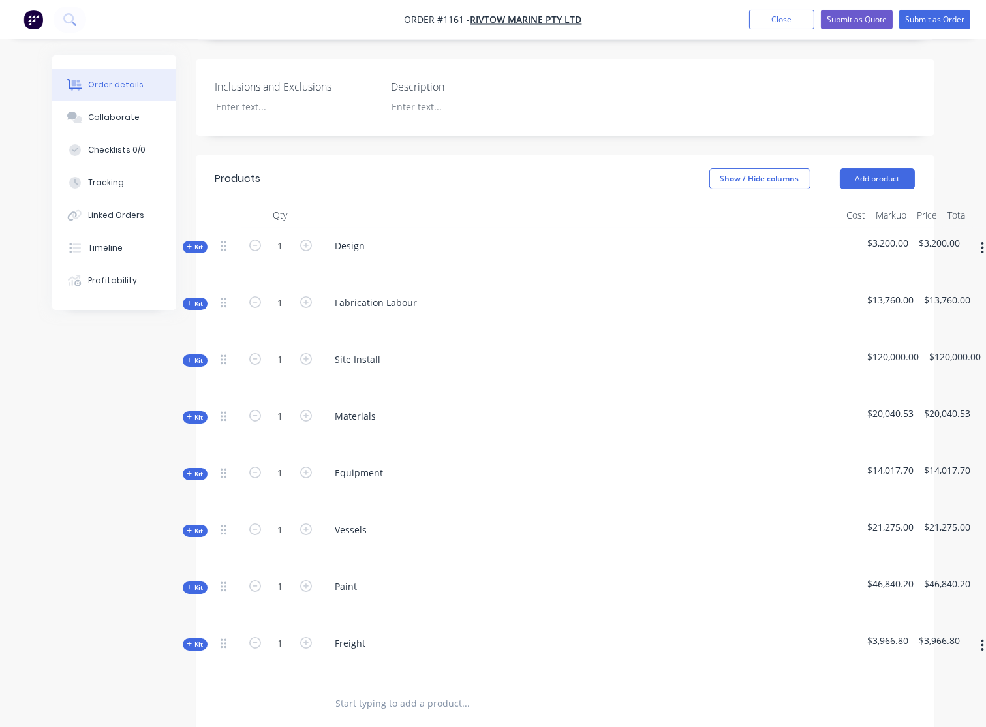
click at [190, 300] on icon "button" at bounding box center [190, 303] width 6 height 7
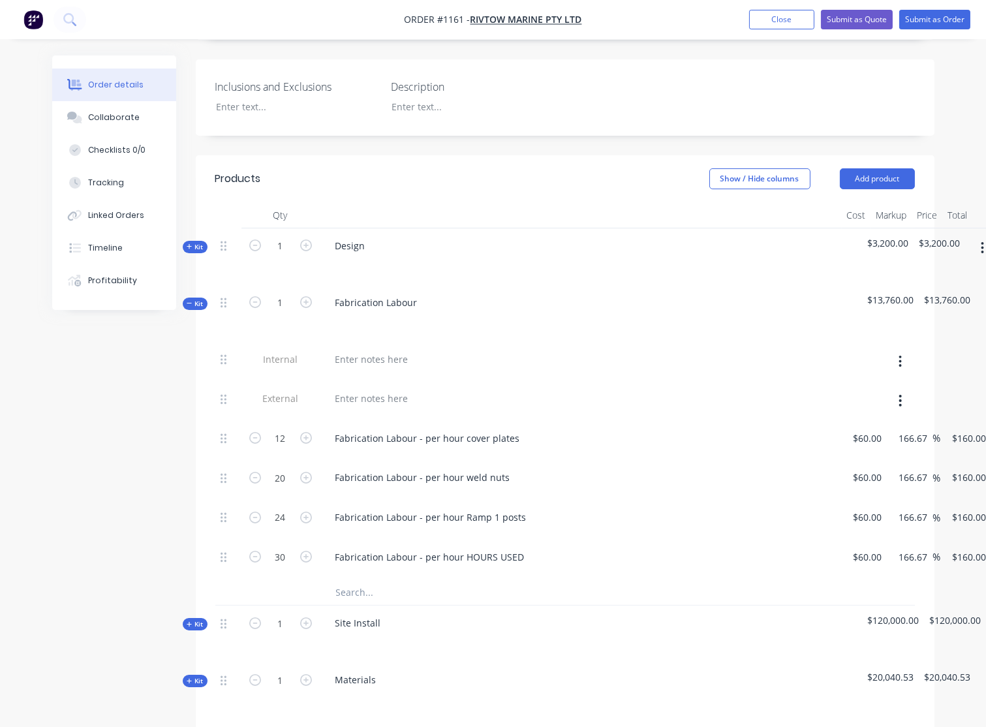
click at [192, 242] on span "Kit" at bounding box center [195, 247] width 17 height 10
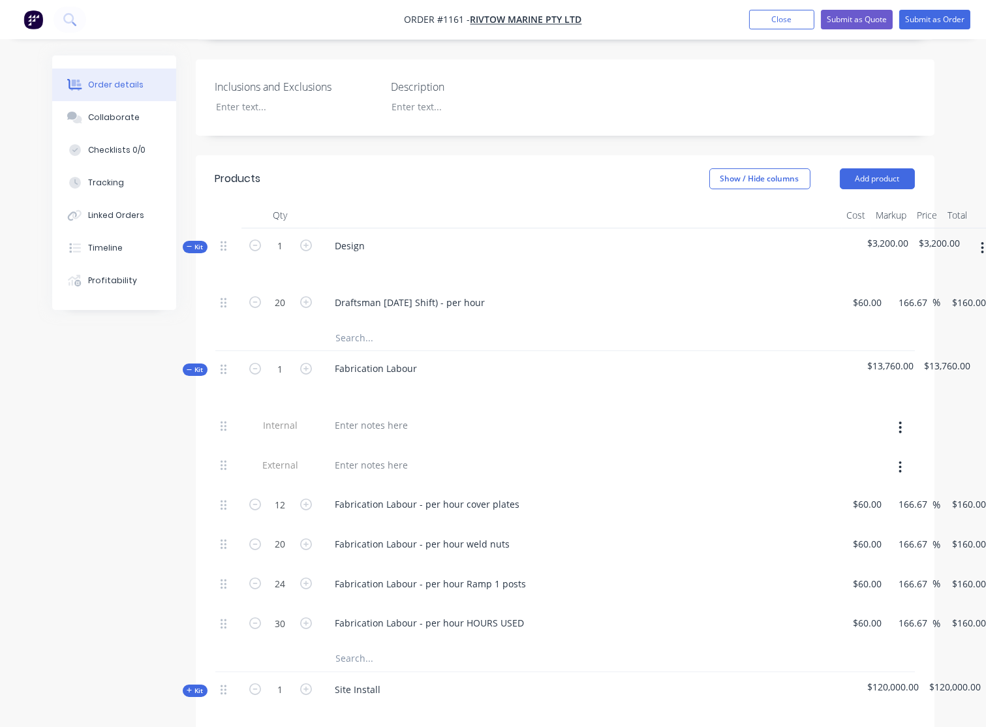
drag, startPoint x: 202, startPoint y: 185, endPoint x: 202, endPoint y: 193, distance: 7.8
click at [202, 242] on span "Kit" at bounding box center [195, 247] width 17 height 10
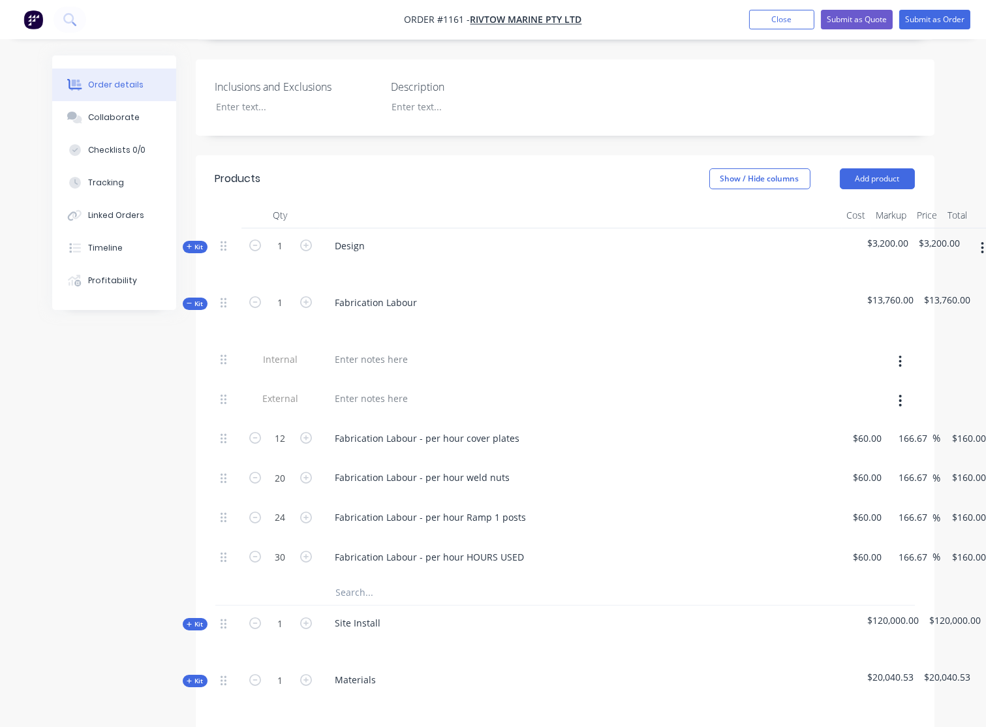
click at [196, 299] on span "Kit" at bounding box center [195, 304] width 17 height 10
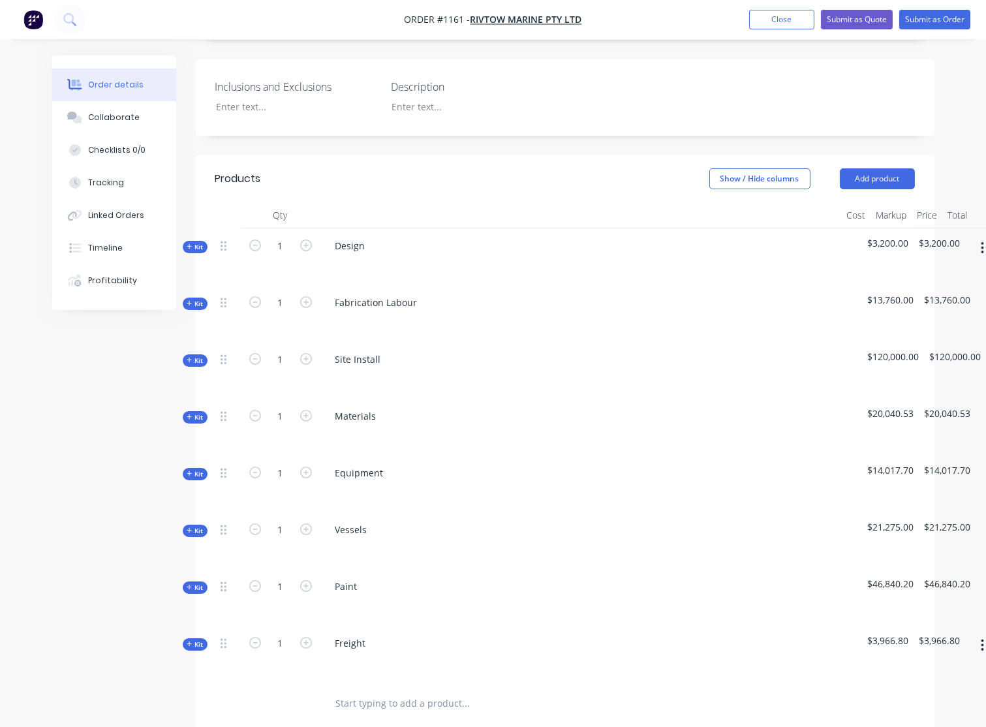
click at [196, 469] on span "Kit" at bounding box center [195, 474] width 17 height 10
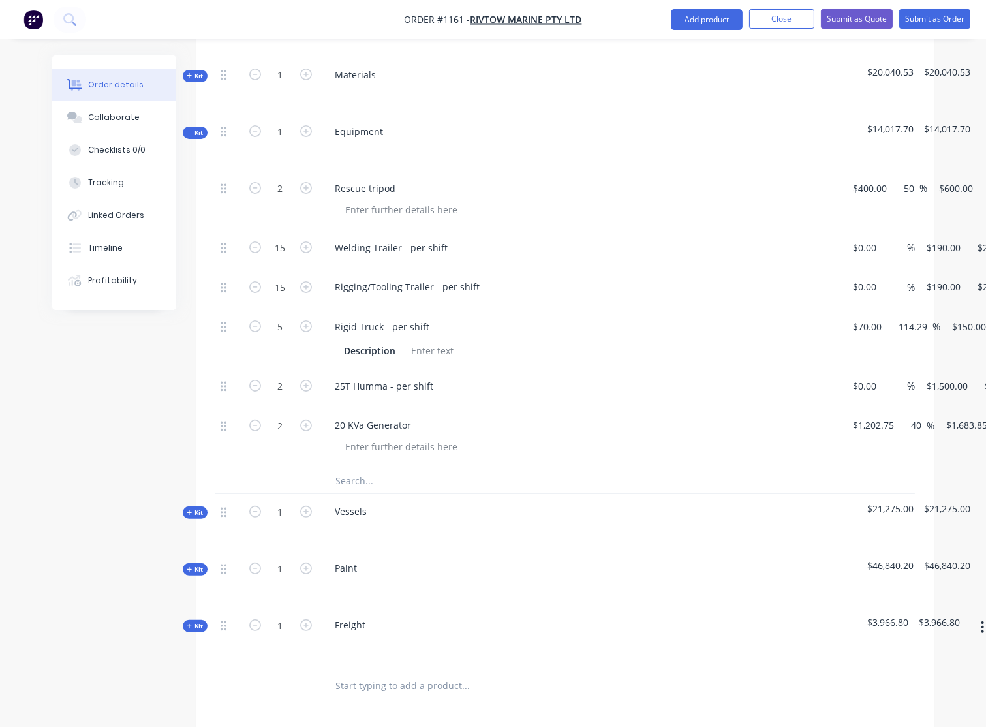
scroll to position [723, 0]
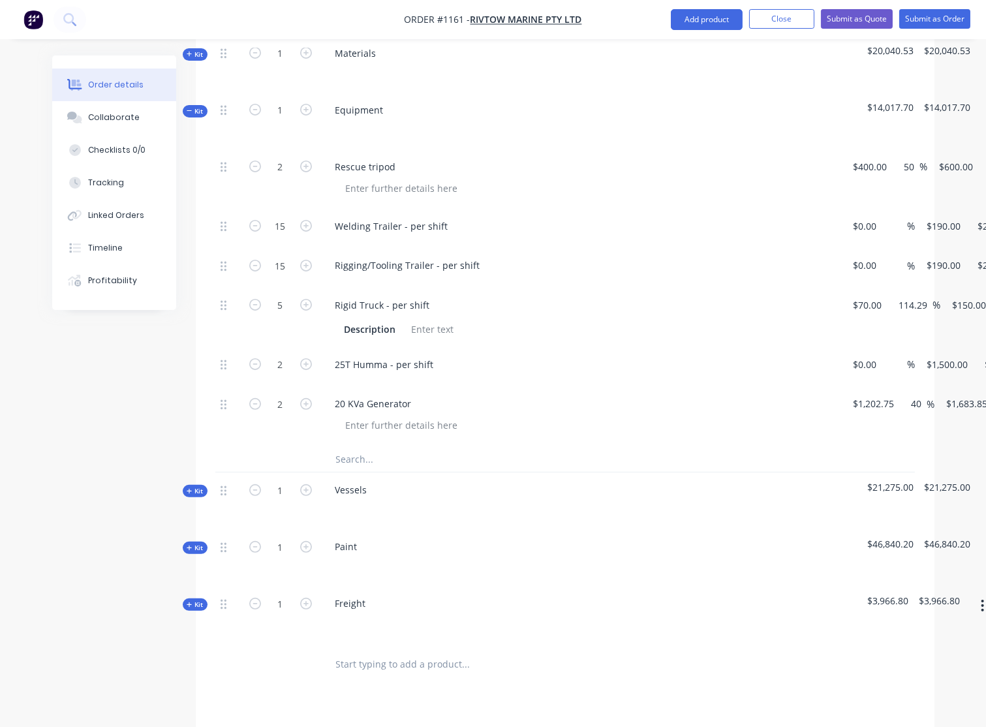
click at [193, 106] on span "Kit" at bounding box center [195, 111] width 17 height 10
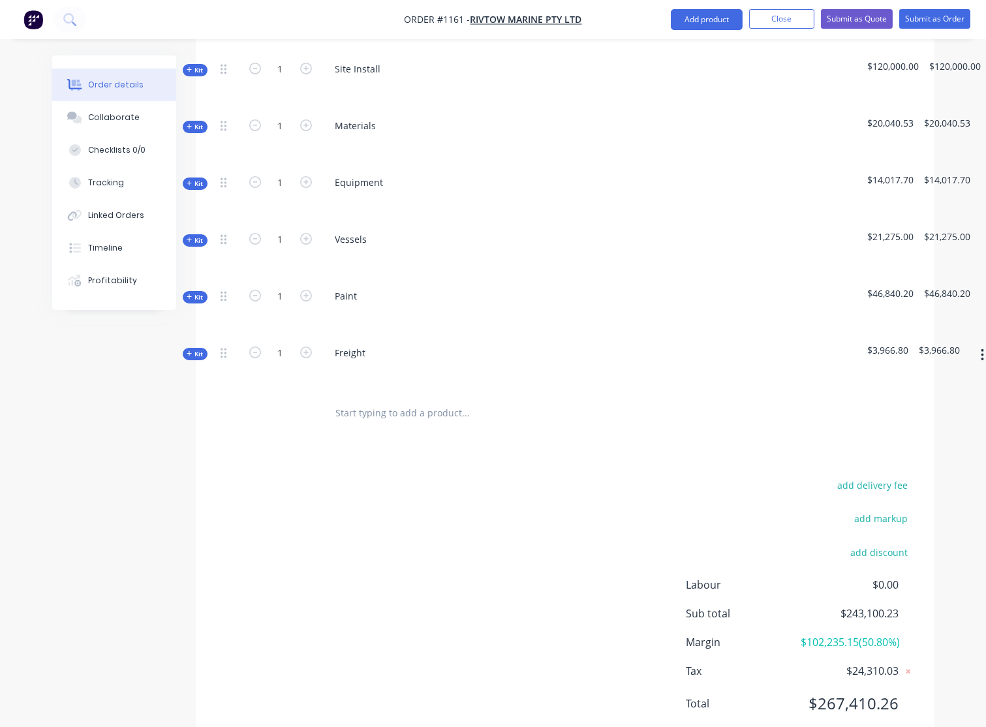
click at [198, 292] on span "Kit" at bounding box center [195, 297] width 17 height 10
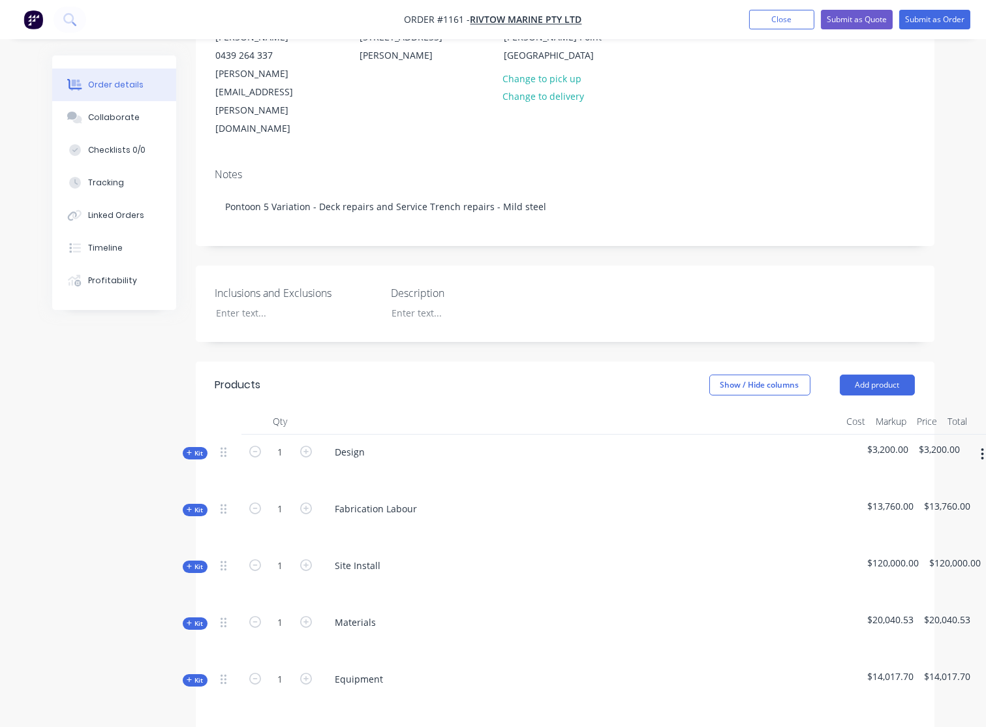
scroll to position [144, 0]
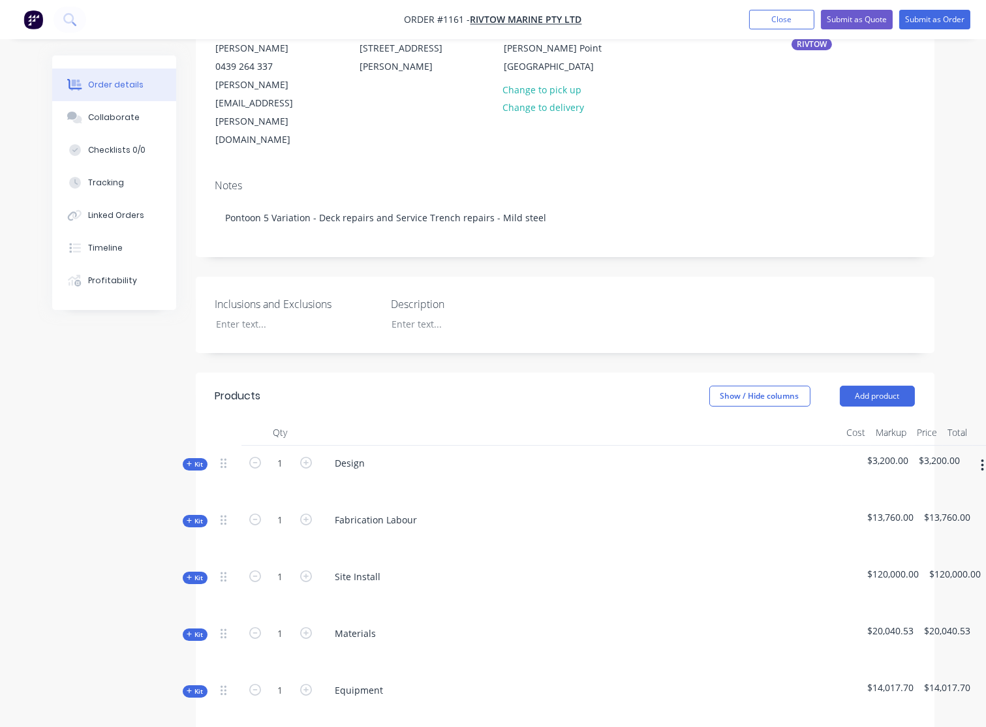
click at [187, 518] on icon "button" at bounding box center [189, 520] width 5 height 5
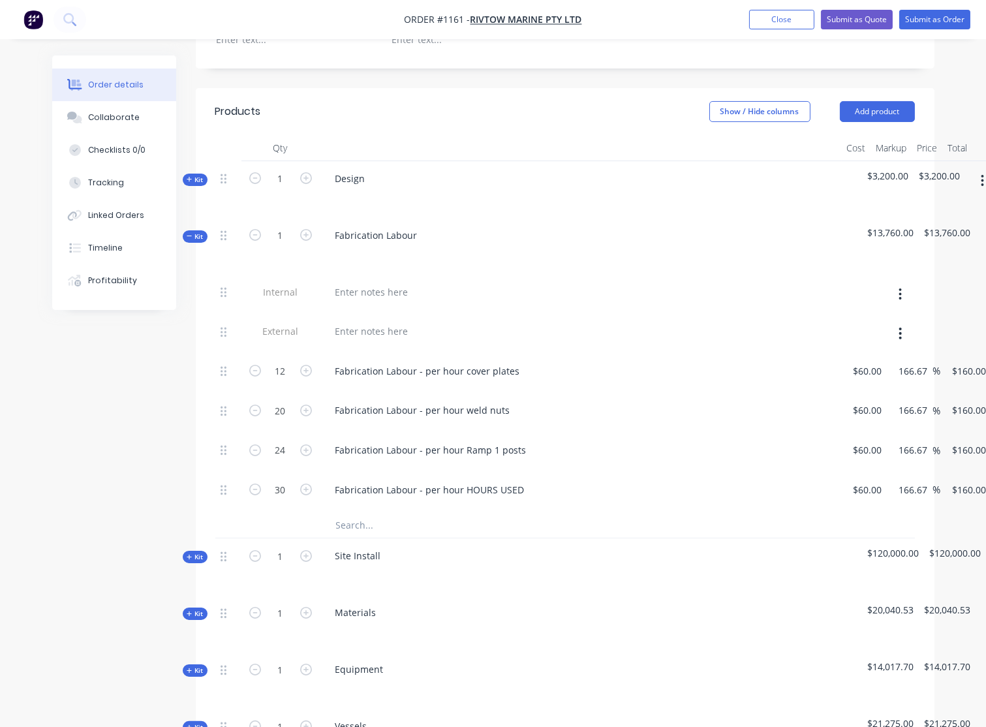
scroll to position [433, 0]
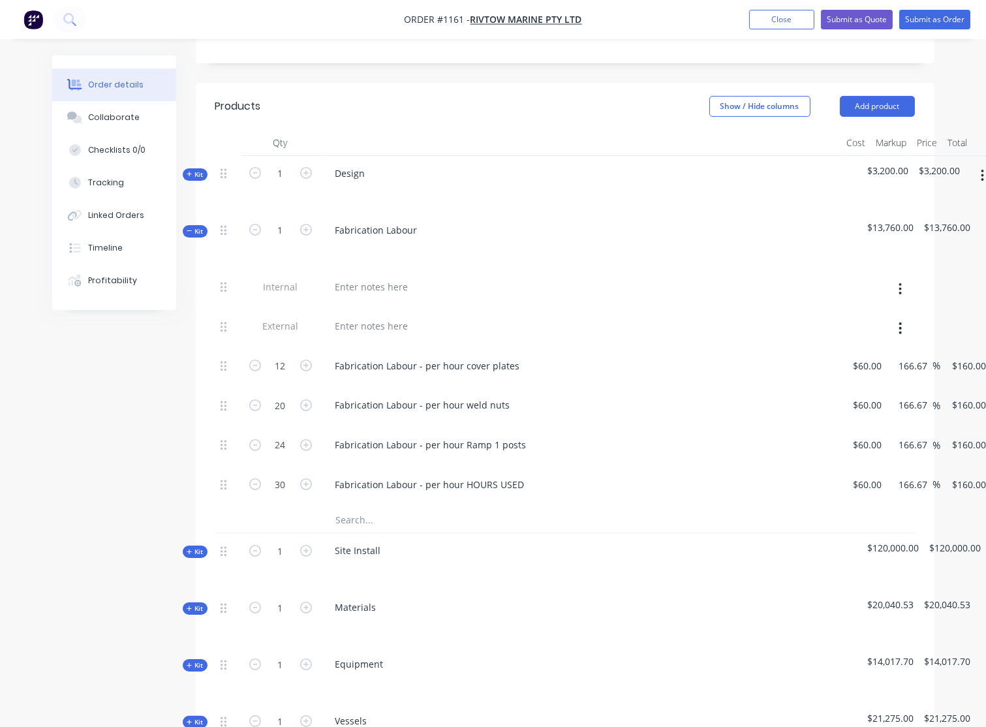
click at [194, 225] on button "Kit" at bounding box center [195, 231] width 25 height 12
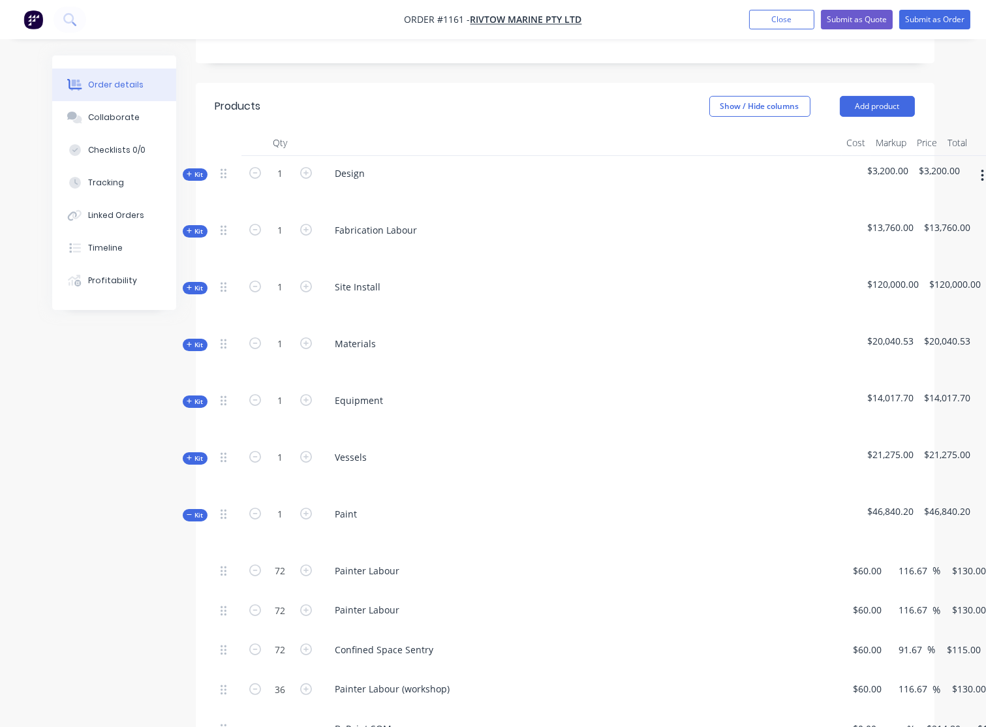
click at [194, 283] on span "Kit" at bounding box center [195, 288] width 17 height 10
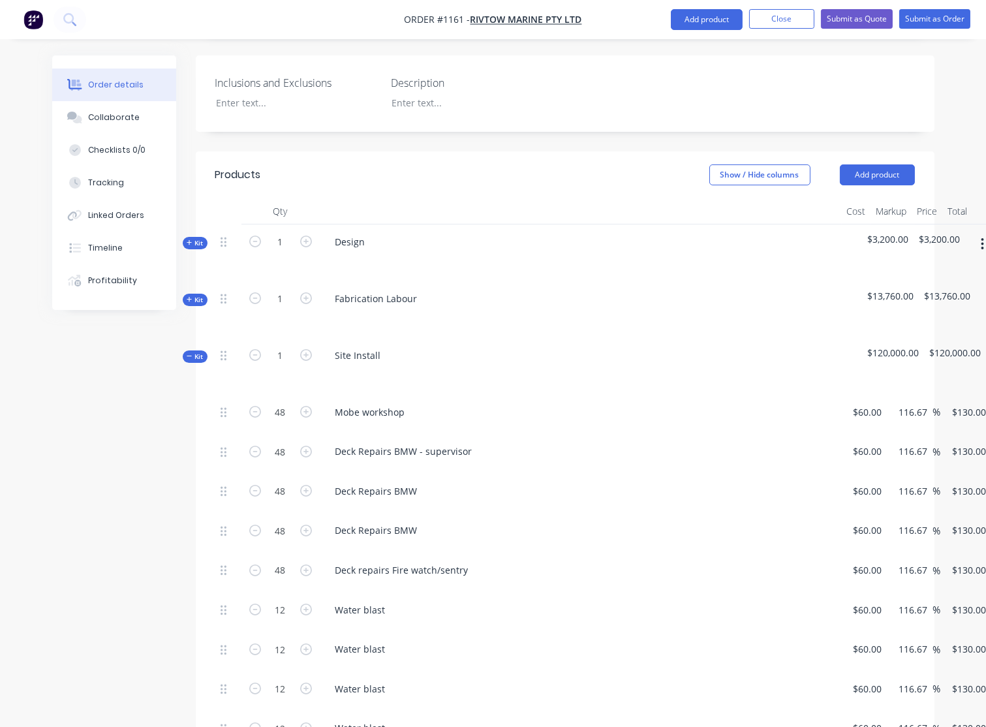
scroll to position [361, 0]
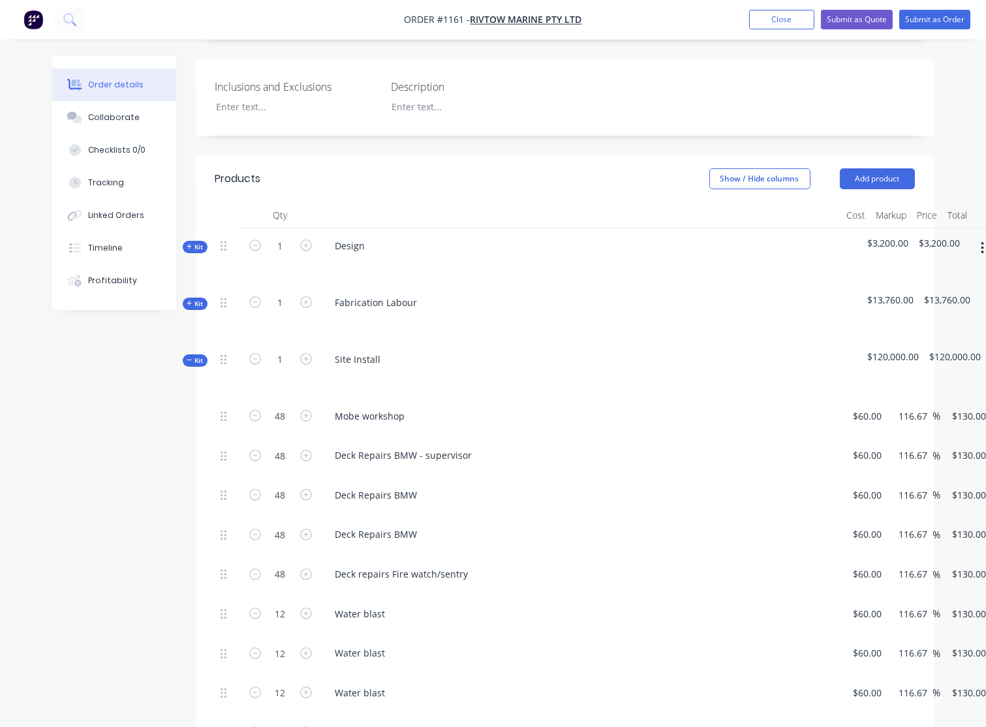
click at [193, 356] on span "Kit" at bounding box center [195, 361] width 17 height 10
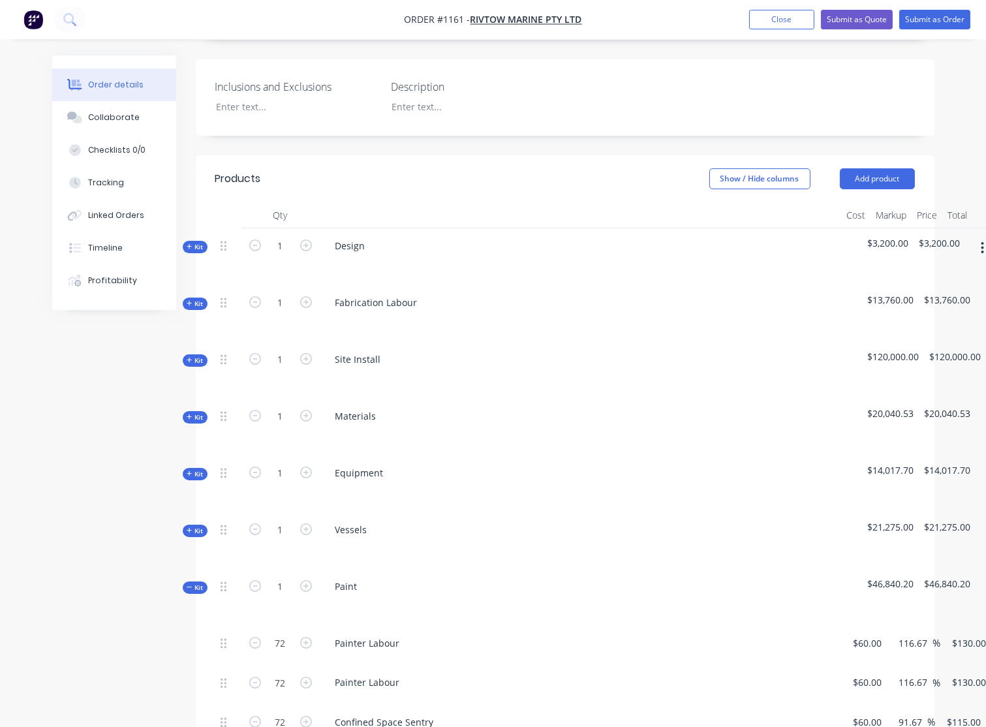
click at [202, 412] on span "Kit" at bounding box center [195, 417] width 17 height 10
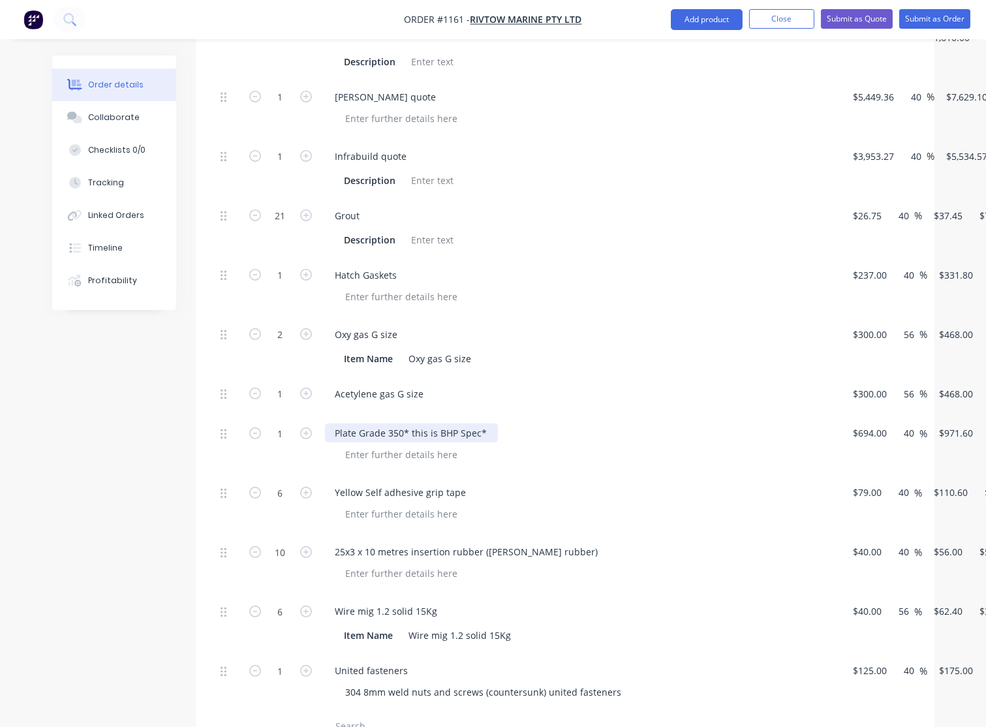
scroll to position [868, 0]
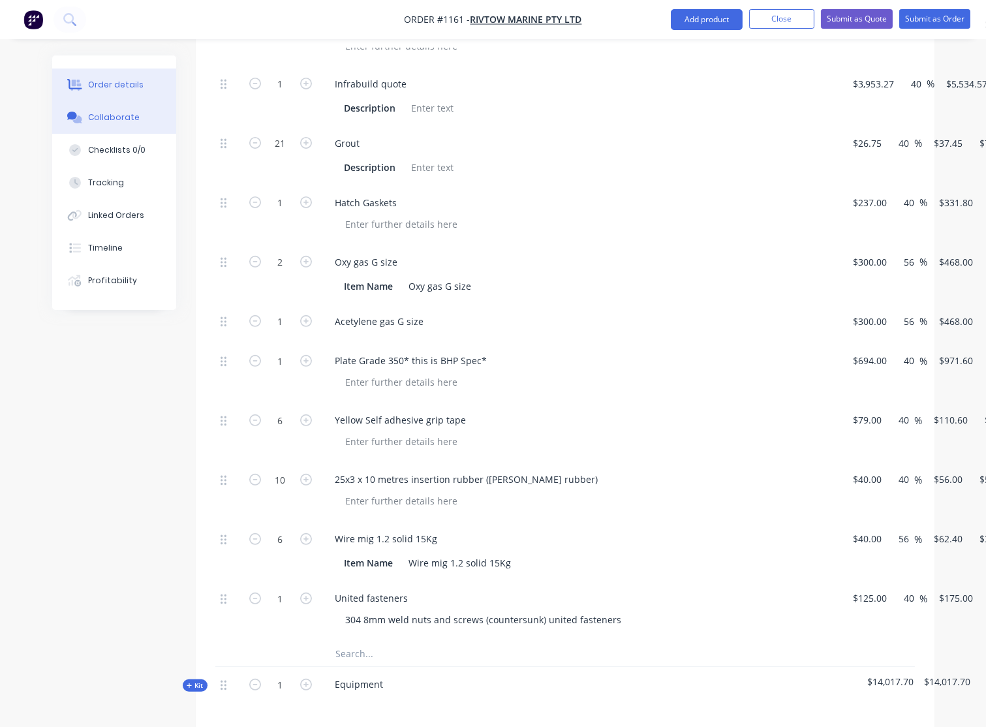
drag, startPoint x: 115, startPoint y: 117, endPoint x: 127, endPoint y: 117, distance: 11.8
click at [115, 117] on div "Collaborate" at bounding box center [114, 118] width 52 height 12
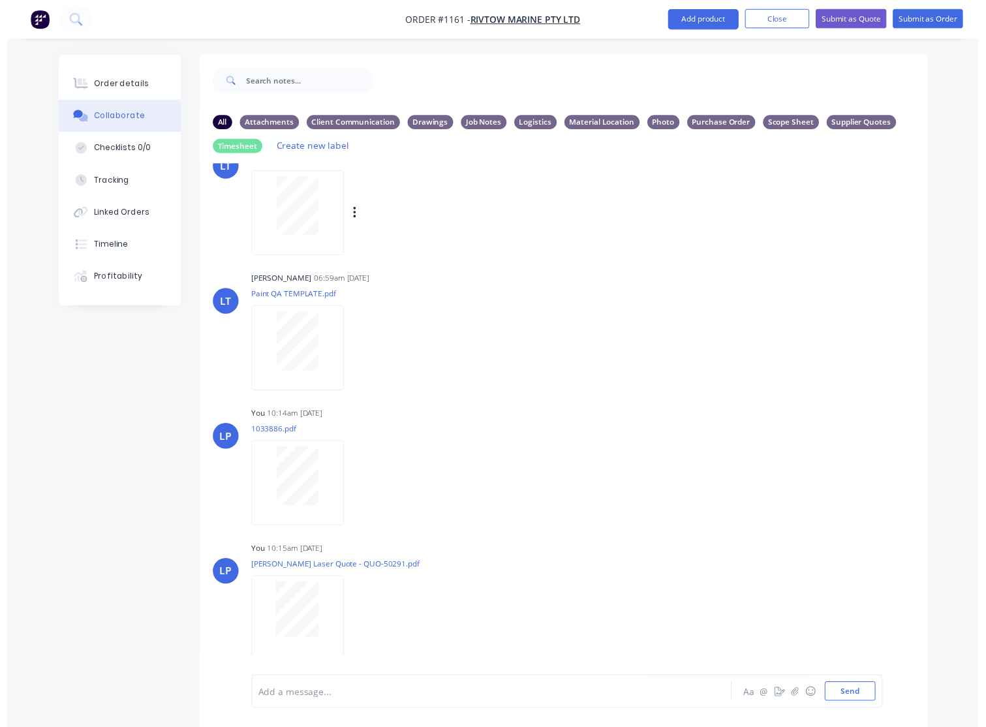
scroll to position [362, 0]
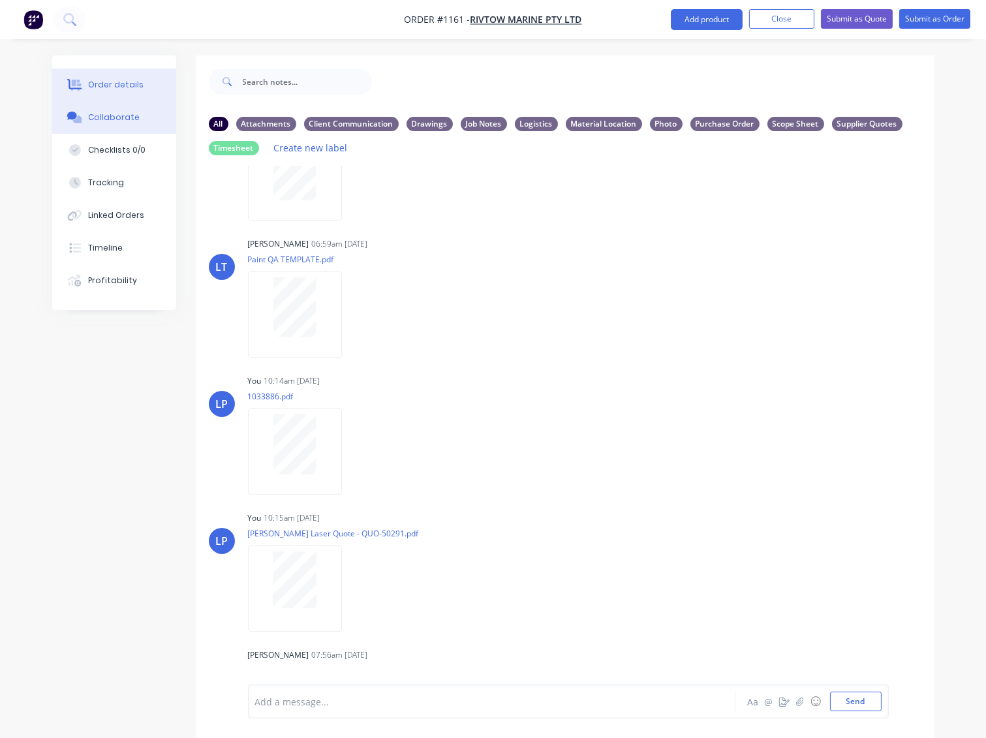
click at [121, 76] on button "Order details" at bounding box center [114, 85] width 124 height 33
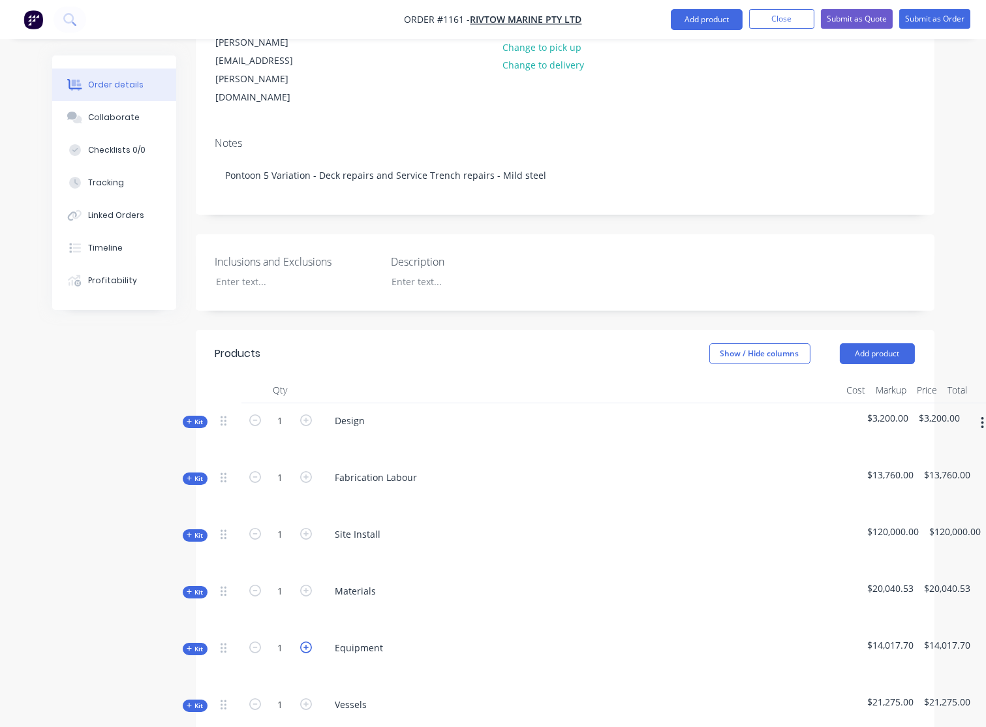
scroll to position [507, 0]
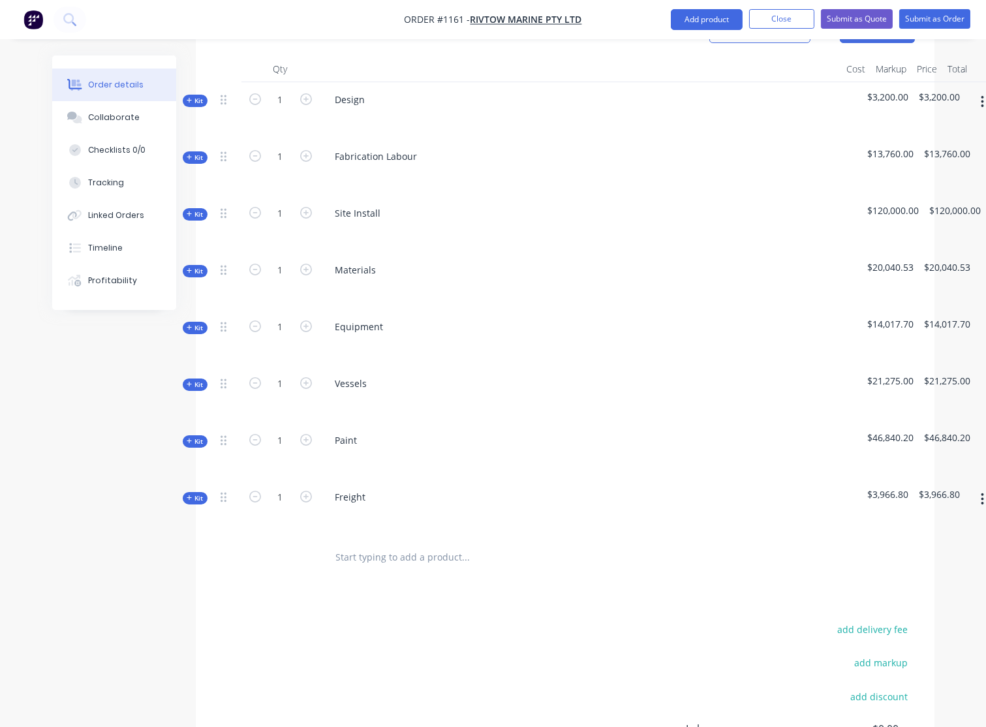
click at [193, 323] on span "Kit" at bounding box center [195, 328] width 17 height 10
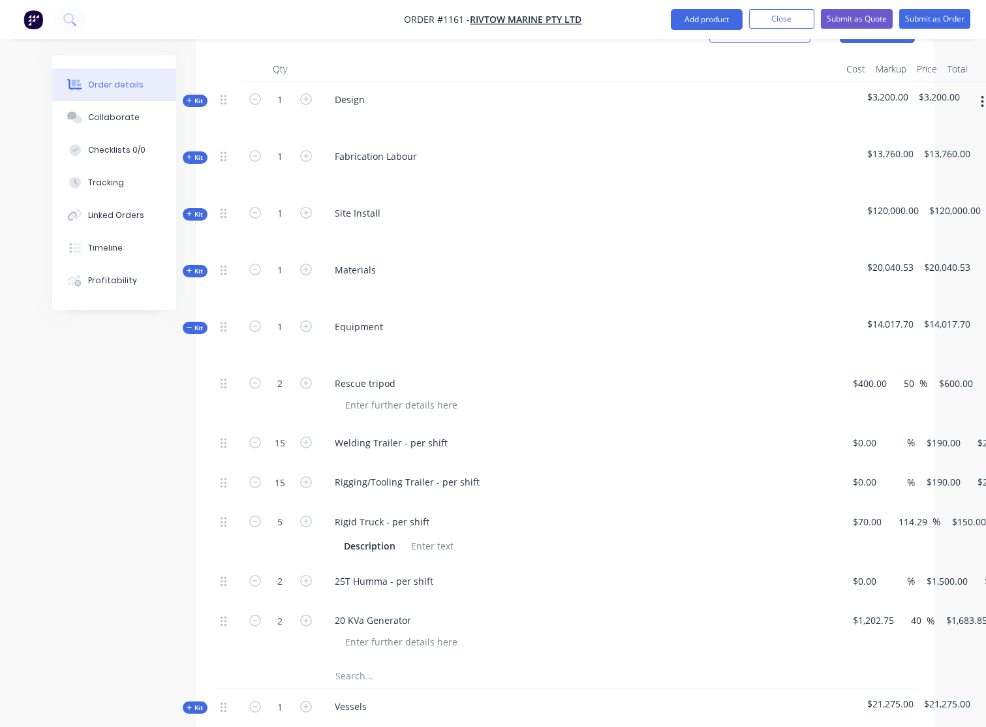
click at [203, 323] on span "Kit" at bounding box center [195, 328] width 17 height 10
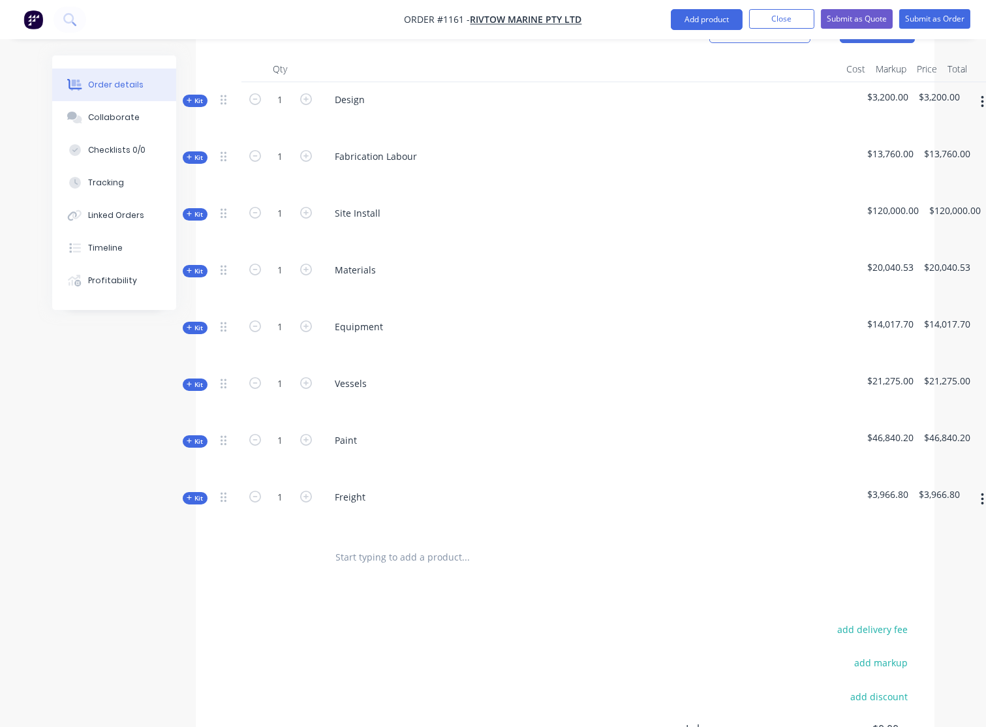
click at [199, 380] on span "Kit" at bounding box center [195, 385] width 17 height 10
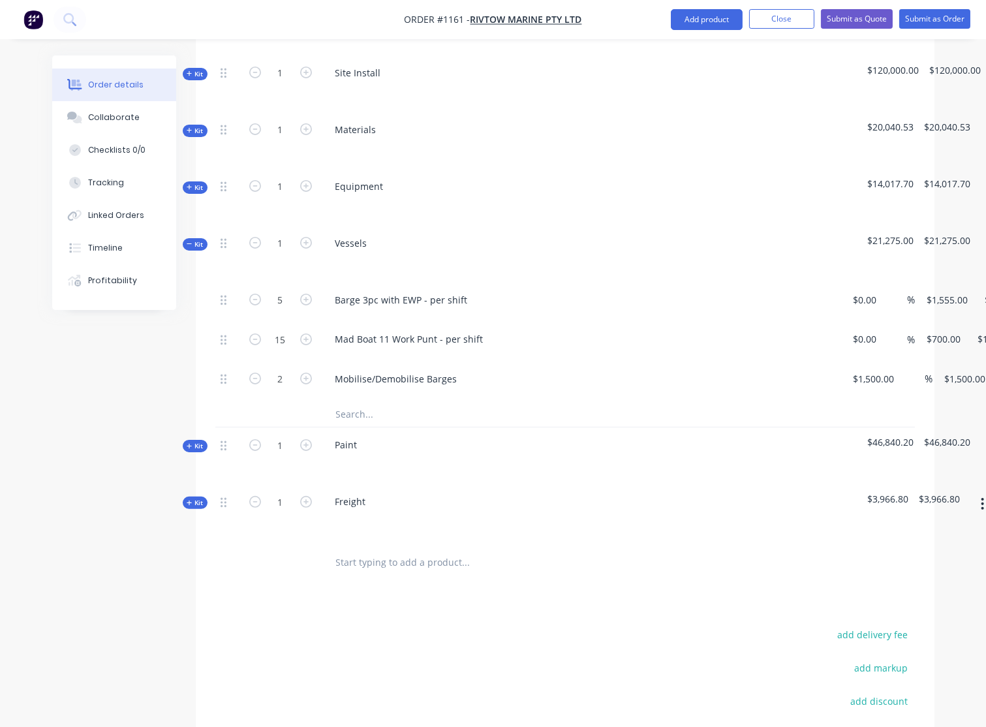
scroll to position [652, 0]
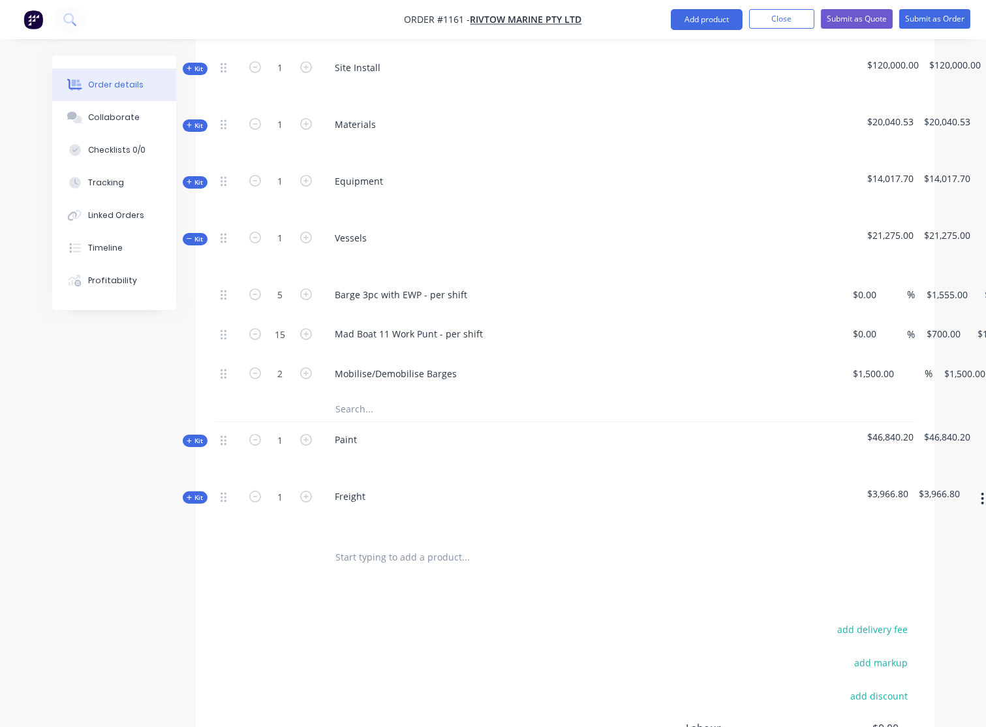
click at [192, 234] on span "Kit" at bounding box center [195, 239] width 17 height 10
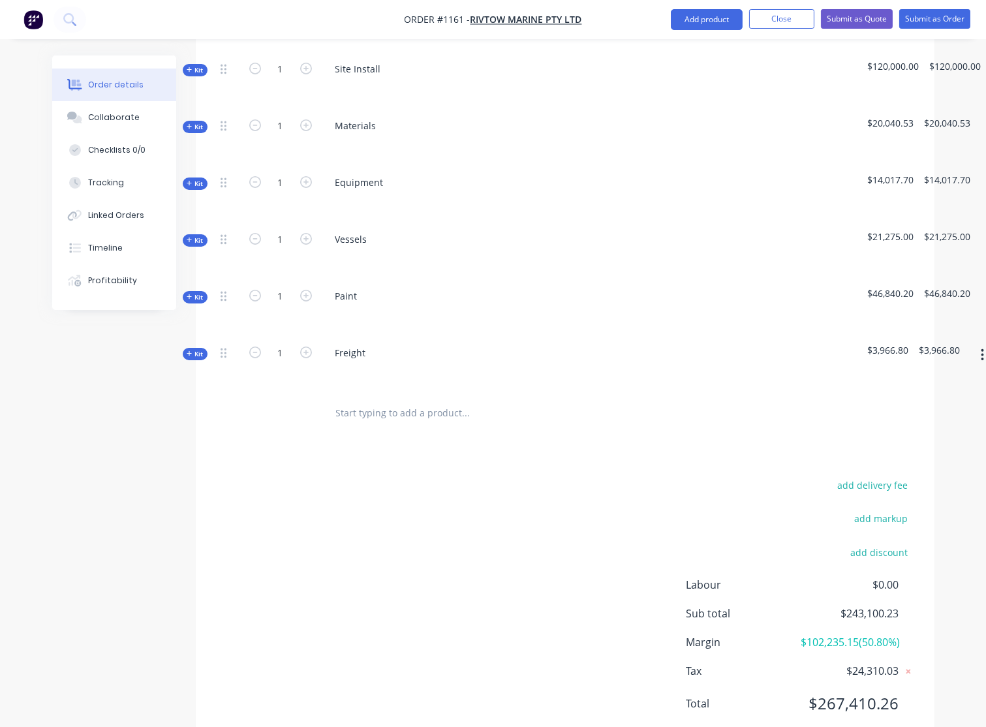
click at [194, 292] on span "Kit" at bounding box center [195, 297] width 17 height 10
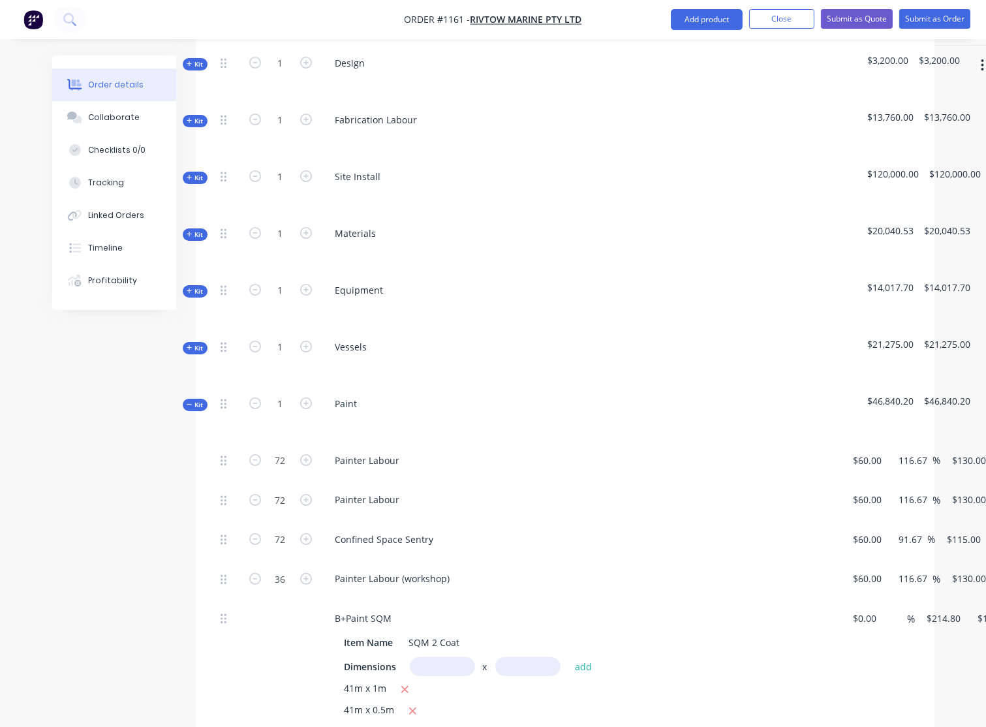
scroll to position [532, 0]
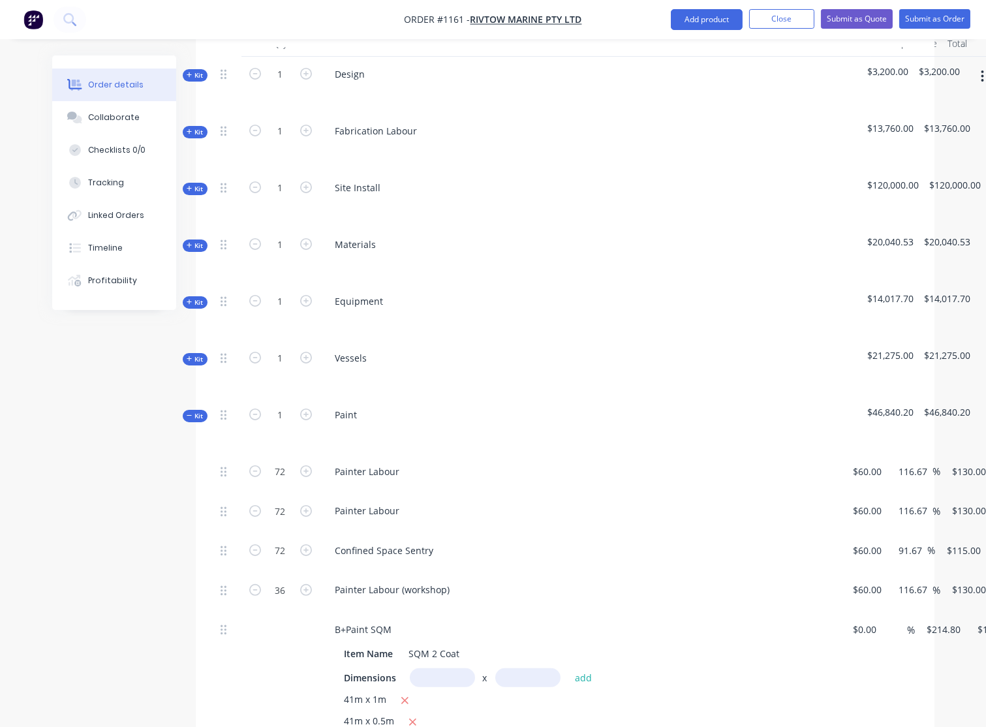
click at [195, 239] on button "Kit" at bounding box center [195, 245] width 25 height 12
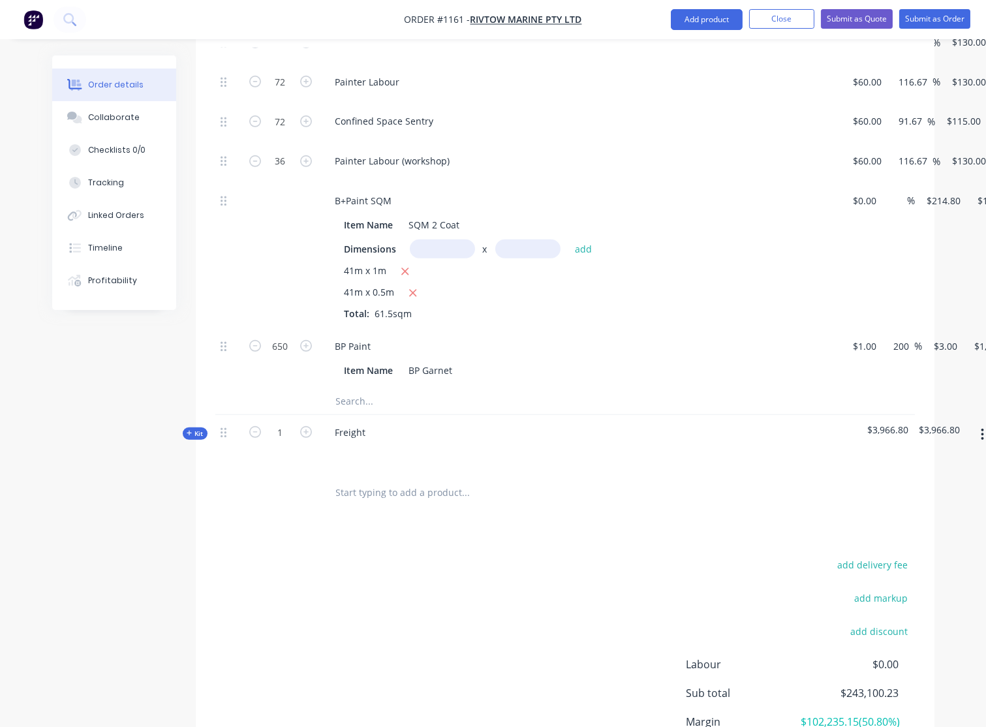
scroll to position [1758, 0]
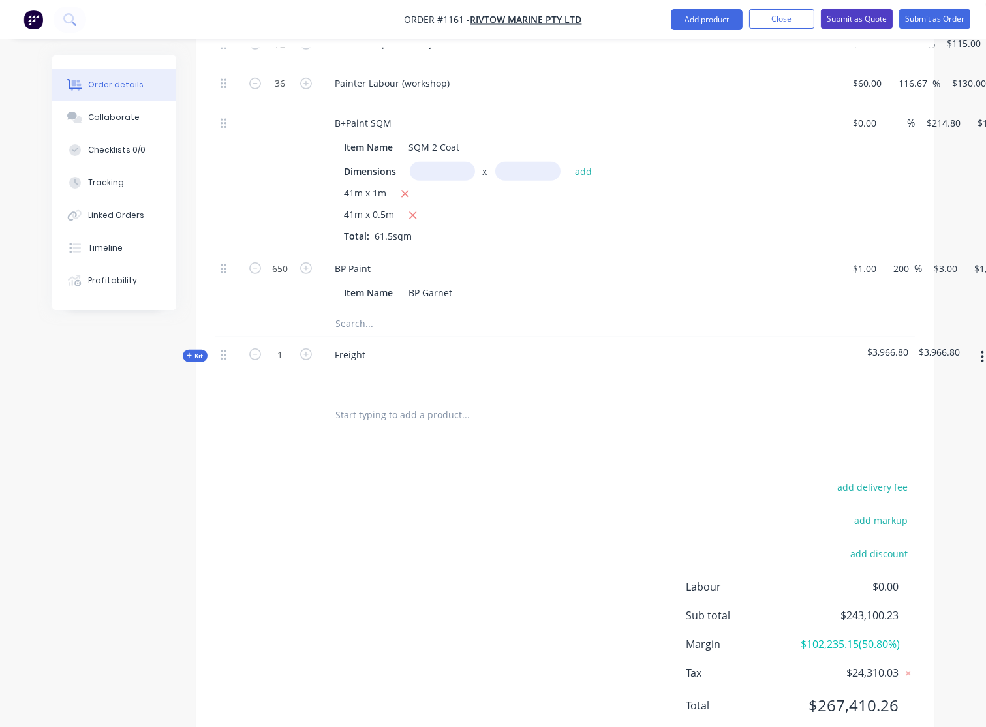
click at [876, 23] on button "Submit as Quote" at bounding box center [857, 19] width 72 height 20
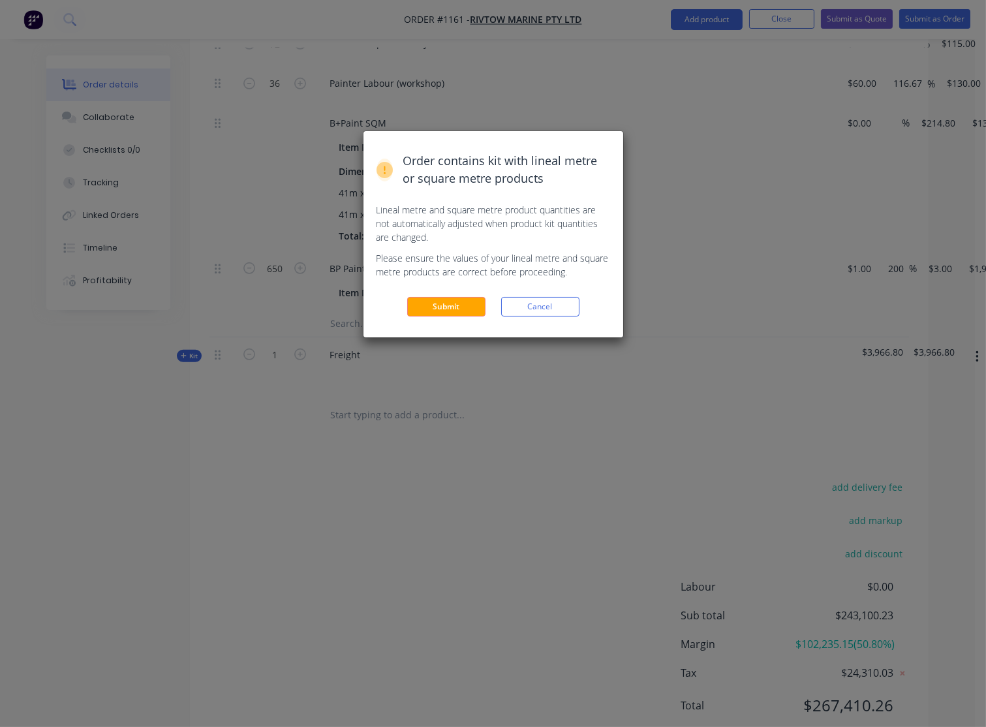
click at [444, 304] on button "Submit" at bounding box center [446, 307] width 78 height 20
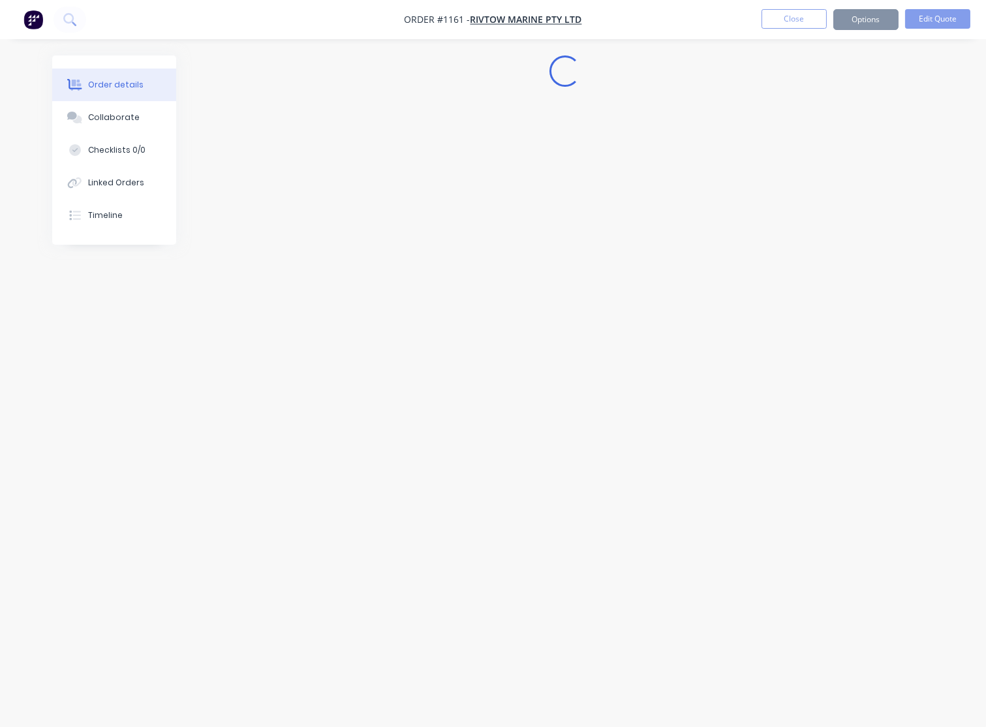
scroll to position [0, 0]
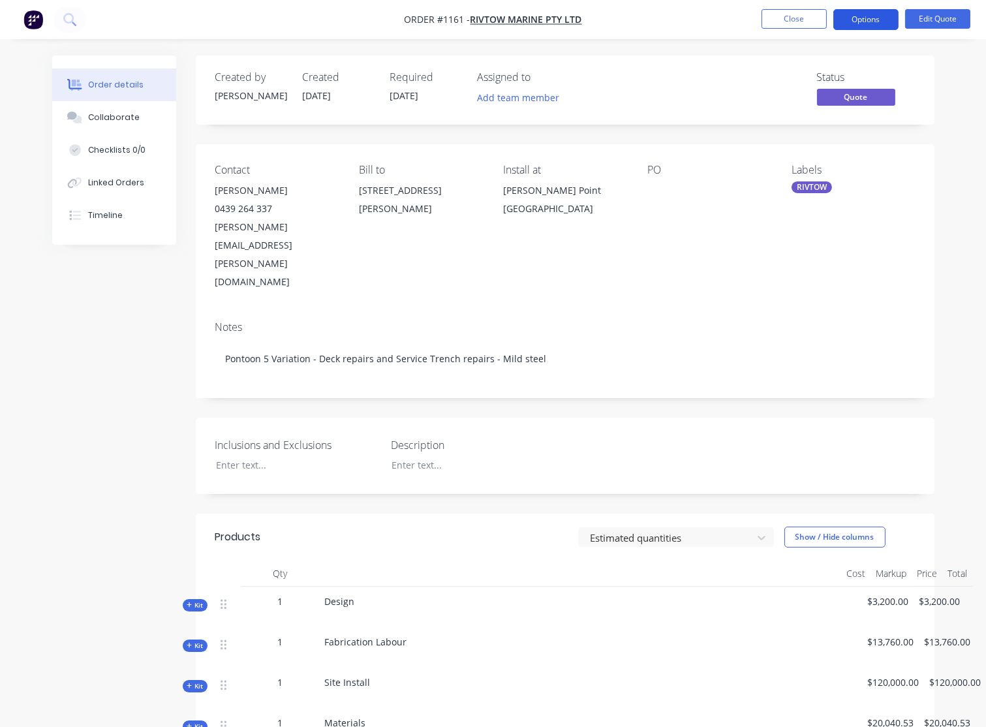
click at [857, 26] on button "Options" at bounding box center [865, 19] width 65 height 21
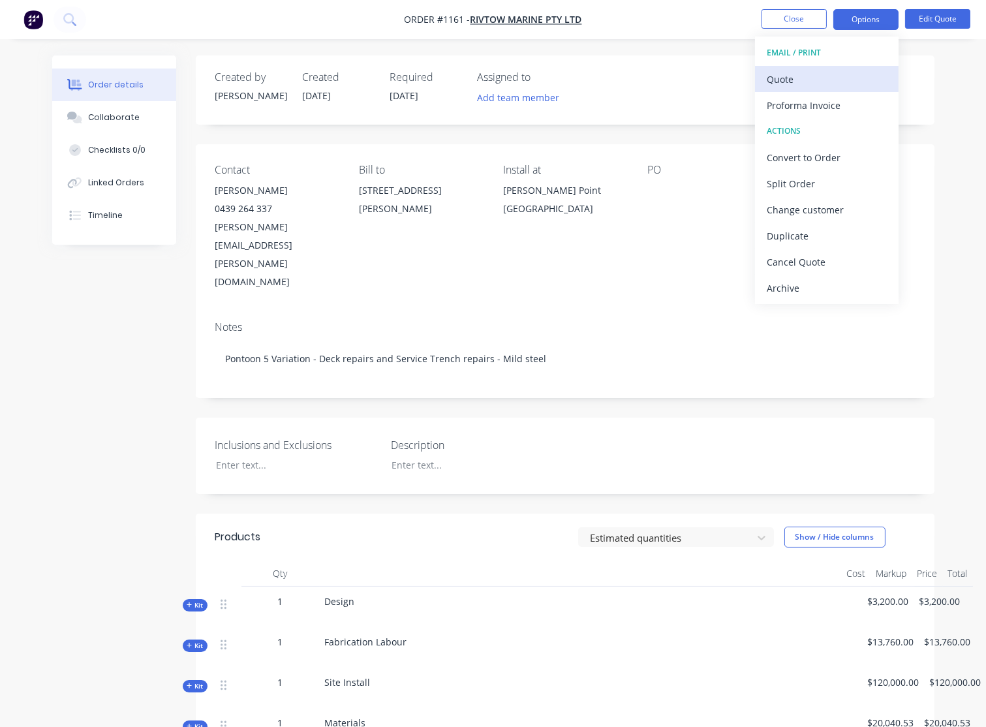
click at [802, 80] on div "Quote" at bounding box center [827, 79] width 120 height 19
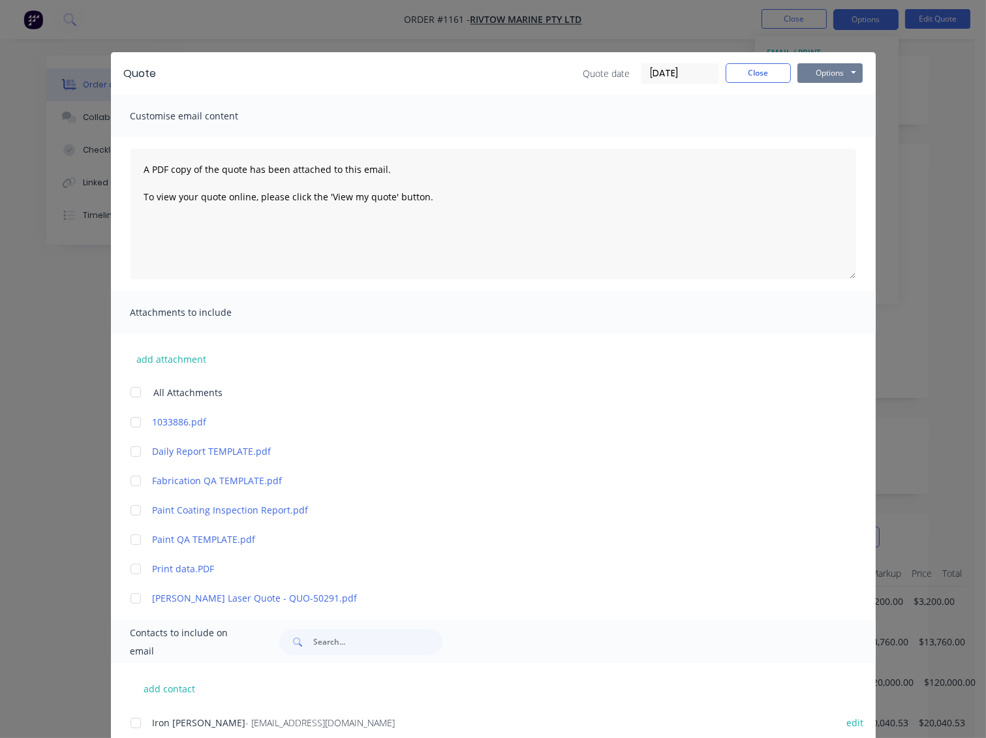
click at [809, 79] on button "Options" at bounding box center [829, 73] width 65 height 20
click at [814, 100] on button "Preview" at bounding box center [839, 96] width 84 height 22
drag, startPoint x: 746, startPoint y: 66, endPoint x: 810, endPoint y: 53, distance: 65.1
click at [746, 66] on button "Close" at bounding box center [757, 73] width 65 height 20
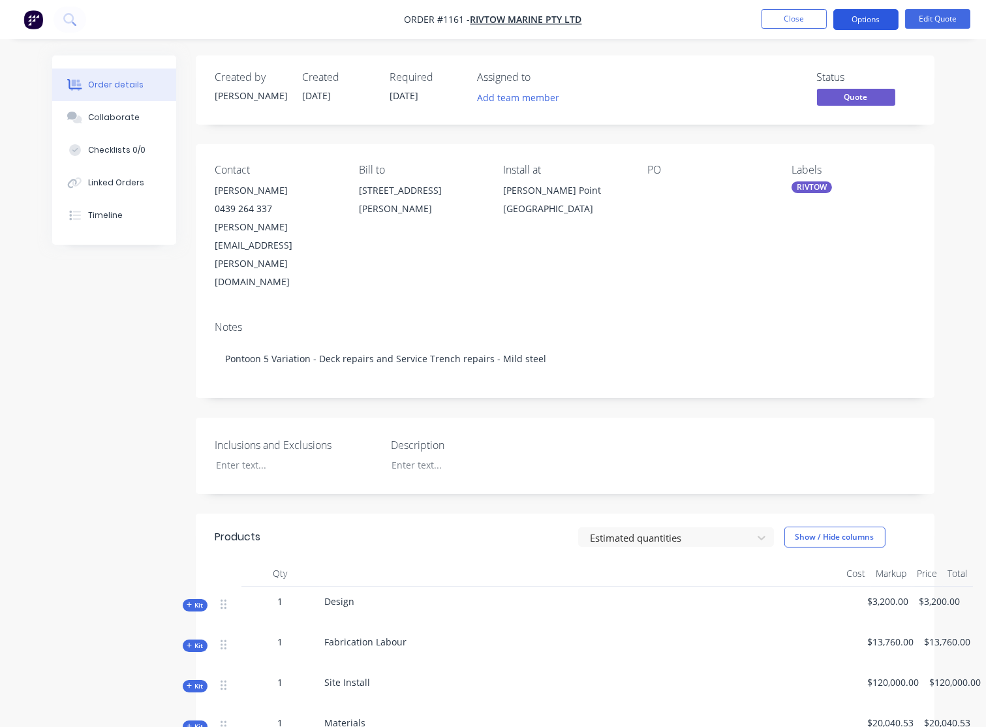
click at [883, 16] on button "Options" at bounding box center [865, 19] width 65 height 21
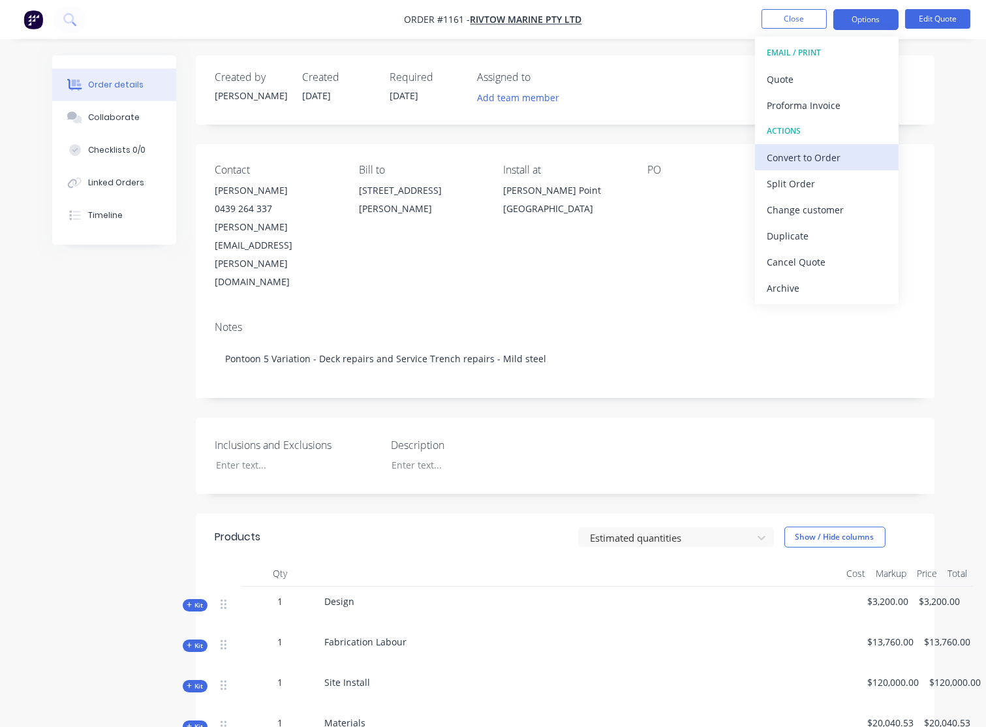
click at [825, 164] on div "Convert to Order" at bounding box center [827, 157] width 120 height 19
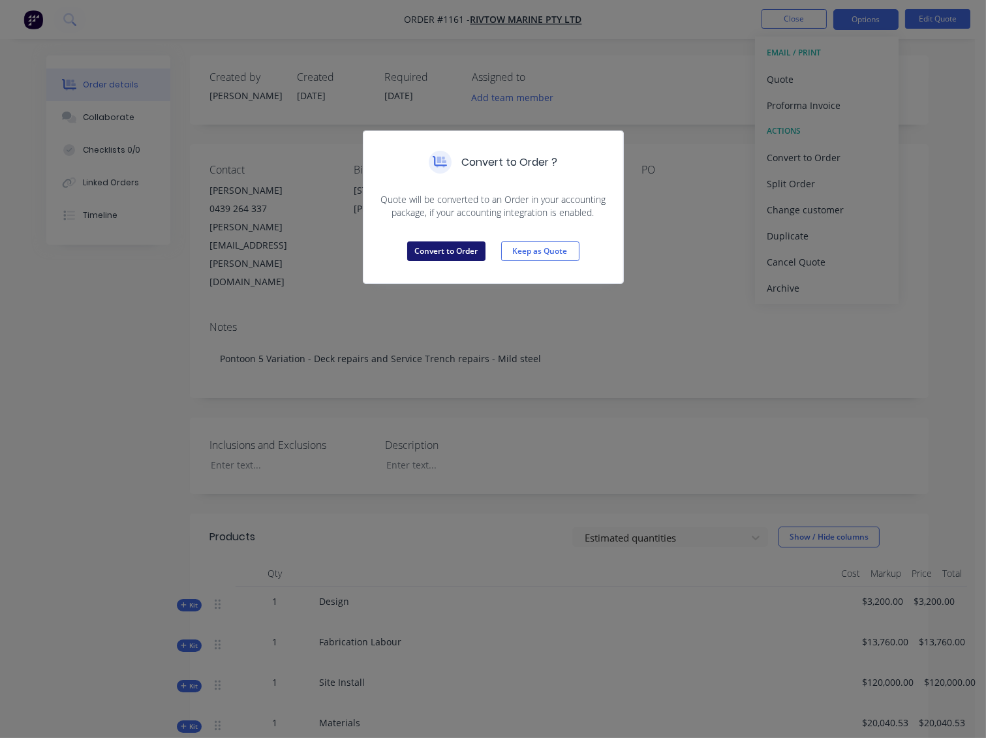
click at [454, 248] on button "Convert to Order" at bounding box center [446, 251] width 78 height 20
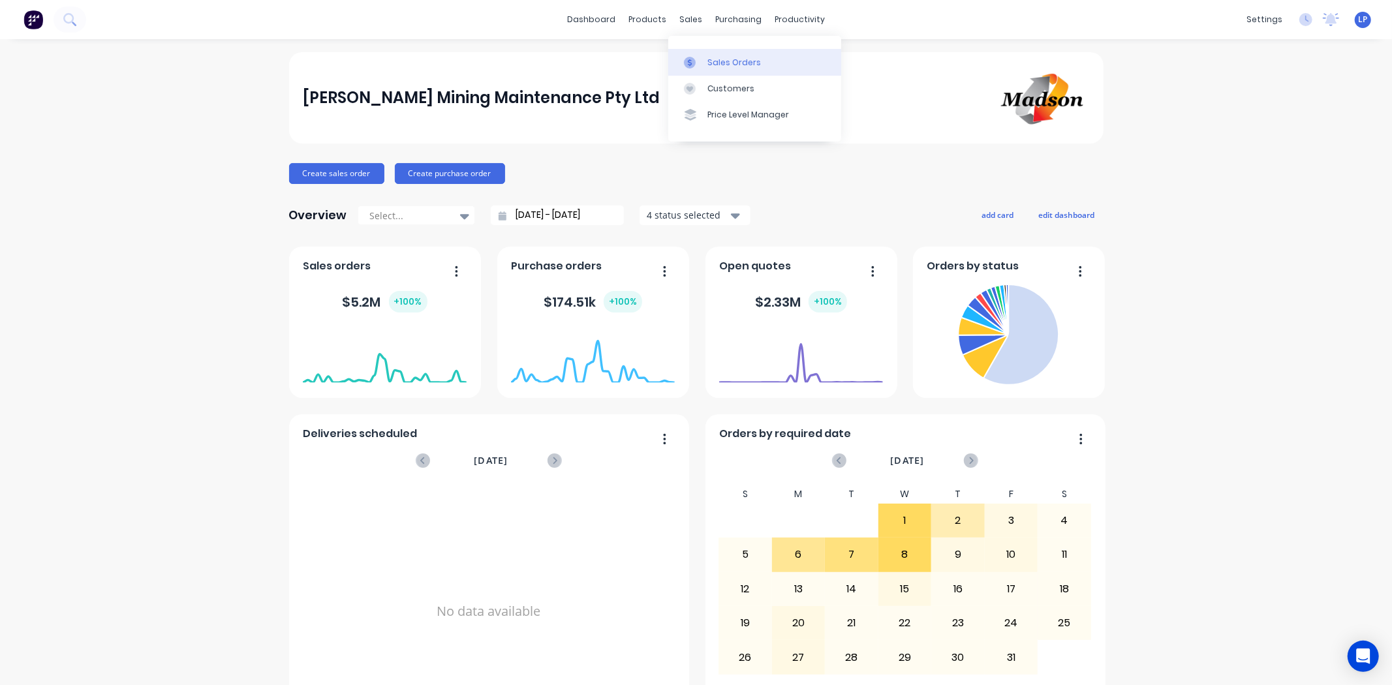
click at [708, 68] on div "Sales Orders" at bounding box center [733, 63] width 53 height 12
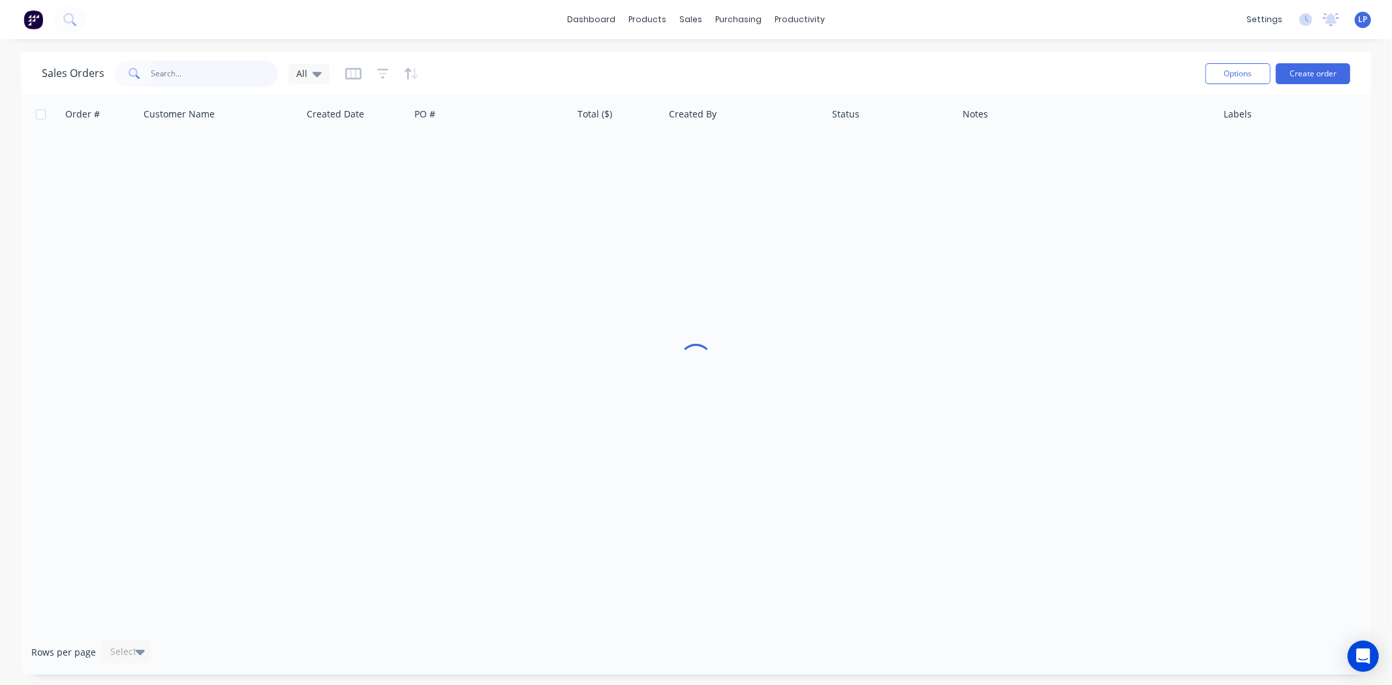
click at [173, 74] on input "text" at bounding box center [214, 74] width 127 height 26
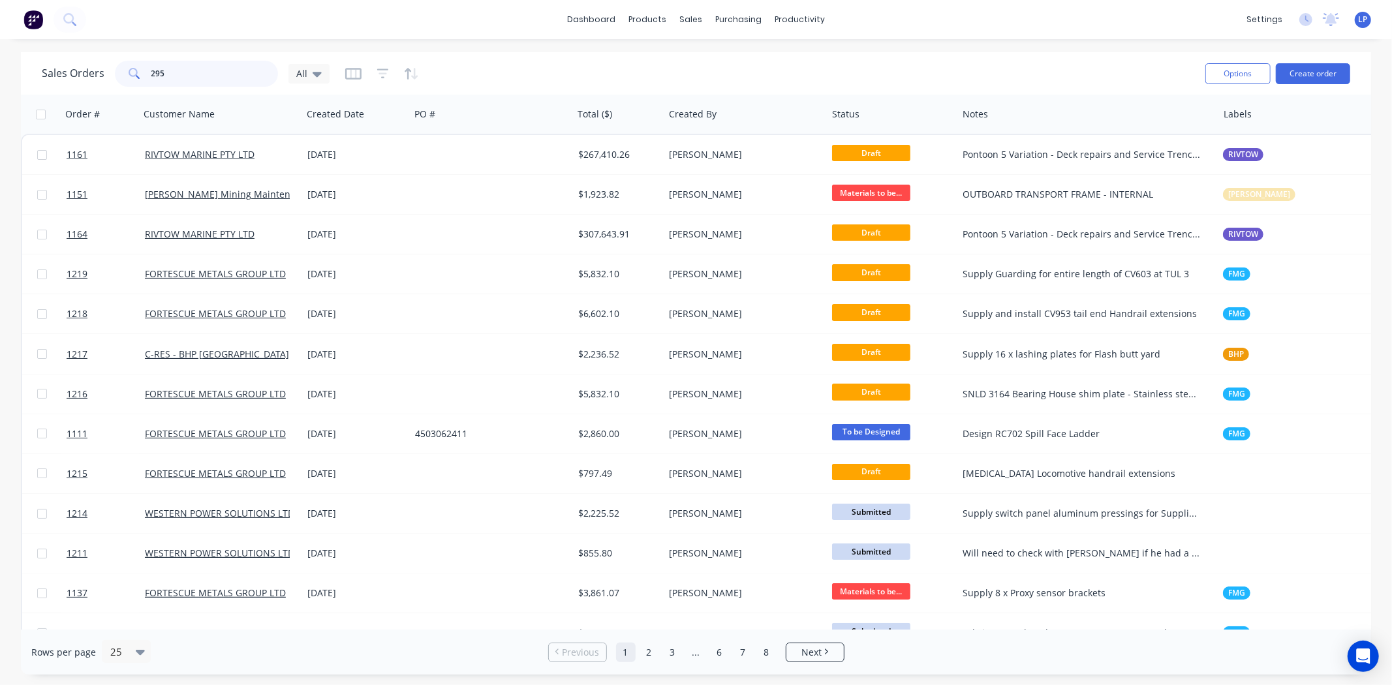
type input "295"
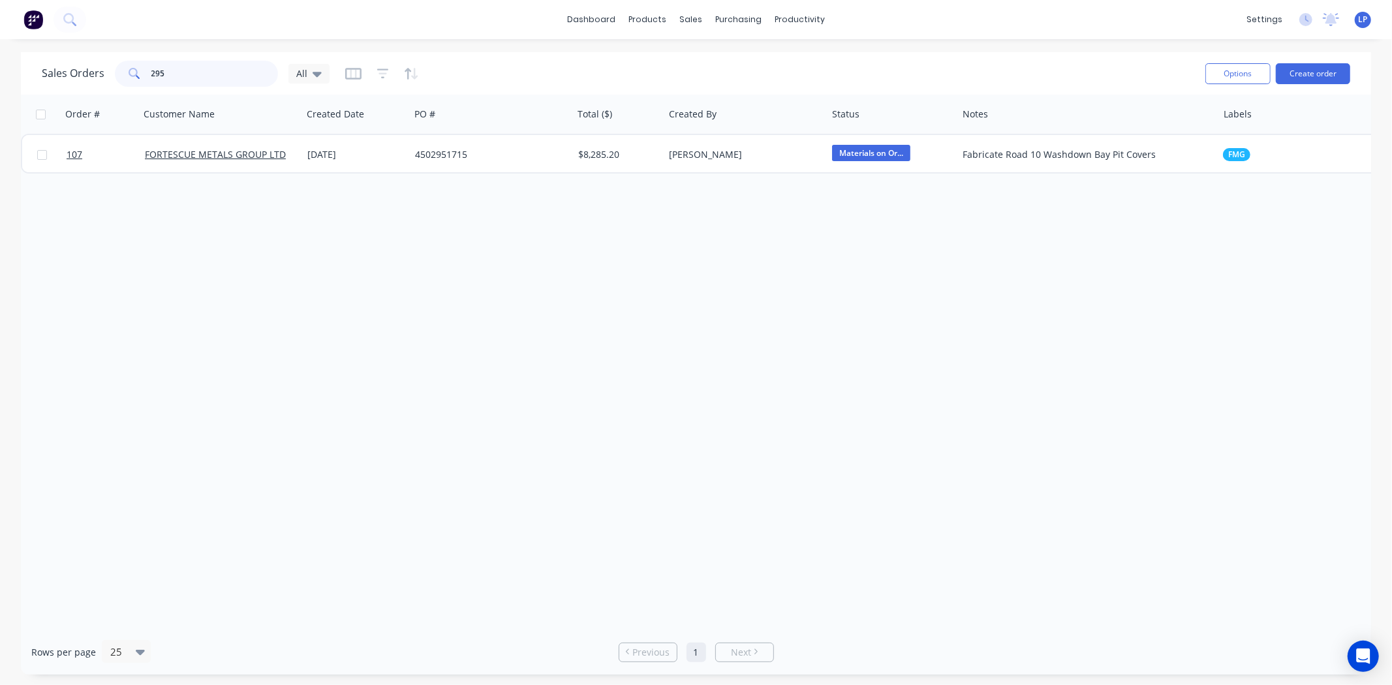
drag, startPoint x: 186, startPoint y: 69, endPoint x: 102, endPoint y: 74, distance: 84.3
click at [102, 74] on div "Sales Orders 295 All" at bounding box center [186, 74] width 288 height 26
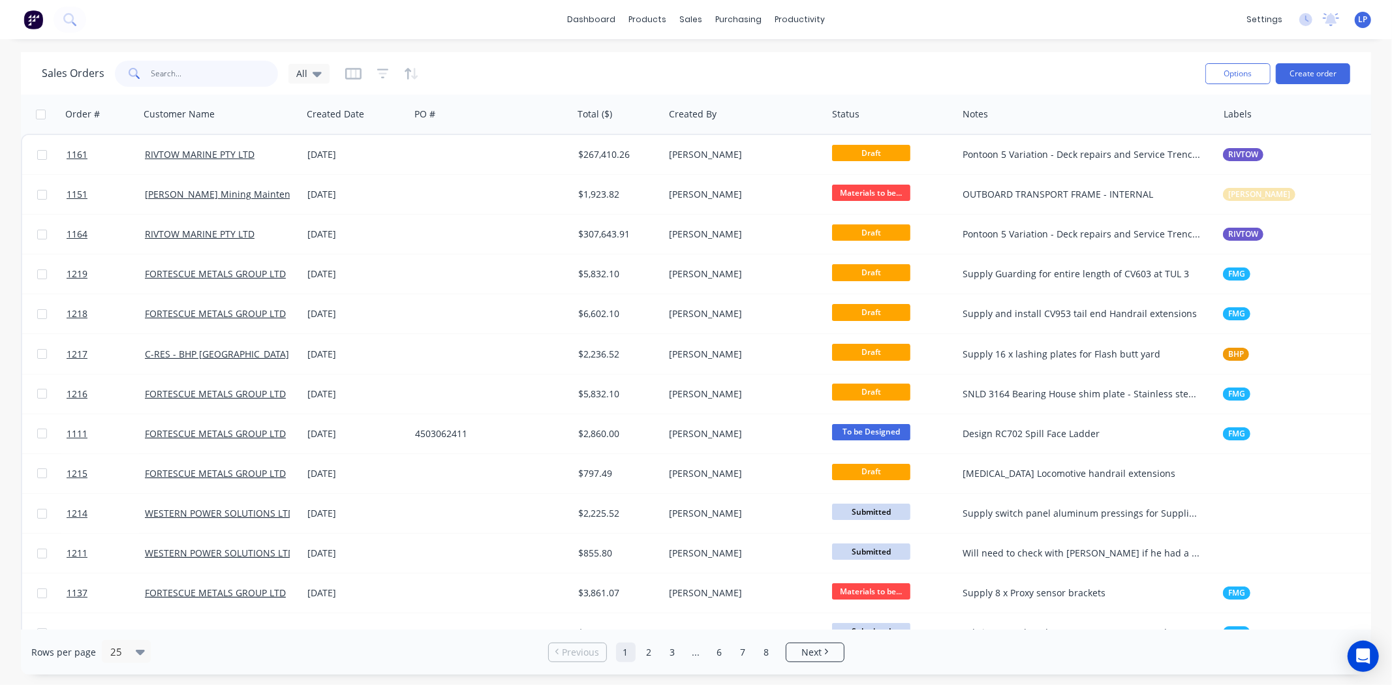
click at [198, 69] on input "text" at bounding box center [214, 74] width 127 height 26
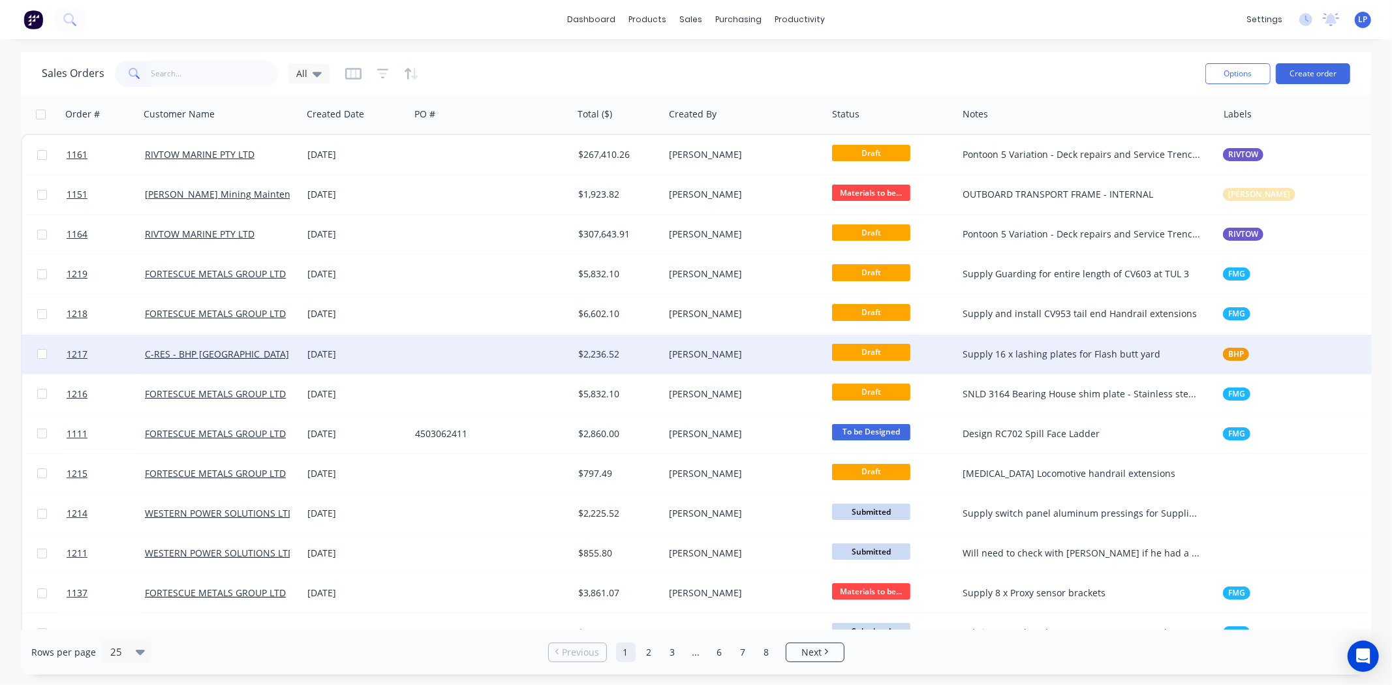
click at [565, 349] on div at bounding box center [491, 354] width 163 height 39
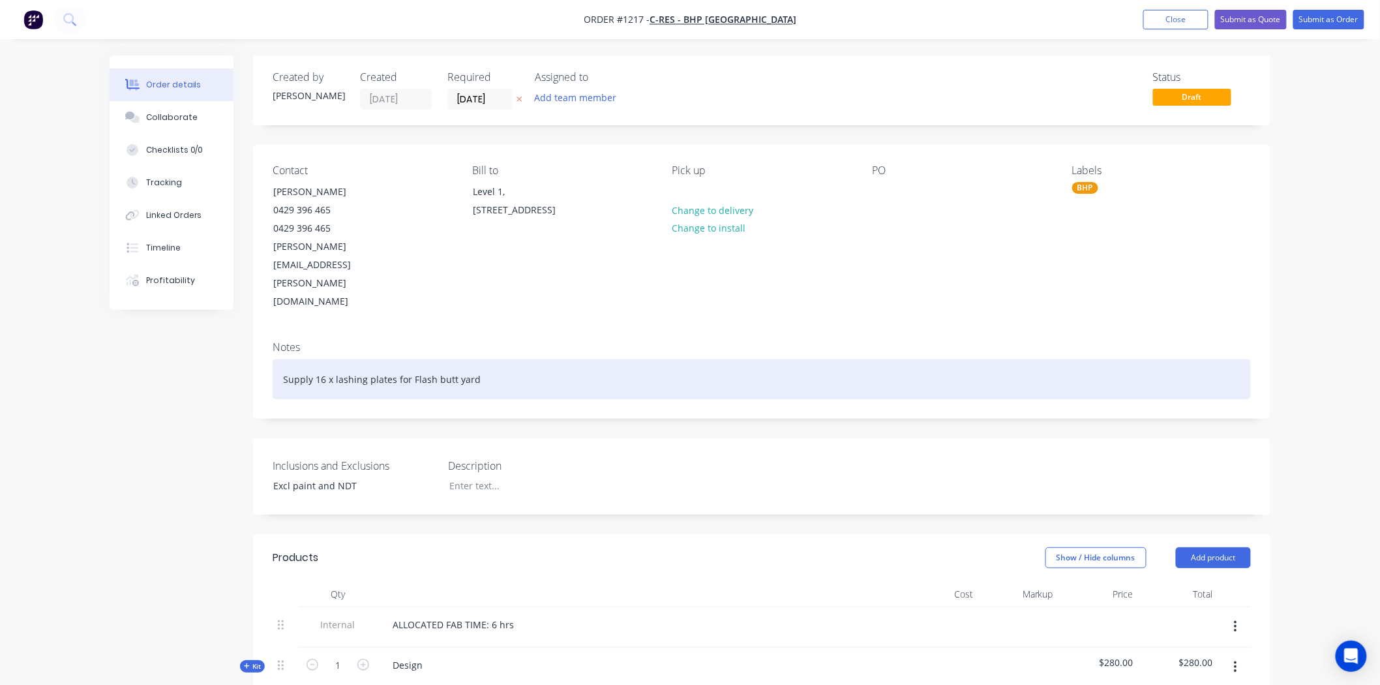
drag, startPoint x: 491, startPoint y: 333, endPoint x: 517, endPoint y: 331, distance: 25.5
click at [491, 359] on div "Supply 16 x lashing plates for Flash butt yard" at bounding box center [762, 379] width 979 height 40
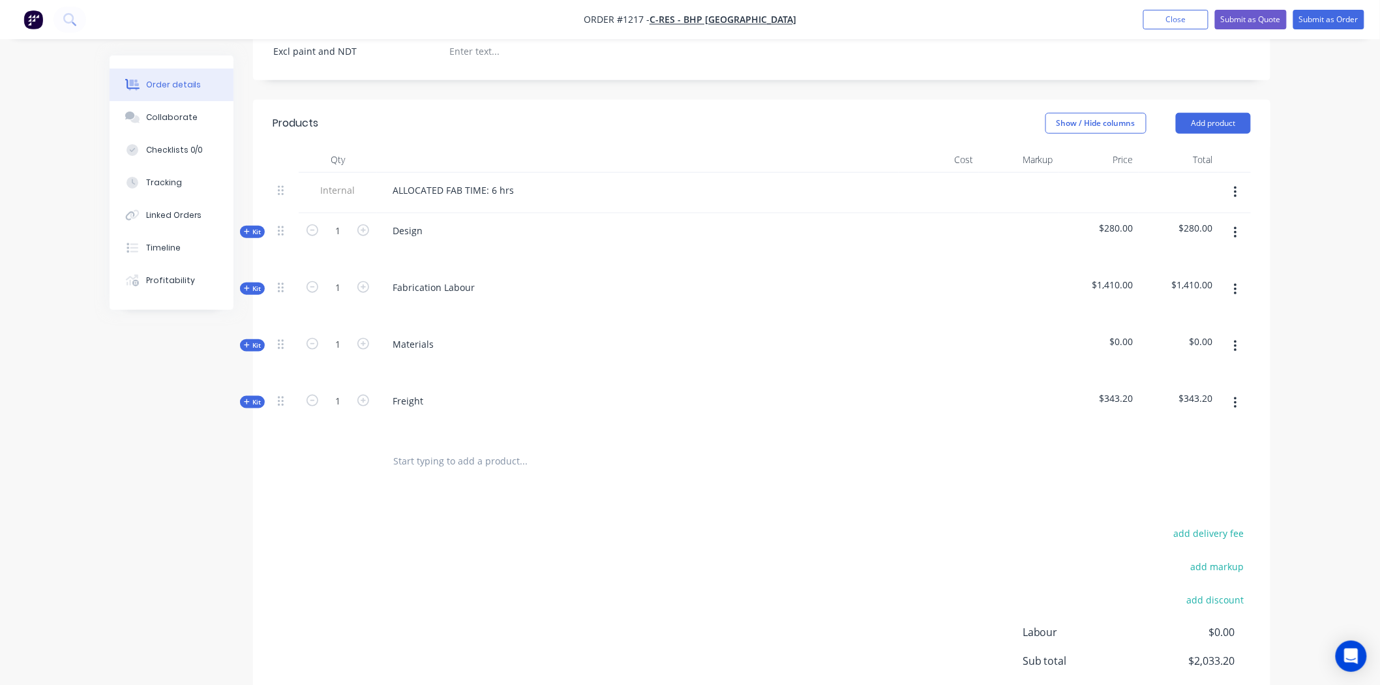
scroll to position [362, 0]
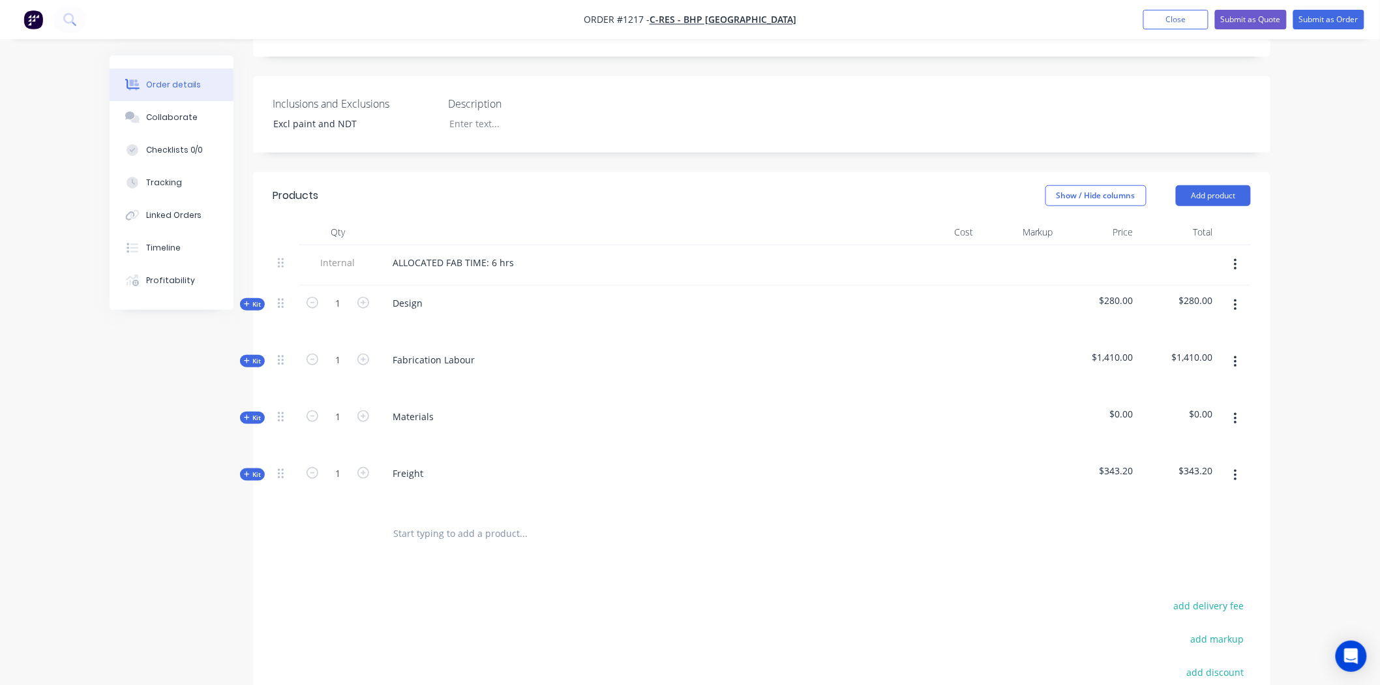
click at [252, 356] on span "Kit" at bounding box center [252, 361] width 17 height 10
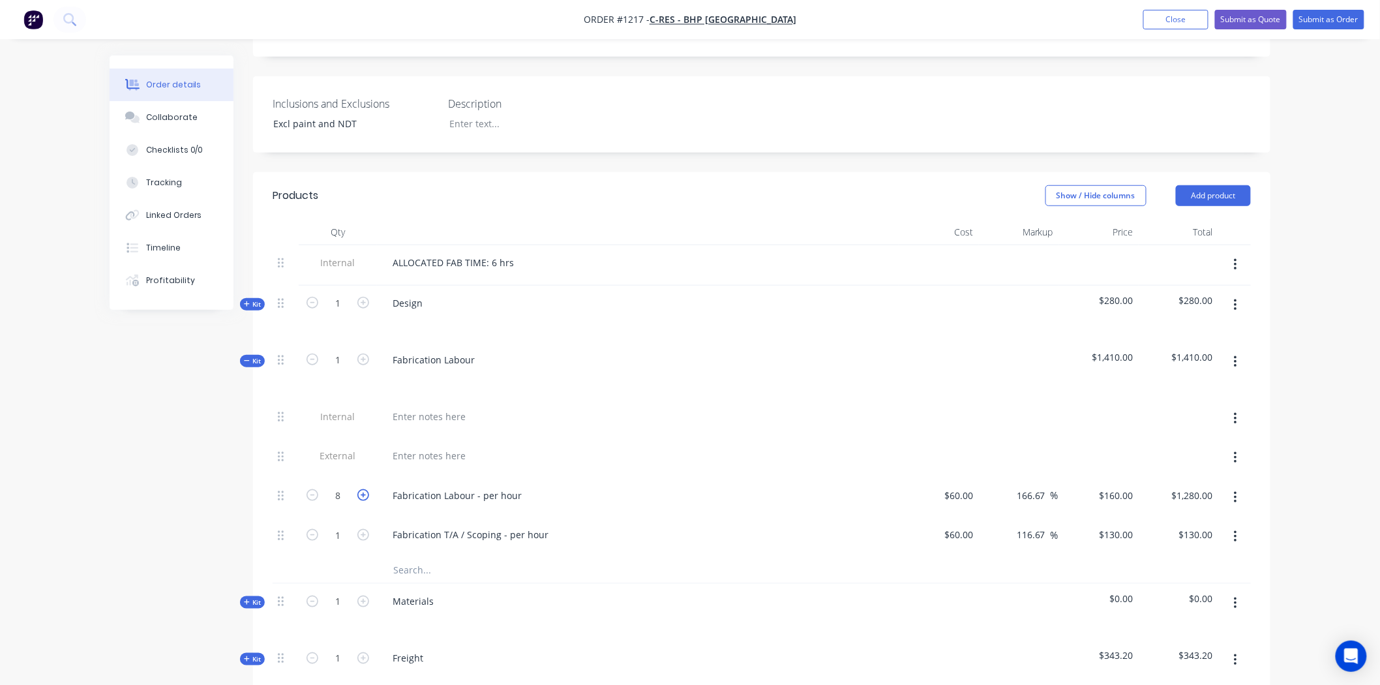
click at [362, 489] on icon "button" at bounding box center [364, 495] width 12 height 12
type input "9"
type input "$1,440.00"
click at [308, 489] on icon "button" at bounding box center [313, 495] width 12 height 12
type input "8"
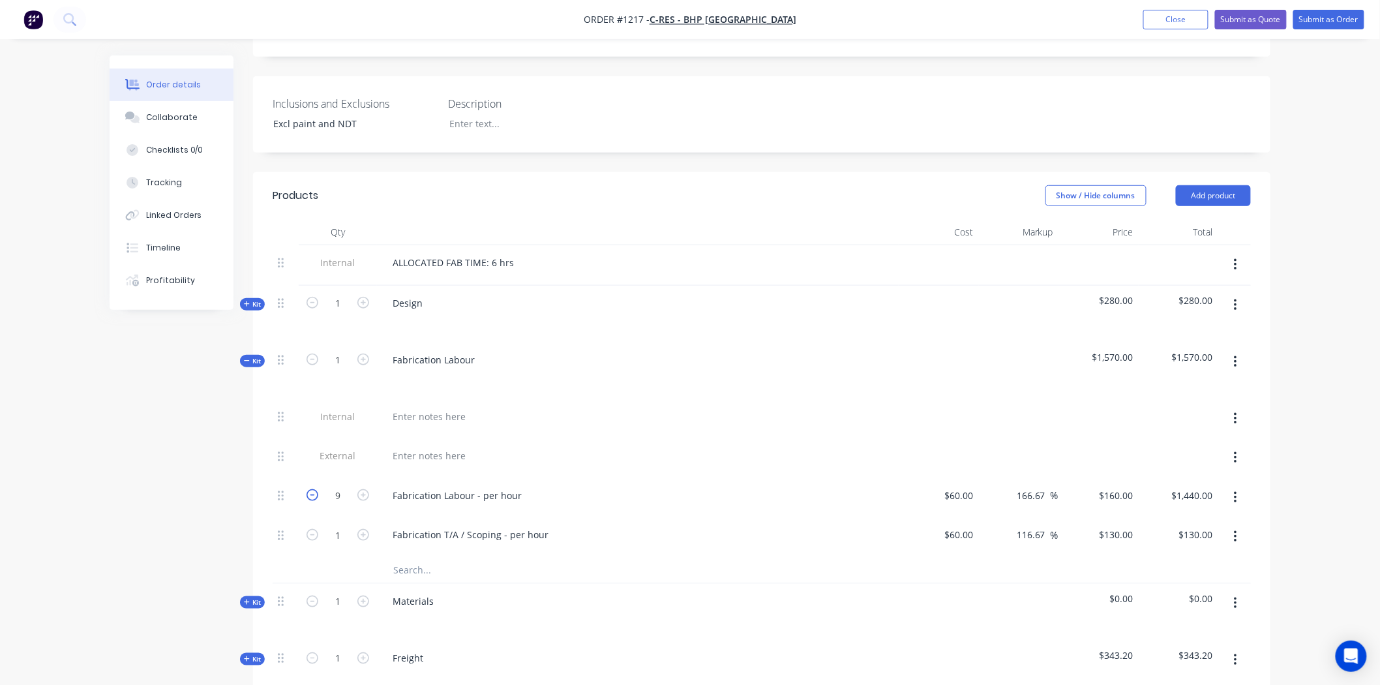
type input "$1,280.00"
click at [309, 489] on icon "button" at bounding box center [313, 495] width 12 height 12
type input "7"
type input "$1,120.00"
click at [311, 489] on icon "button" at bounding box center [313, 495] width 12 height 12
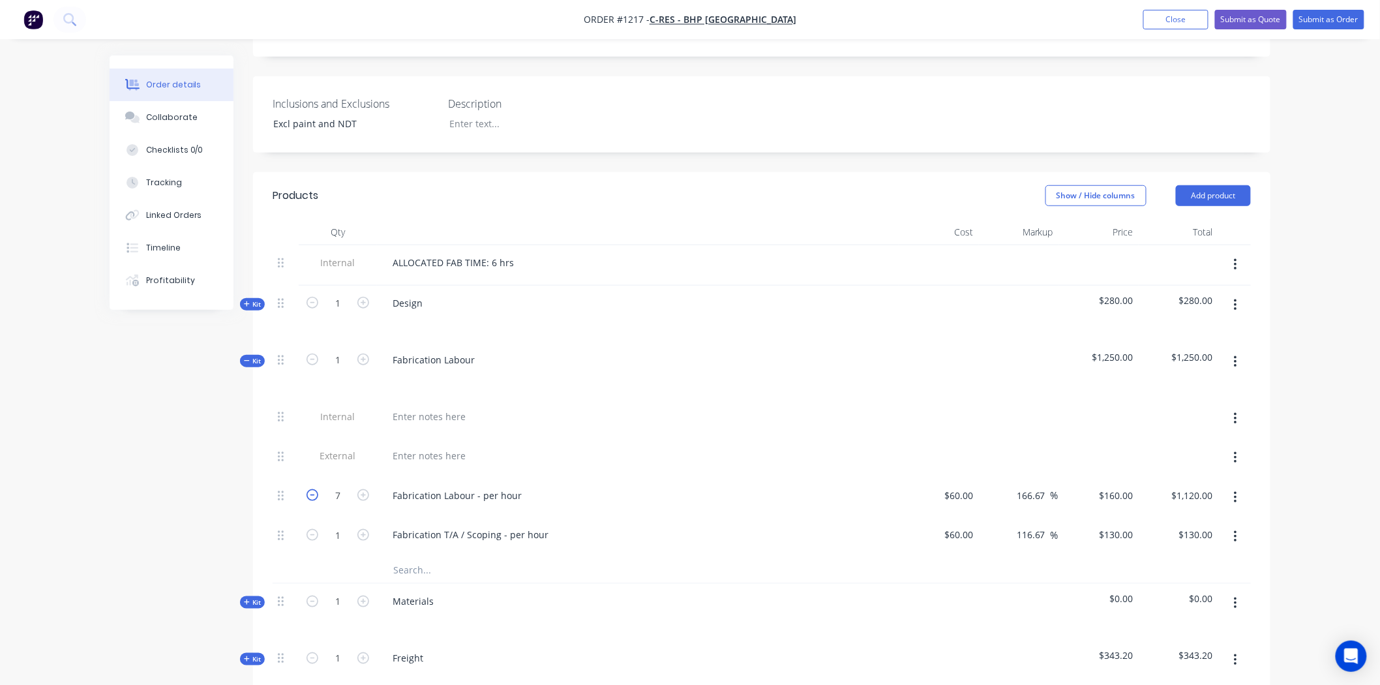
type input "6"
type input "$960.00"
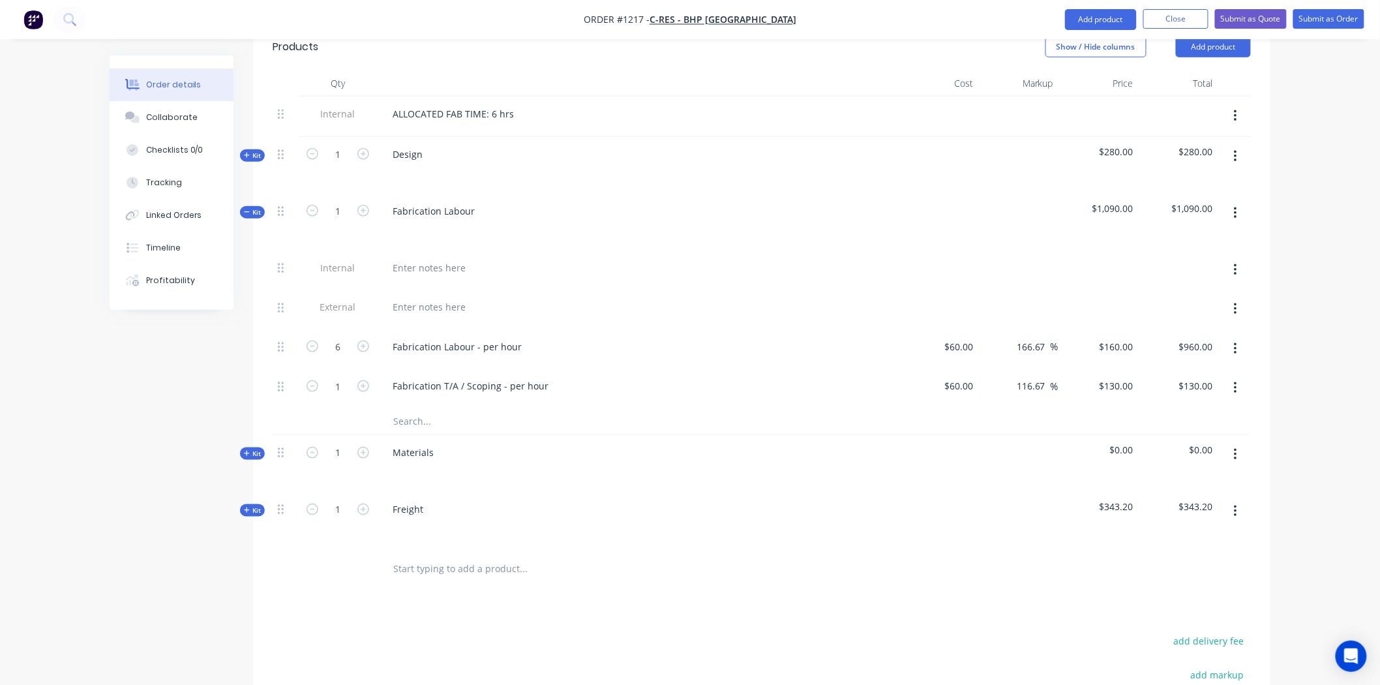
scroll to position [479, 0]
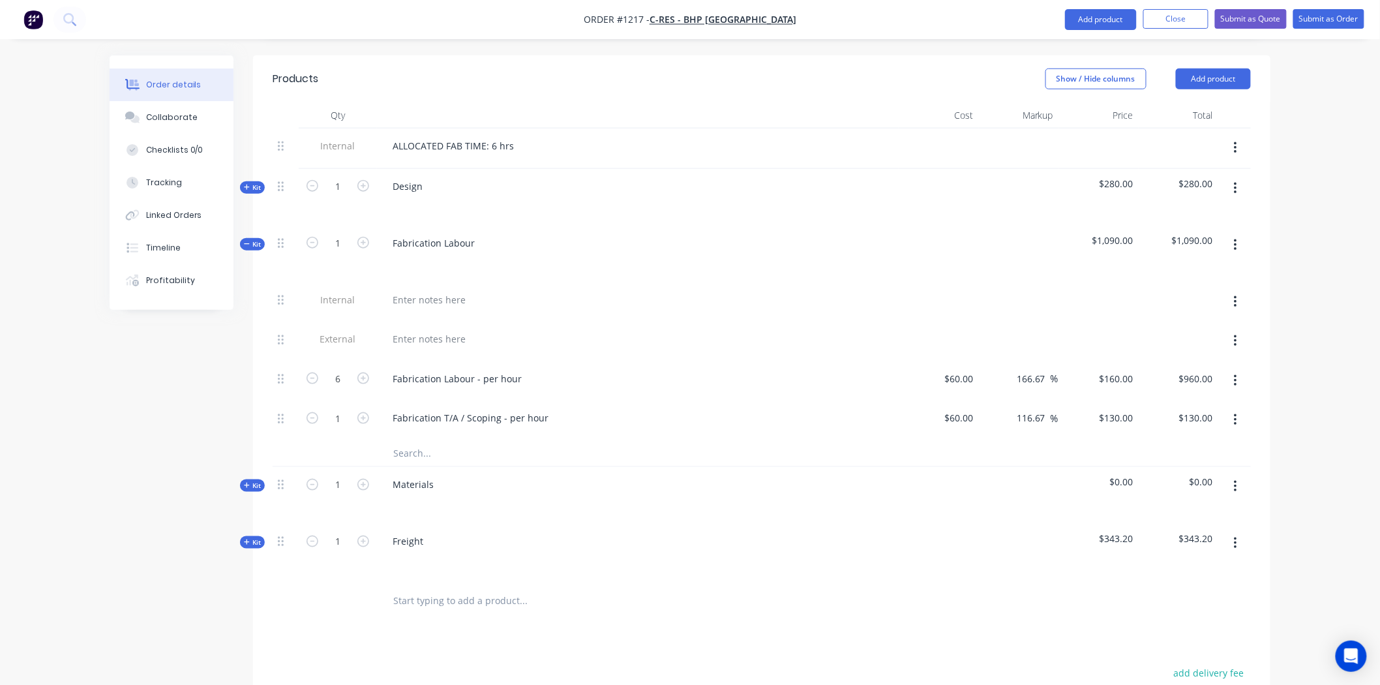
click at [256, 183] on span "Kit" at bounding box center [252, 188] width 17 height 10
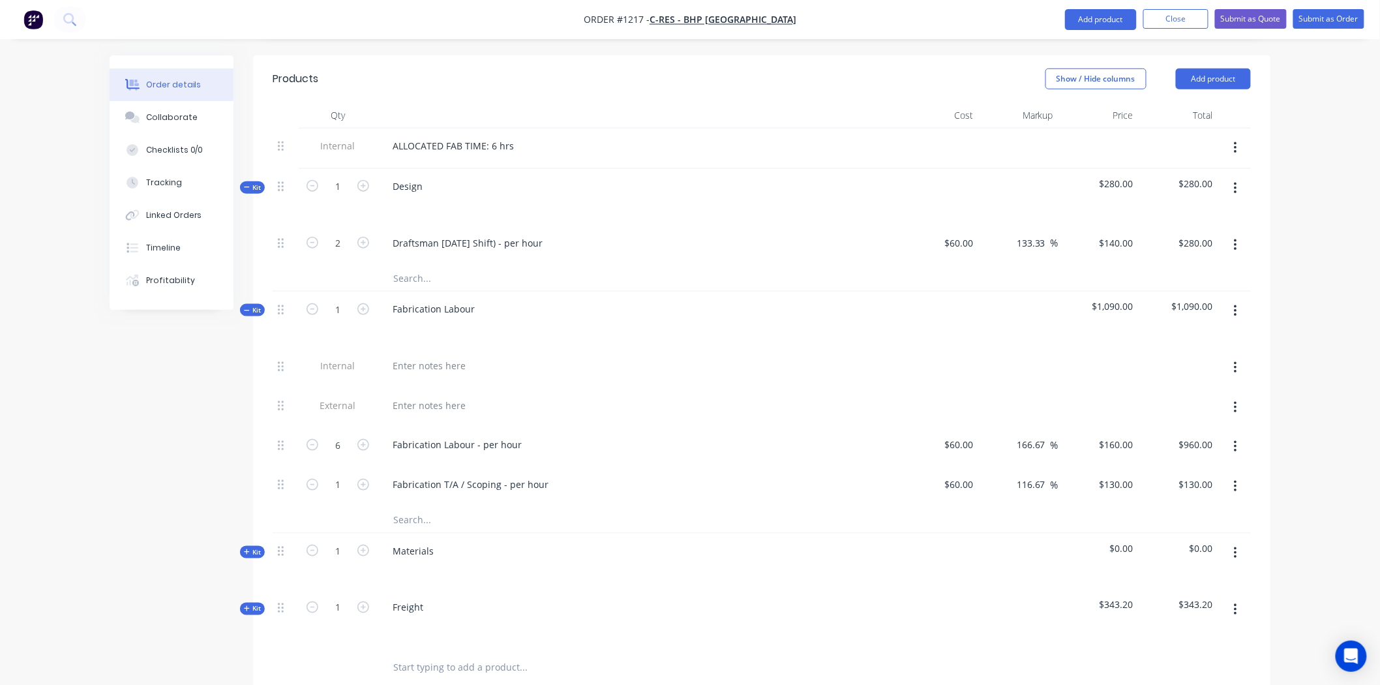
click at [1237, 480] on icon "button" at bounding box center [1235, 487] width 3 height 14
click at [1156, 564] on div "Delete" at bounding box center [1189, 573] width 100 height 19
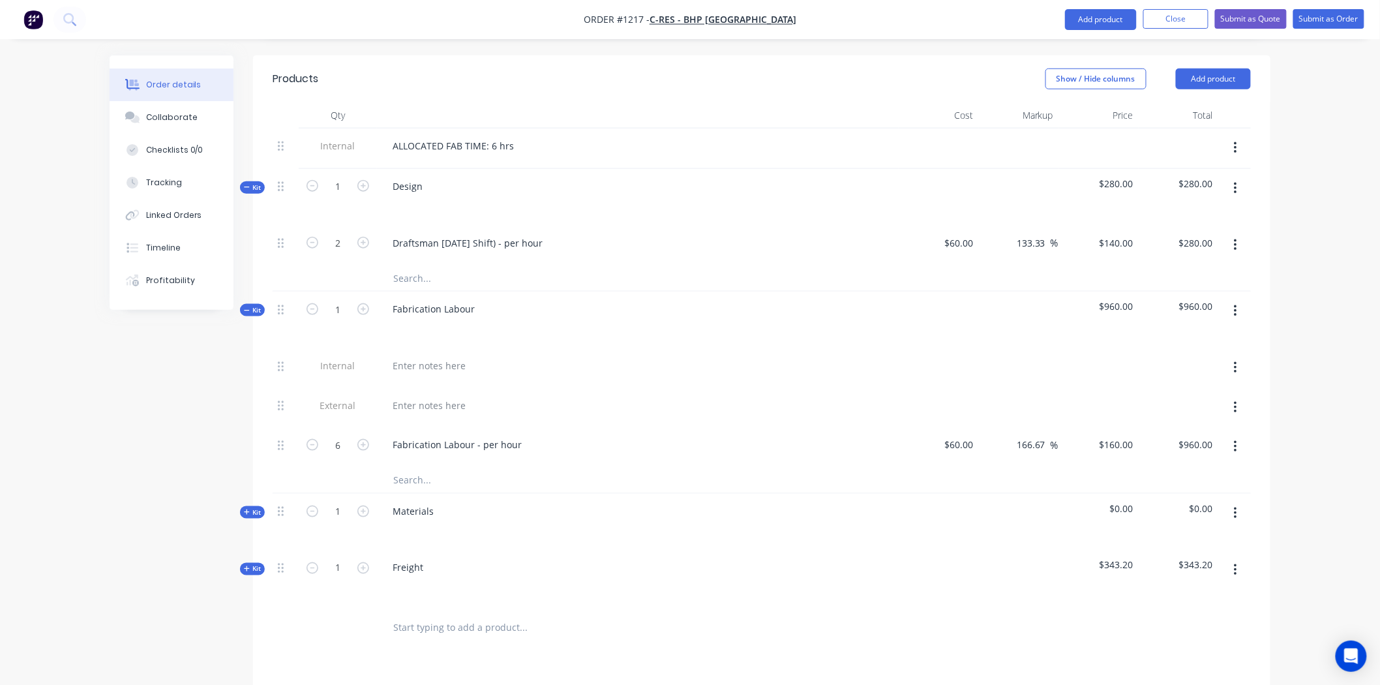
click at [1234, 506] on icon "button" at bounding box center [1235, 513] width 3 height 14
click at [250, 564] on span "Kit" at bounding box center [252, 569] width 17 height 10
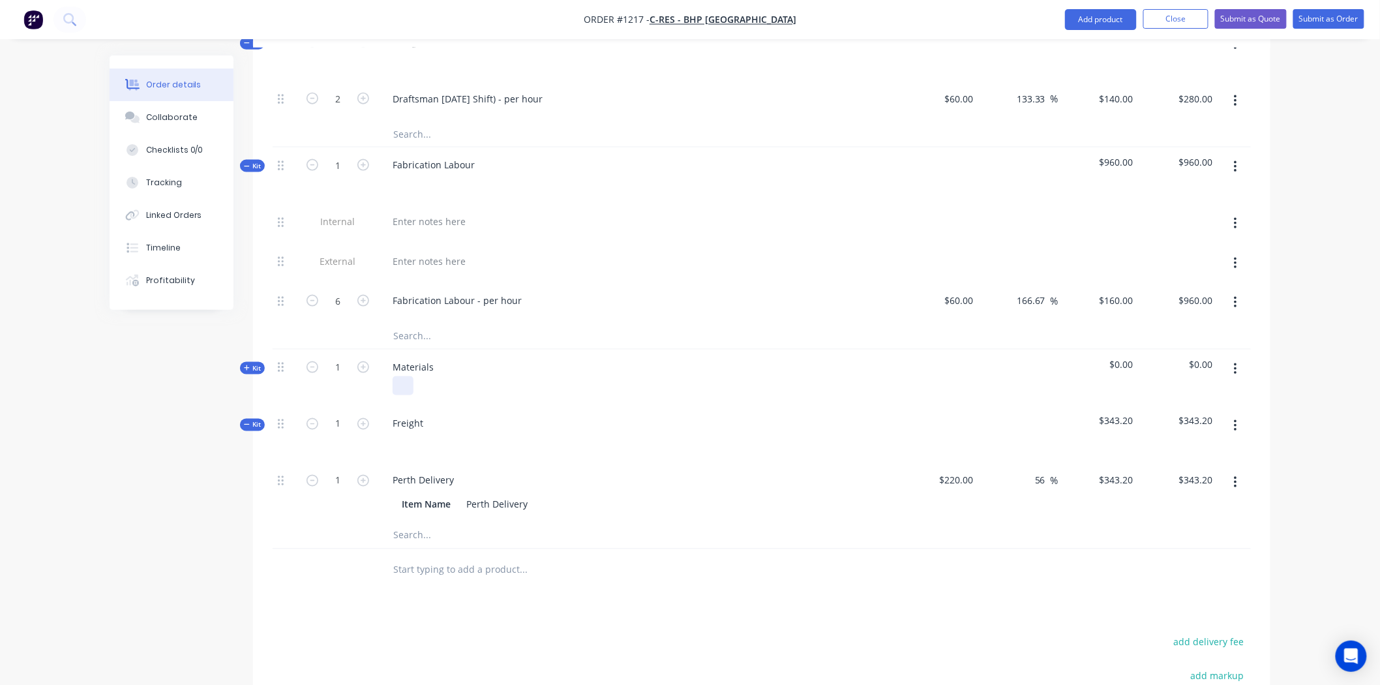
scroll to position [624, 0]
click at [251, 363] on span "Kit" at bounding box center [252, 368] width 17 height 10
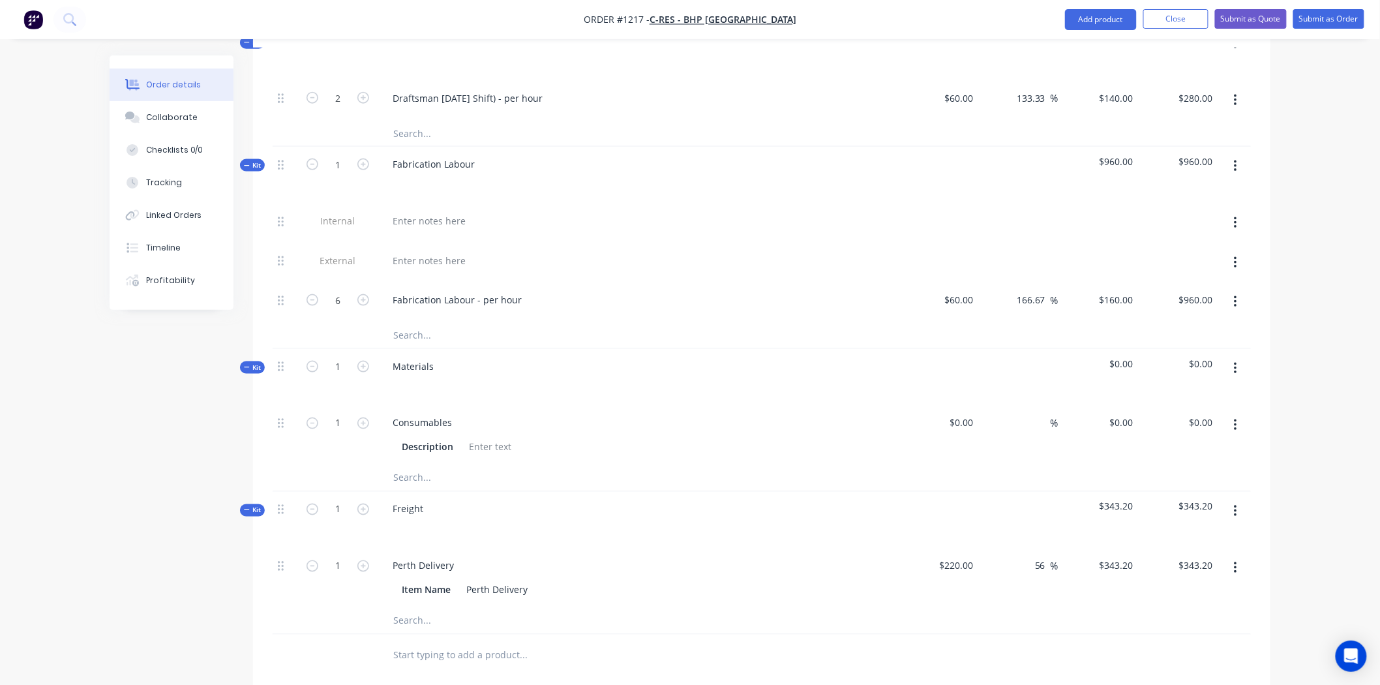
click at [412, 465] on input "text" at bounding box center [523, 478] width 261 height 26
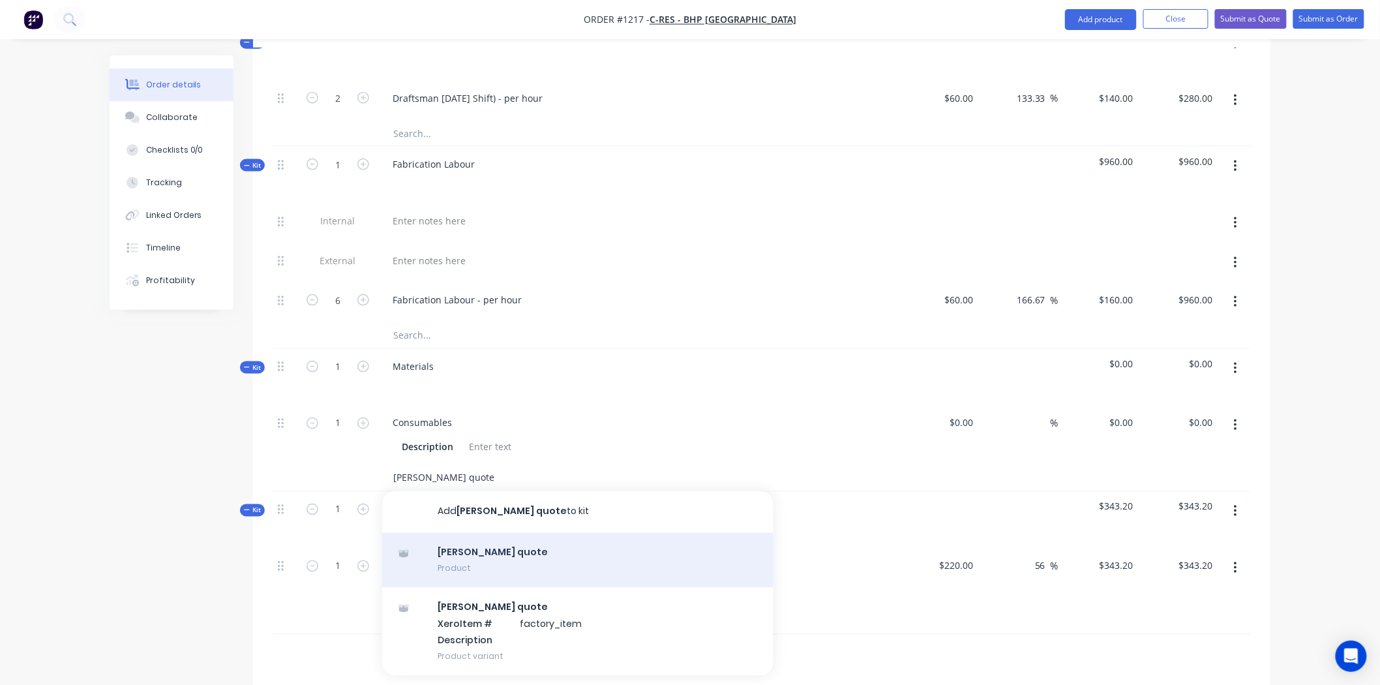
type input "[PERSON_NAME] quote"
click at [484, 533] on div "Simmonds quote Product" at bounding box center [577, 560] width 391 height 55
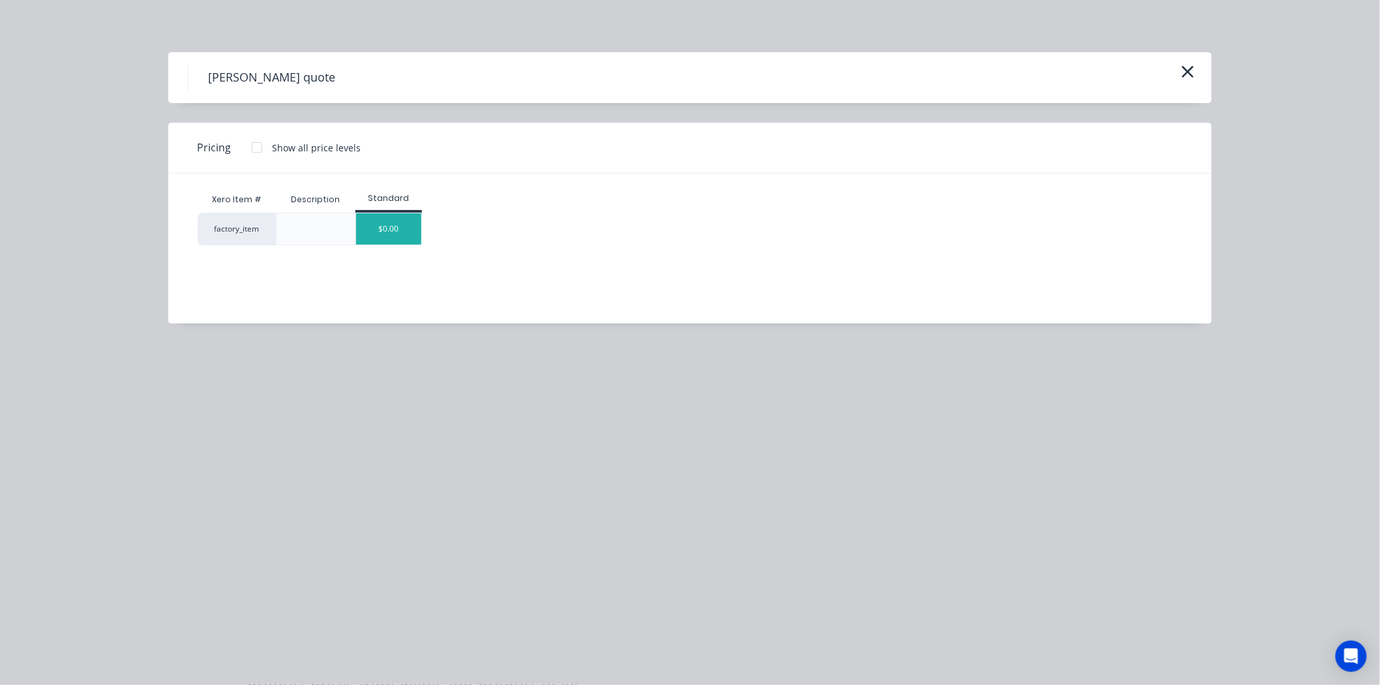
click at [393, 216] on div "$0.00" at bounding box center [388, 228] width 65 height 31
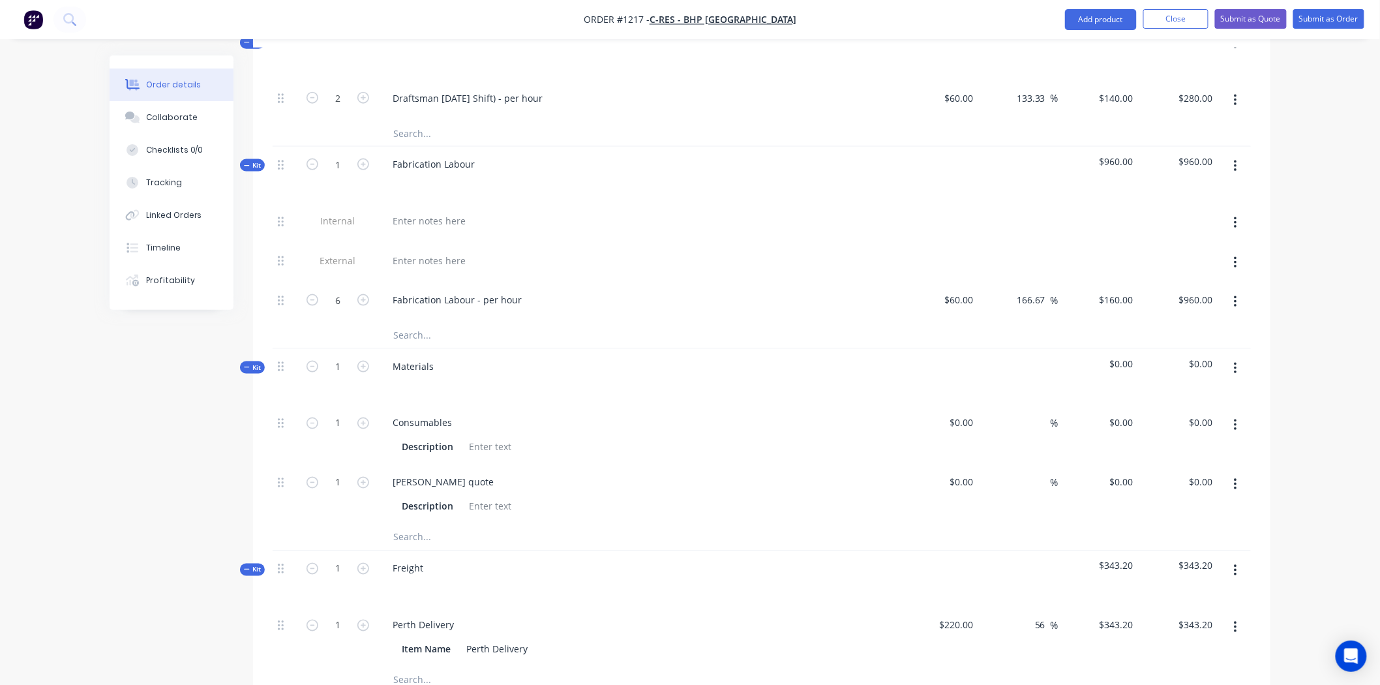
click at [181, 446] on div "Created by Leigh Created 08/10/25 Required 08/10/25 Assigned to Add team member…" at bounding box center [690, 250] width 1161 height 1637
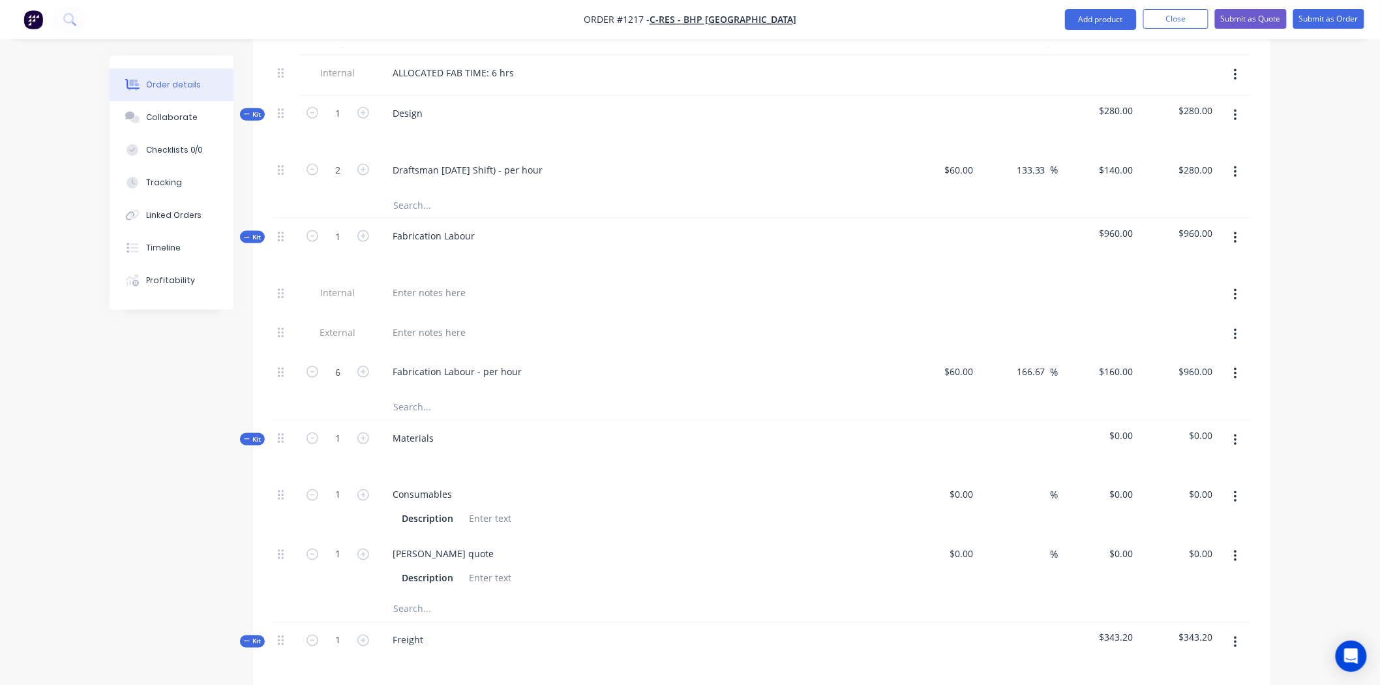
scroll to position [579, 0]
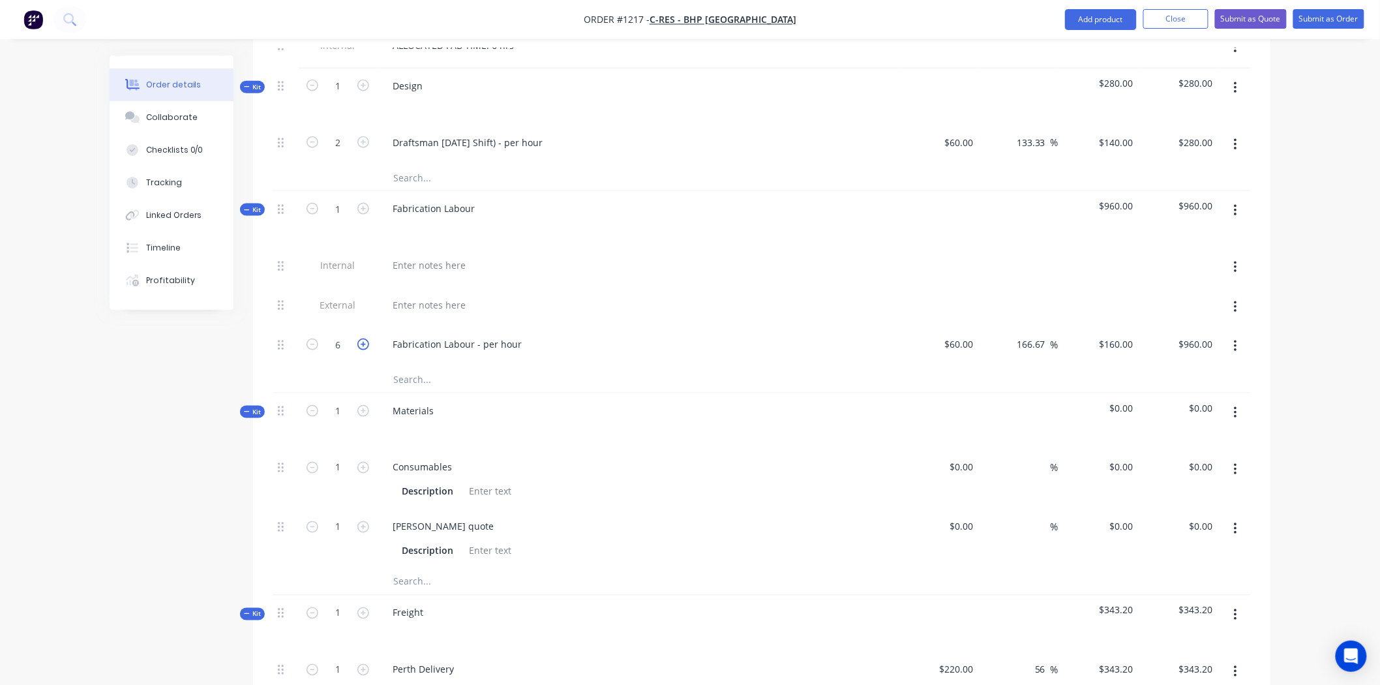
click at [361, 339] on icon "button" at bounding box center [364, 345] width 12 height 12
type input "7"
type input "$1,120.00"
click at [361, 339] on icon "button" at bounding box center [364, 345] width 12 height 12
type input "8"
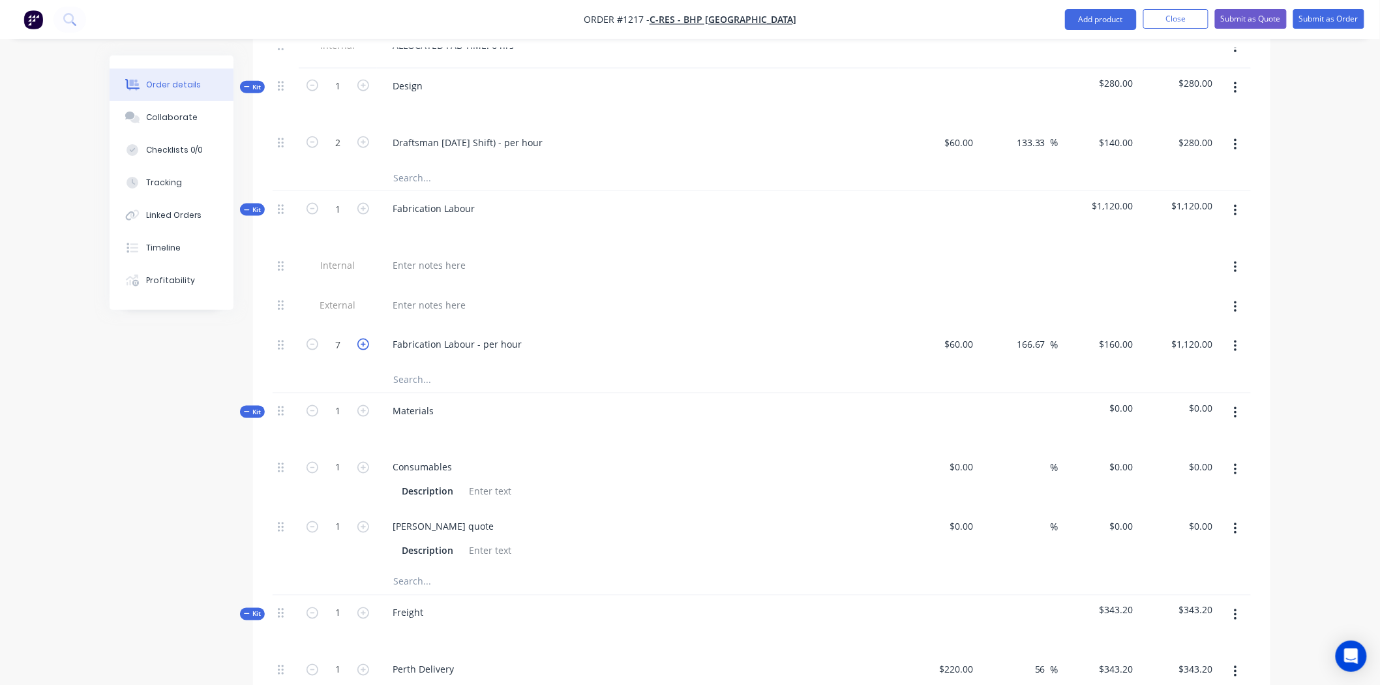
type input "$1,280.00"
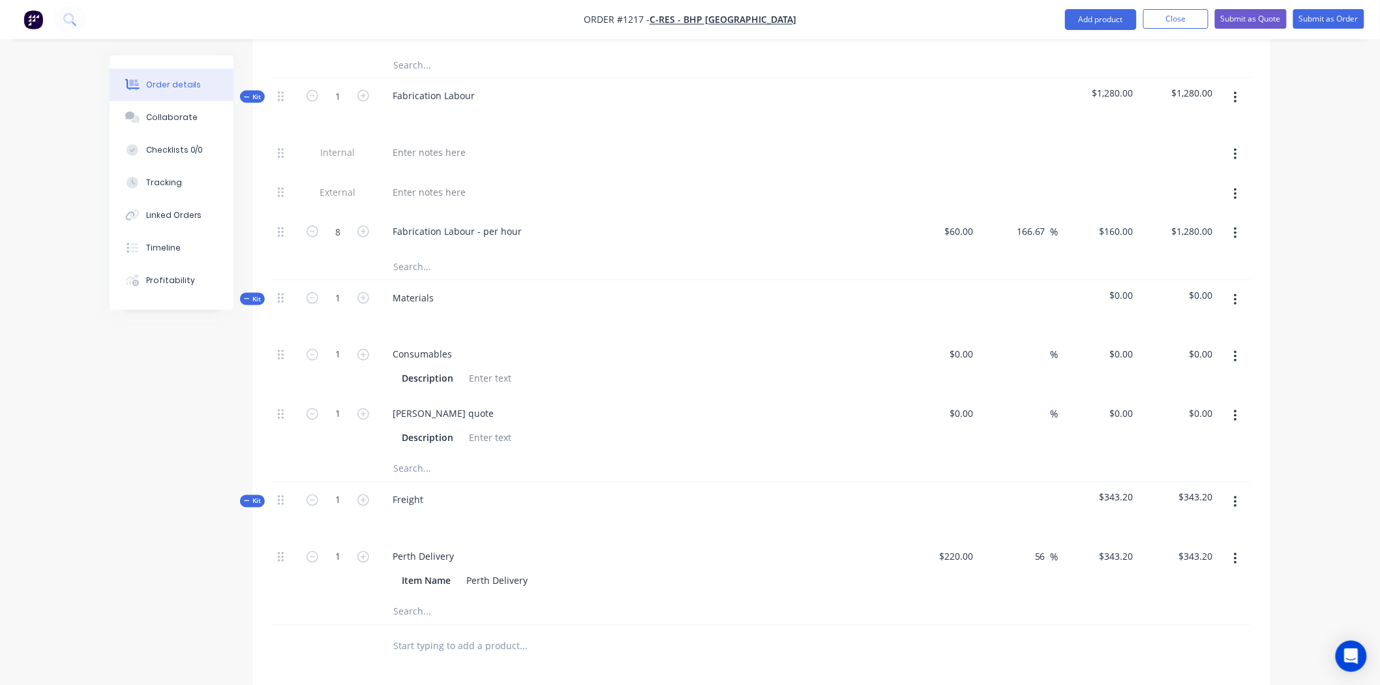
scroll to position [725, 0]
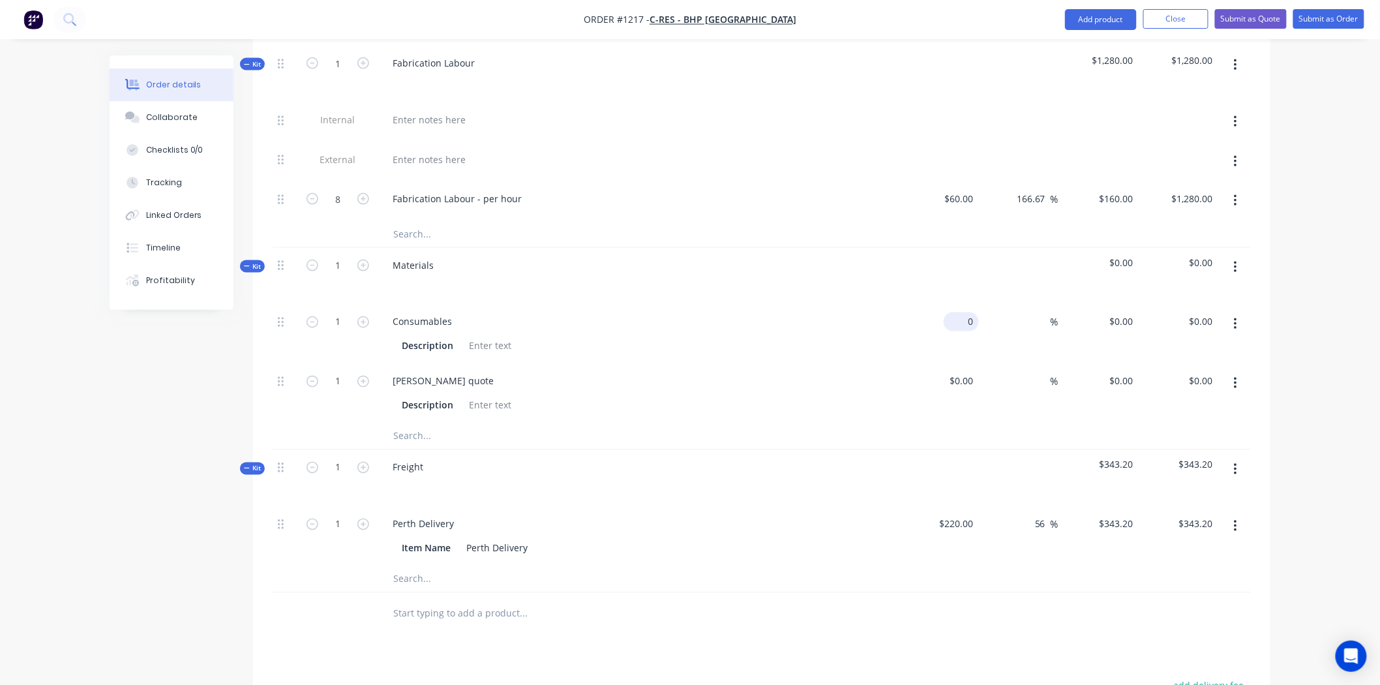
click at [975, 312] on input "0" at bounding box center [964, 321] width 30 height 19
type input "$100.00"
click at [994, 423] on div at bounding box center [762, 436] width 979 height 27
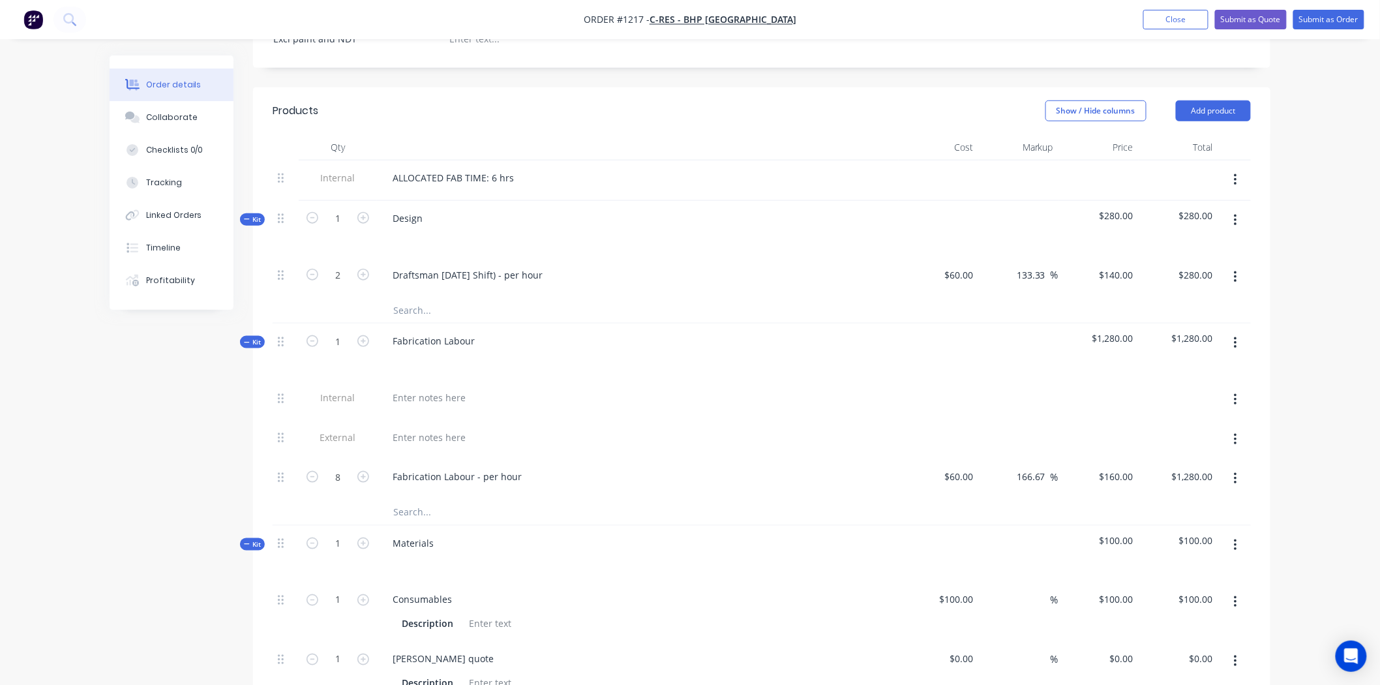
scroll to position [374, 0]
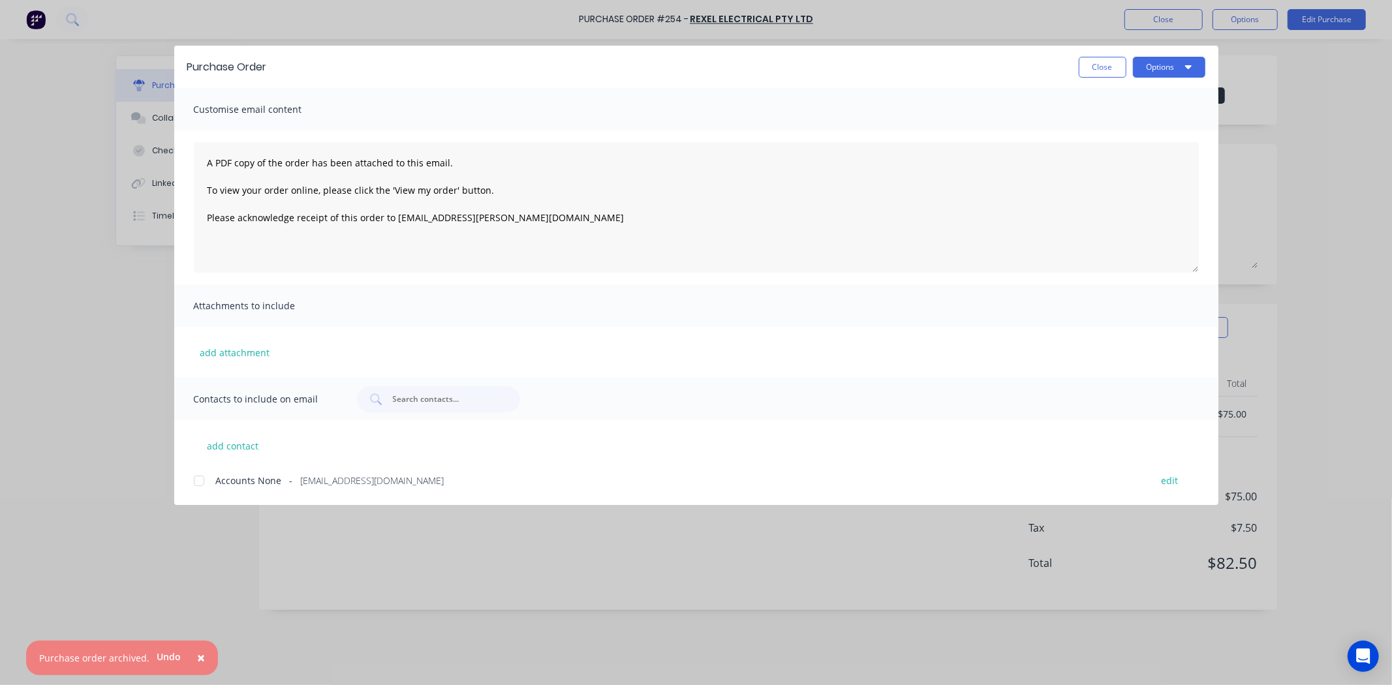
click at [112, 288] on div "Purchase Order Close Options Customise email content A PDF copy of the order ha…" at bounding box center [696, 342] width 1392 height 685
